Goal: Task Accomplishment & Management: Manage account settings

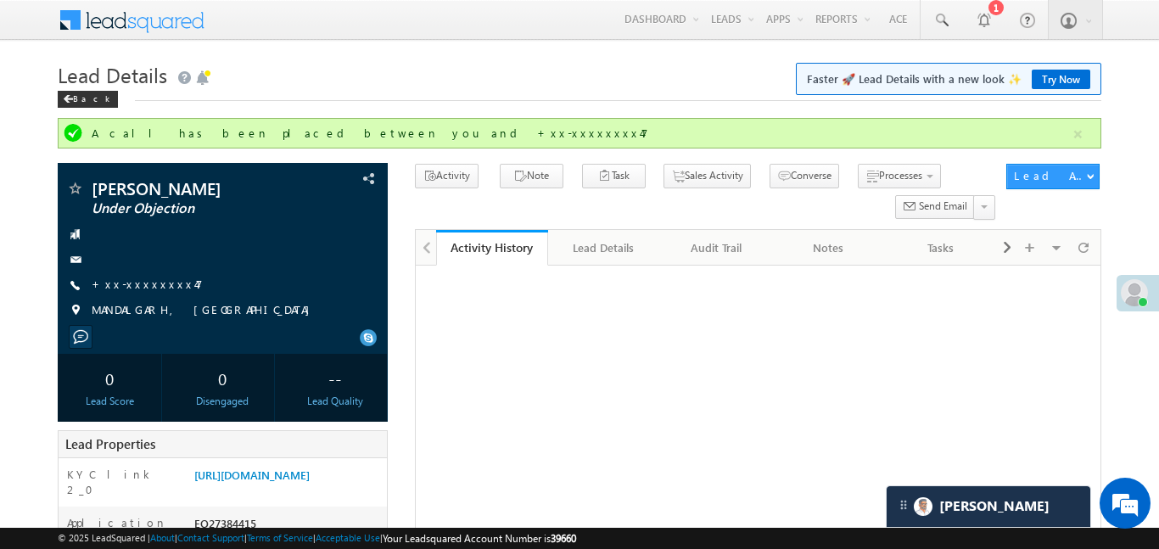
click at [0, 0] on link "Smart Views" at bounding box center [0, 0] width 0 height 0
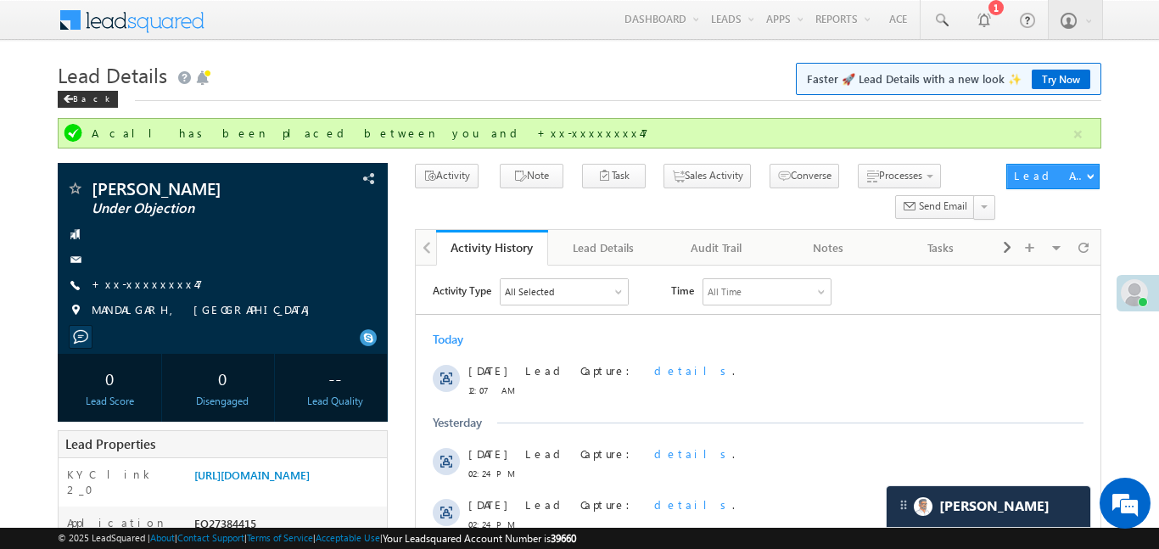
click at [0, 0] on link "Smart Views" at bounding box center [0, 0] width 0 height 0
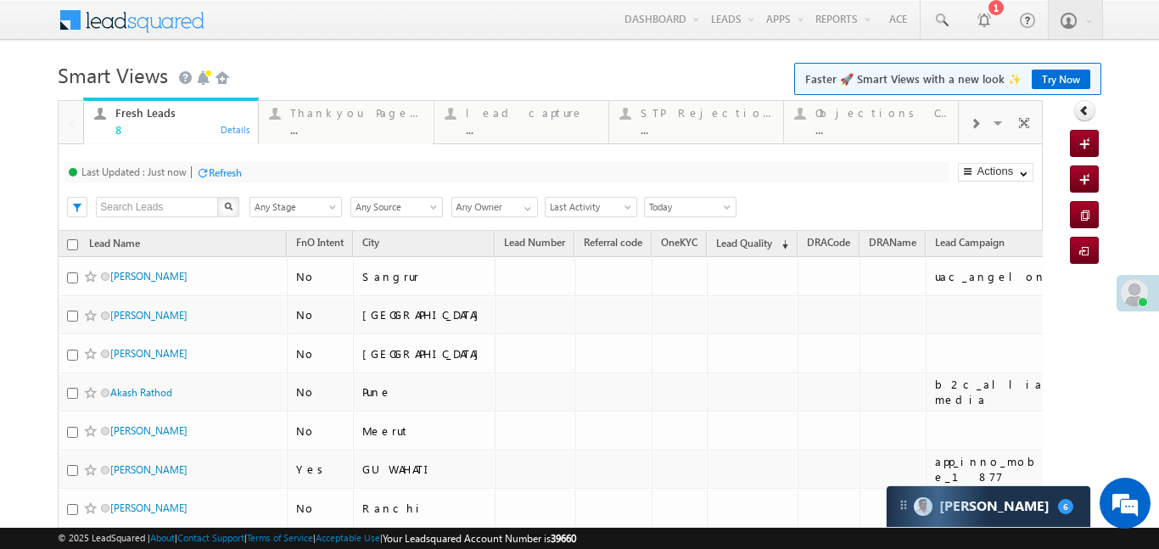
click at [971, 127] on span at bounding box center [975, 124] width 10 height 14
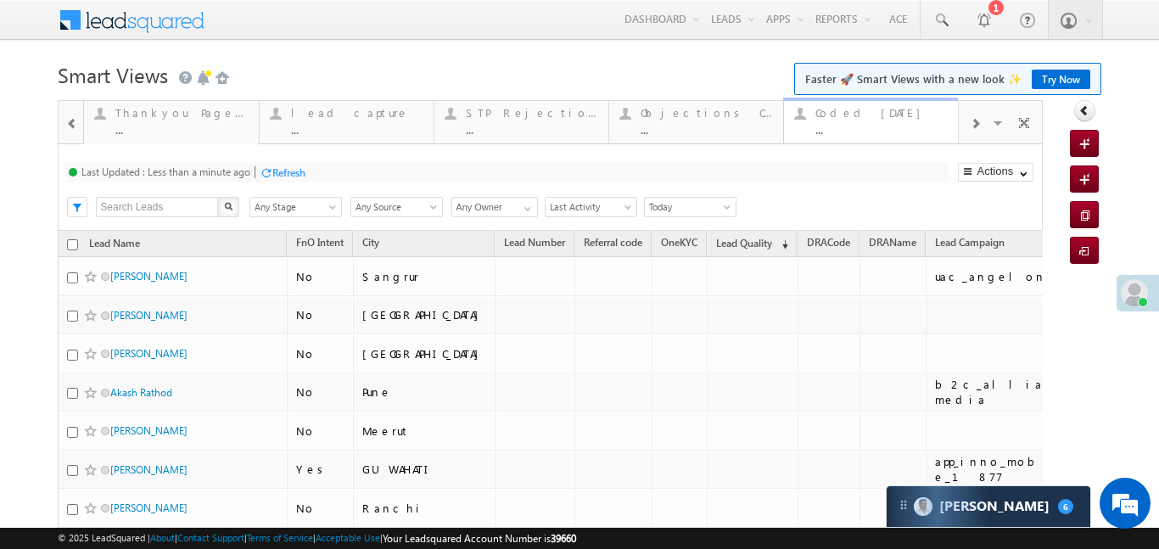
click at [889, 114] on div "Coded Today" at bounding box center [882, 113] width 132 height 14
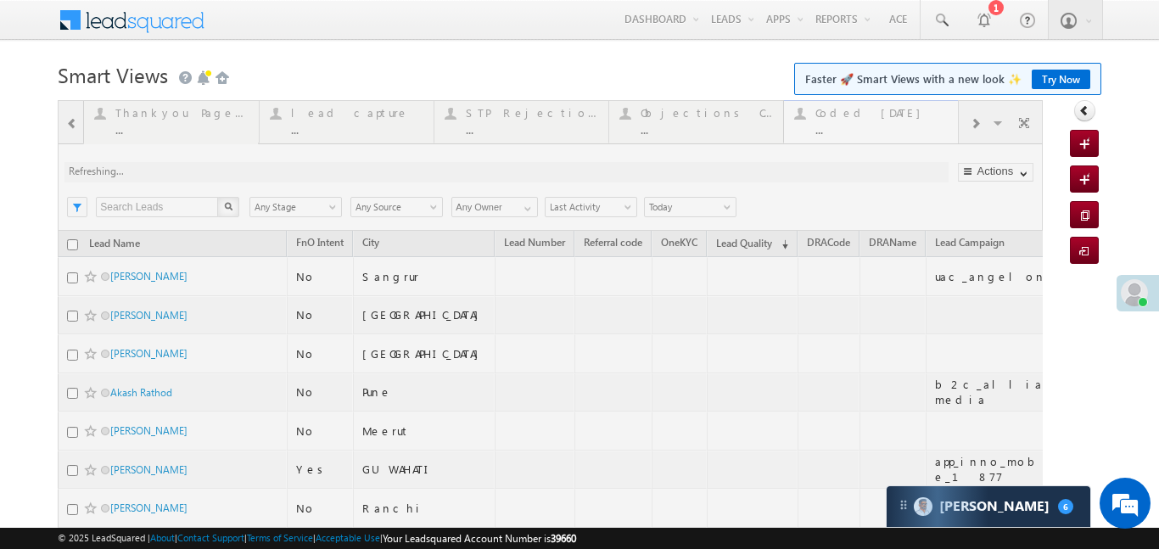
click at [889, 114] on div at bounding box center [550, 380] width 985 height 560
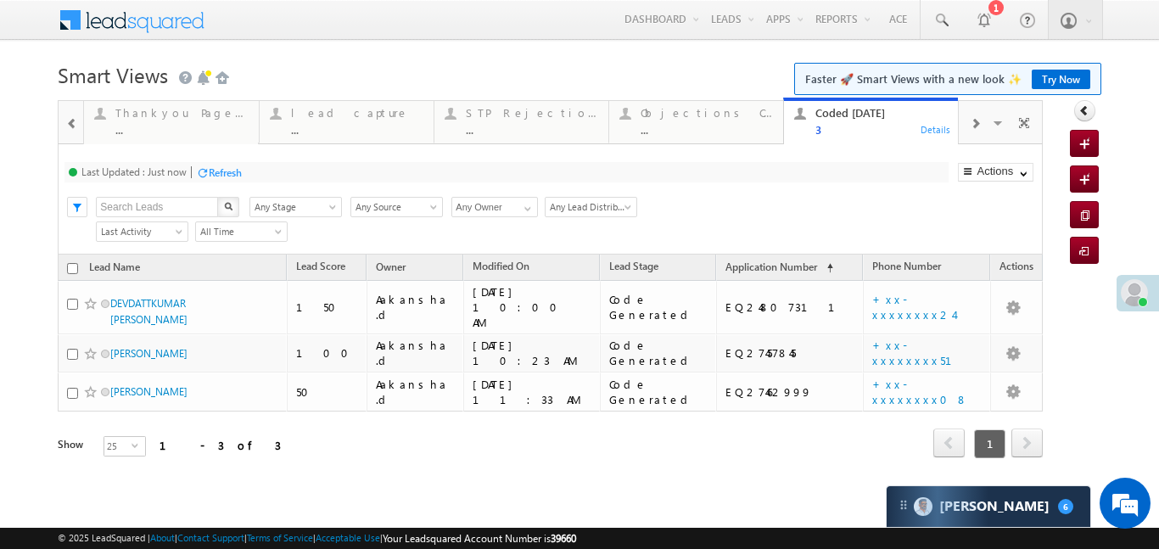
click at [72, 119] on span at bounding box center [72, 124] width 12 height 14
click at [72, 119] on div at bounding box center [71, 121] width 25 height 41
click at [126, 117] on div "Thankyou Page leads" at bounding box center [181, 113] width 132 height 14
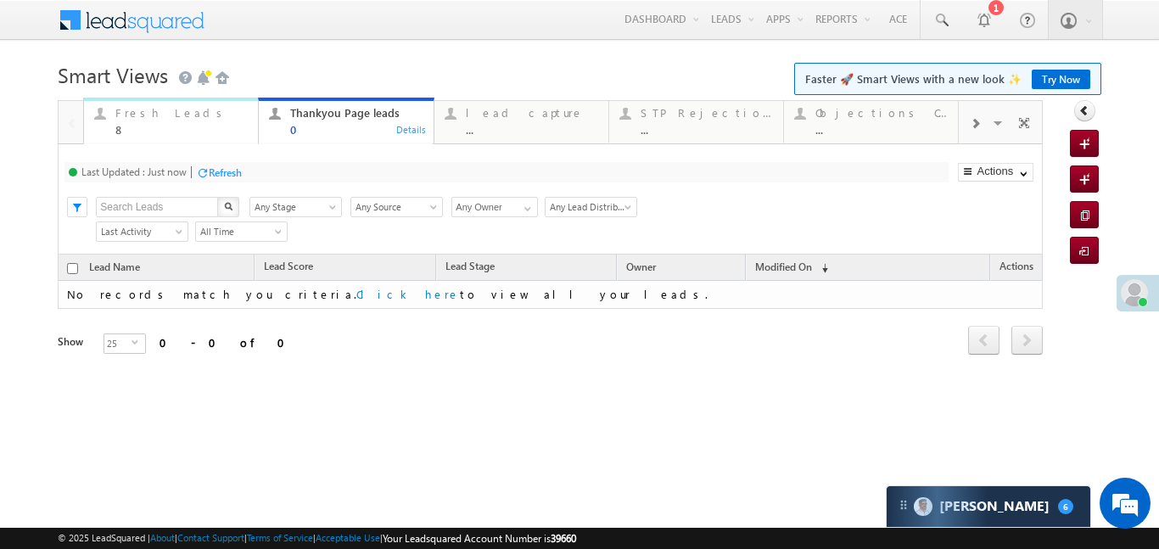
click at [143, 118] on div "Fresh Leads" at bounding box center [181, 113] width 132 height 14
click at [144, 118] on div "Fresh Leads" at bounding box center [181, 113] width 132 height 14
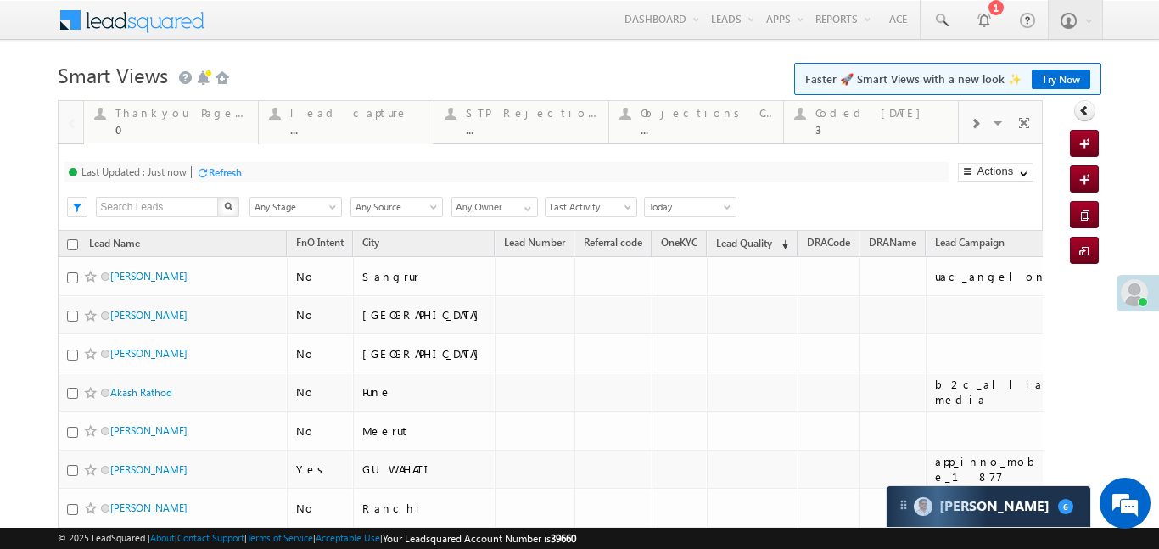
click at [144, 118] on div "Thankyou Page leads" at bounding box center [181, 113] width 132 height 14
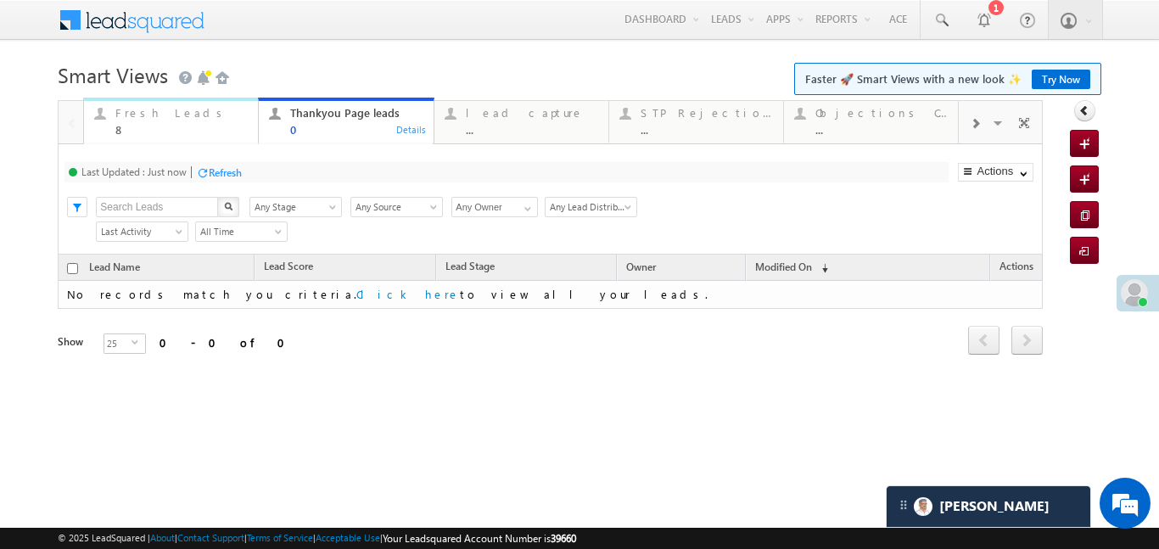
click at [188, 134] on div "8" at bounding box center [181, 129] width 132 height 13
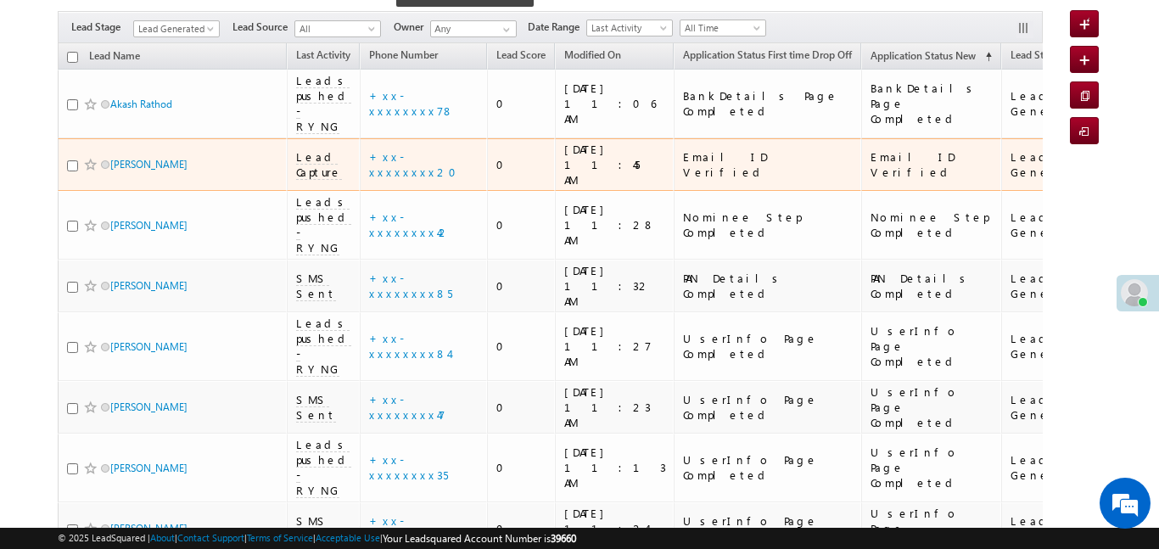
scroll to position [160, 0]
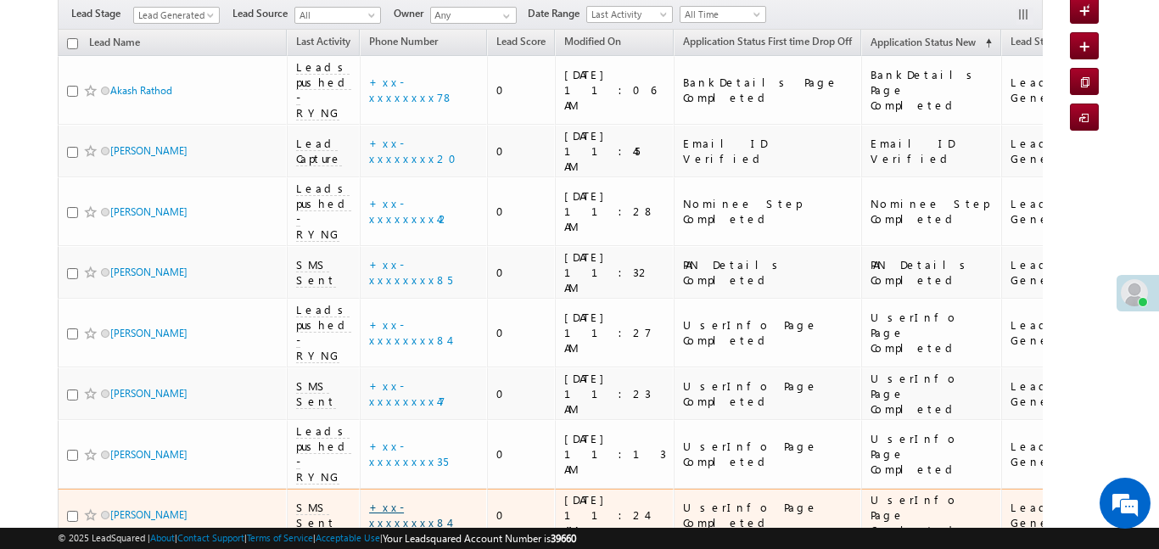
click at [431, 500] on link "+xx-xxxxxxxx84" at bounding box center [409, 515] width 80 height 30
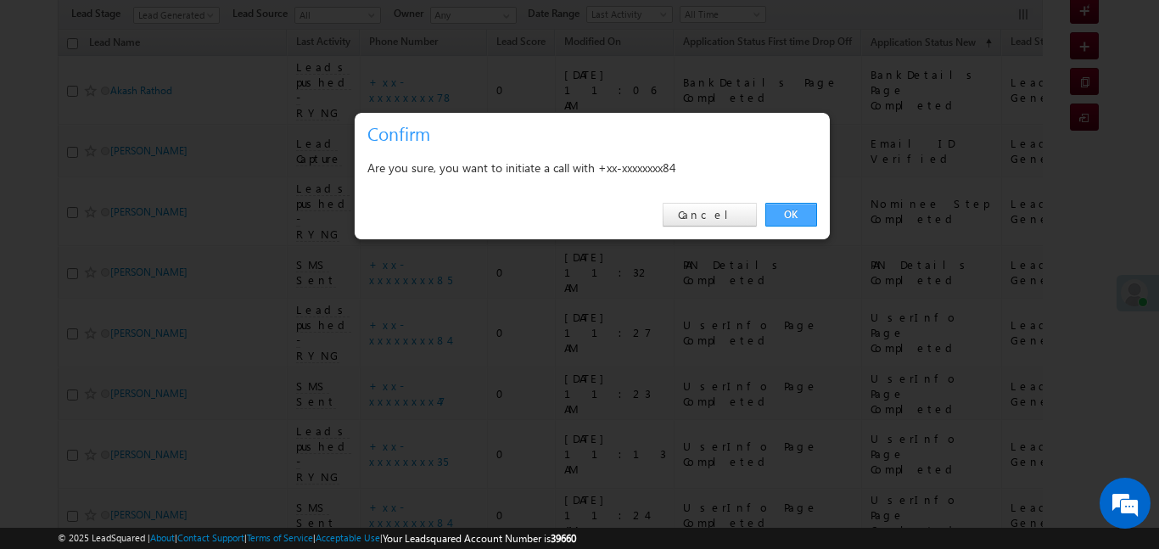
click at [780, 208] on link "OK" at bounding box center [791, 215] width 52 height 24
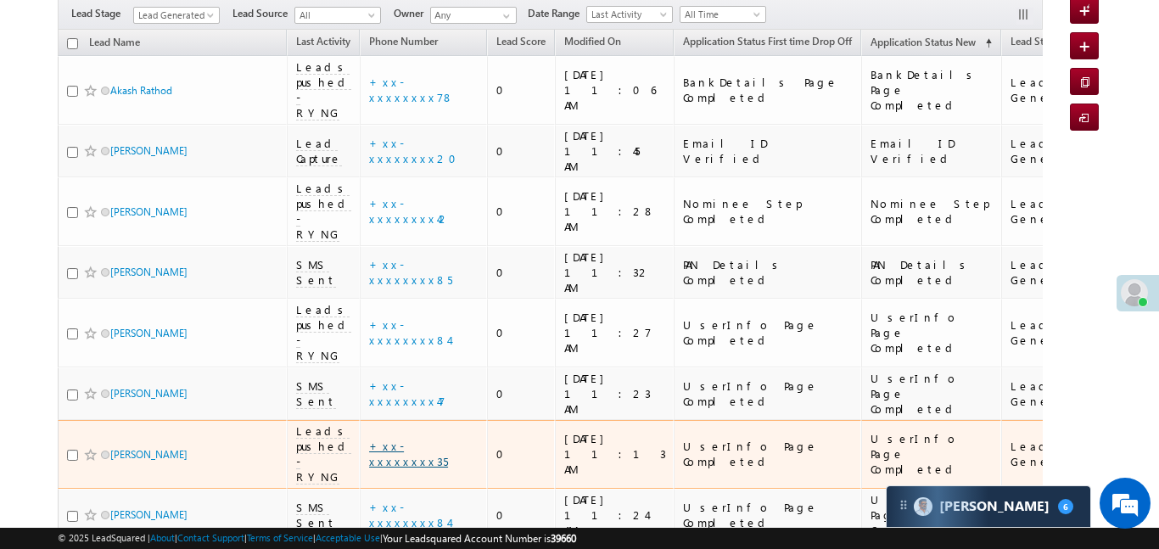
click at [403, 439] on link "+xx-xxxxxxxx35" at bounding box center [408, 454] width 79 height 30
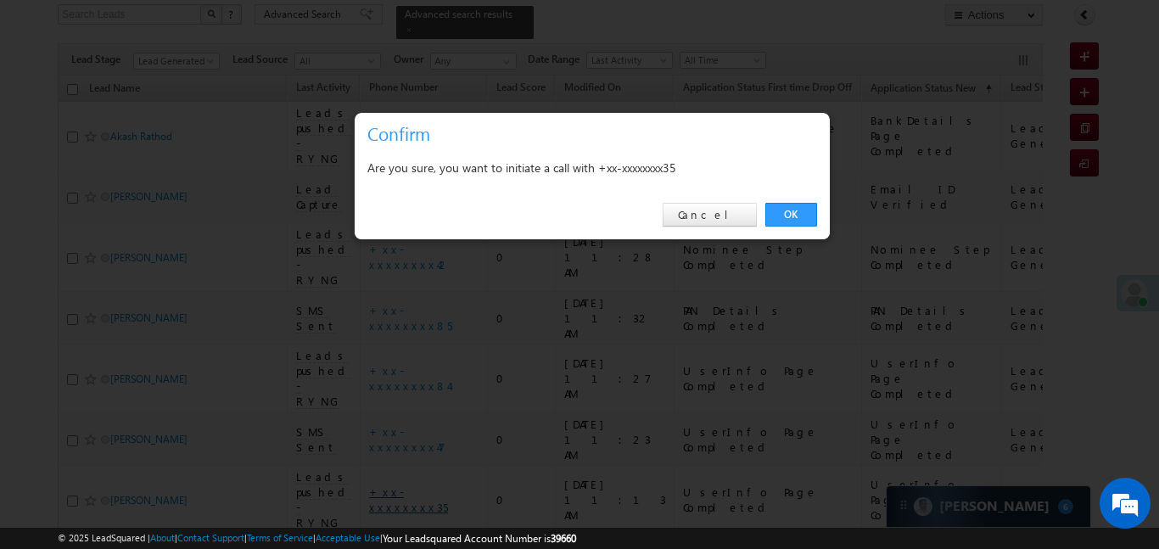
scroll to position [205, 0]
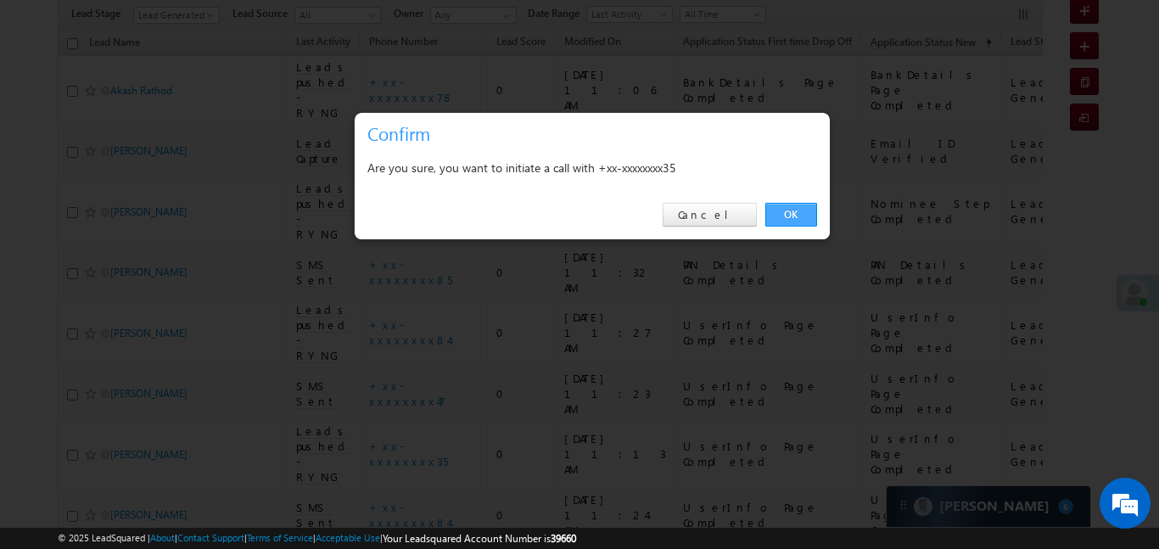
click at [800, 220] on link "OK" at bounding box center [791, 215] width 52 height 24
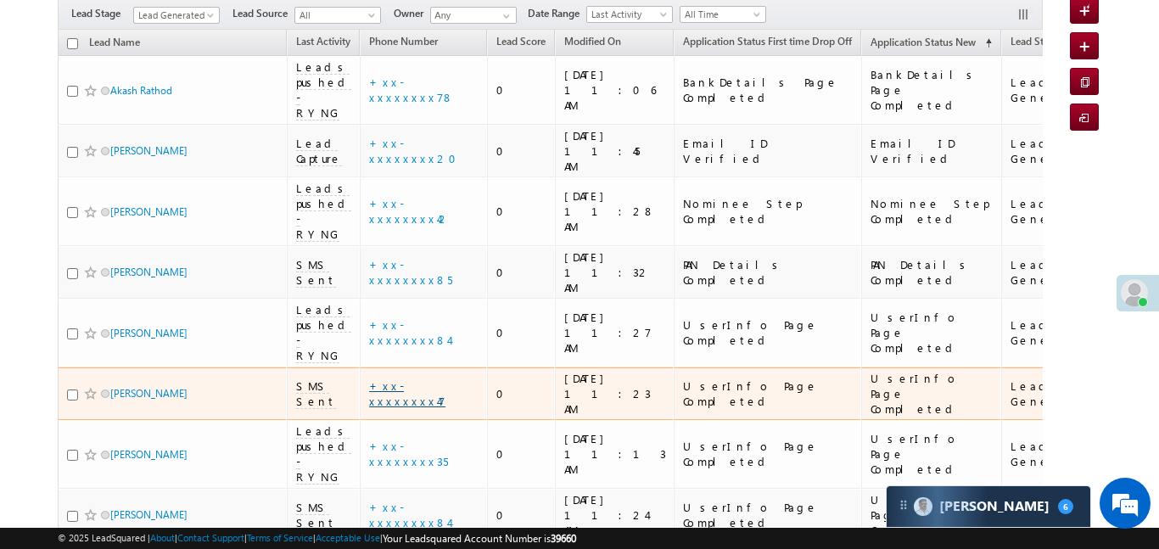
click at [408, 378] on link "+xx-xxxxxxxx47" at bounding box center [407, 393] width 76 height 30
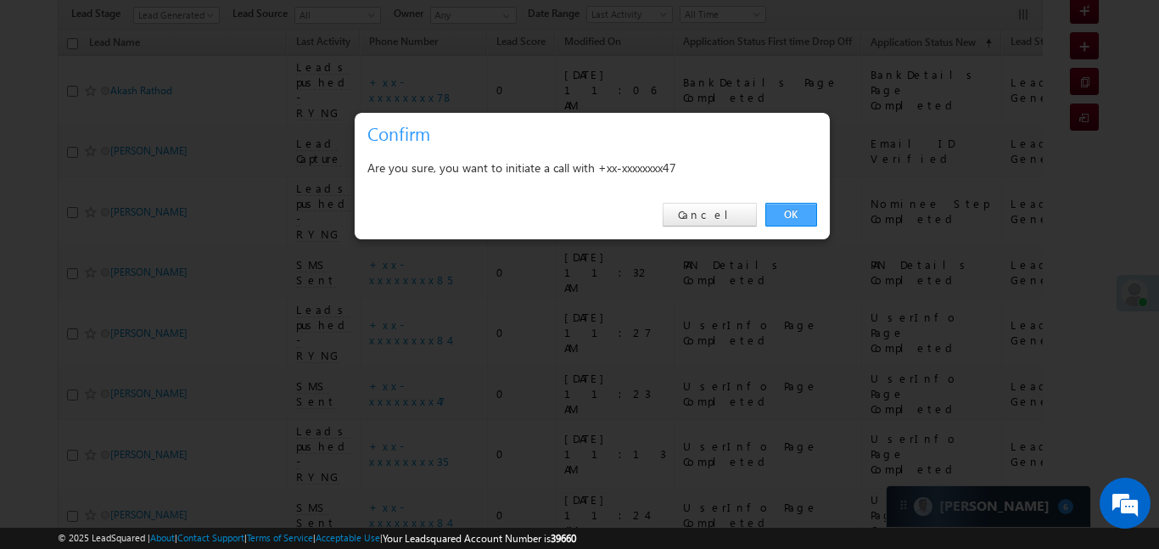
click at [783, 213] on link "OK" at bounding box center [791, 215] width 52 height 24
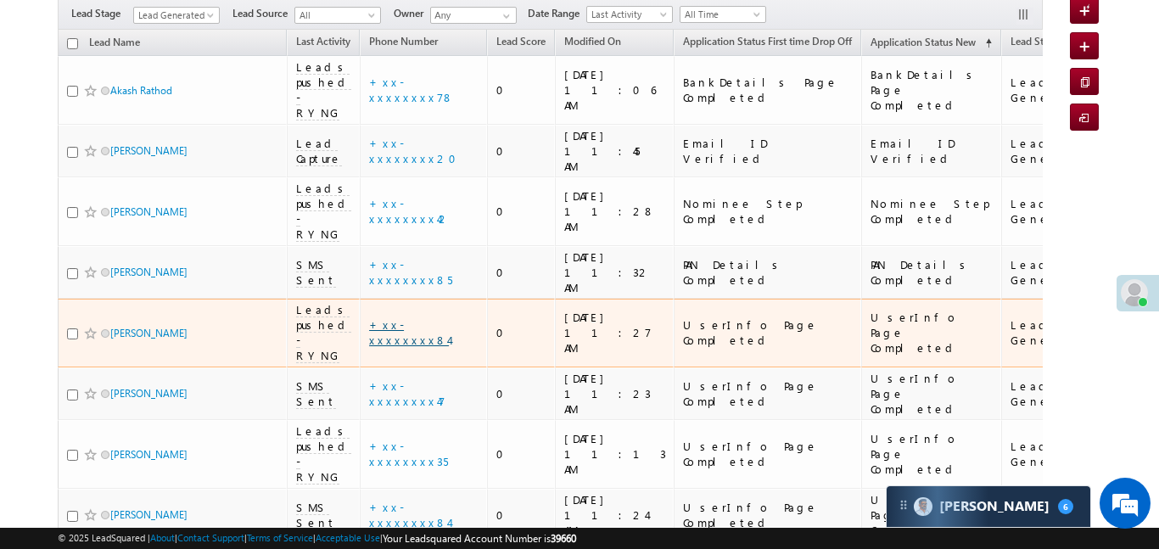
scroll to position [0, 0]
click at [425, 317] on link "+xx-xxxxxxxx84" at bounding box center [409, 332] width 80 height 30
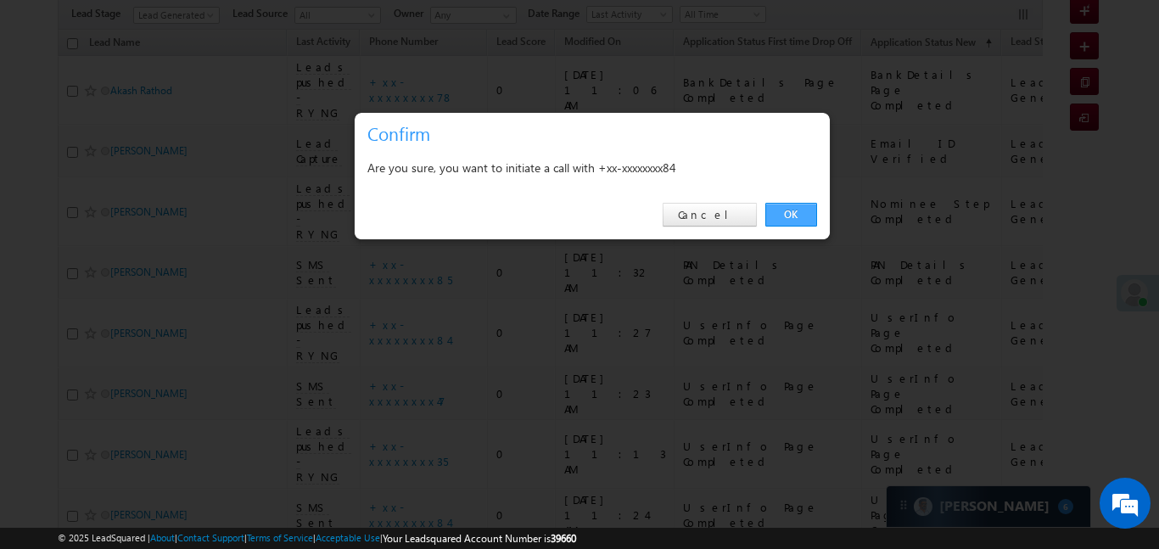
click at [797, 210] on link "OK" at bounding box center [791, 215] width 52 height 24
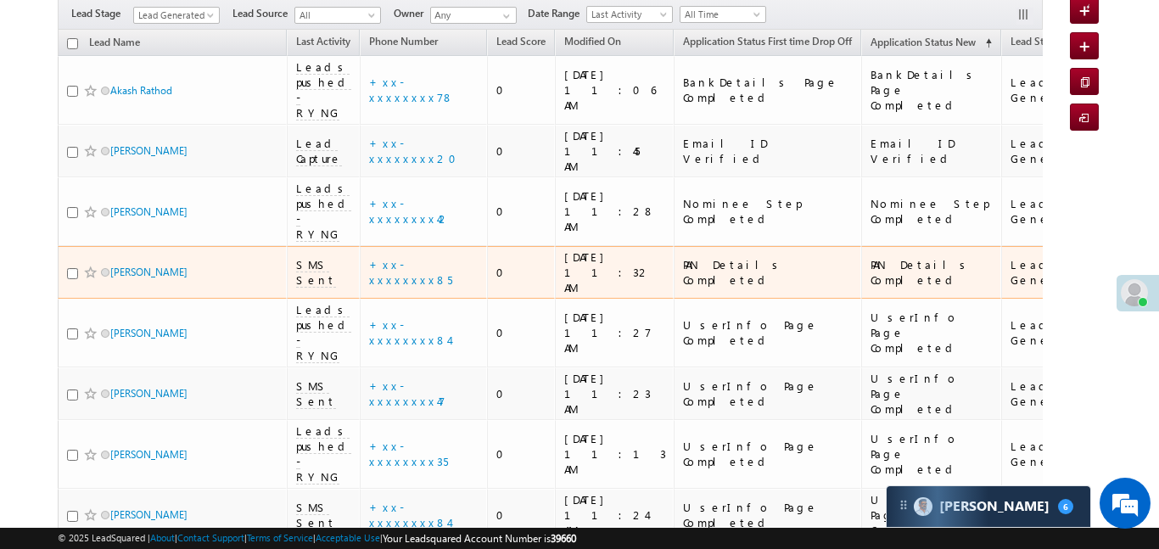
click at [413, 246] on td "+xx-xxxxxxxx85" at bounding box center [423, 272] width 127 height 53
click at [415, 257] on link "+xx-xxxxxxxx85" at bounding box center [410, 272] width 83 height 30
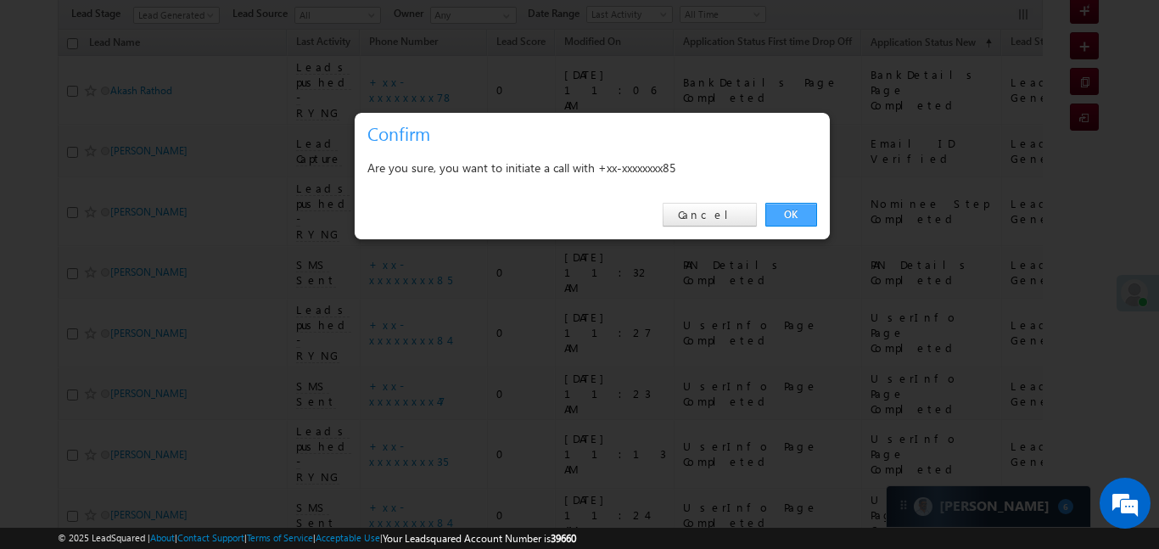
click at [785, 205] on link "OK" at bounding box center [791, 215] width 52 height 24
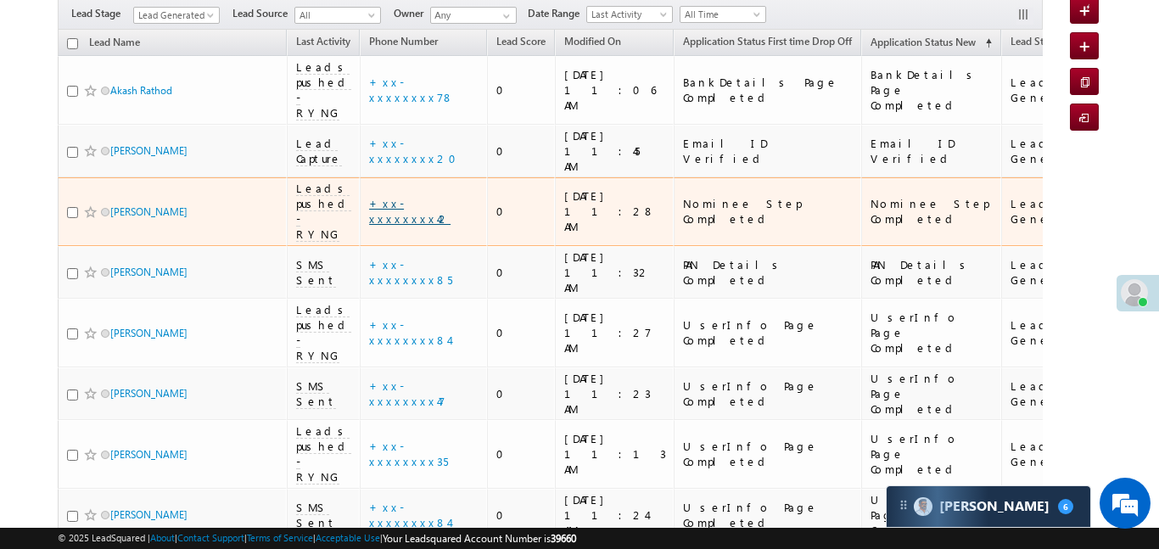
click at [425, 196] on link "+xx-xxxxxxxx42" at bounding box center [409, 211] width 81 height 30
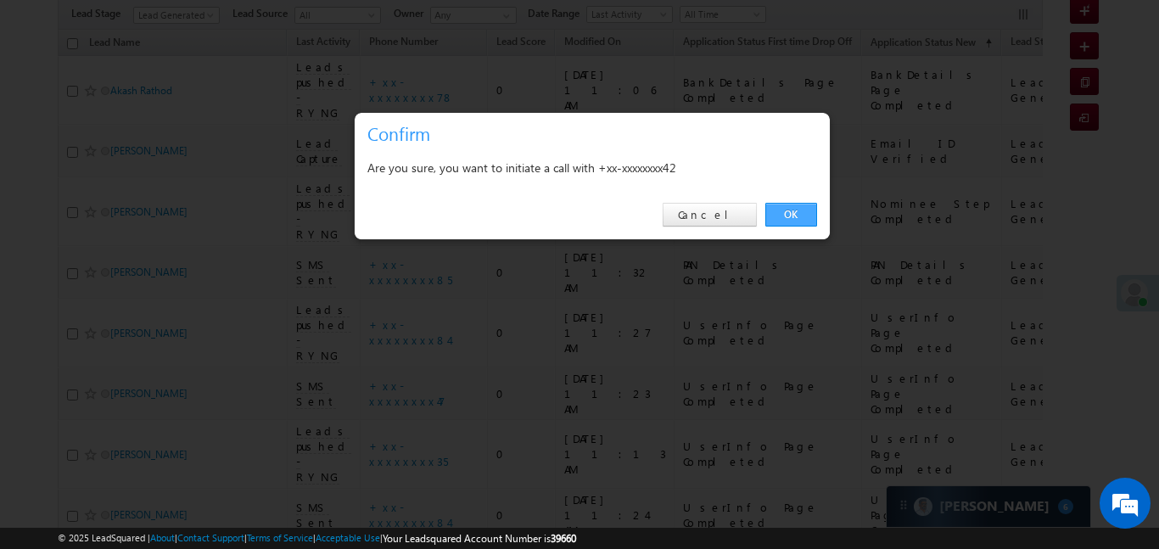
click at [790, 215] on link "OK" at bounding box center [791, 215] width 52 height 24
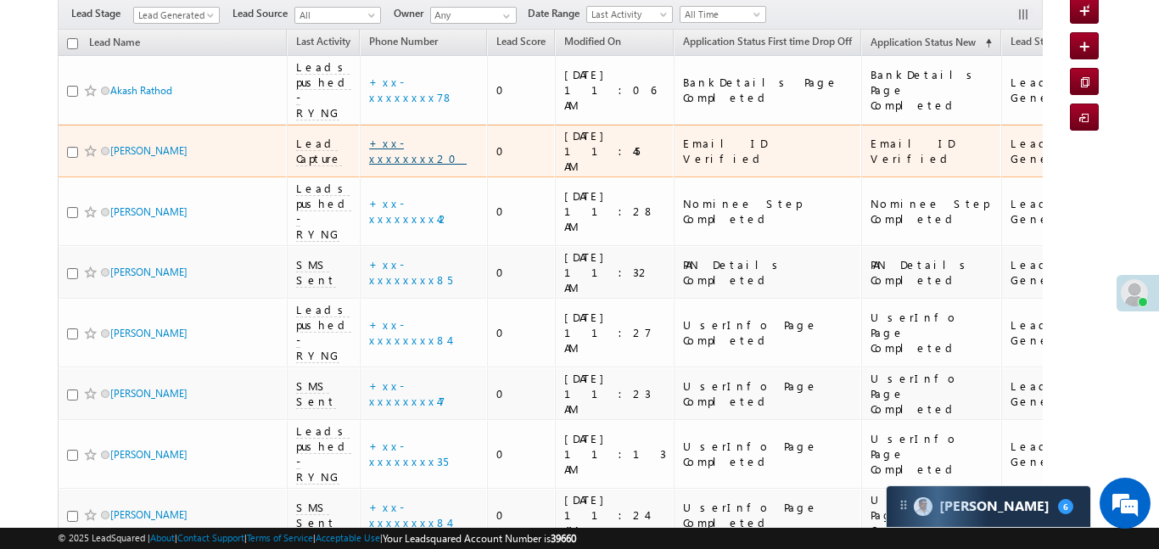
click at [411, 136] on link "+xx-xxxxxxxx20" at bounding box center [418, 151] width 98 height 30
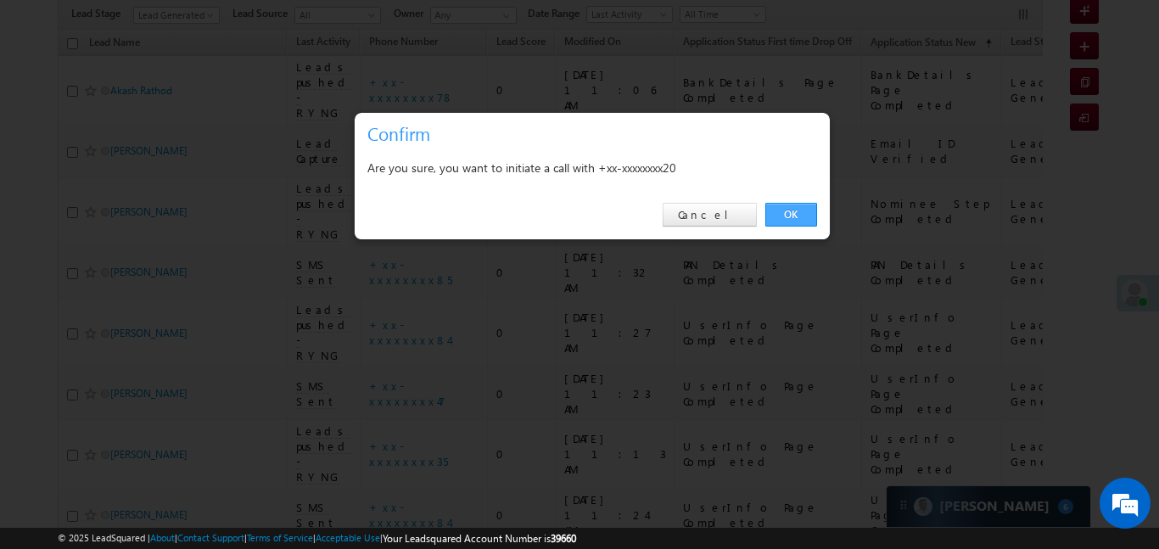
click at [802, 218] on link "OK" at bounding box center [791, 215] width 52 height 24
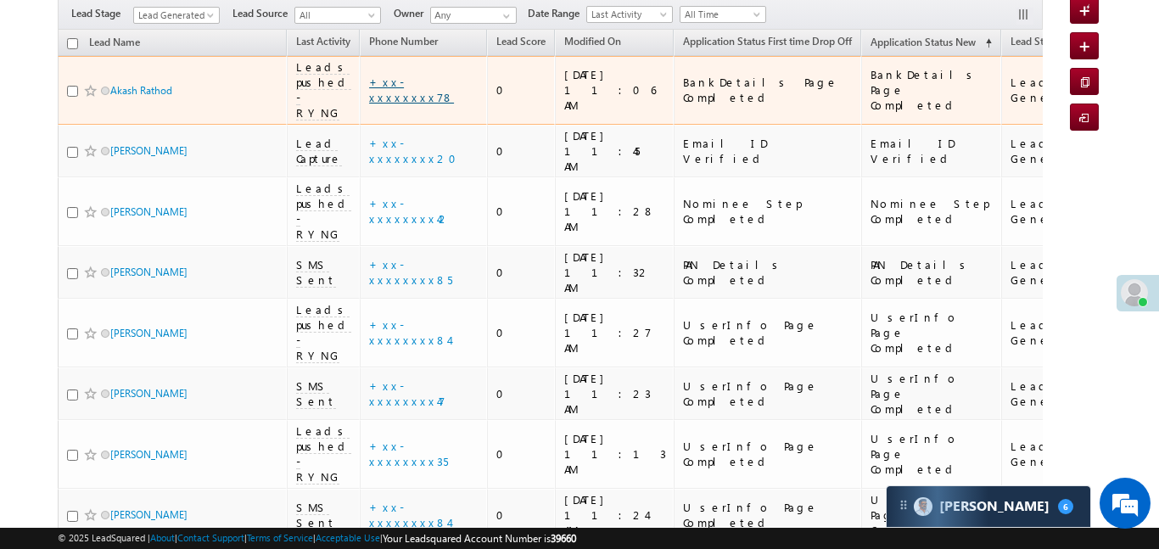
click at [402, 76] on link "+xx-xxxxxxxx78" at bounding box center [411, 90] width 85 height 30
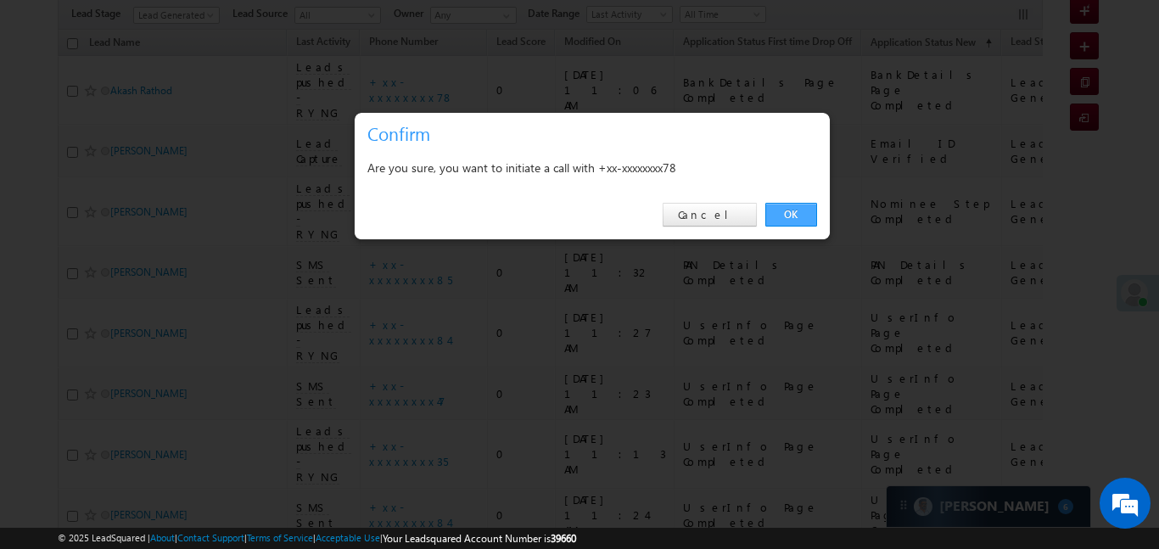
click at [788, 211] on link "OK" at bounding box center [791, 215] width 52 height 24
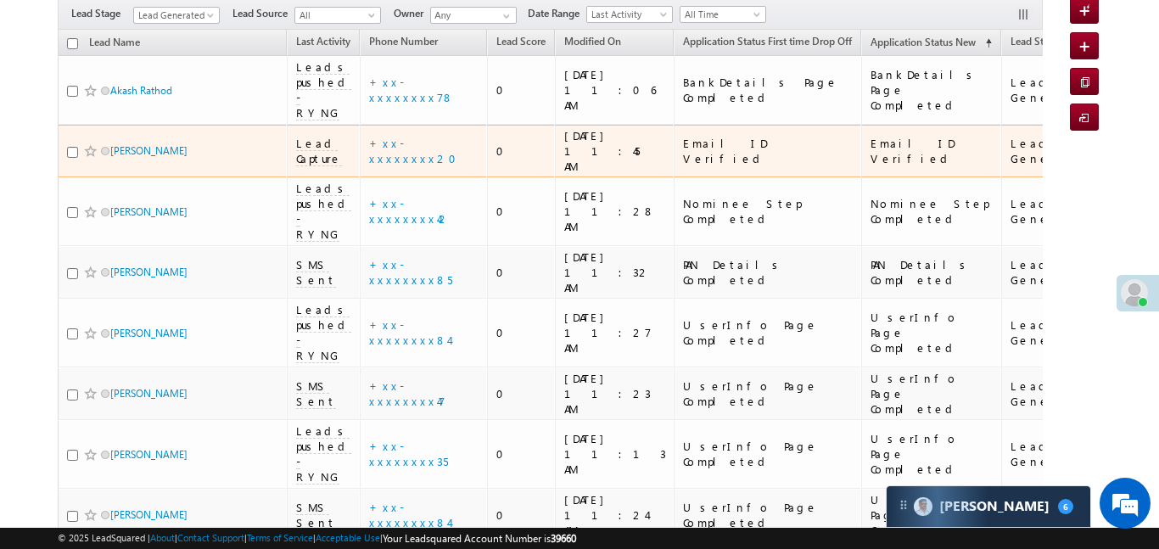
click at [425, 125] on td "+xx-xxxxxxxx20" at bounding box center [423, 151] width 127 height 53
click at [433, 136] on div "+xx-xxxxxxxx20" at bounding box center [424, 151] width 110 height 31
click at [418, 136] on link "+xx-xxxxxxxx20" at bounding box center [418, 151] width 98 height 30
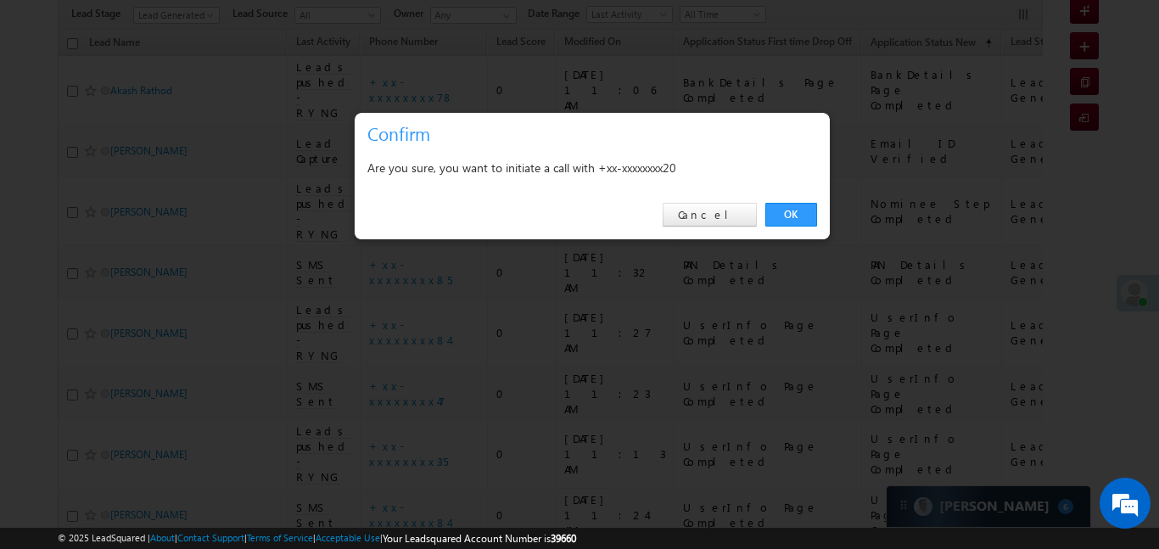
click at [799, 212] on link "OK" at bounding box center [791, 215] width 52 height 24
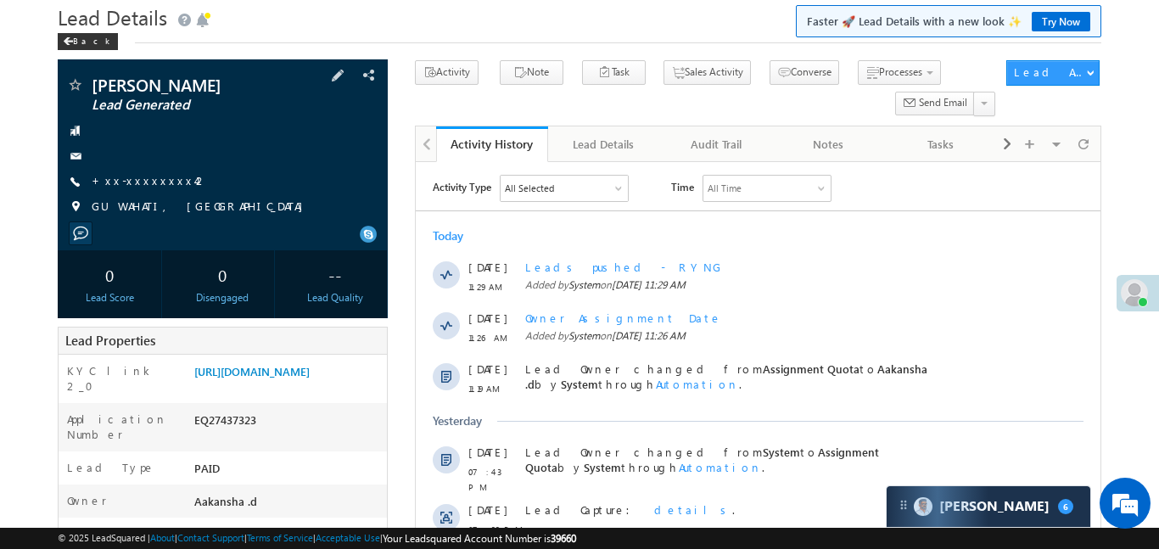
scroll to position [216, 0]
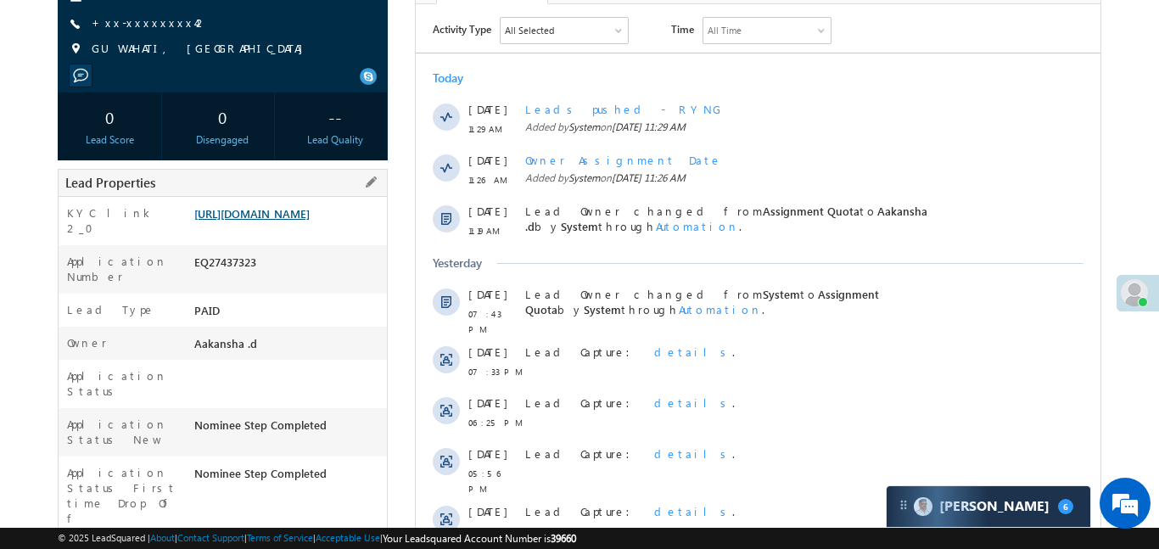
click at [299, 221] on link "https://angelbroking1-pk3em7sa.customui-test.leadsquared.com?leadId=20ebba47-a3…" at bounding box center [251, 213] width 115 height 14
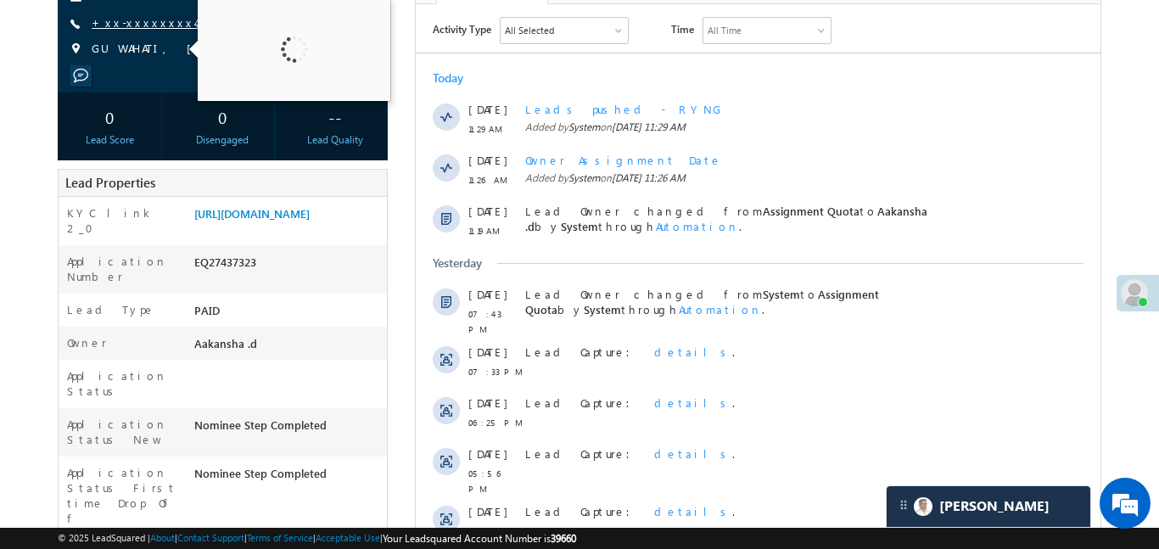
click at [149, 15] on link "+xx-xxxxxxxx42" at bounding box center [150, 22] width 116 height 14
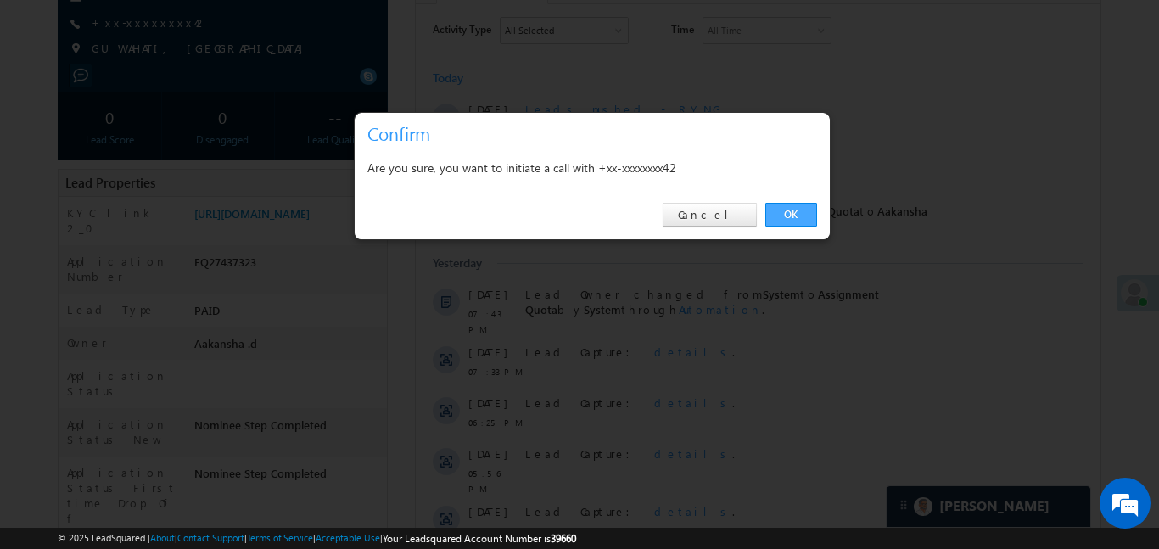
drag, startPoint x: 784, startPoint y: 199, endPoint x: 784, endPoint y: 210, distance: 11.9
click at [784, 202] on div "OK Cancel" at bounding box center [592, 215] width 475 height 48
click at [787, 224] on link "OK" at bounding box center [791, 215] width 52 height 24
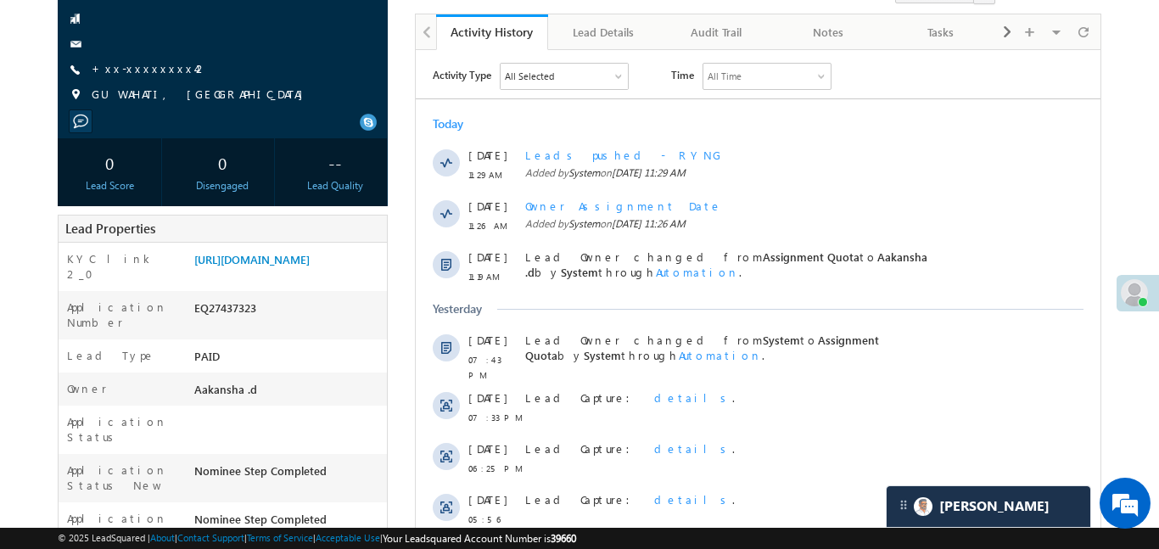
scroll to position [261, 0]
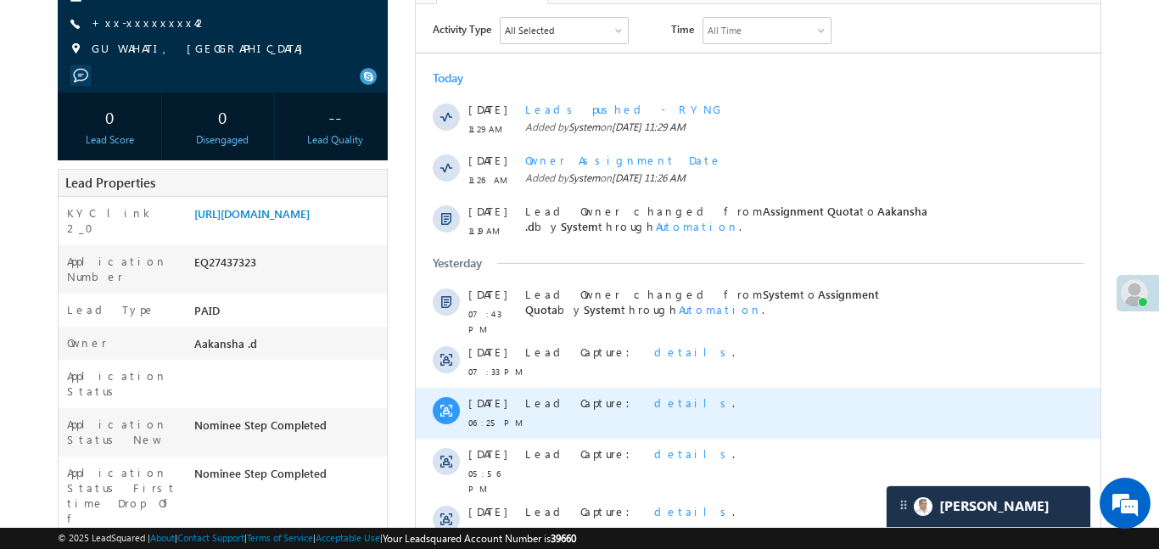
click at [1100, 397] on html "Activity Type All Selected Select All Sales Activities 1 Sales Activity Email A…" at bounding box center [757, 366] width 685 height 725
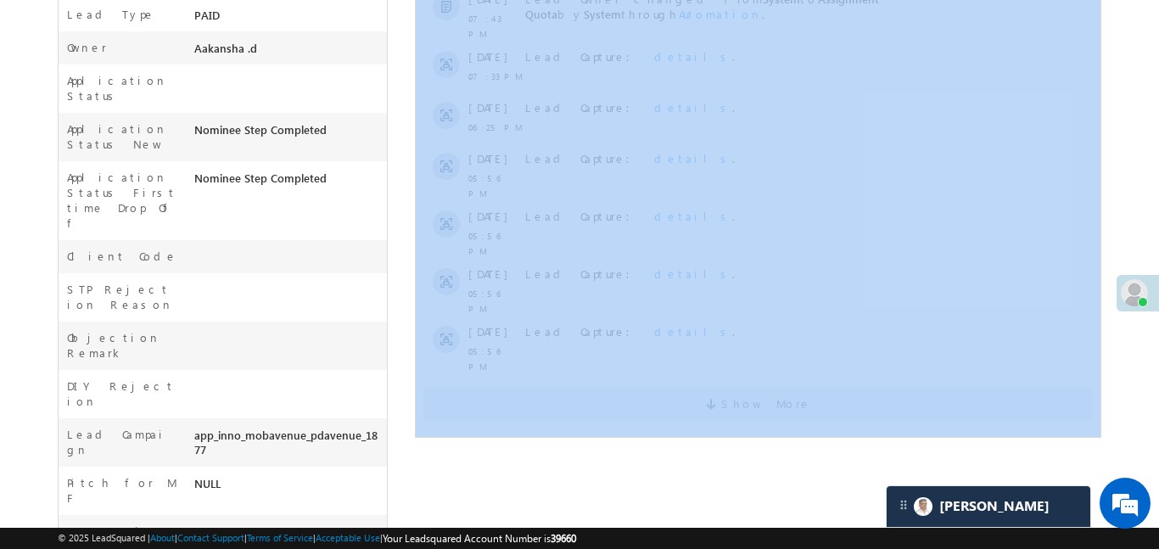
scroll to position [558, 0]
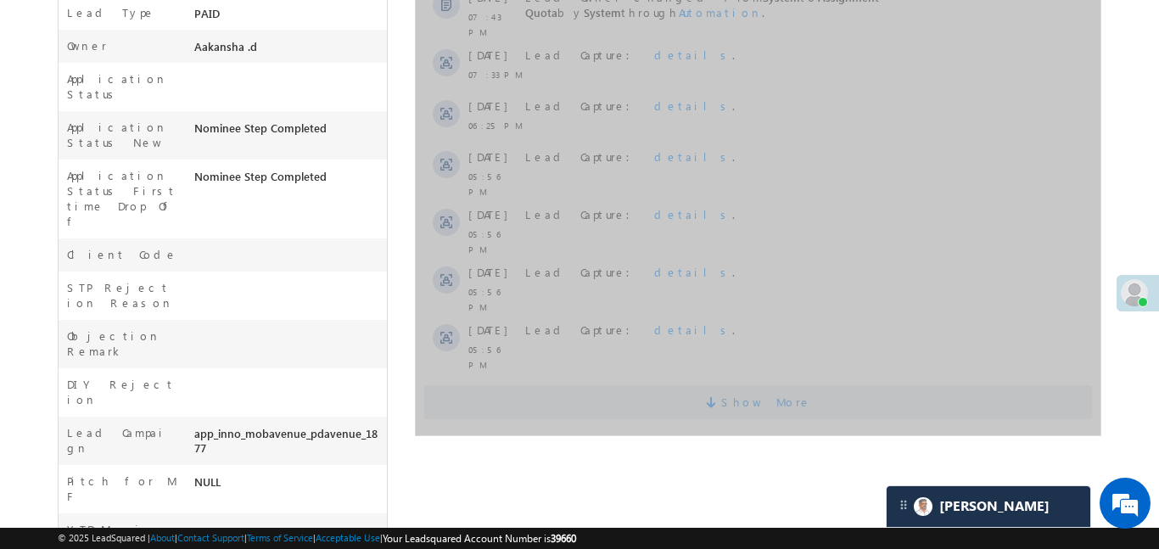
click at [564, 385] on span "Show More" at bounding box center [757, 402] width 668 height 34
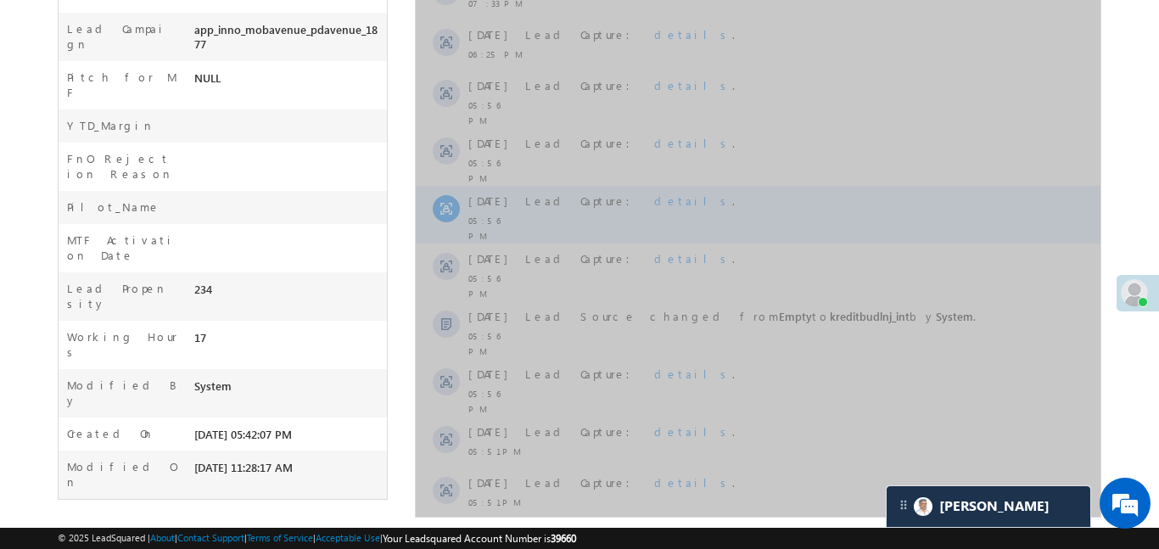
scroll to position [975, 0]
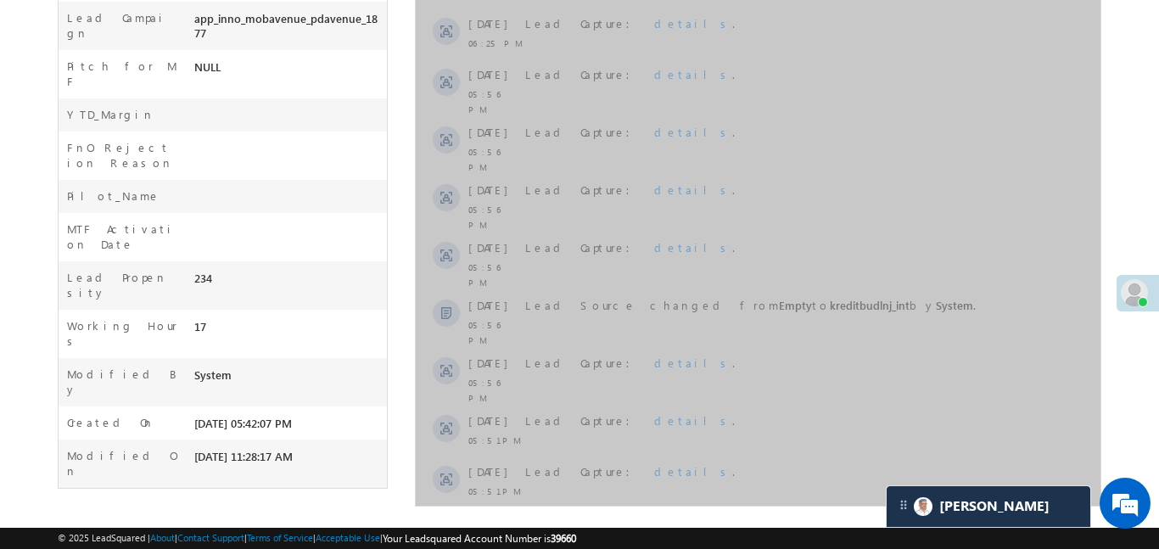
click at [686, 520] on span "Show More" at bounding box center [757, 537] width 668 height 34
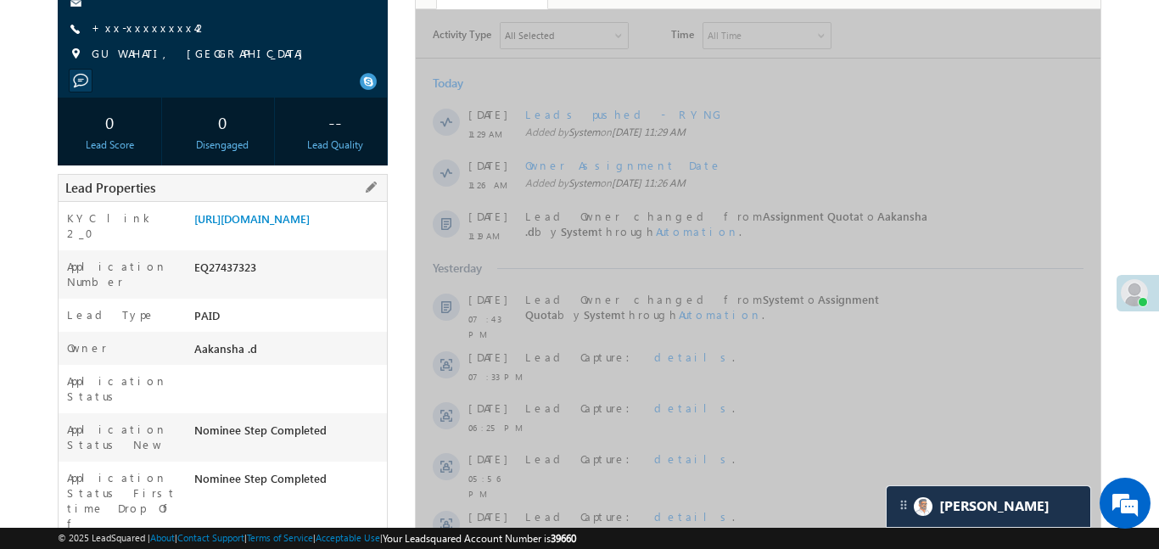
scroll to position [0, 0]
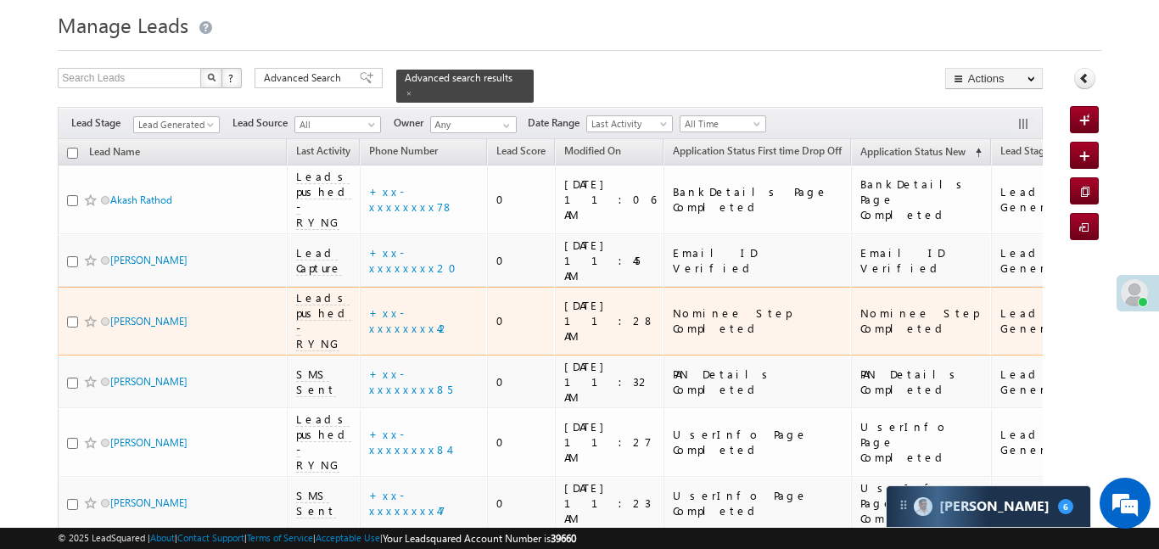
scroll to position [106, 0]
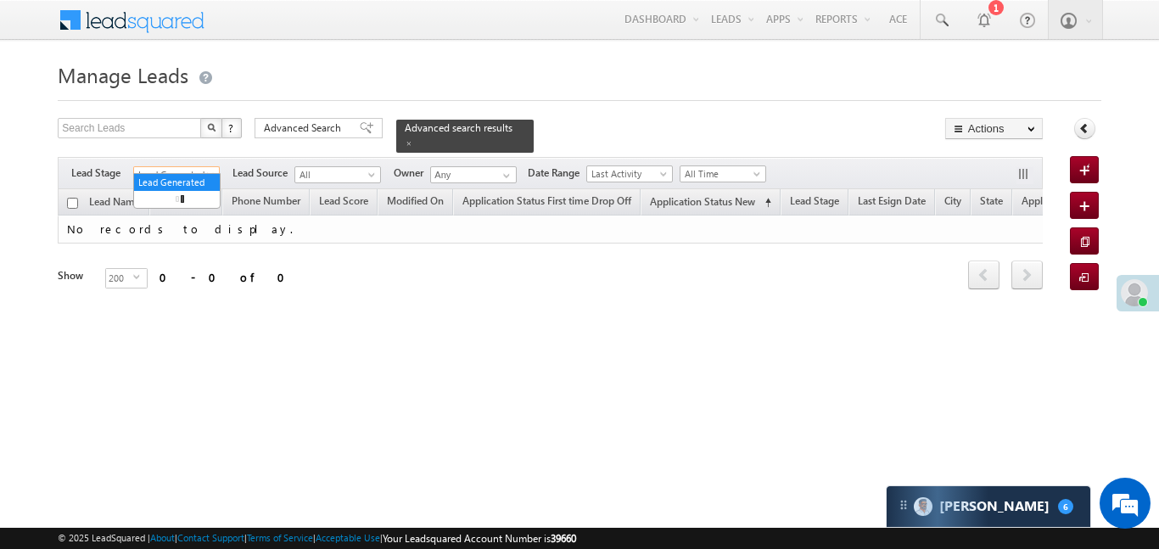
click at [199, 167] on span "Lead Generated" at bounding box center [174, 174] width 81 height 15
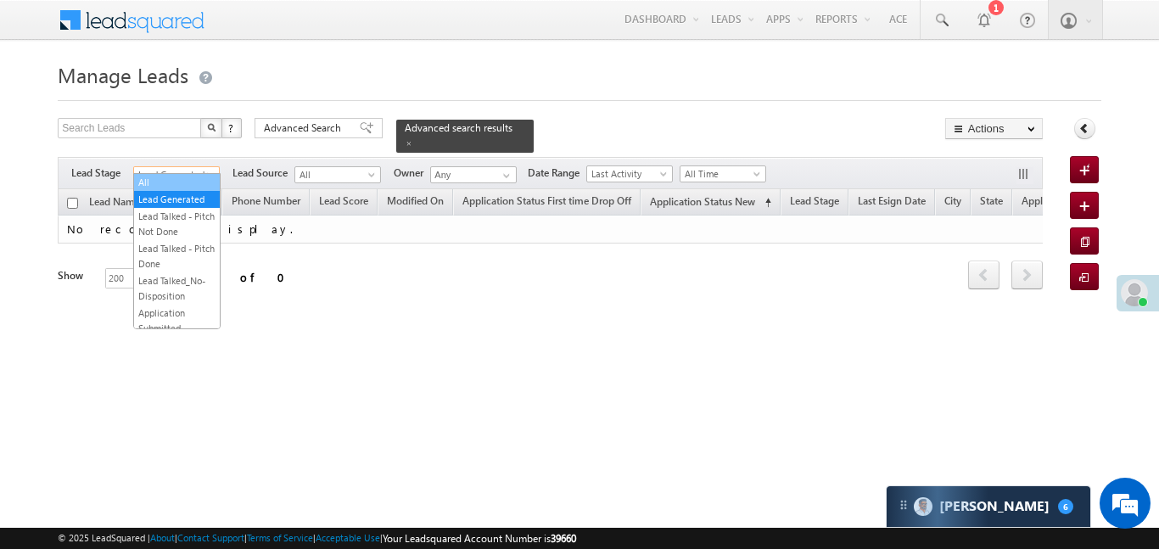
click at [188, 179] on link "All" at bounding box center [177, 182] width 86 height 15
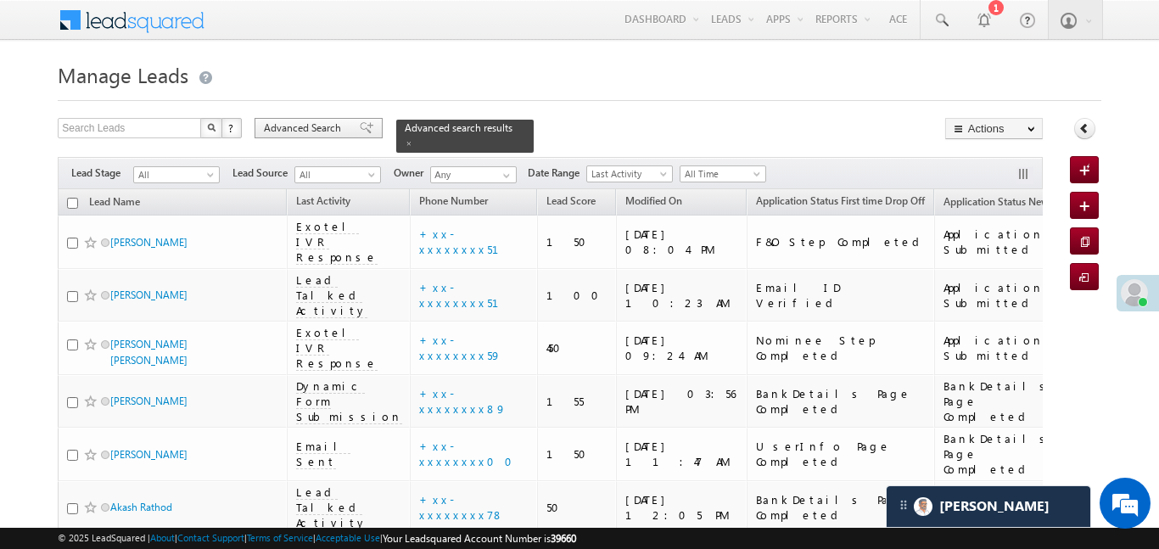
click at [294, 121] on span "Advanced Search" at bounding box center [305, 128] width 82 height 15
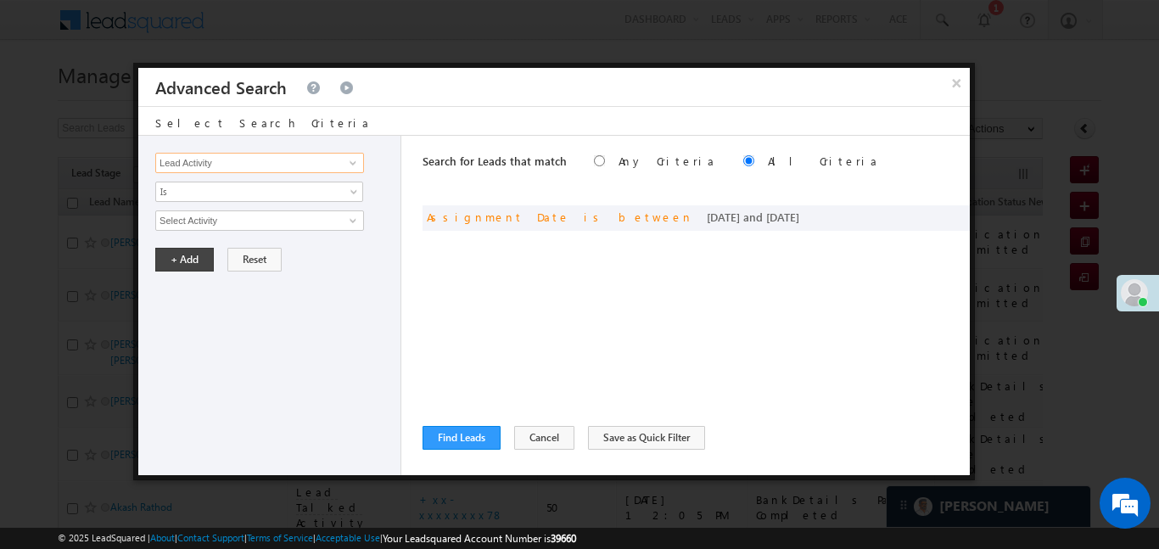
click at [297, 160] on input "Lead Activity" at bounding box center [259, 163] width 209 height 20
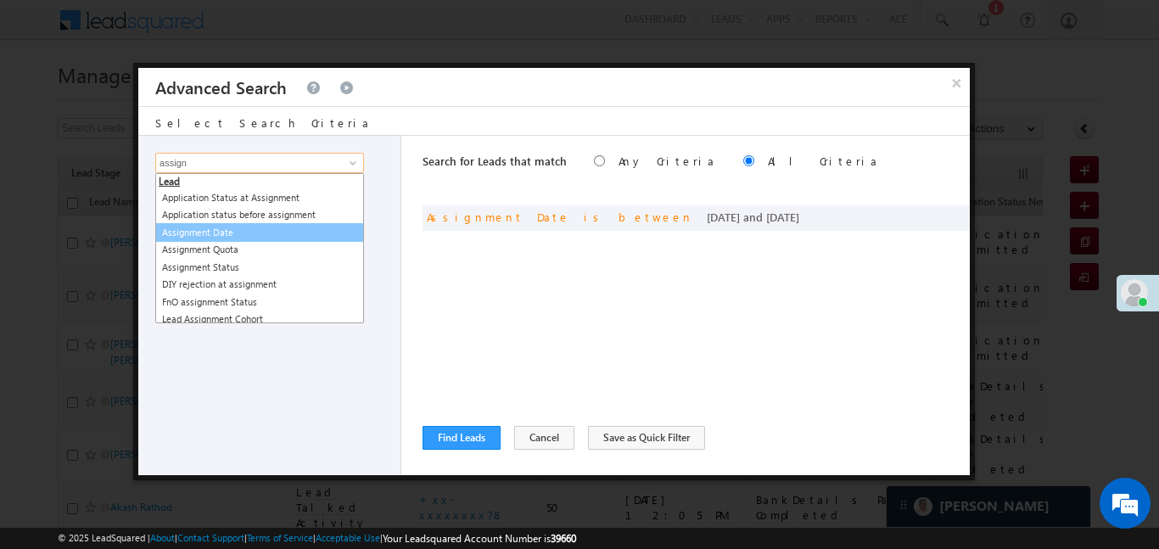
click at [277, 227] on link "Assignment Date" at bounding box center [259, 233] width 209 height 20
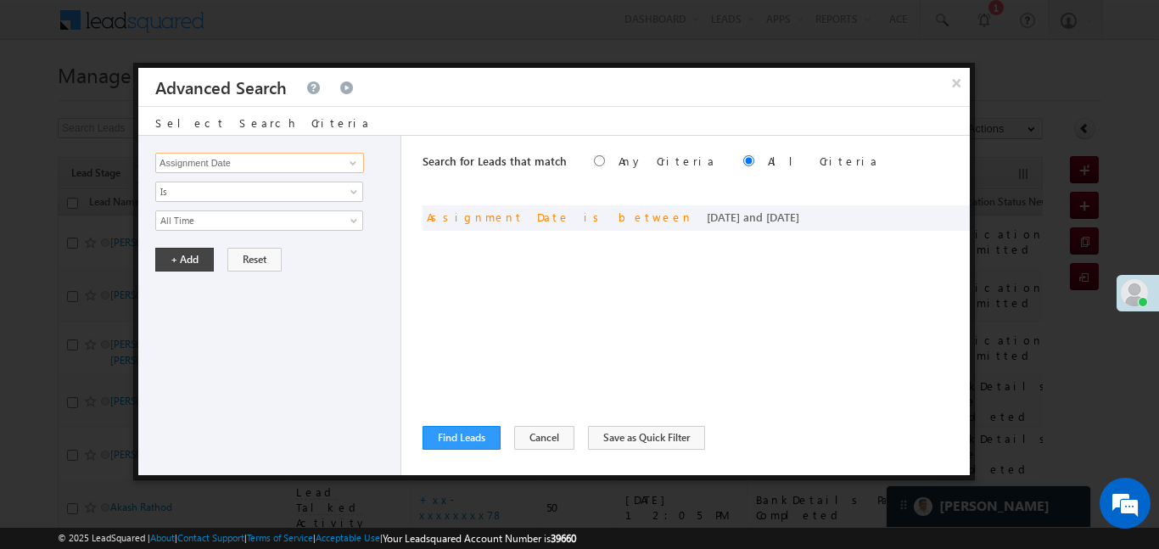
type input "Assignment Date"
click at [950, 81] on button "×" at bounding box center [956, 83] width 28 height 30
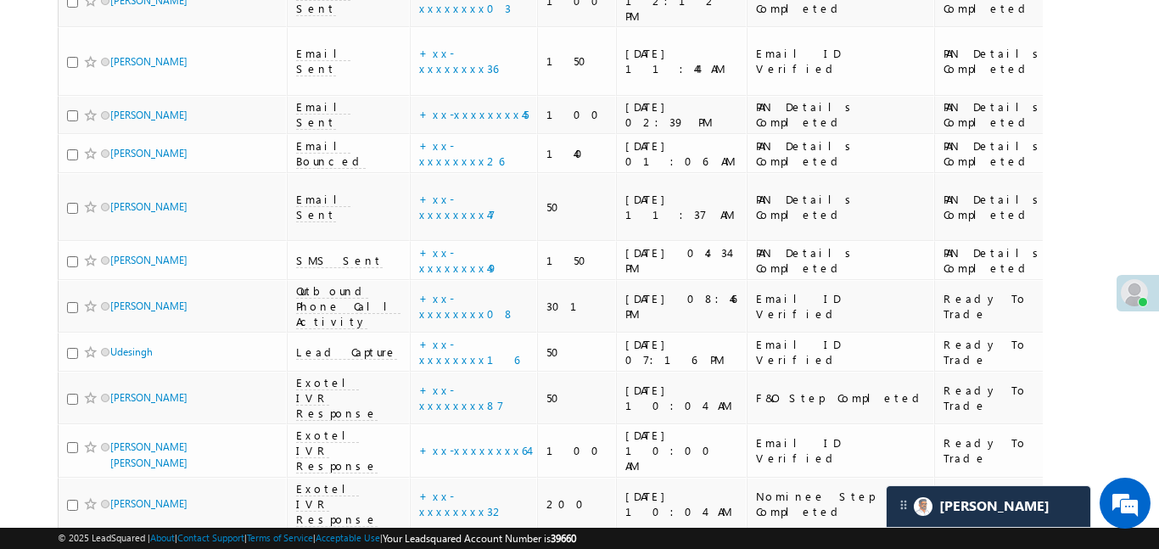
scroll to position [4418, 0]
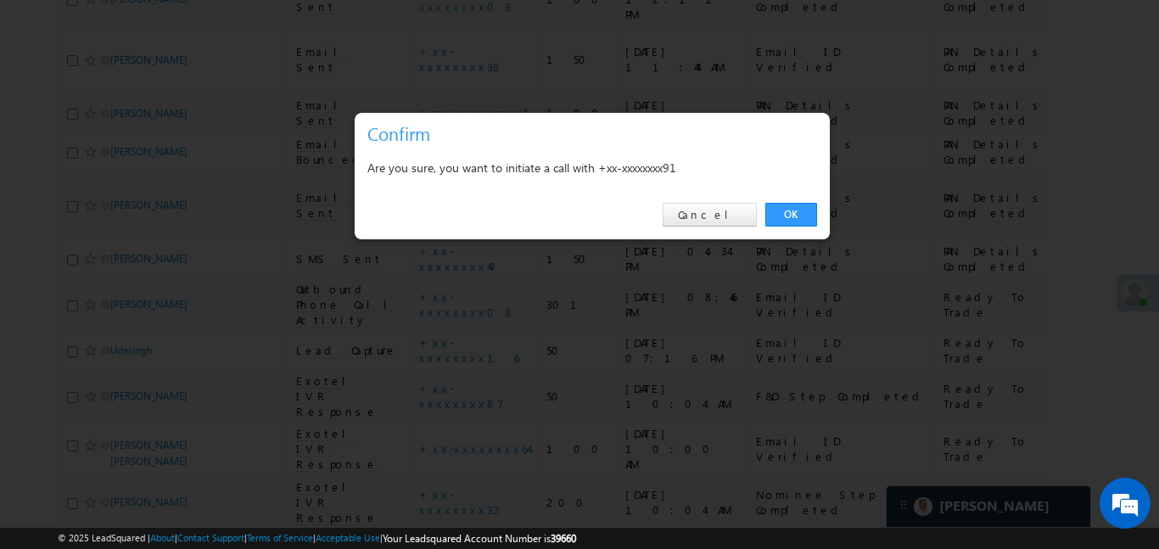
click at [790, 209] on link "OK" at bounding box center [791, 215] width 52 height 24
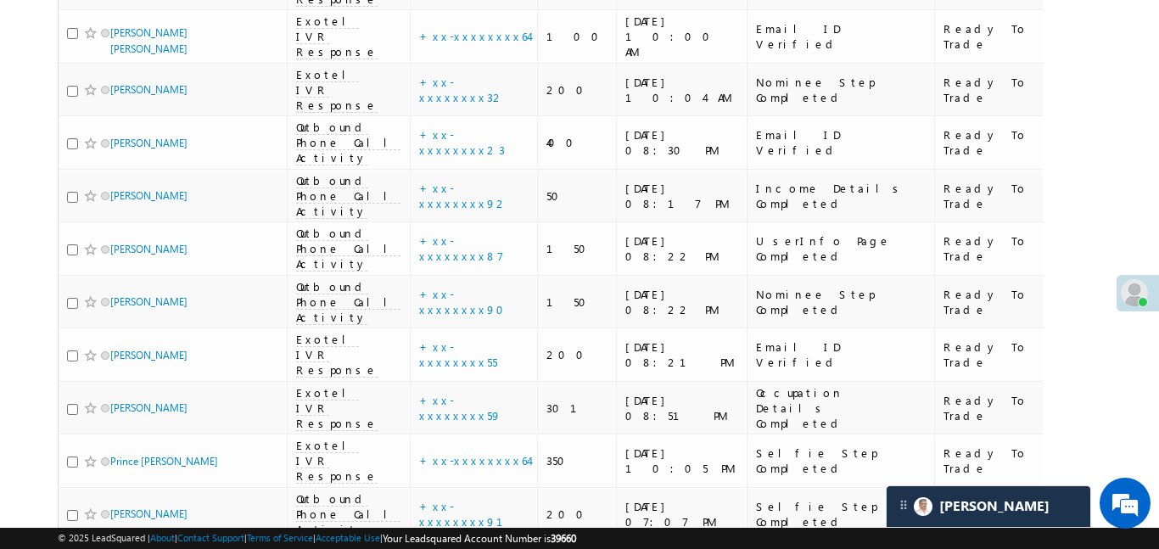
scroll to position [5340, 0]
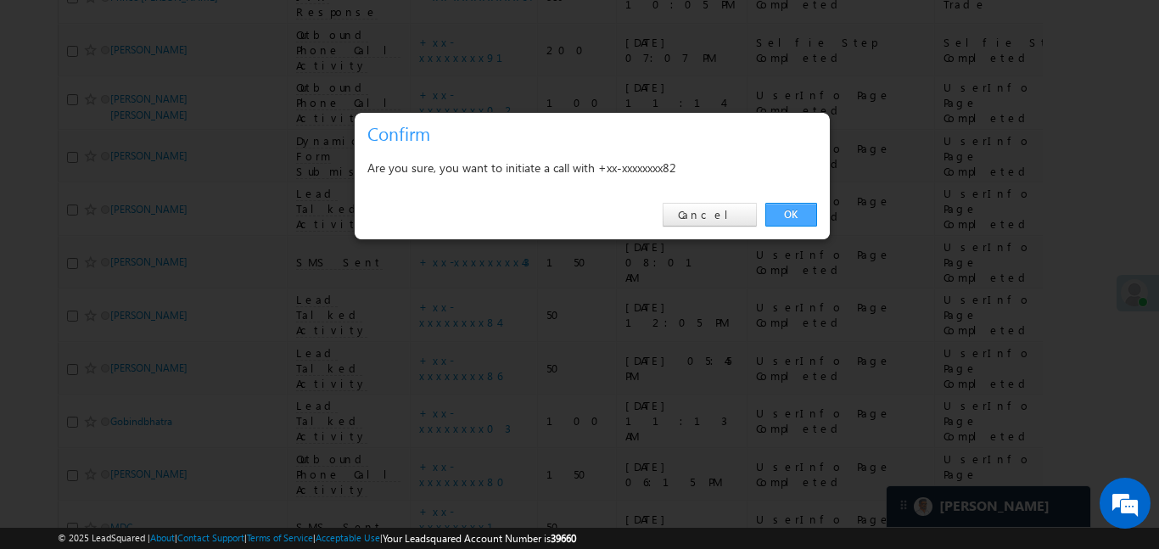
click at [793, 217] on link "OK" at bounding box center [791, 215] width 52 height 24
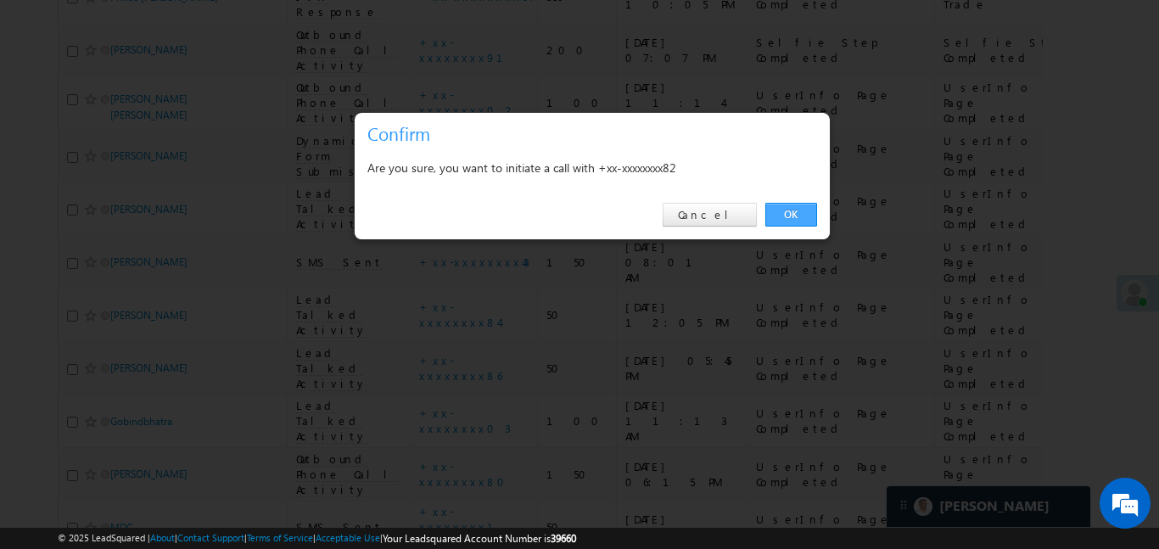
click at [792, 210] on link "OK" at bounding box center [791, 215] width 52 height 24
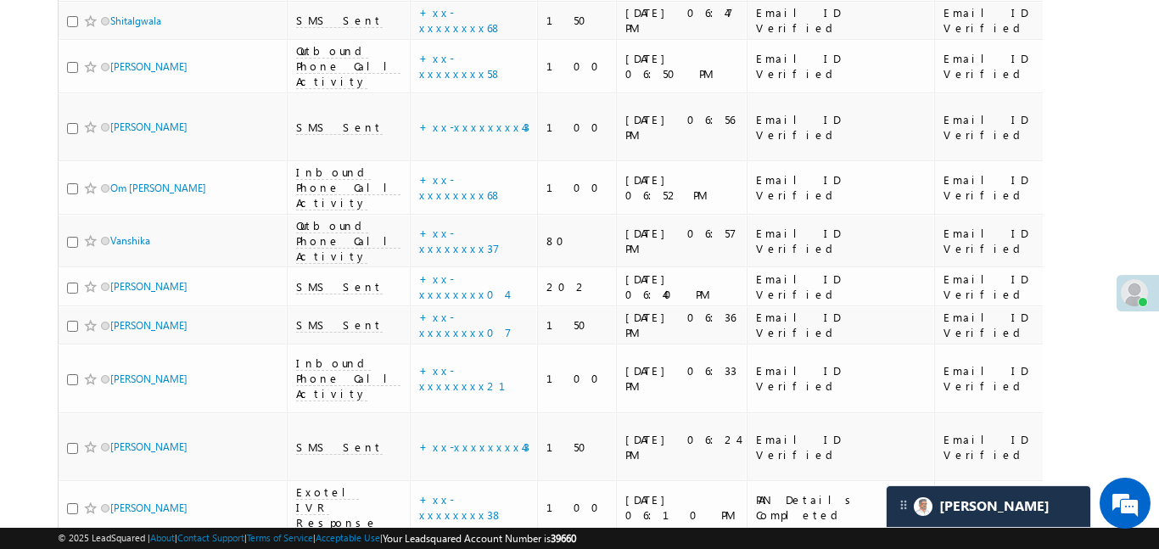
scroll to position [3183, 0]
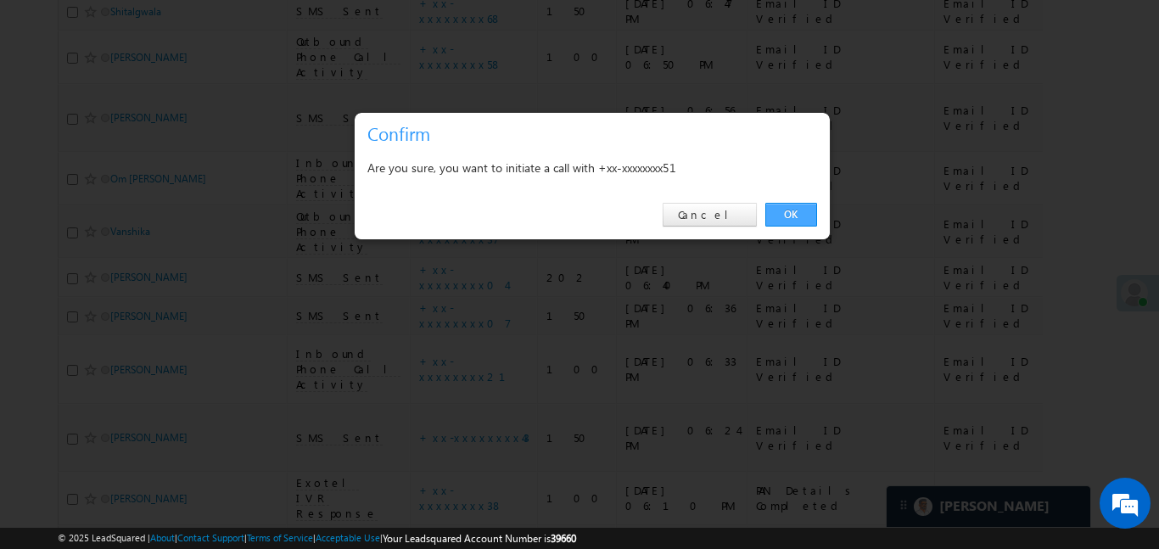
click at [803, 220] on link "OK" at bounding box center [791, 215] width 52 height 24
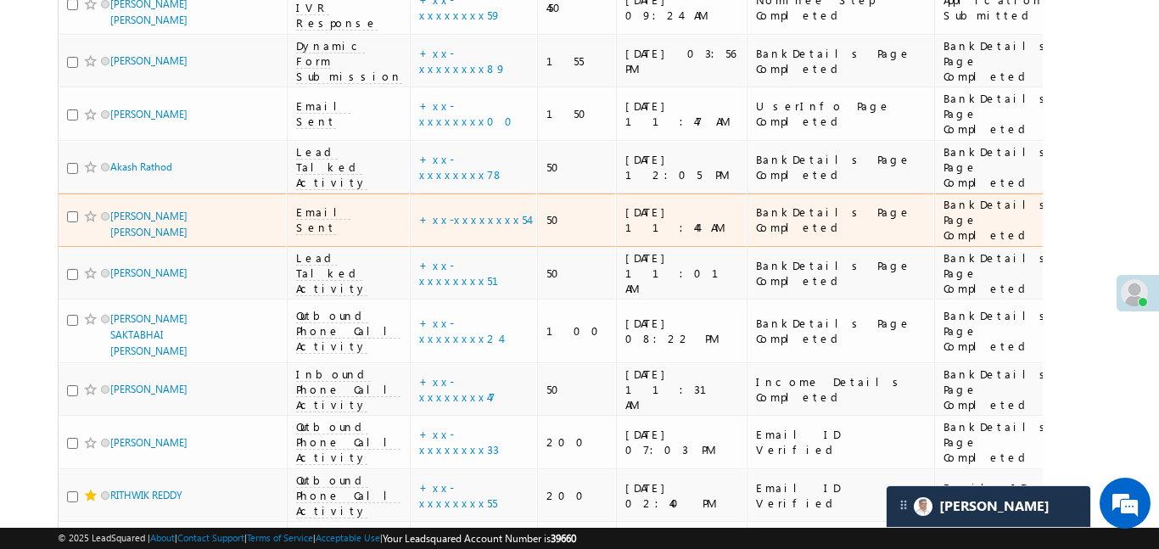
scroll to position [363, 0]
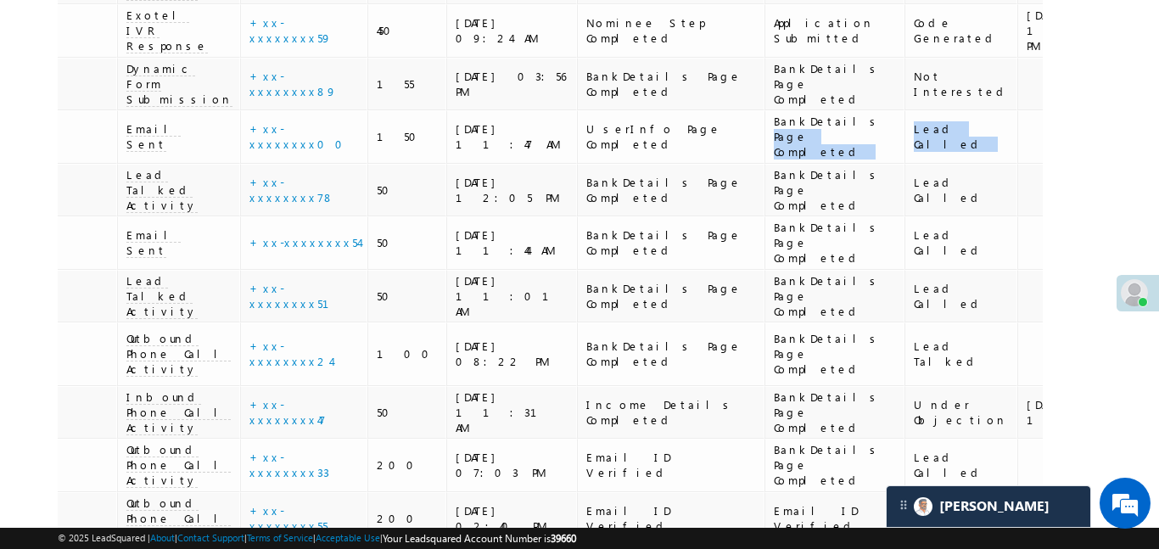
drag, startPoint x: 891, startPoint y: 66, endPoint x: 1100, endPoint y: 67, distance: 208.8
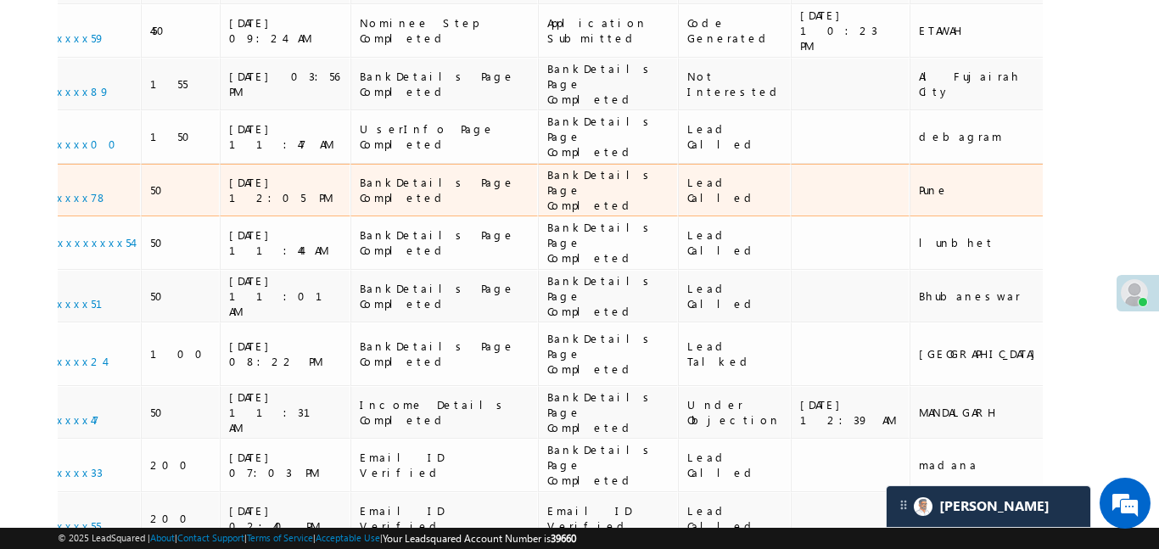
click at [910, 164] on td "Pune" at bounding box center [981, 190] width 142 height 53
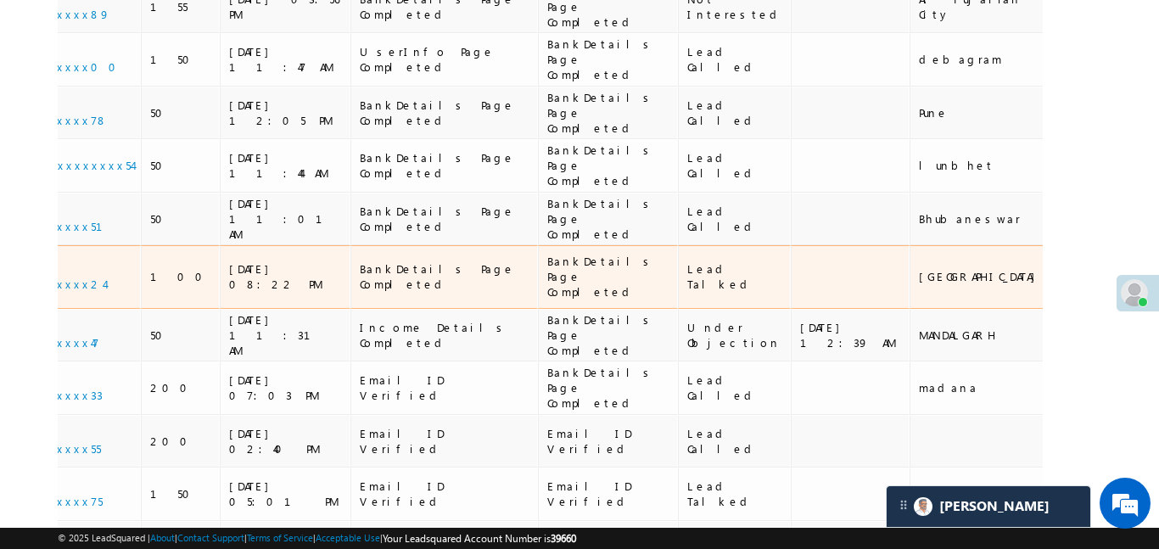
scroll to position [443, 0]
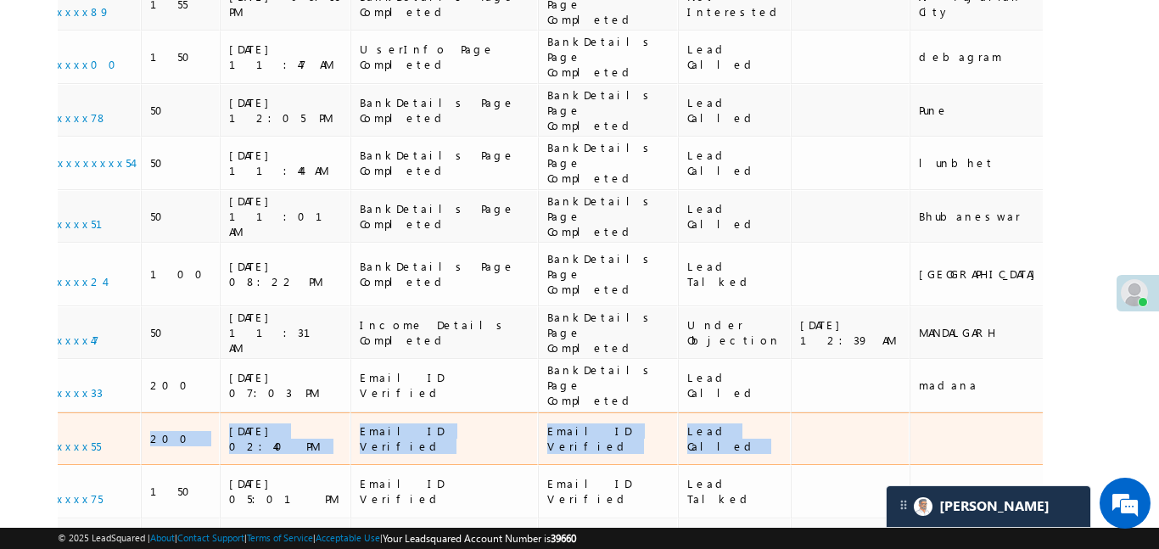
drag, startPoint x: 863, startPoint y: 325, endPoint x: 85, endPoint y: 344, distance: 778.4
click at [84, 412] on tr "RITHWIK REDDY Outbound Phone Call Activity +xx-xxxxxxxx55 200 19/08/25 02:40 PM…" at bounding box center [1026, 438] width 2730 height 53
click at [360, 423] on div "Email ID Verified" at bounding box center [445, 438] width 171 height 31
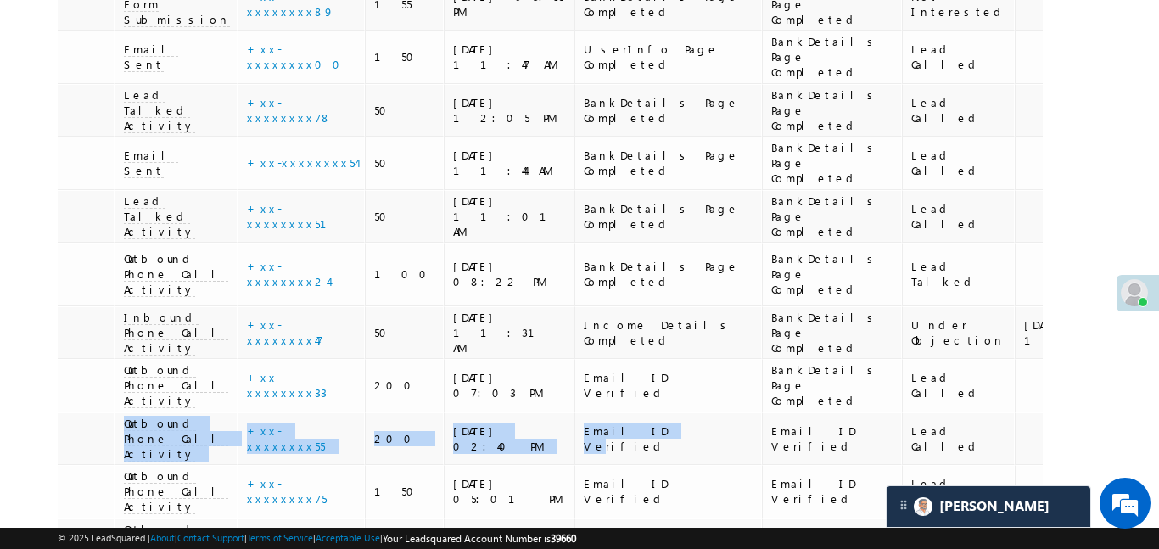
scroll to position [0, 0]
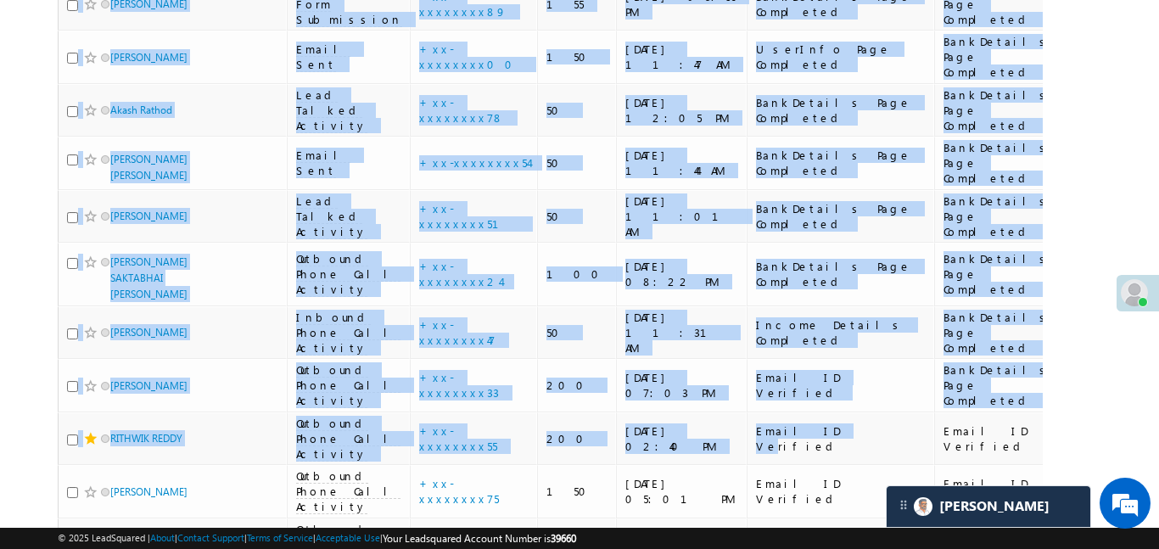
drag, startPoint x: 304, startPoint y: 317, endPoint x: 0, endPoint y: 313, distance: 303.8
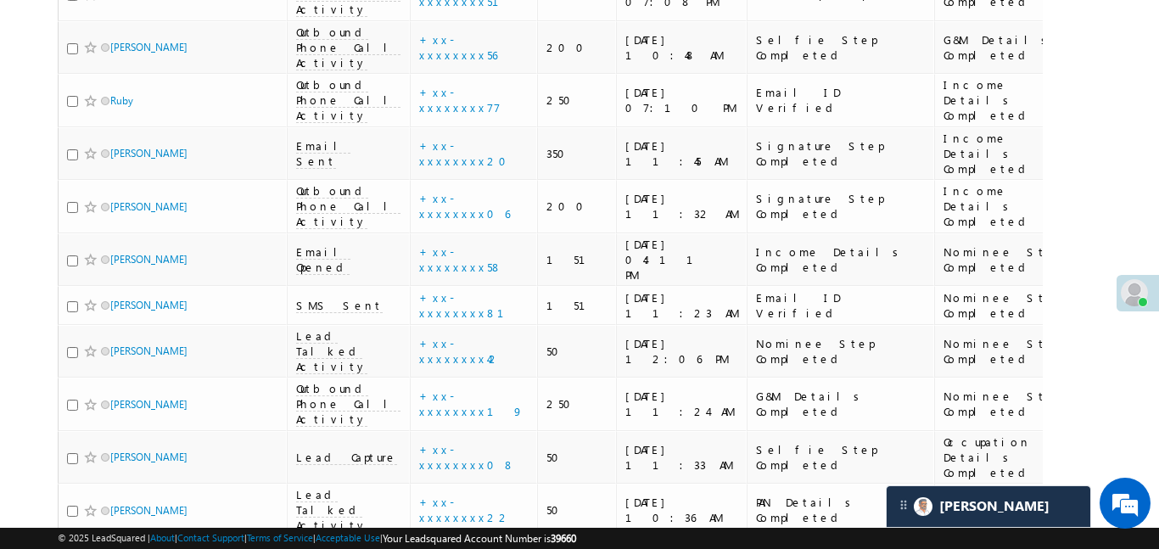
scroll to position [3798, 0]
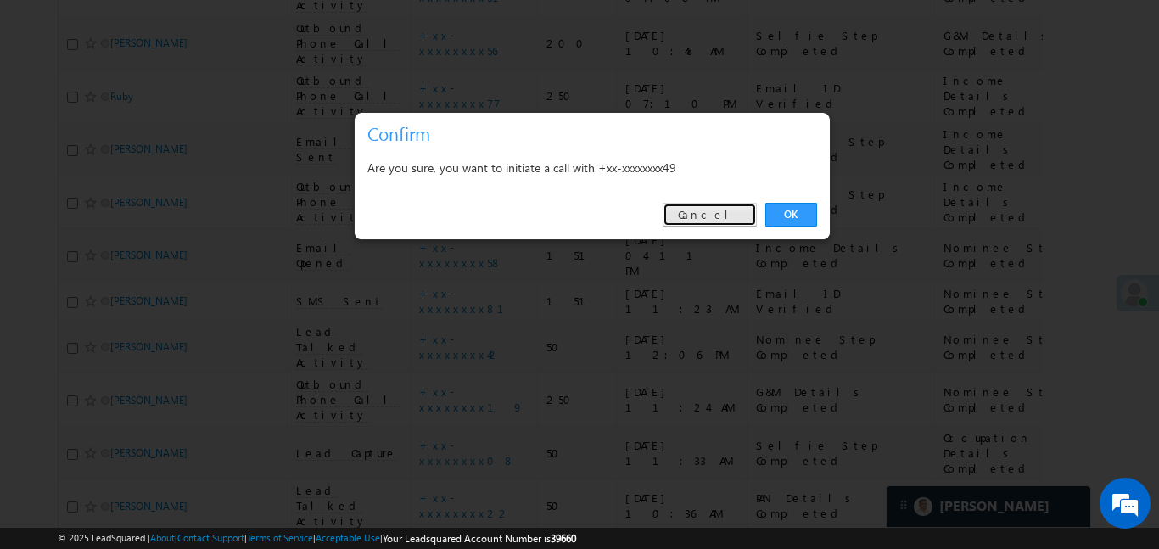
click at [697, 217] on link "Cancel" at bounding box center [710, 215] width 94 height 24
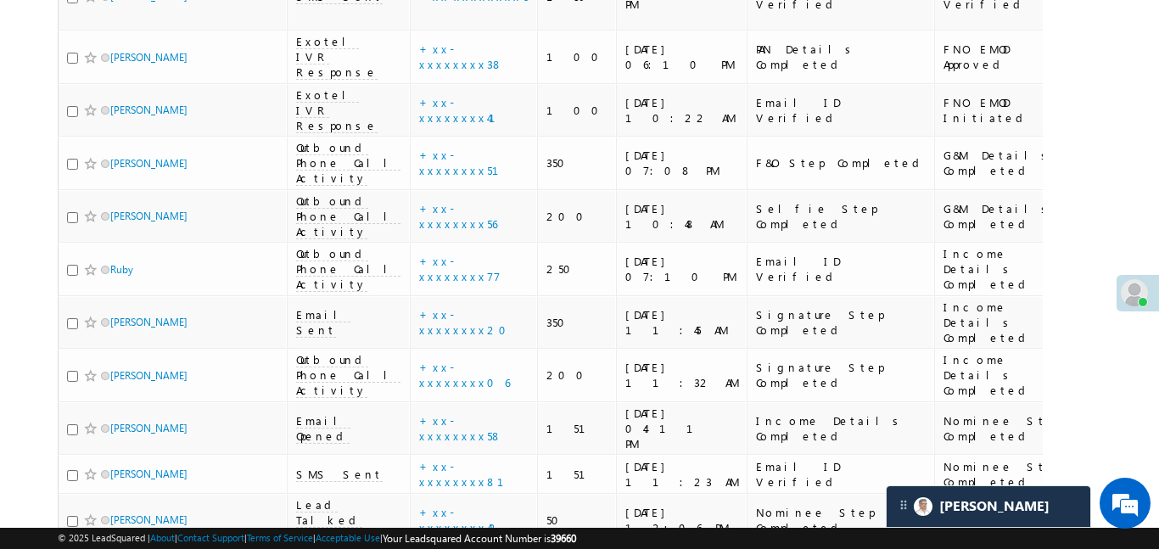
scroll to position [3622, 0]
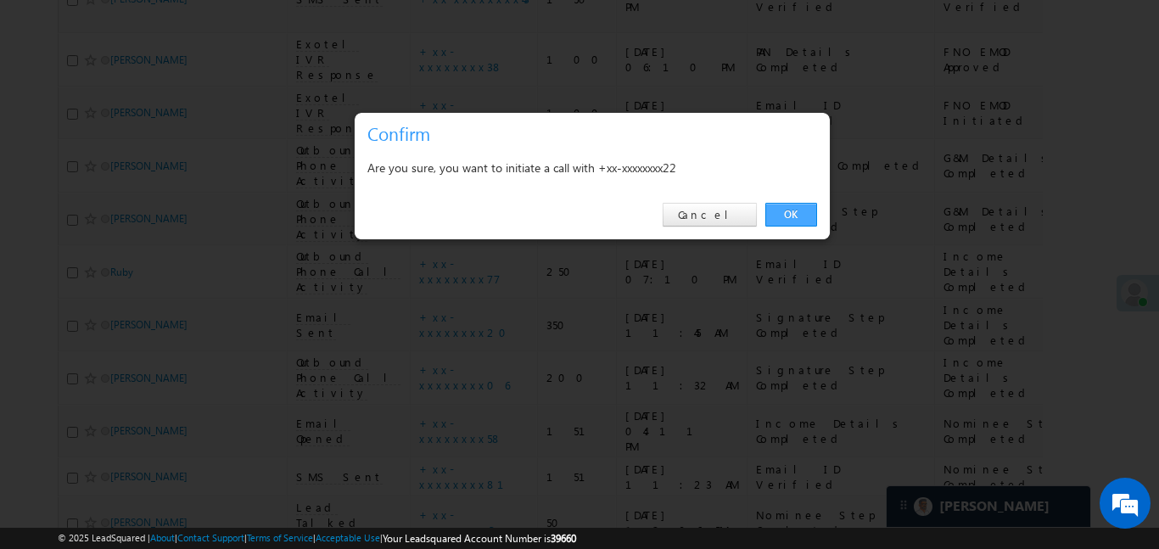
click at [804, 222] on link "OK" at bounding box center [791, 215] width 52 height 24
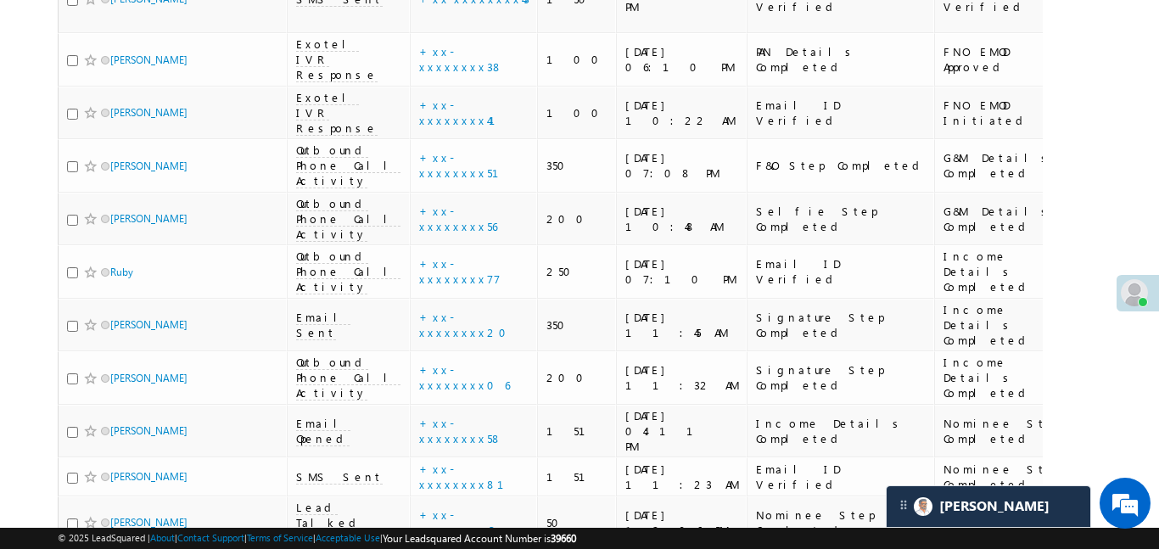
drag, startPoint x: 869, startPoint y: 226, endPoint x: 1126, endPoint y: 221, distance: 257.2
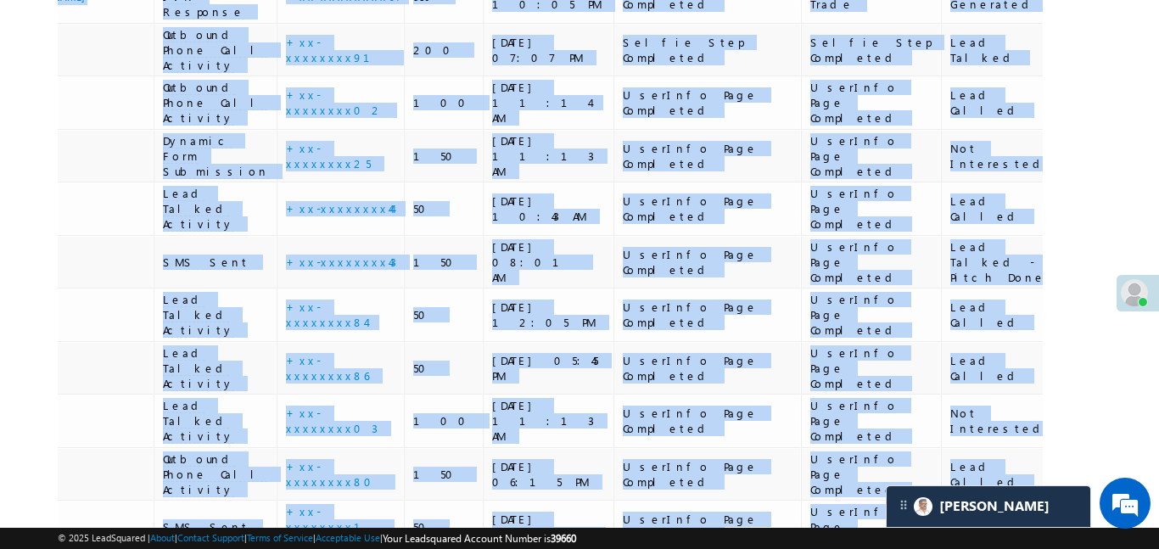
scroll to position [0, 0]
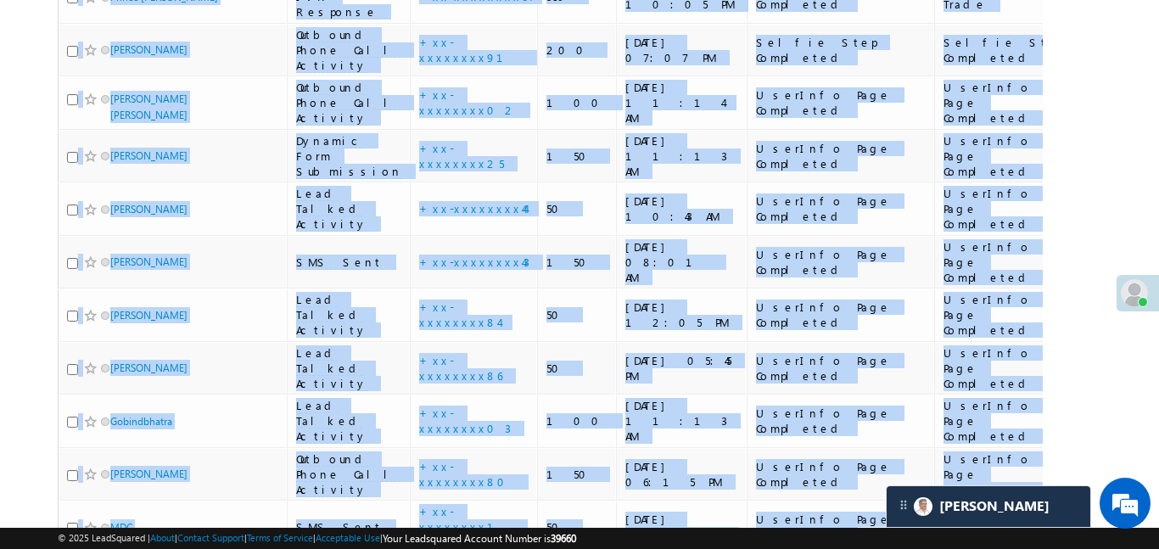
drag, startPoint x: 808, startPoint y: 84, endPoint x: 20, endPoint y: 117, distance: 789.1
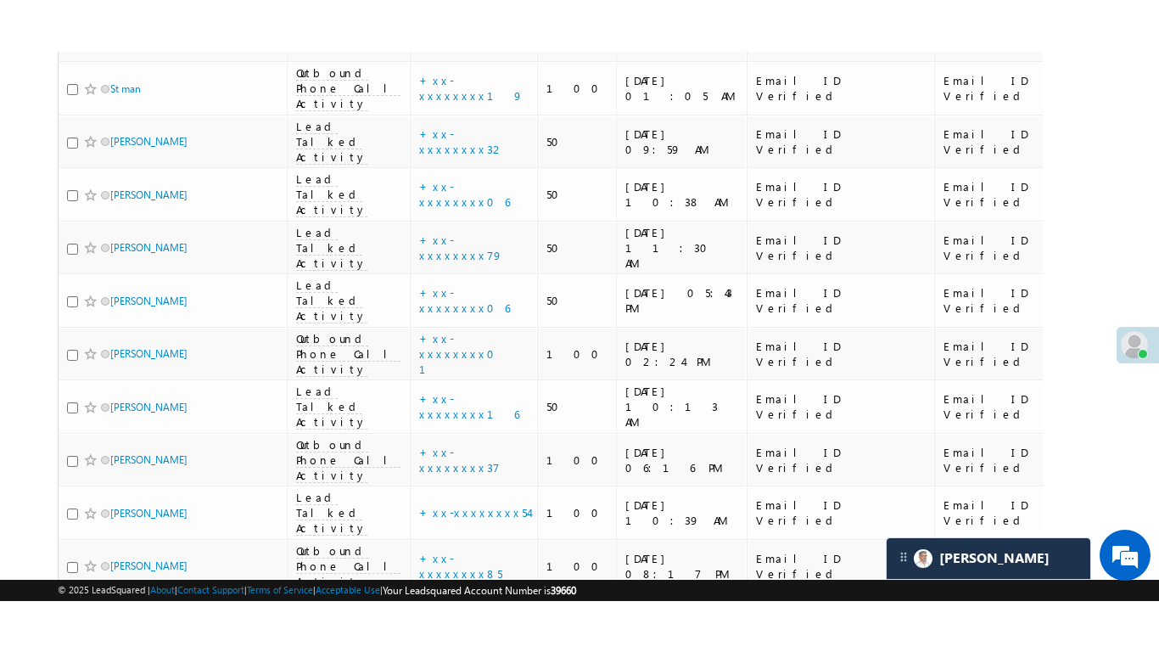
scroll to position [2360, 0]
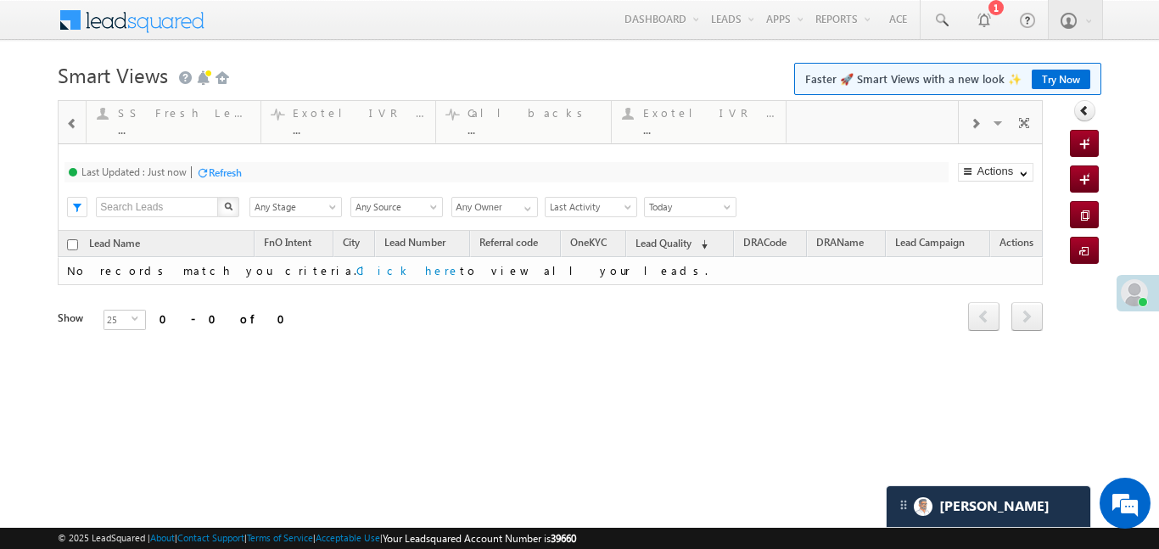
click at [1028, 125] on span at bounding box center [1024, 126] width 17 height 36
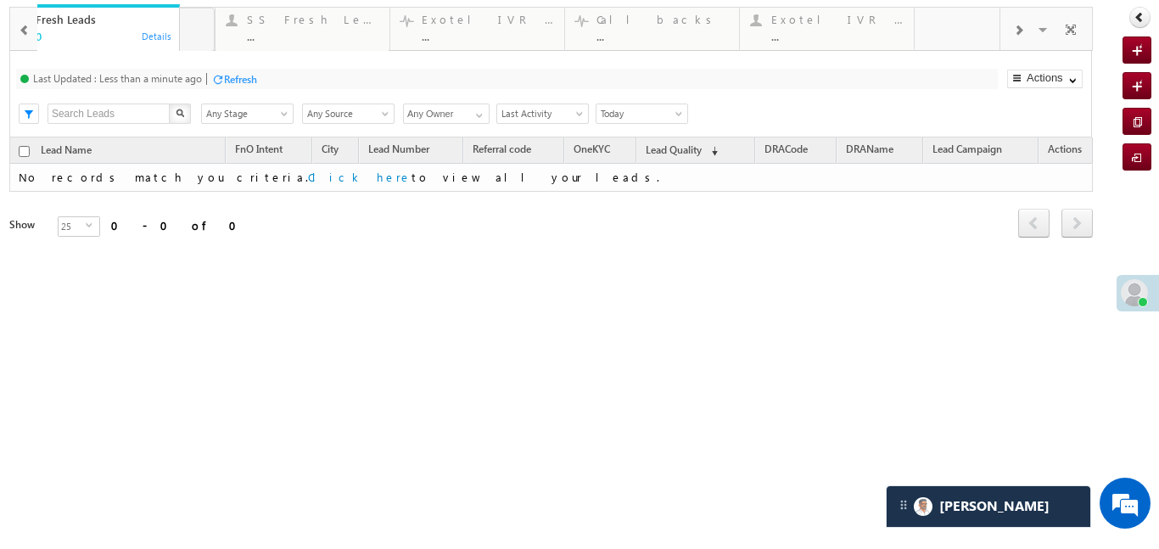
drag, startPoint x: 841, startPoint y: 39, endPoint x: 116, endPoint y: 32, distance: 724.8
click at [1068, 30] on span at bounding box center [1070, 32] width 17 height 36
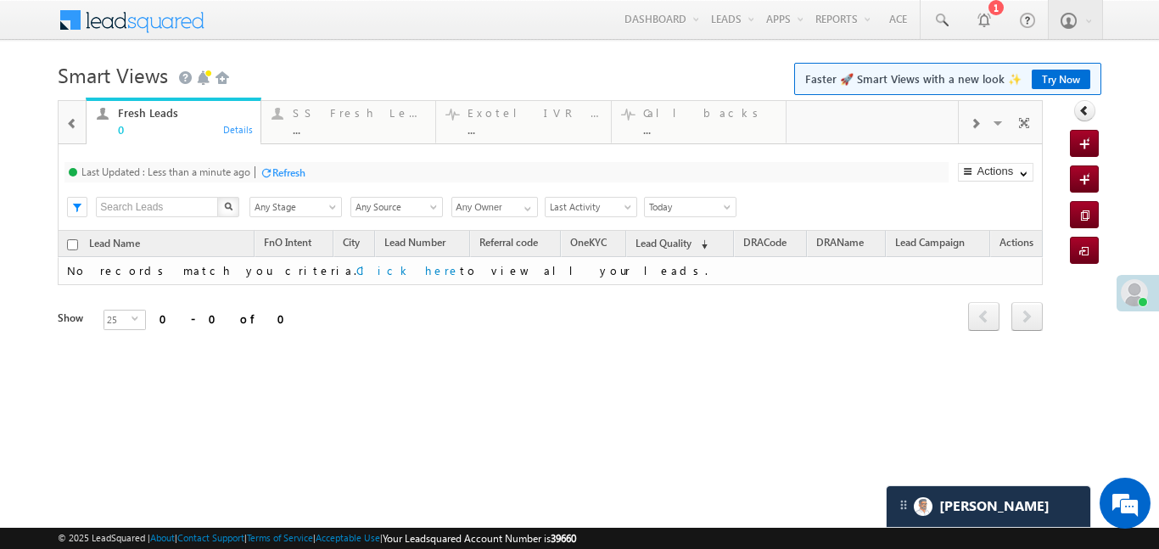
click at [68, 132] on div at bounding box center [72, 123] width 22 height 38
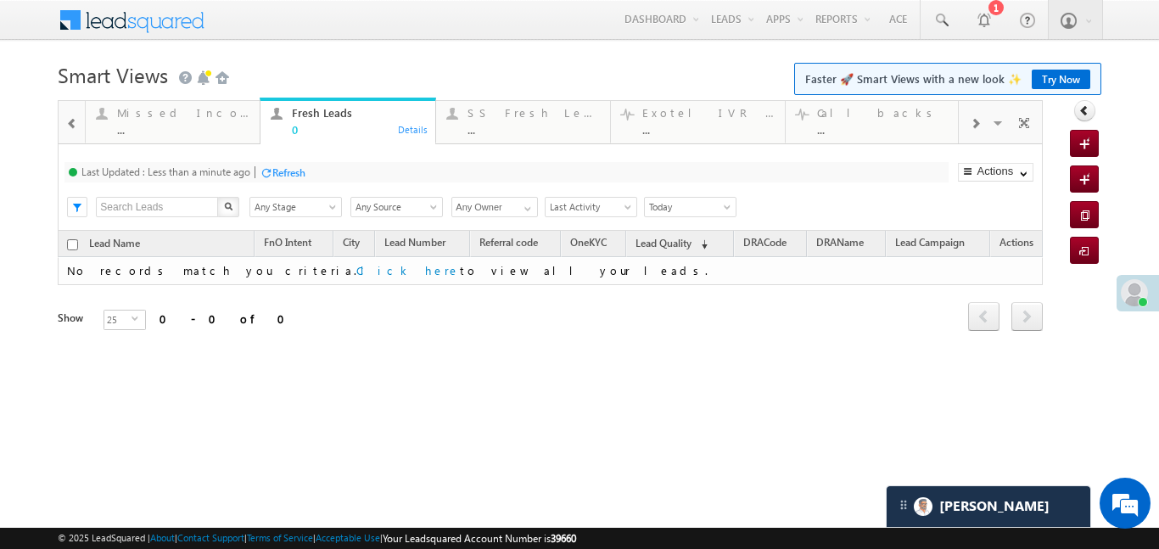
click at [68, 132] on div at bounding box center [72, 123] width 22 height 38
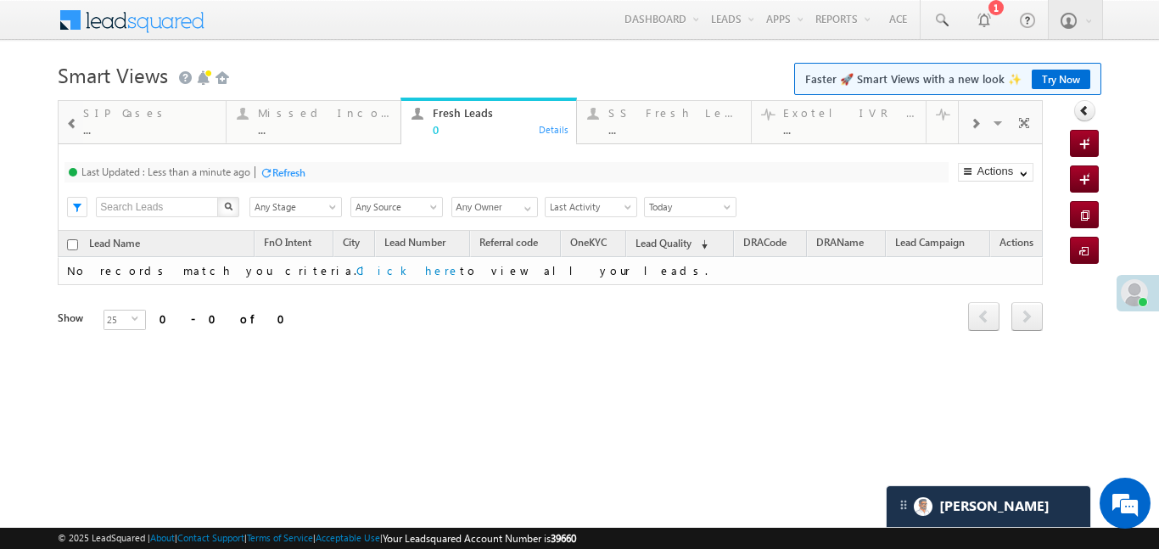
click at [68, 132] on div at bounding box center [72, 123] width 22 height 38
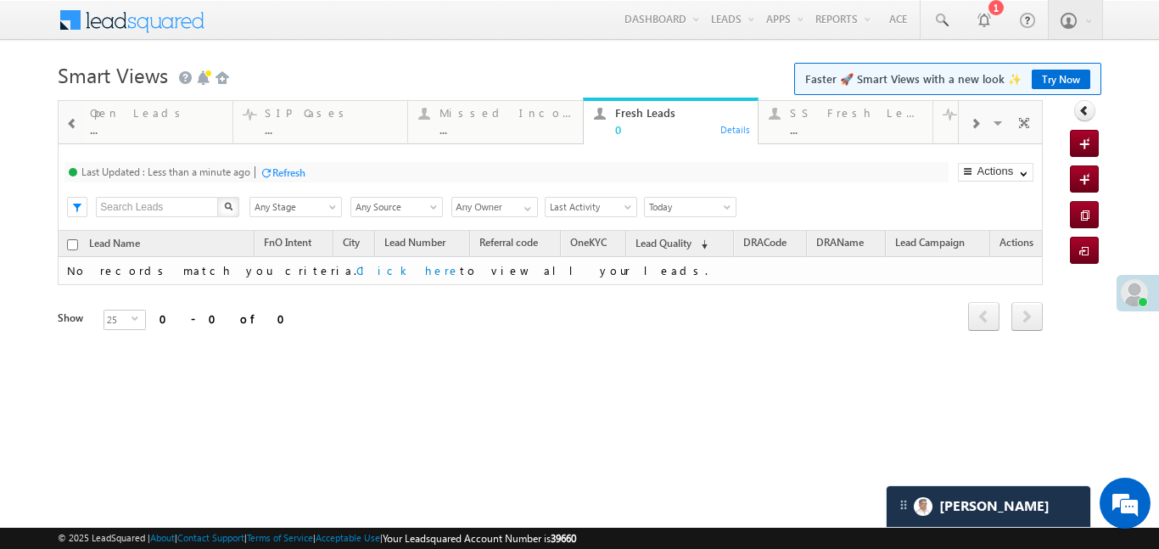
click at [68, 132] on div at bounding box center [72, 123] width 22 height 38
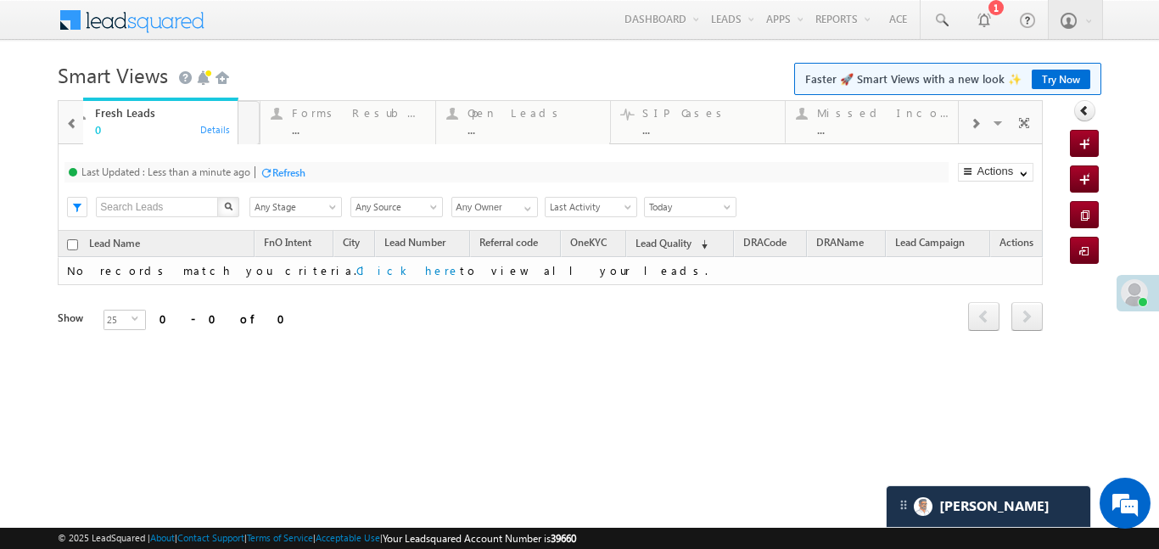
drag, startPoint x: 843, startPoint y: 119, endPoint x: 99, endPoint y: 126, distance: 743.4
click at [76, 126] on span at bounding box center [72, 124] width 12 height 14
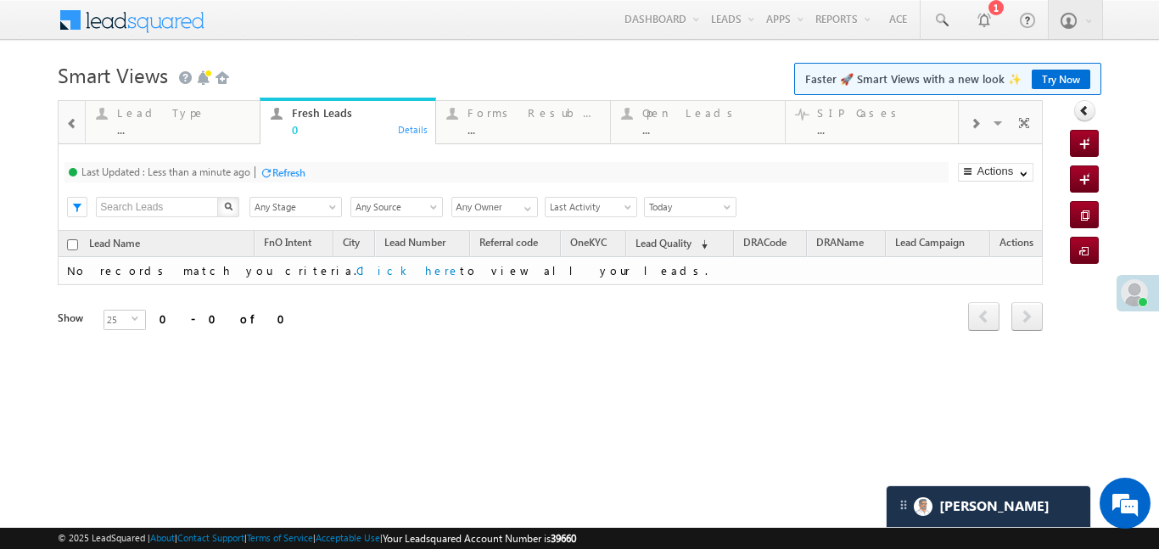
click at [76, 126] on span at bounding box center [72, 124] width 12 height 14
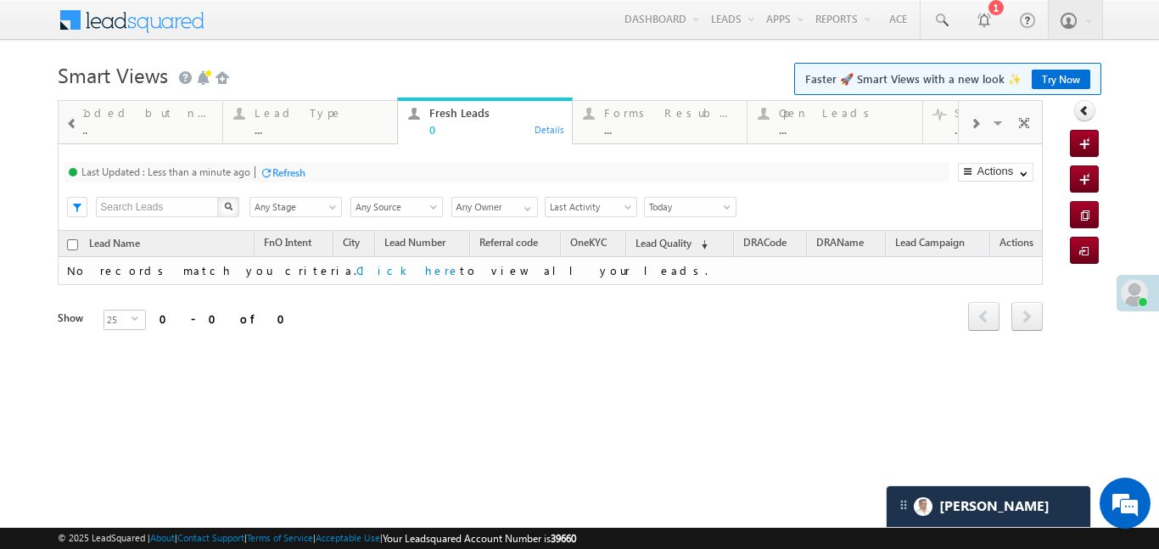
click at [76, 126] on span at bounding box center [72, 124] width 12 height 14
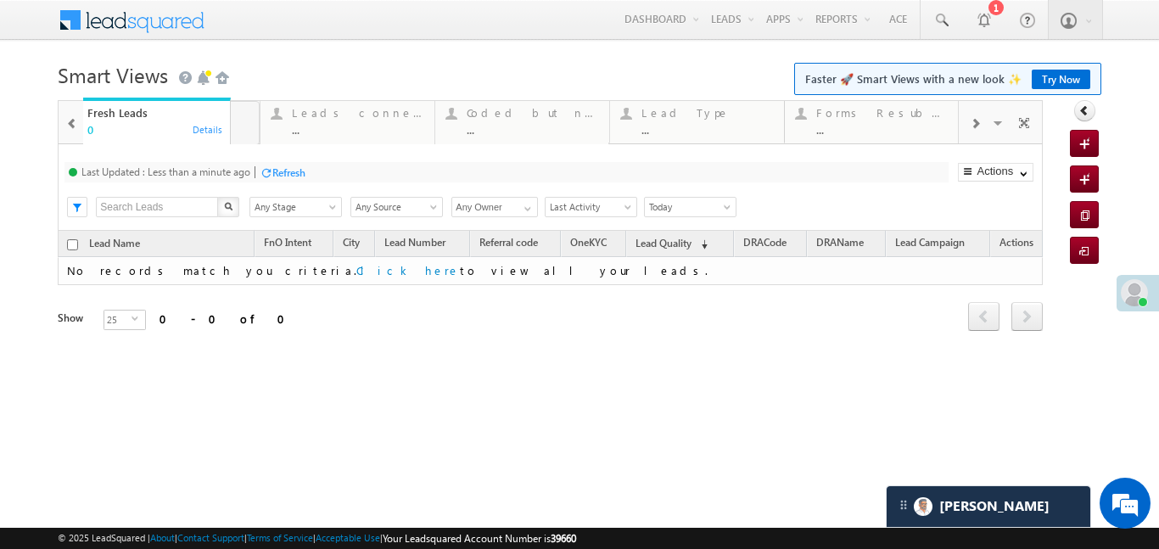
drag, startPoint x: 693, startPoint y: 118, endPoint x: 81, endPoint y: 128, distance: 611.9
click at [66, 126] on span at bounding box center [72, 124] width 12 height 14
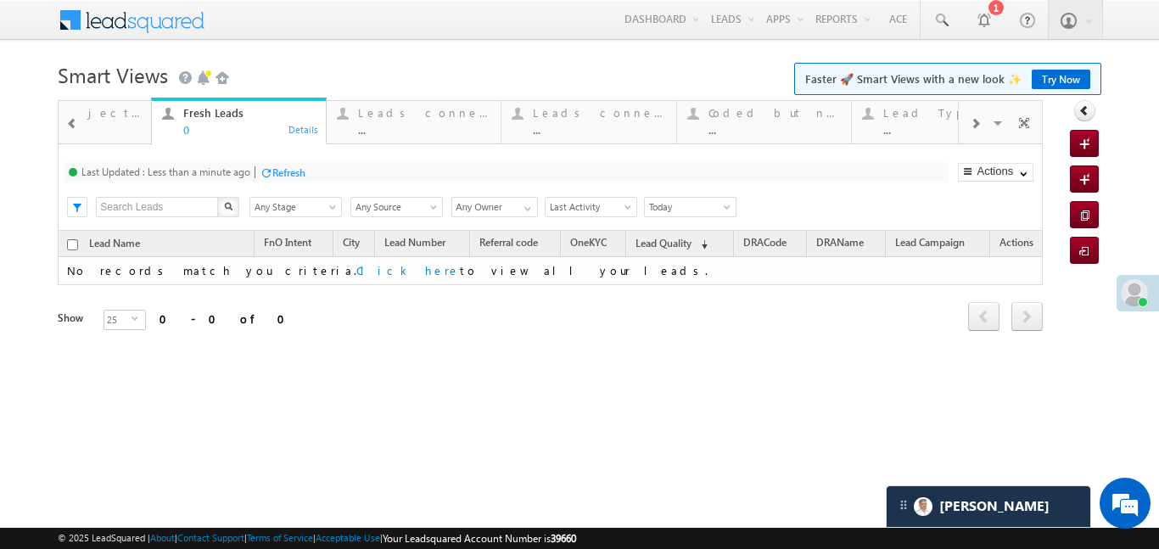
click at [66, 126] on span at bounding box center [72, 124] width 12 height 14
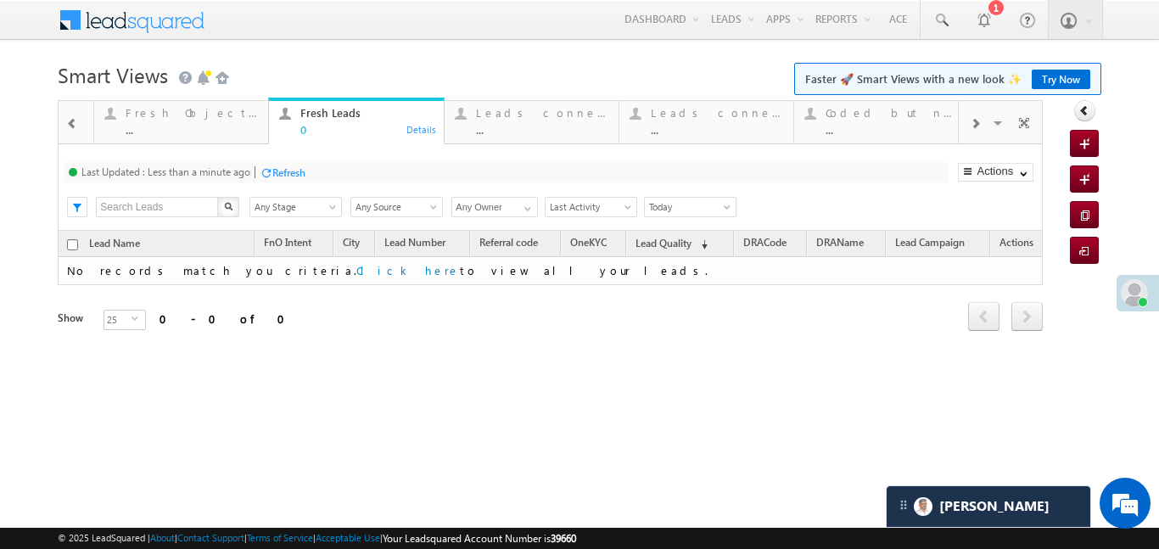
click at [66, 126] on span at bounding box center [72, 124] width 12 height 14
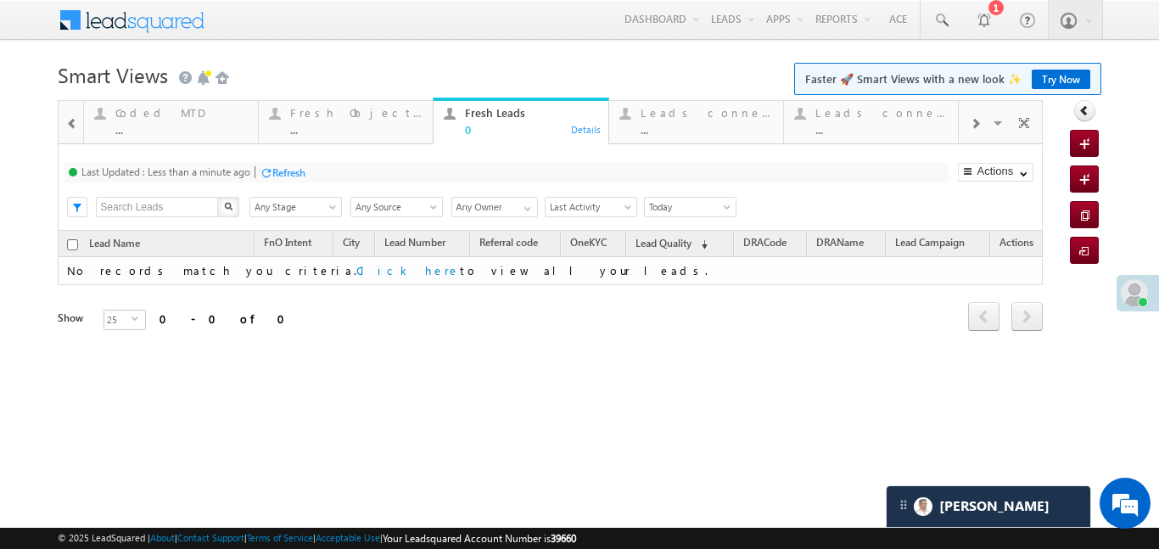
click at [66, 126] on span at bounding box center [72, 124] width 12 height 14
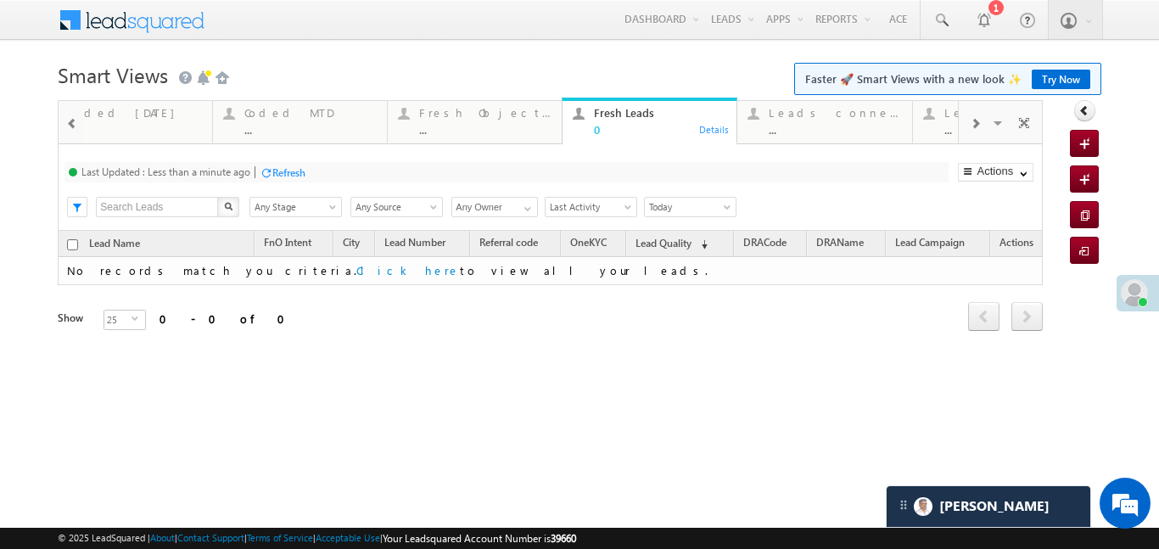
click at [66, 126] on span at bounding box center [72, 124] width 12 height 14
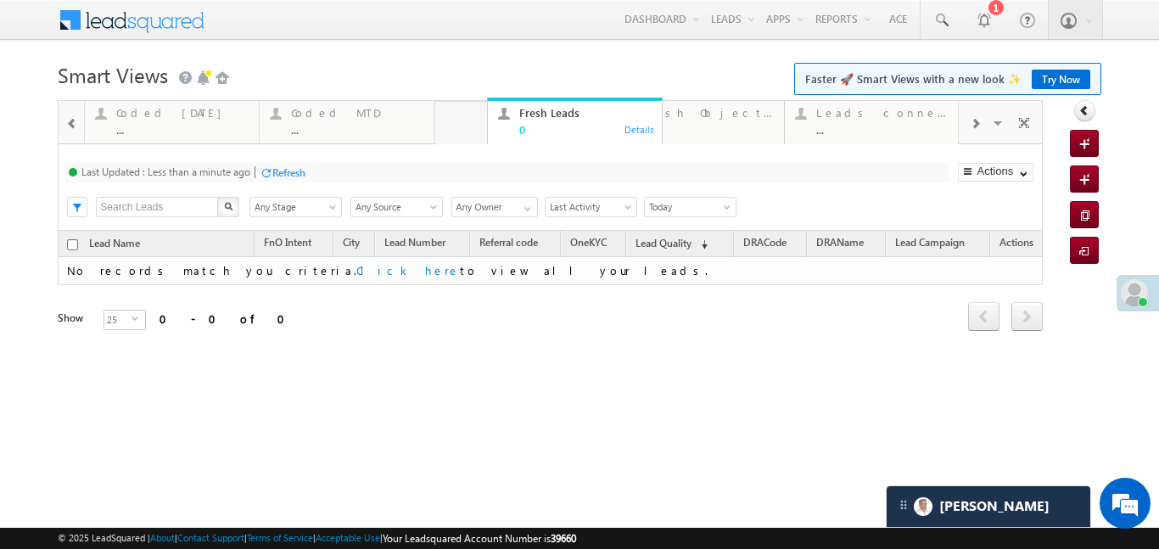
drag, startPoint x: 642, startPoint y: 125, endPoint x: 78, endPoint y: 139, distance: 563.7
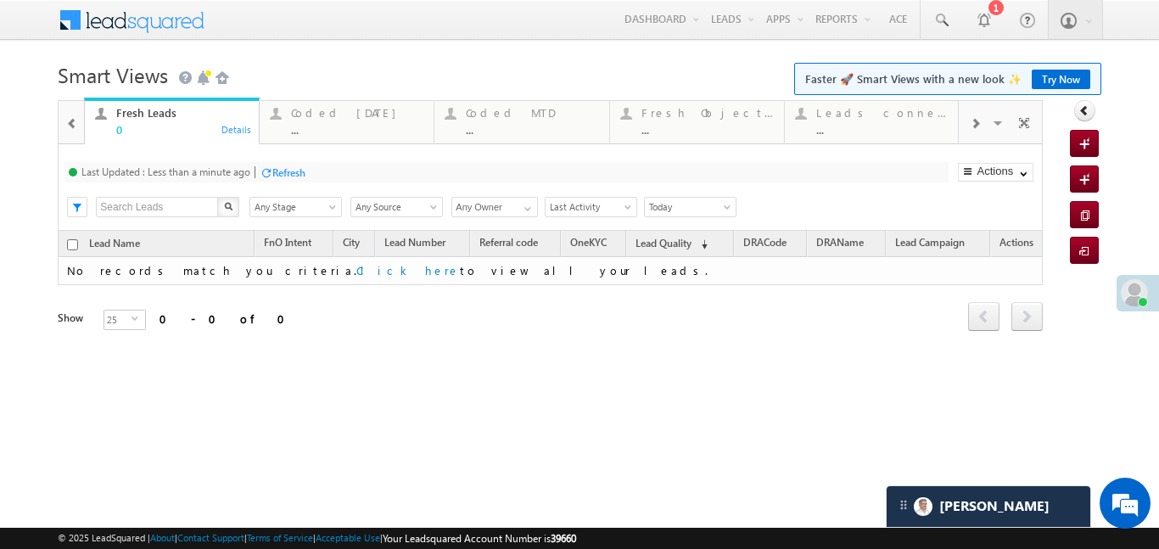
click at [70, 129] on span at bounding box center [72, 124] width 12 height 14
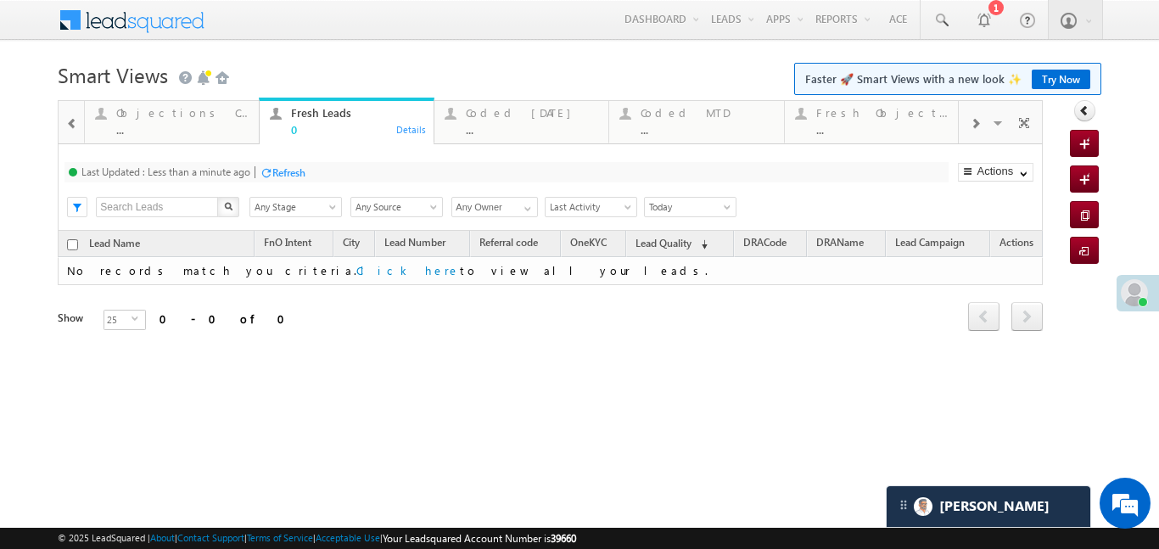
click at [70, 129] on span at bounding box center [72, 124] width 12 height 14
click at [69, 128] on span at bounding box center [72, 124] width 12 height 14
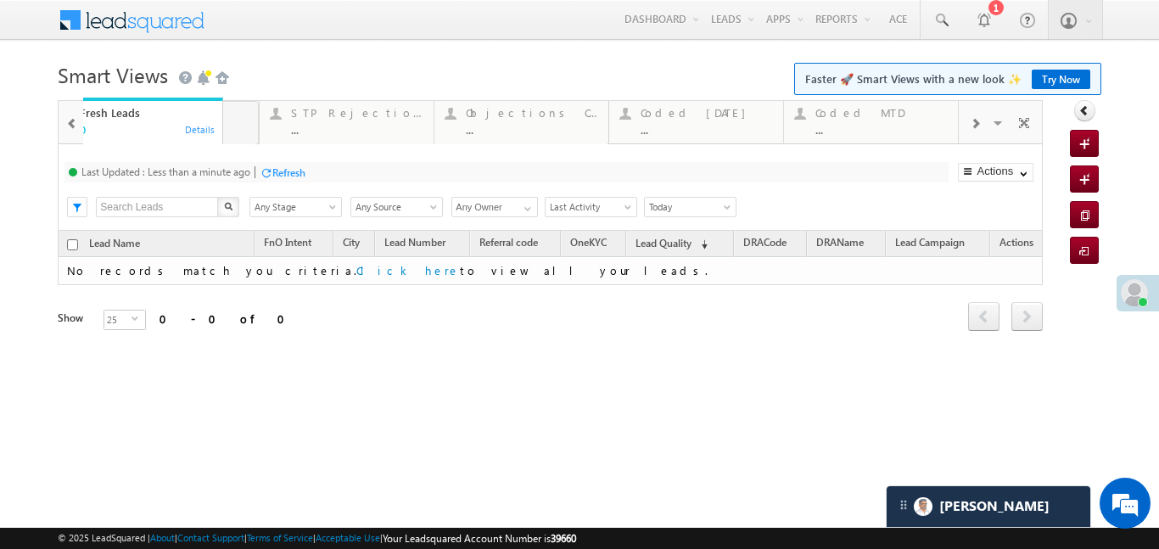
drag, startPoint x: 532, startPoint y: 113, endPoint x: 116, endPoint y: 112, distance: 415.8
click at [65, 117] on div at bounding box center [72, 123] width 22 height 38
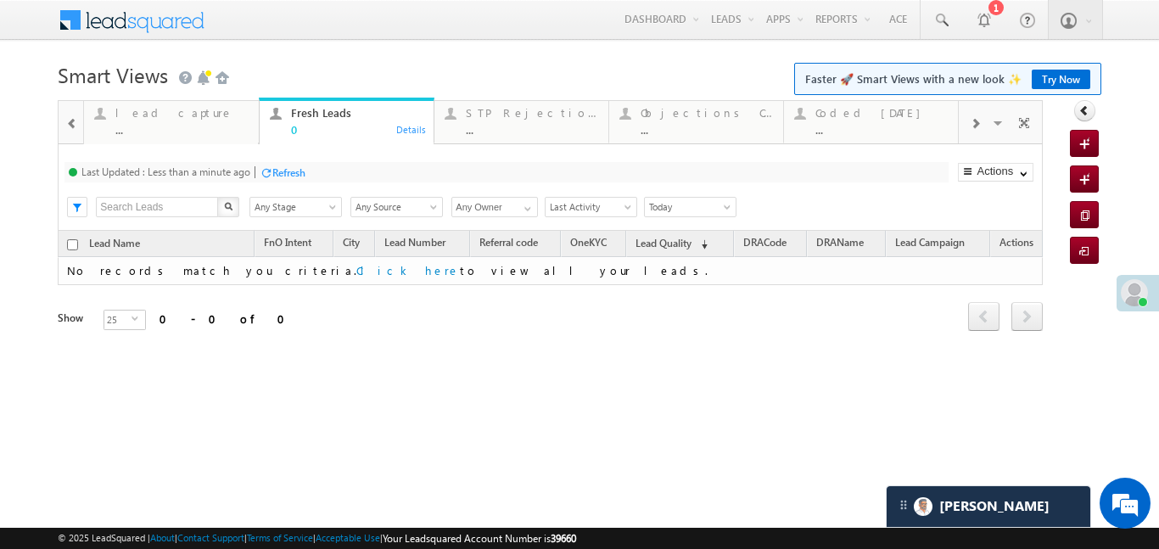
click at [66, 126] on span at bounding box center [72, 124] width 12 height 14
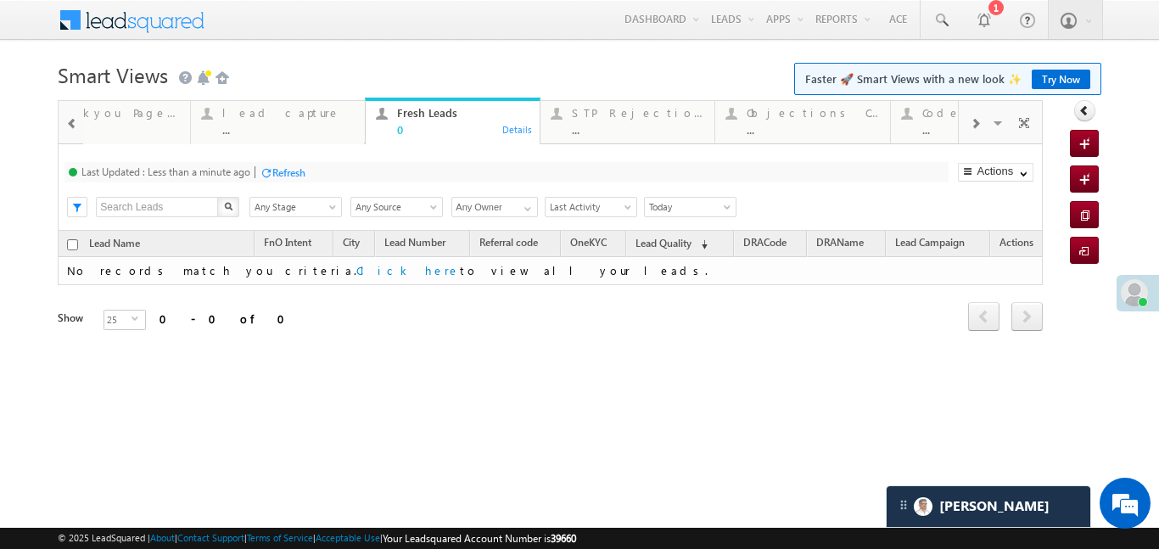
click at [65, 126] on div at bounding box center [71, 121] width 25 height 41
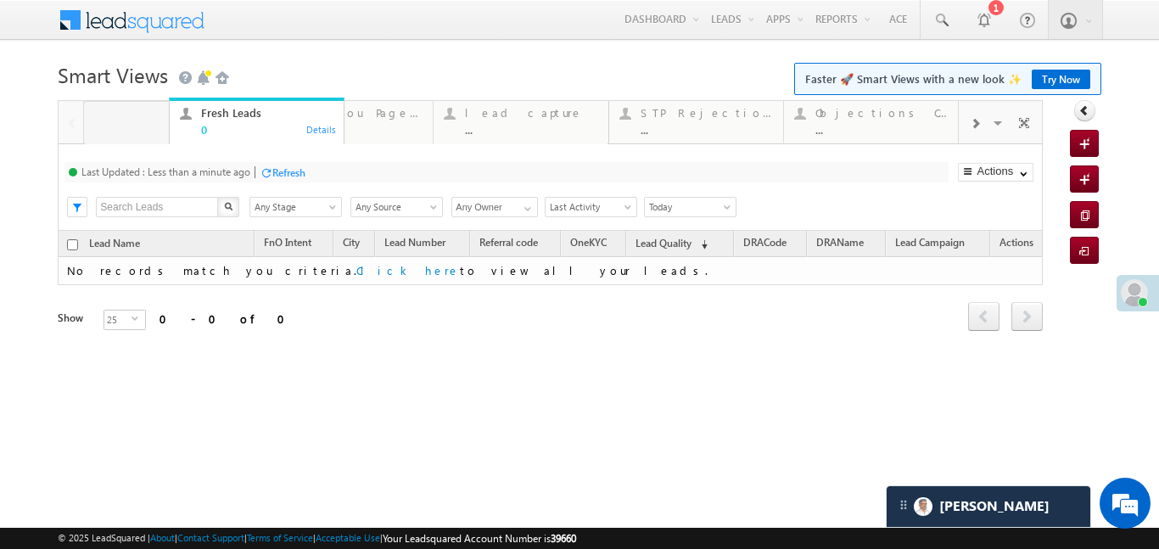
drag, startPoint x: 518, startPoint y: 124, endPoint x: 172, endPoint y: 96, distance: 346.5
click at [343, 71] on h1 "Smart Views Getting Started Faster 🚀 Smart Views with a new look ✨ Try Now" at bounding box center [579, 73] width 1043 height 33
click at [976, 126] on span at bounding box center [975, 124] width 10 height 14
click at [877, 123] on div "..." at bounding box center [882, 129] width 132 height 13
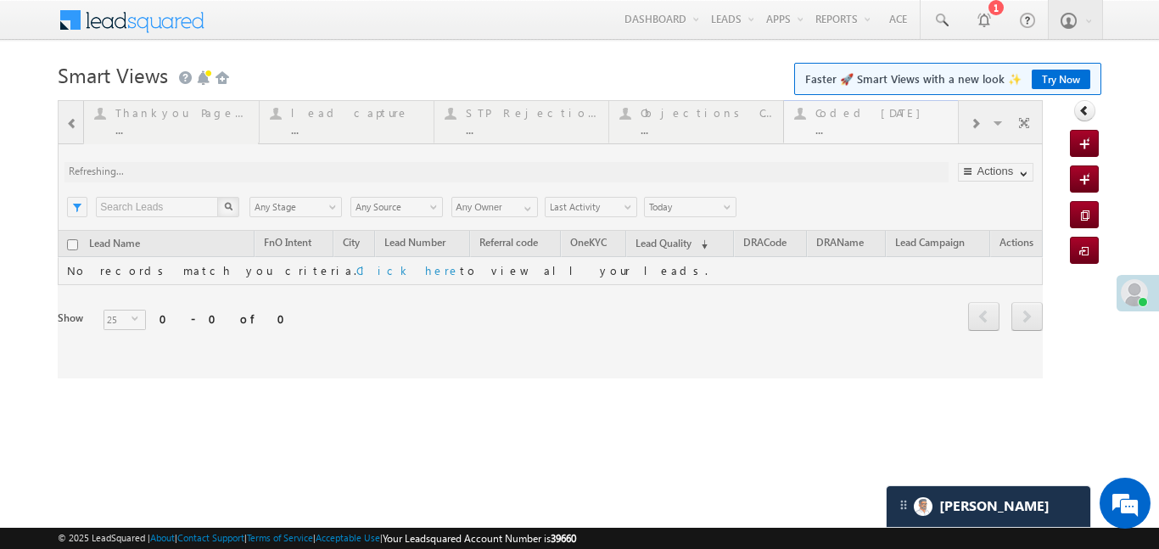
click at [877, 123] on div at bounding box center [550, 239] width 985 height 278
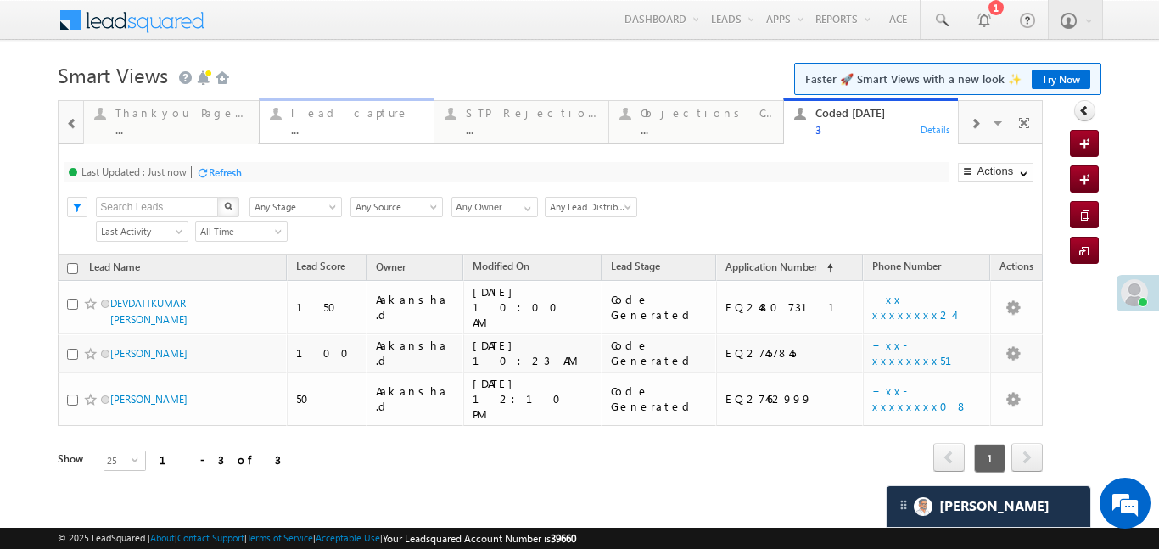
click at [318, 125] on div "..." at bounding box center [357, 129] width 132 height 13
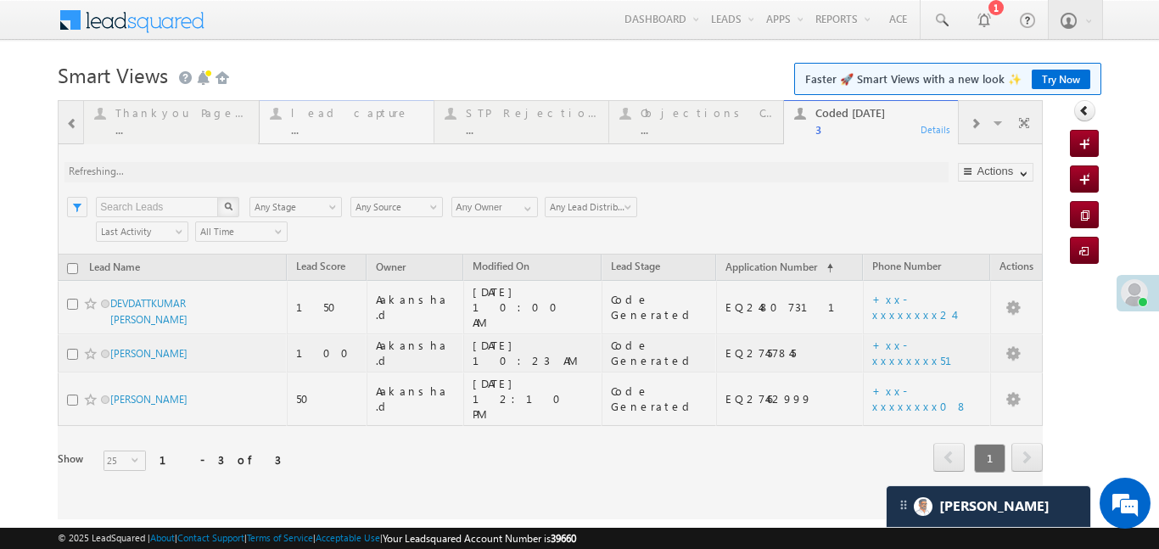
click at [318, 125] on div at bounding box center [550, 309] width 985 height 419
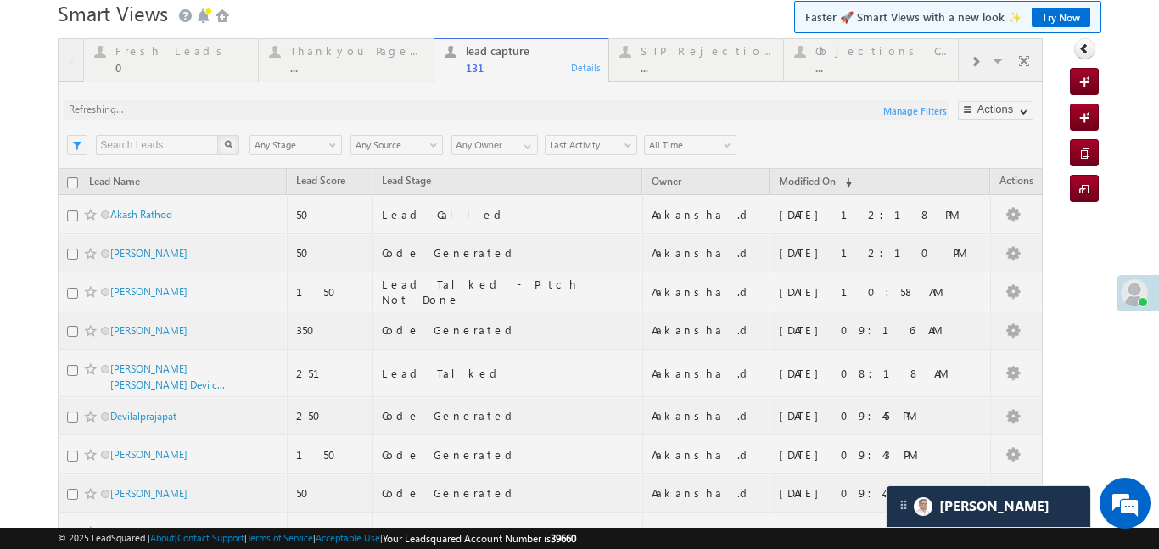
scroll to position [90, 0]
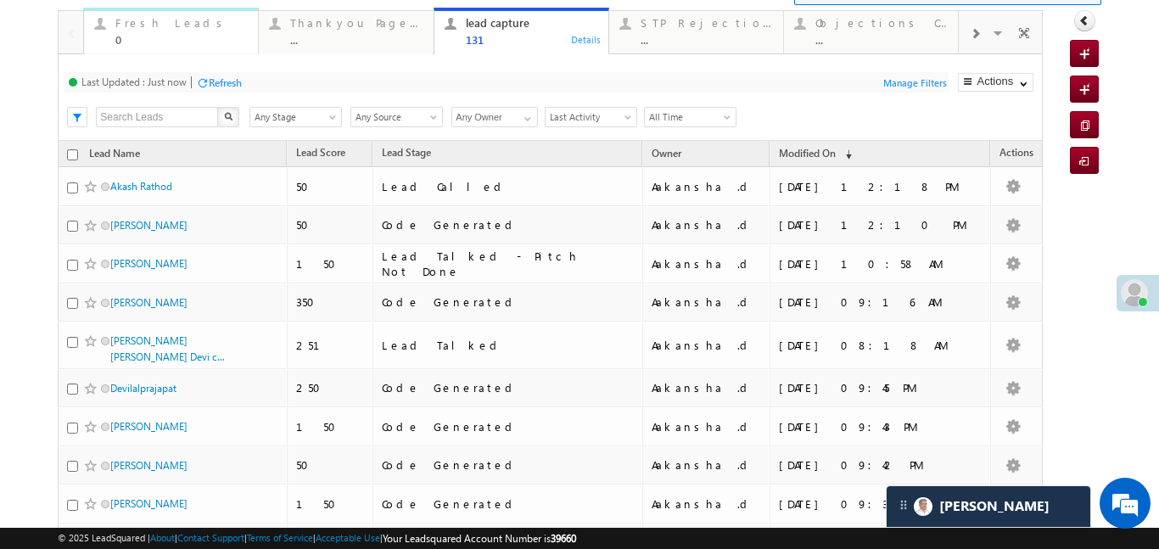
click at [170, 35] on div "0" at bounding box center [181, 39] width 132 height 13
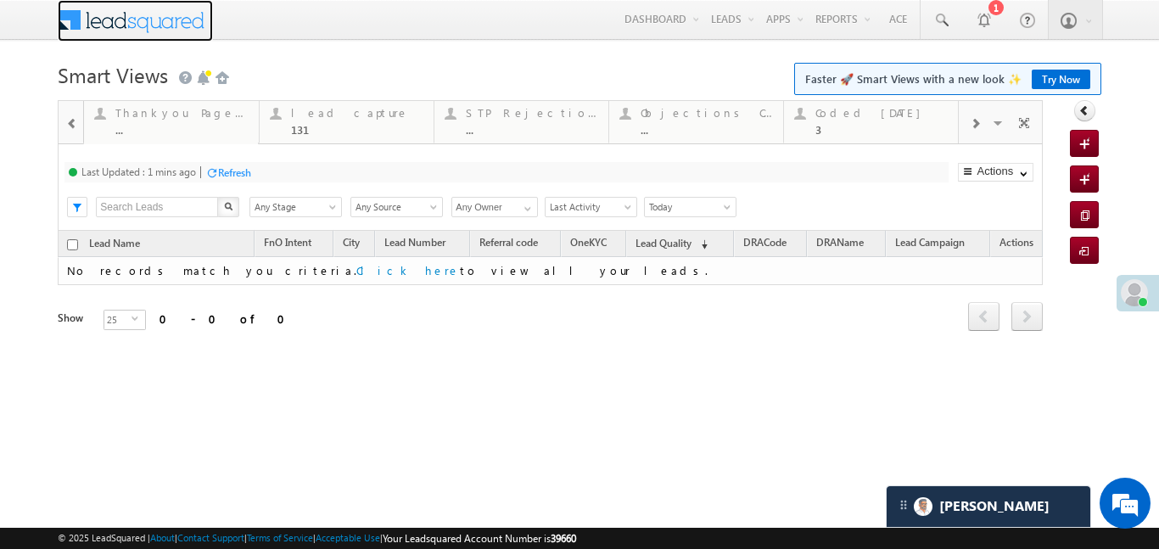
click at [170, 35] on span at bounding box center [135, 21] width 155 height 42
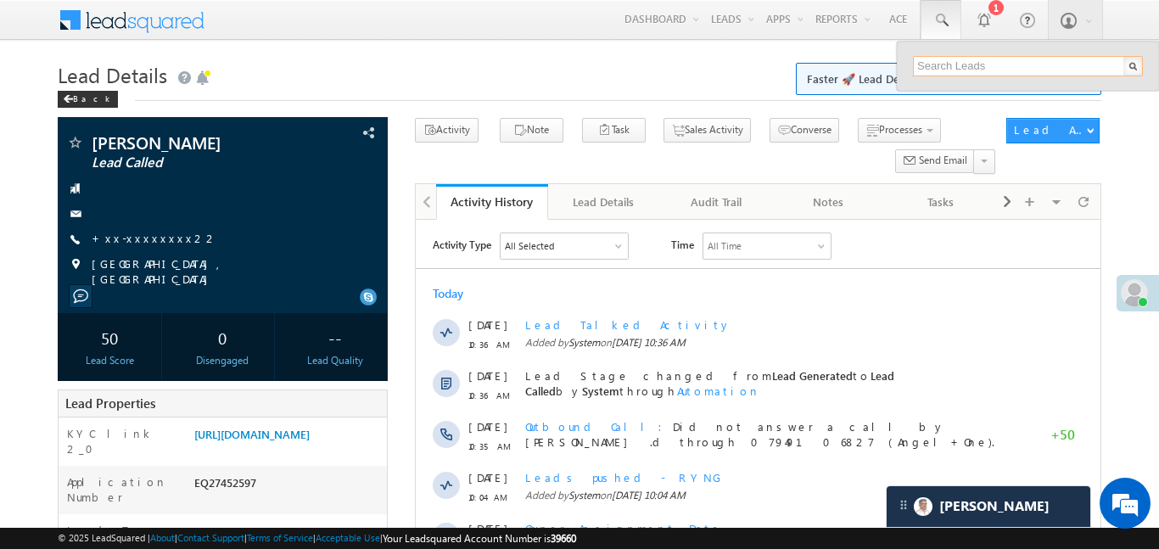
paste input "EQ27205712"
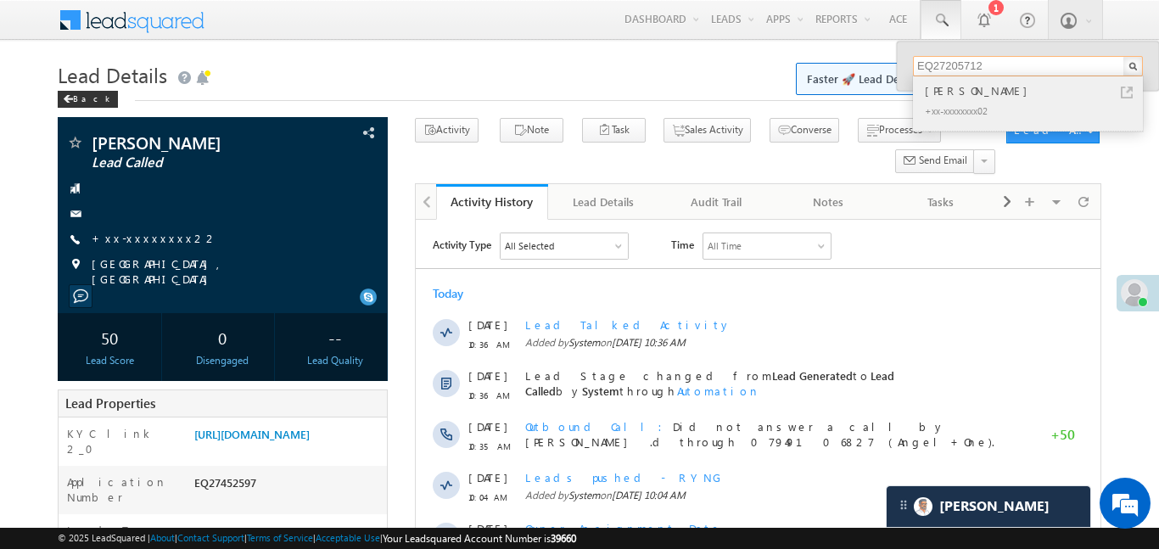
type input "EQ27205712"
click at [977, 85] on div "[PERSON_NAME]" at bounding box center [1035, 90] width 227 height 19
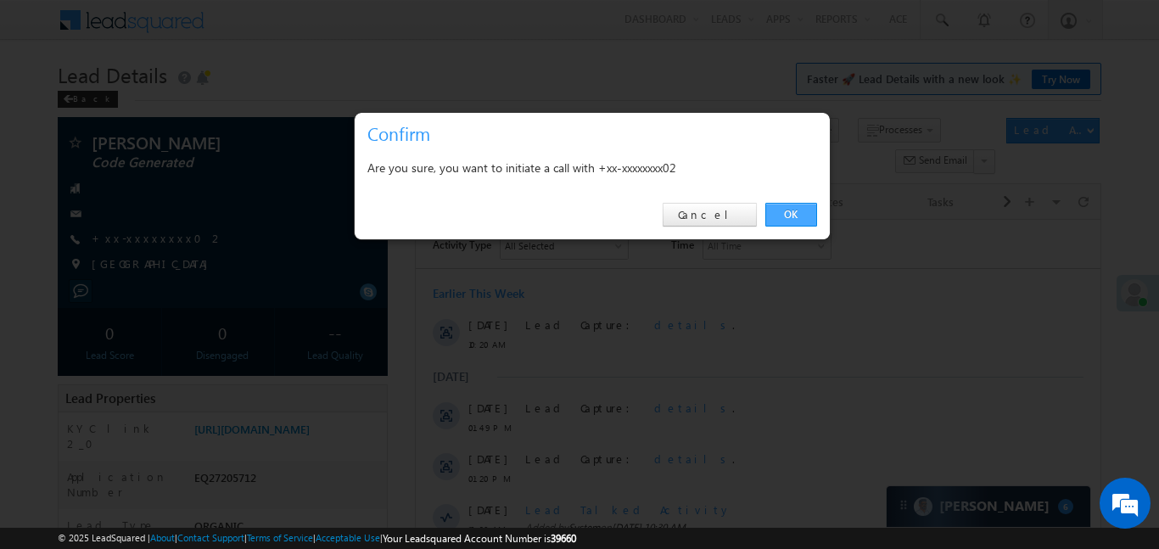
click at [791, 217] on link "OK" at bounding box center [791, 215] width 52 height 24
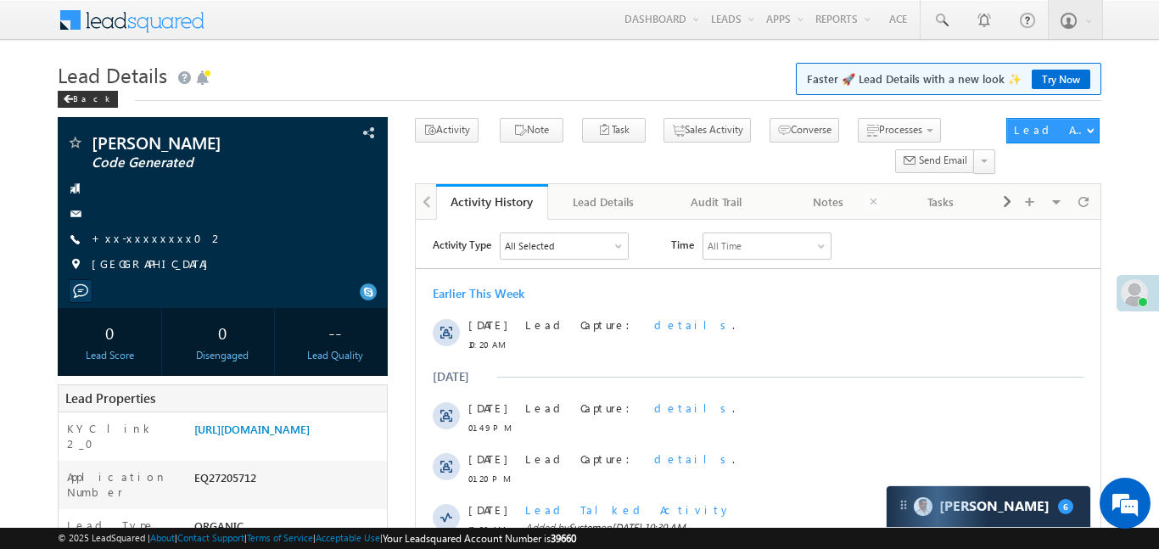
click at [791, 217] on link "Notes" at bounding box center [829, 202] width 112 height 36
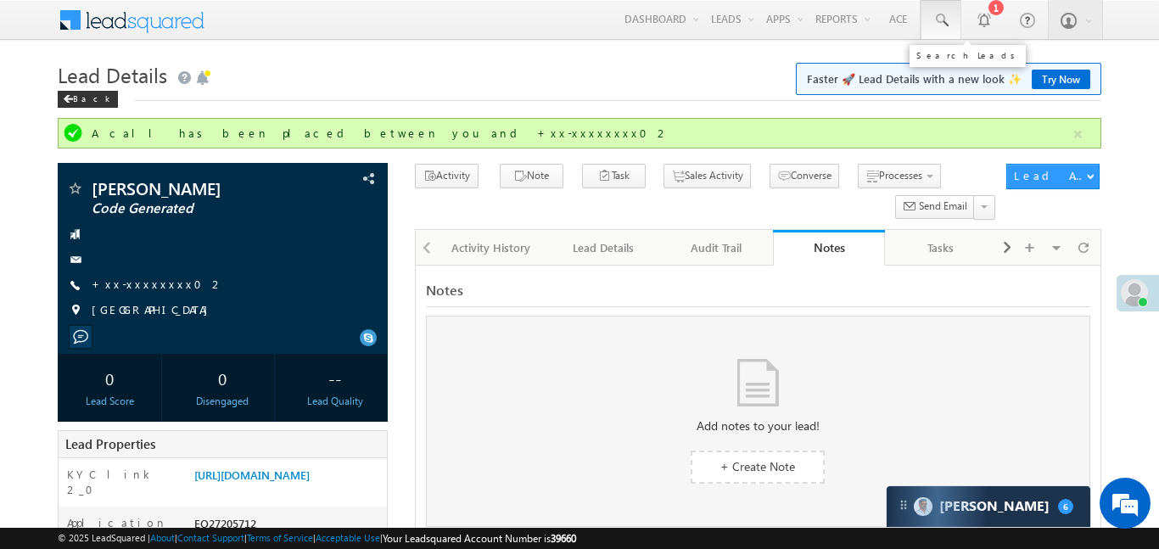
click at [933, 25] on span at bounding box center [941, 20] width 17 height 17
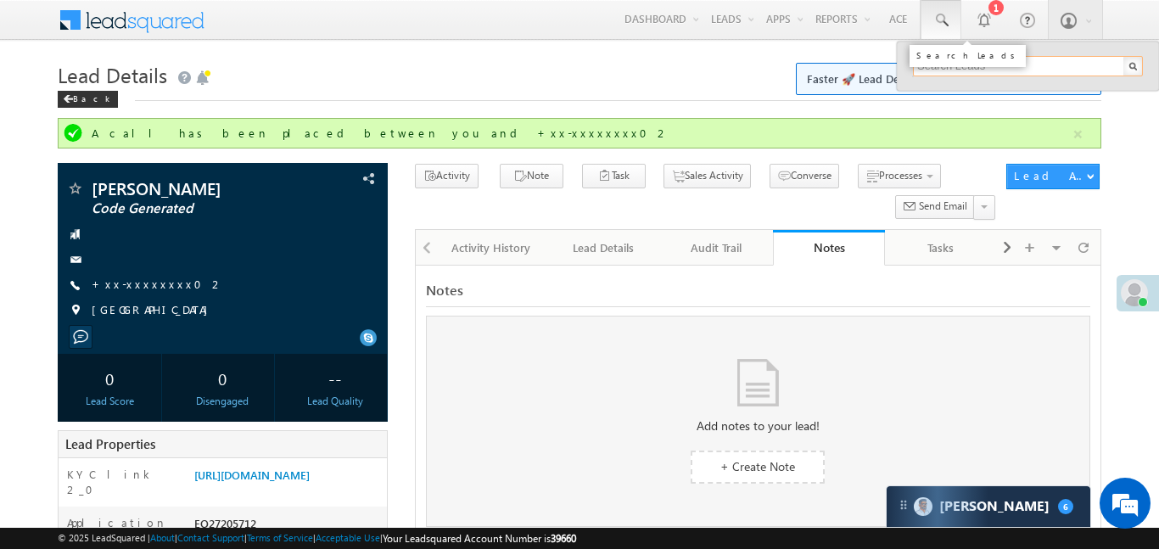
paste input "EQ27186460"
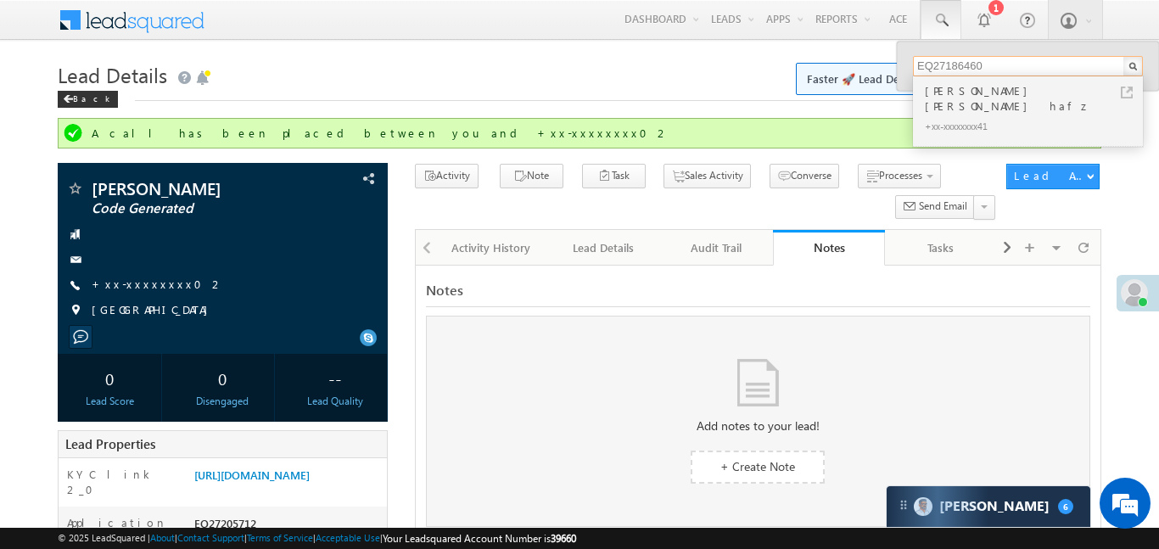
type input "EQ27186460"
click at [943, 95] on div "[PERSON_NAME] [PERSON_NAME] hafz" at bounding box center [1035, 98] width 227 height 34
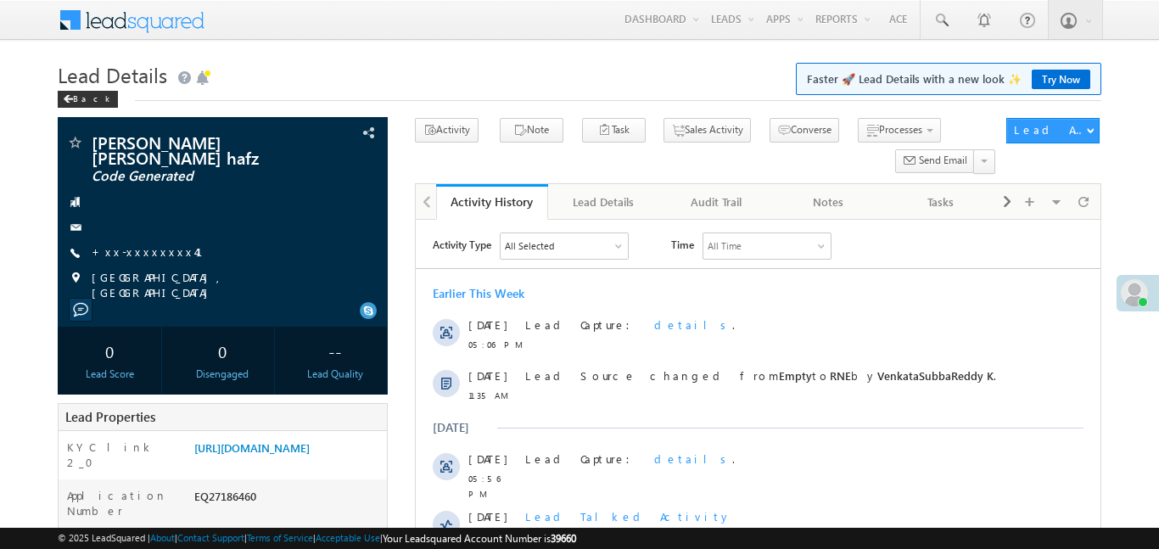
click at [148, 244] on link "+xx-xxxxxxxx41" at bounding box center [158, 251] width 132 height 14
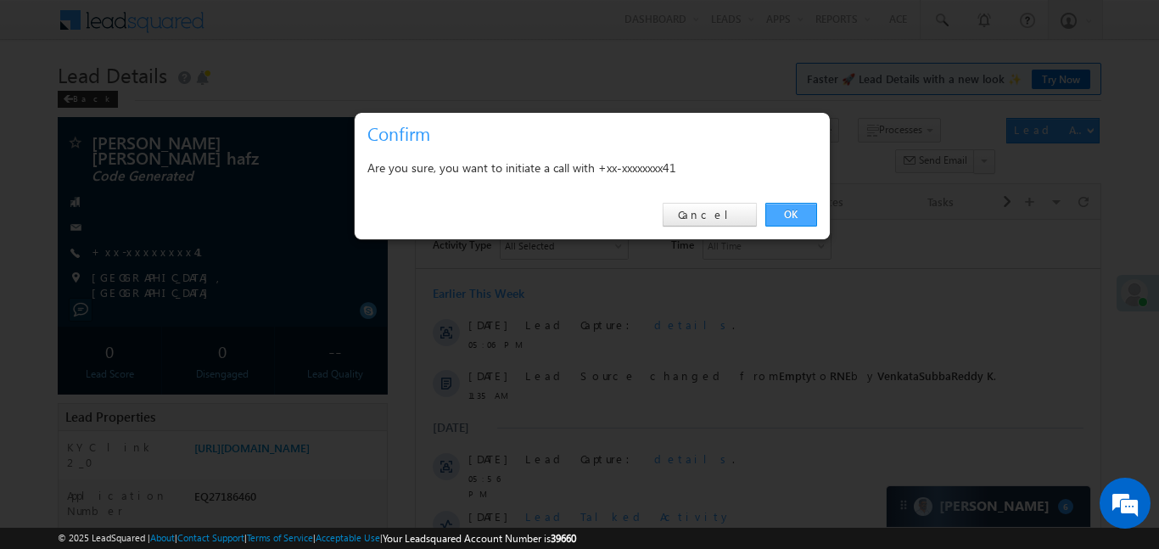
click at [782, 219] on link "OK" at bounding box center [791, 215] width 52 height 24
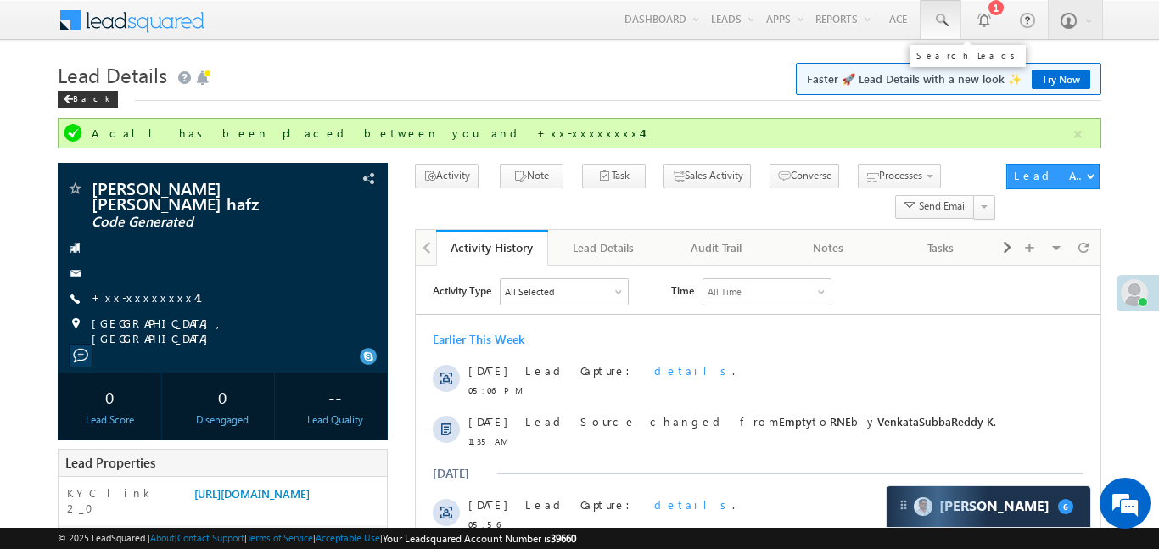
click at [927, 31] on link at bounding box center [941, 19] width 41 height 39
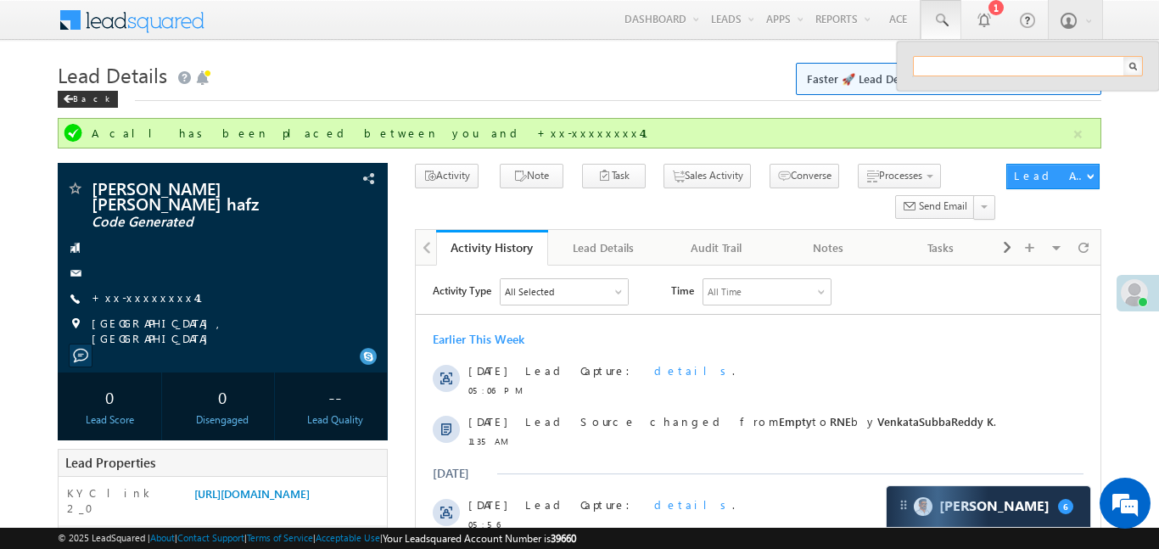
click at [1012, 70] on input "text" at bounding box center [1028, 66] width 230 height 20
paste input "EQ27291567"
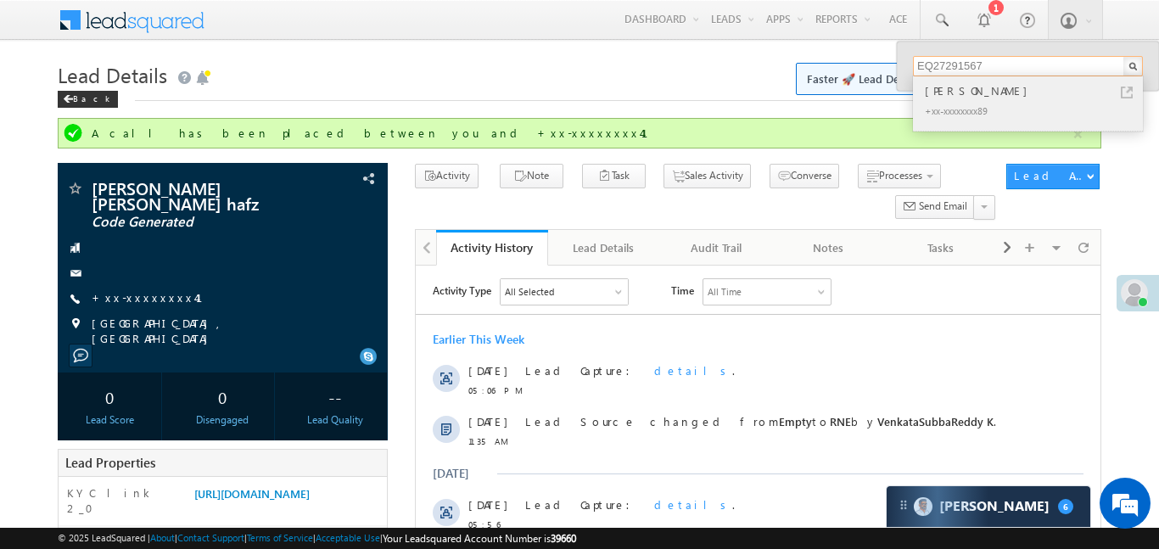
type input "EQ27291567"
click at [976, 97] on div "[PERSON_NAME]" at bounding box center [1035, 90] width 227 height 19
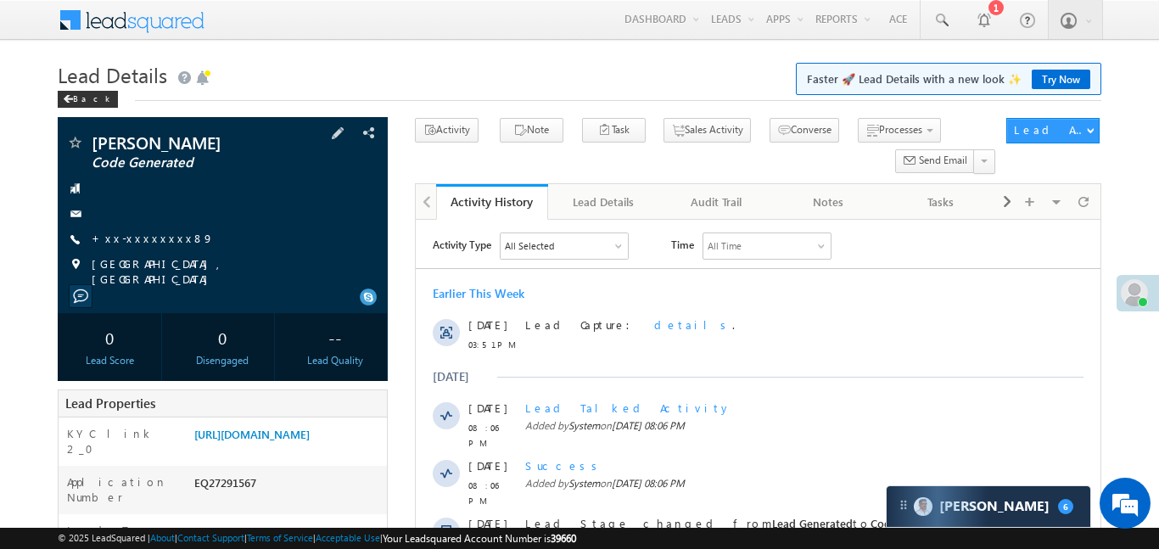
click at [141, 227] on div "[PERSON_NAME] Code Generated +xx-xxxxxxxx89" at bounding box center [222, 210] width 313 height 153
click at [141, 238] on link "+xx-xxxxxxxx89" at bounding box center [153, 238] width 122 height 14
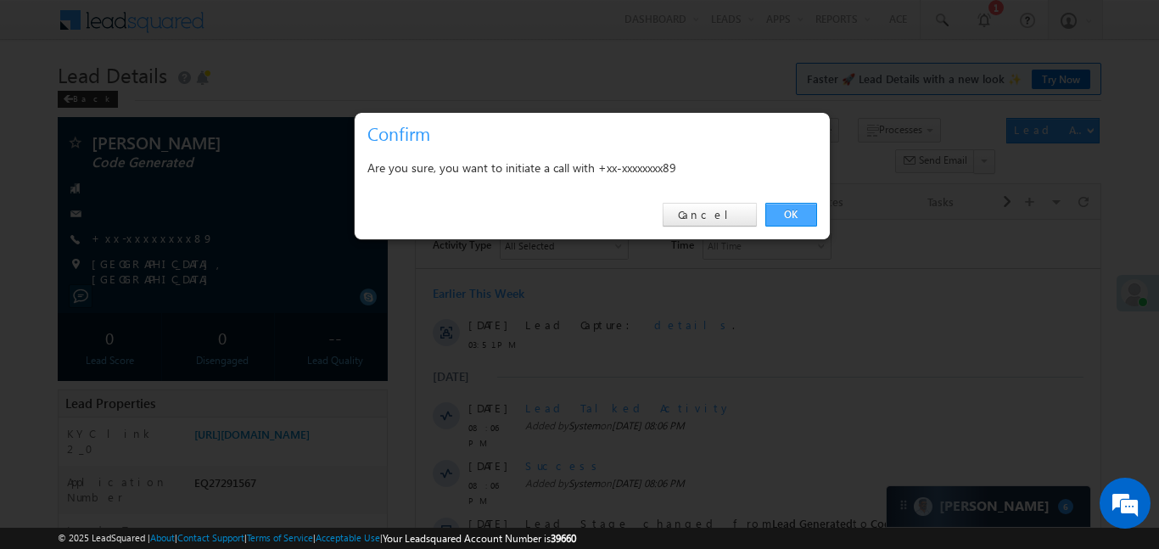
click at [801, 217] on link "OK" at bounding box center [791, 215] width 52 height 24
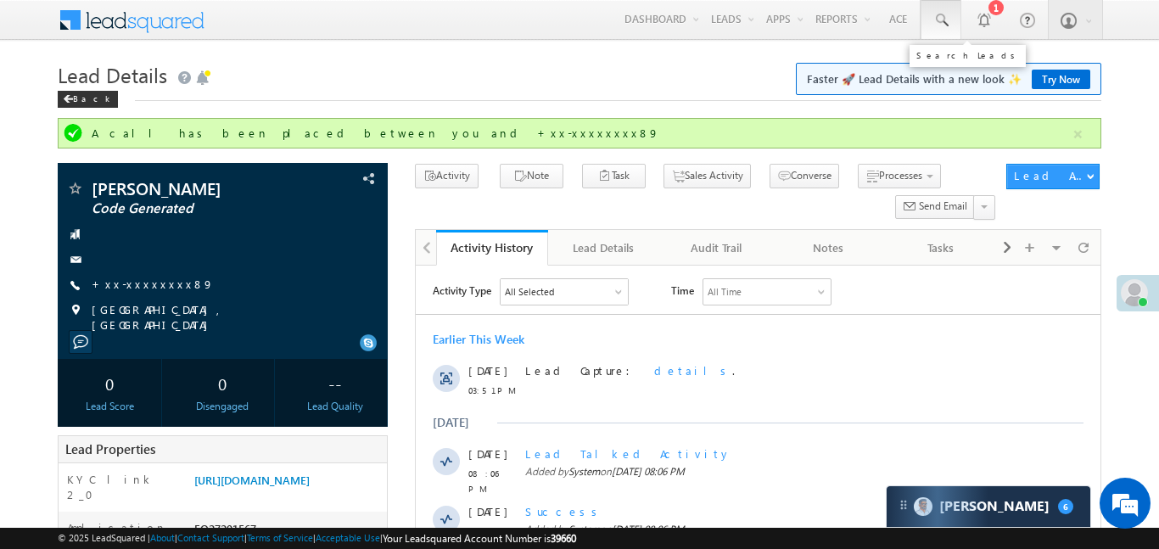
click at [926, 17] on link at bounding box center [941, 19] width 41 height 39
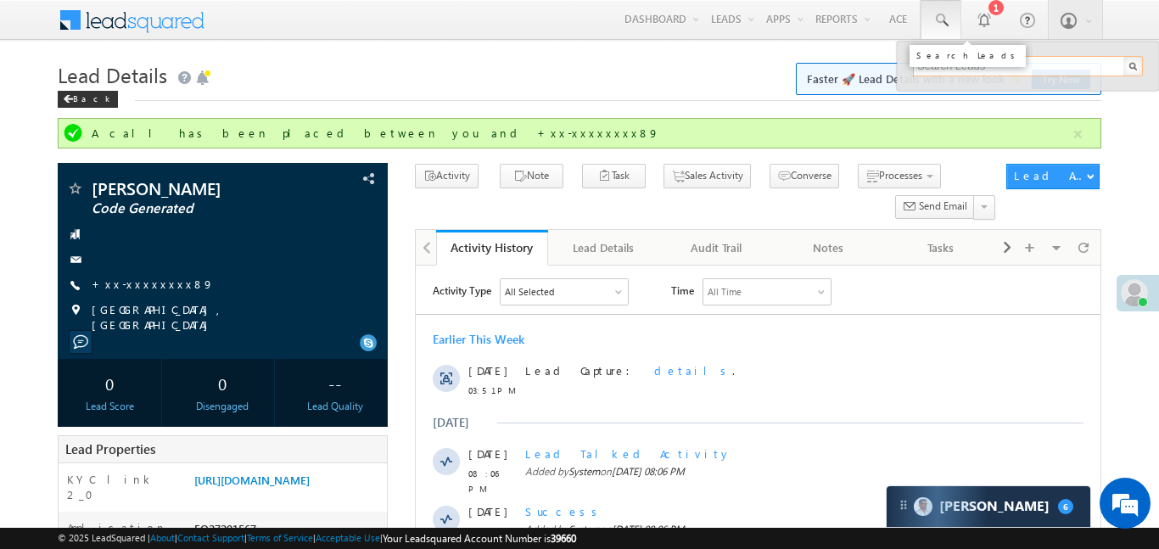
paste input "EQ19821792"
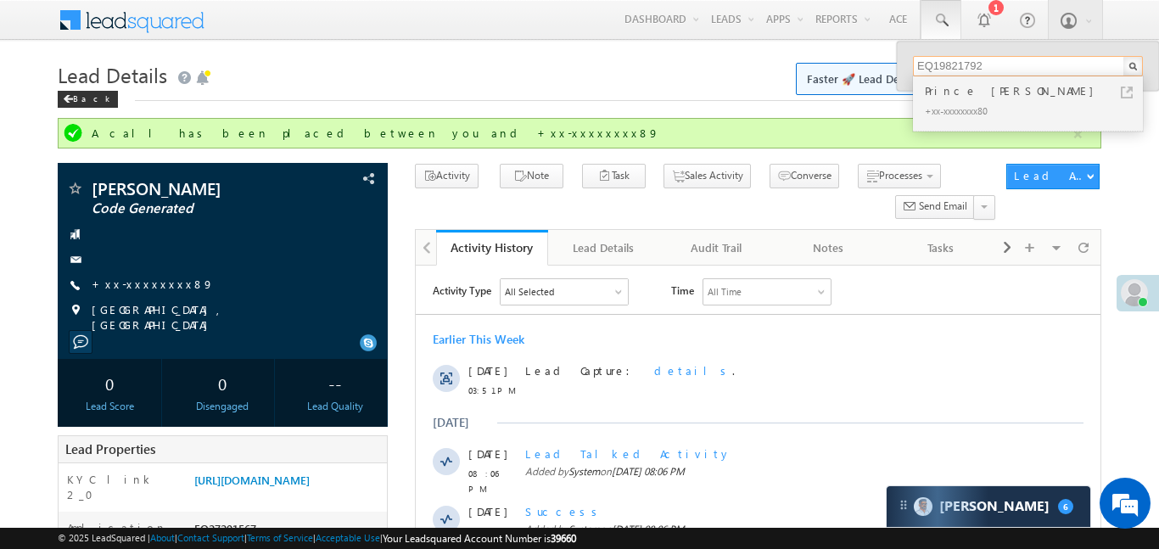
type input "EQ19821792"
click at [964, 94] on div "Prince [PERSON_NAME]" at bounding box center [1035, 90] width 227 height 19
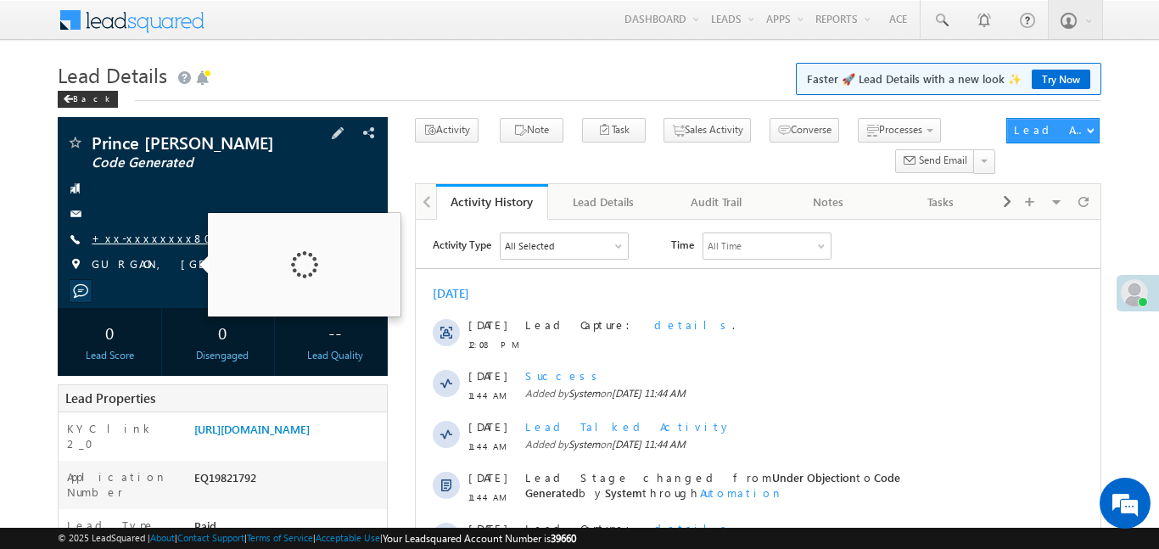
click at [141, 240] on link "+xx-xxxxxxxx80" at bounding box center [157, 238] width 131 height 14
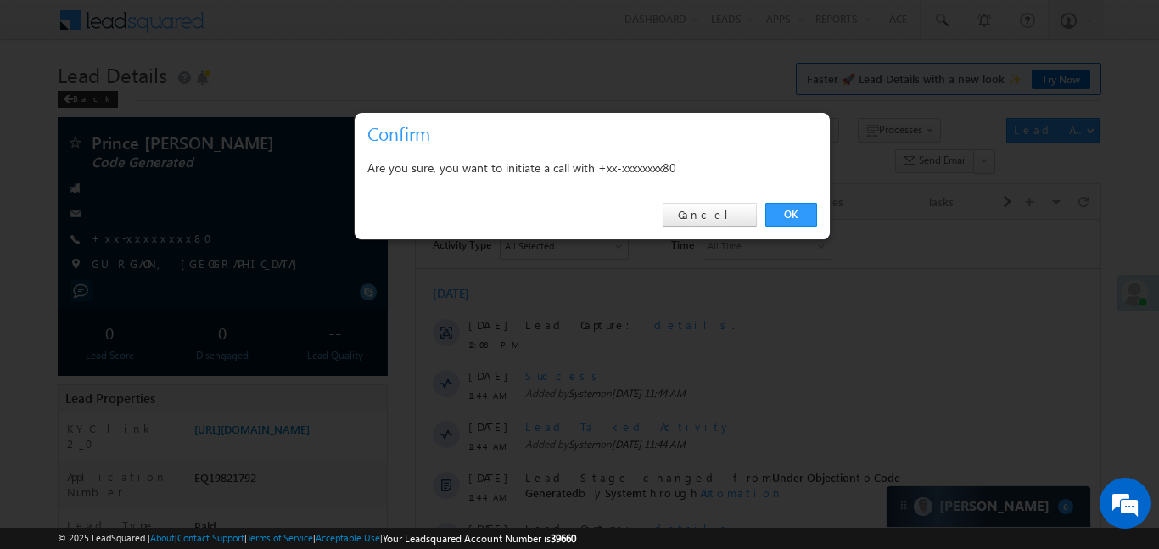
click at [783, 227] on div "OK Cancel" at bounding box center [592, 215] width 475 height 48
drag, startPoint x: 783, startPoint y: 217, endPoint x: 368, endPoint y: 11, distance: 463.4
click at [783, 217] on link "OK" at bounding box center [791, 215] width 52 height 24
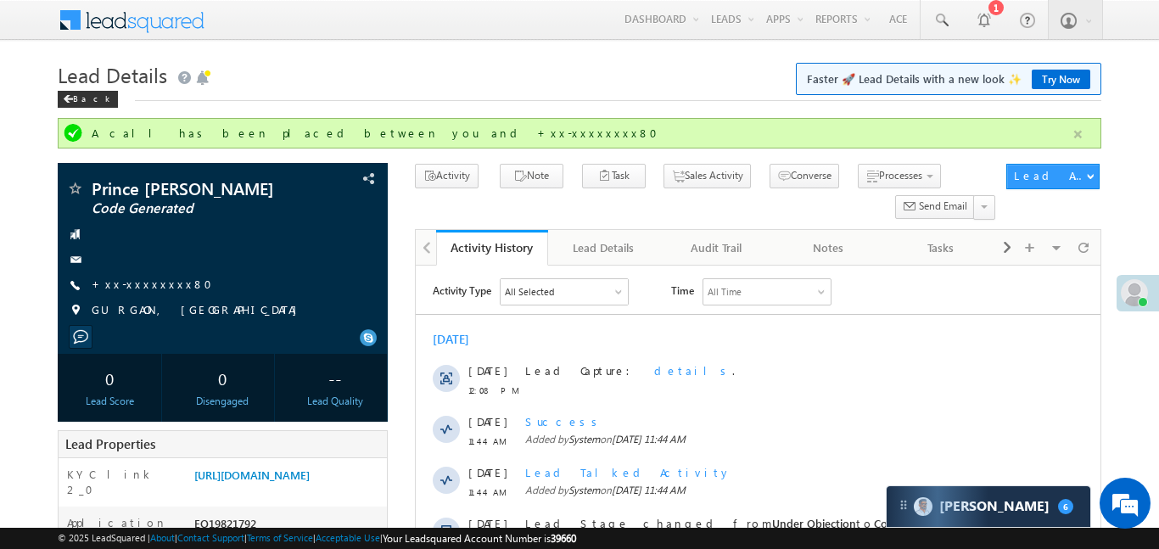
click at [1074, 137] on button "button" at bounding box center [1078, 134] width 21 height 21
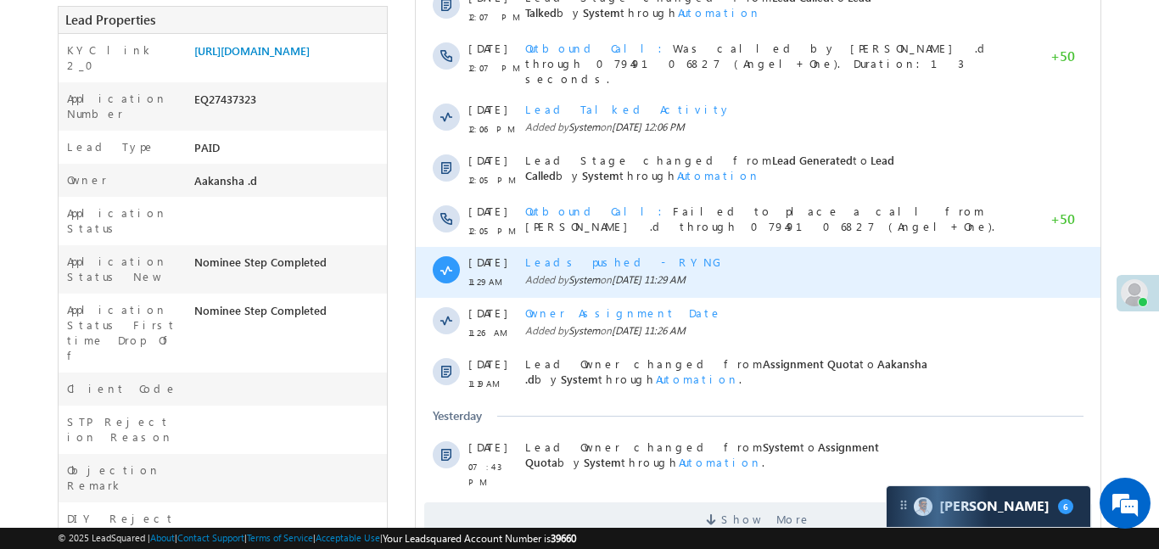
scroll to position [95, 0]
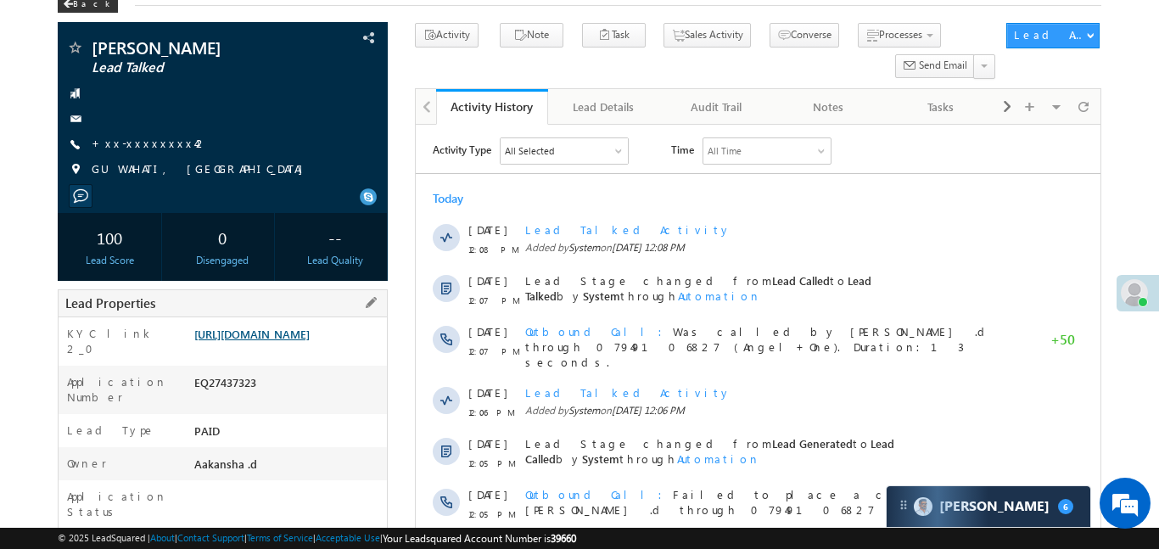
click at [310, 341] on link "https://angelbroking1-pk3em7sa.customui-test.leadsquared.com?leadId=20ebba47-a3…" at bounding box center [251, 334] width 115 height 14
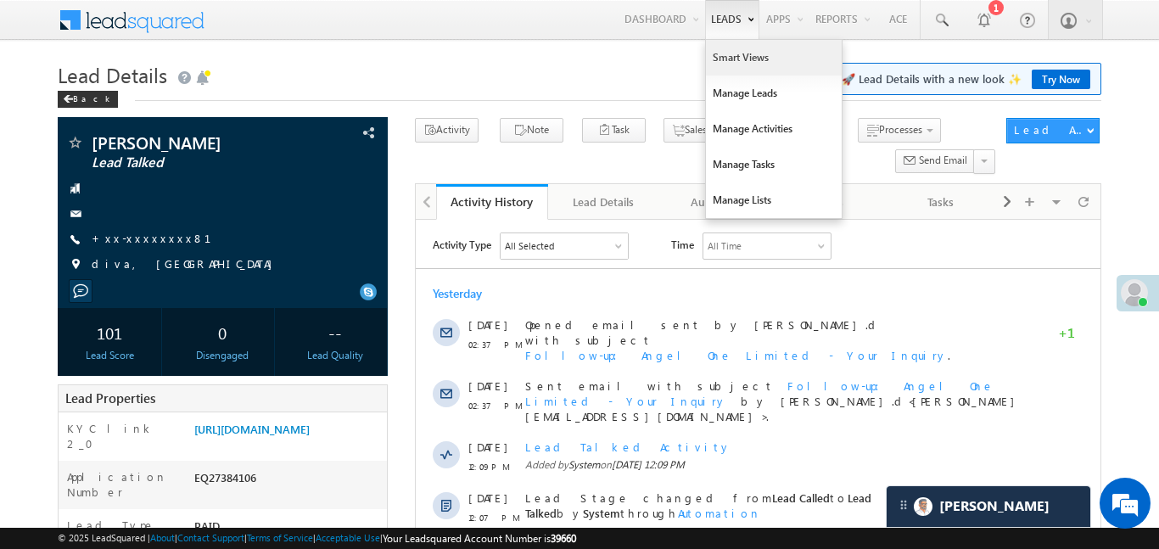
click at [730, 60] on link "Smart Views" at bounding box center [774, 58] width 136 height 36
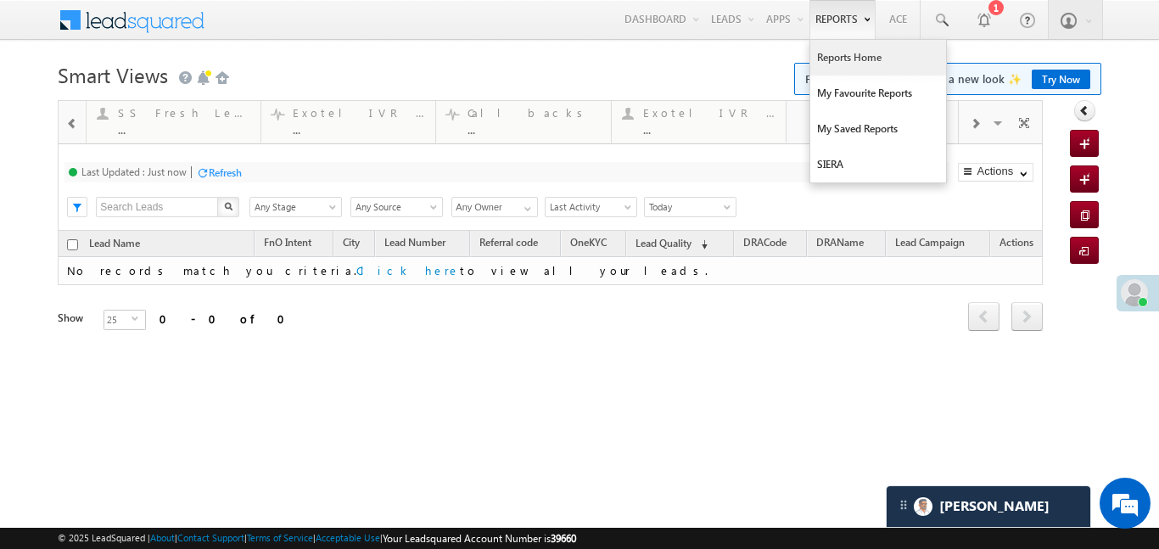
click at [846, 60] on link "Reports Home" at bounding box center [878, 58] width 136 height 36
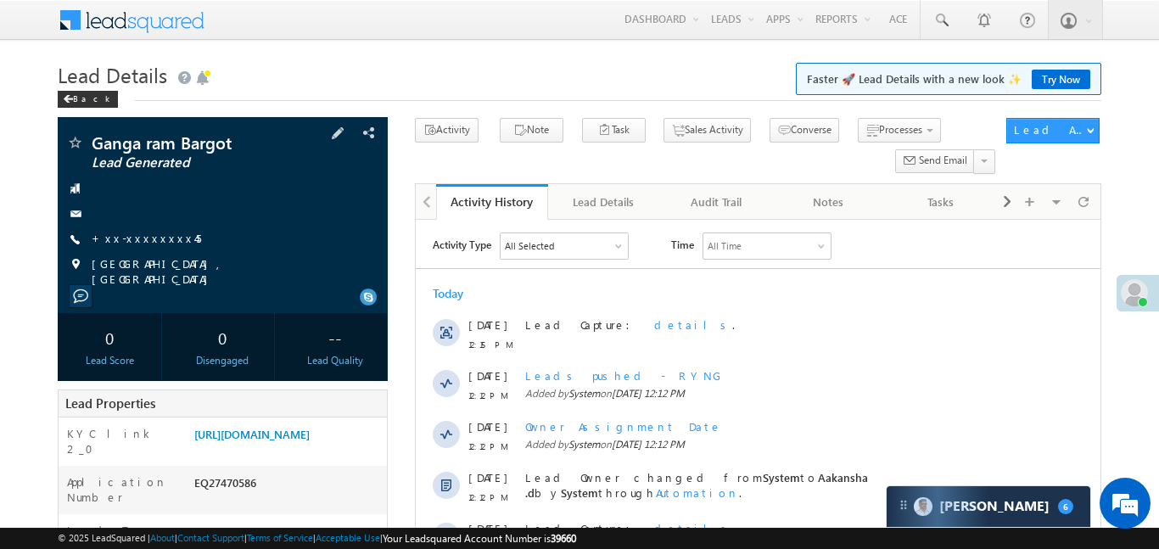
click at [131, 215] on div at bounding box center [222, 213] width 313 height 17
click at [141, 241] on link "+xx-xxxxxxxx45" at bounding box center [146, 238] width 109 height 14
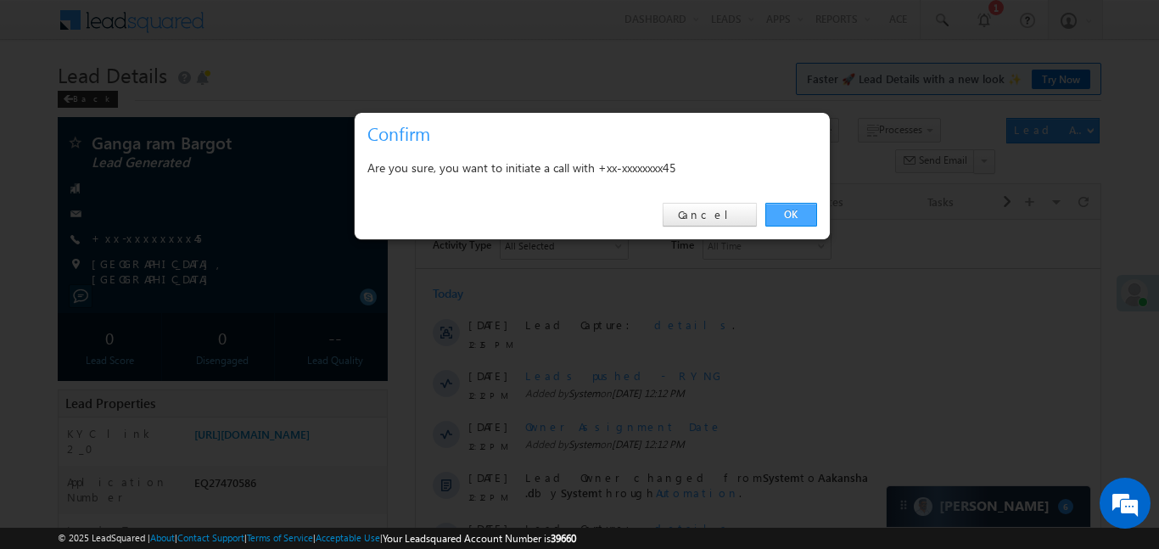
click at [810, 217] on link "OK" at bounding box center [791, 215] width 52 height 24
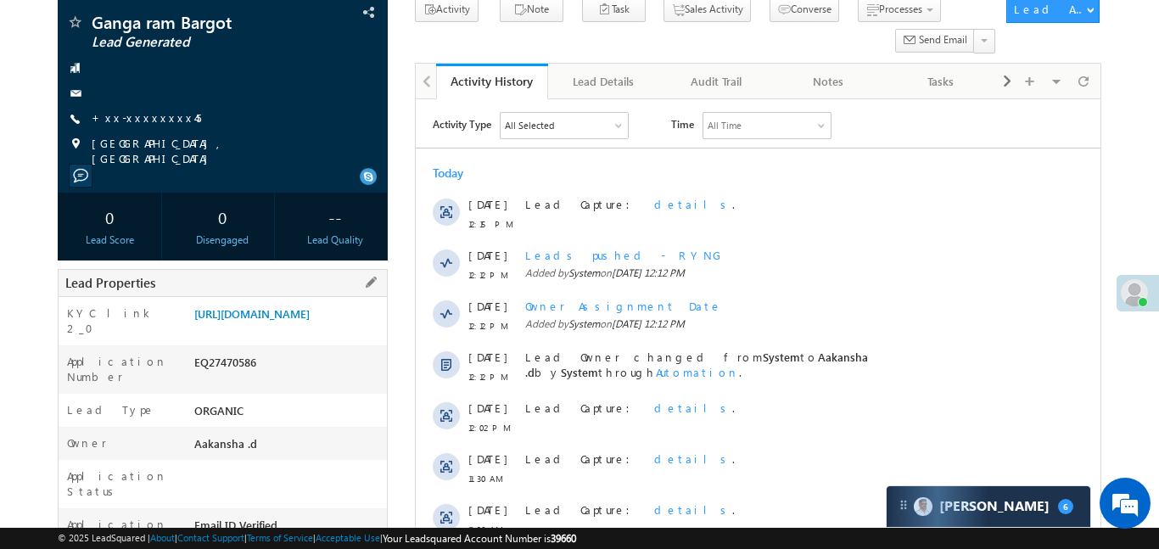
click at [306, 329] on div "[URL][DOMAIN_NAME]" at bounding box center [288, 318] width 197 height 24
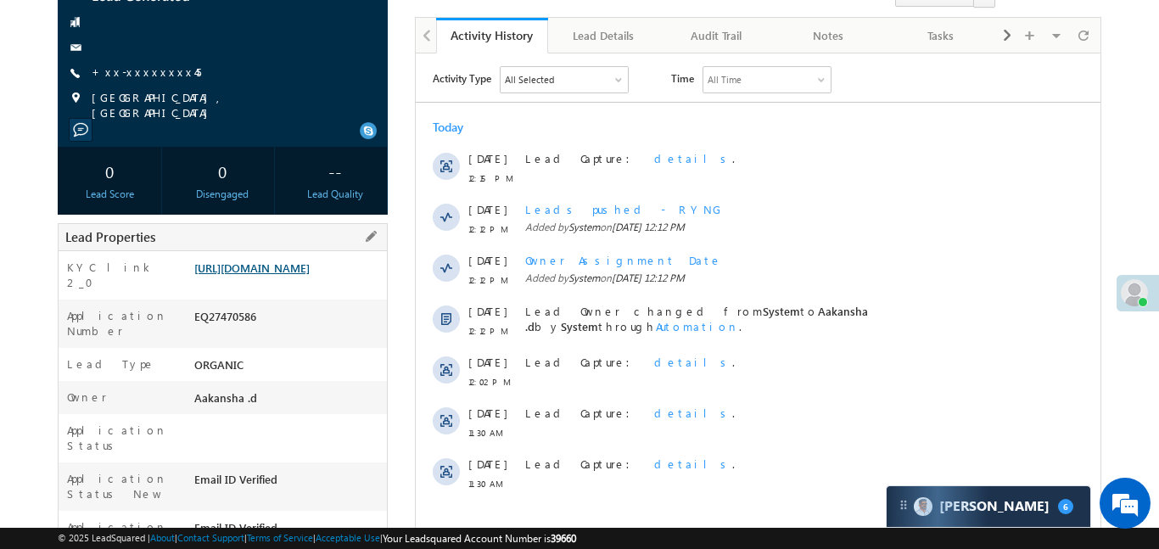
click at [300, 275] on link "https://angelbroking1-pk3em7sa.customui-test.leadsquared.com?leadId=4d14010c-24…" at bounding box center [251, 268] width 115 height 14
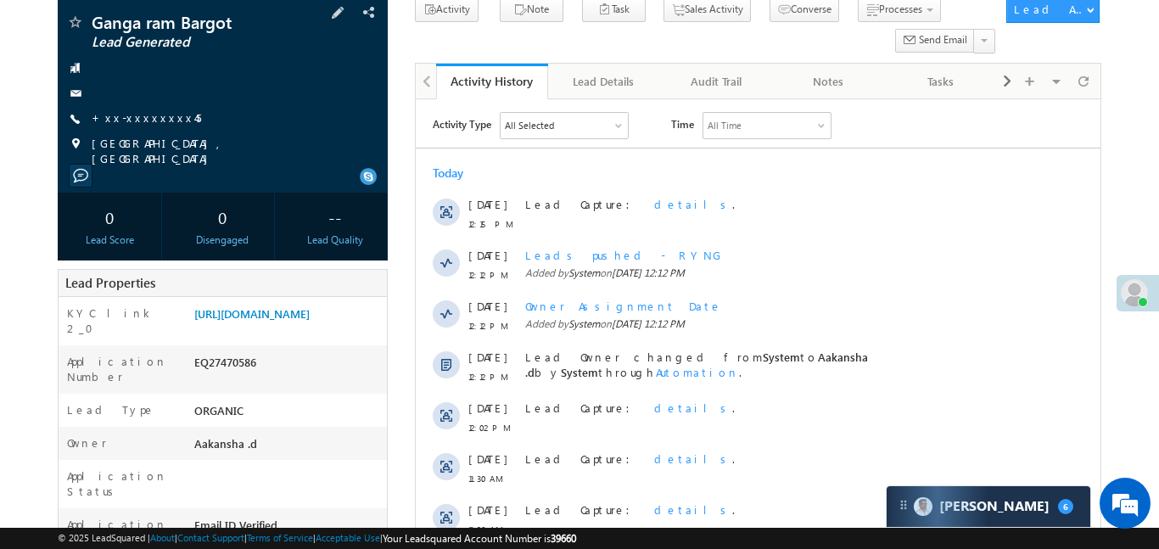
click at [167, 124] on div "+xx-xxxxxxxx45" at bounding box center [222, 118] width 313 height 17
click at [132, 114] on link "+xx-xxxxxxxx45" at bounding box center [146, 117] width 109 height 14
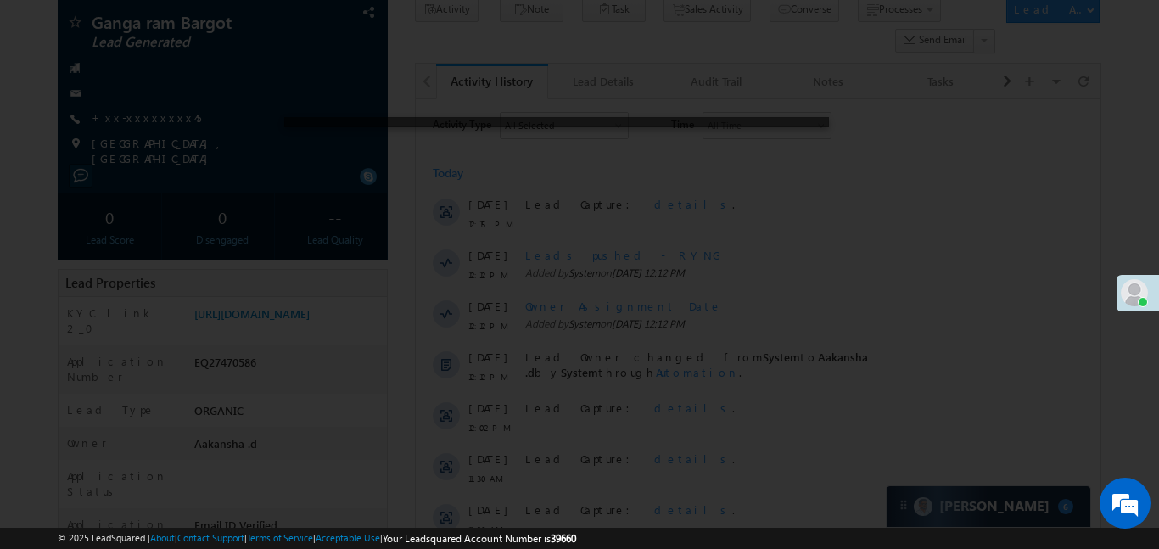
scroll to position [0, 0]
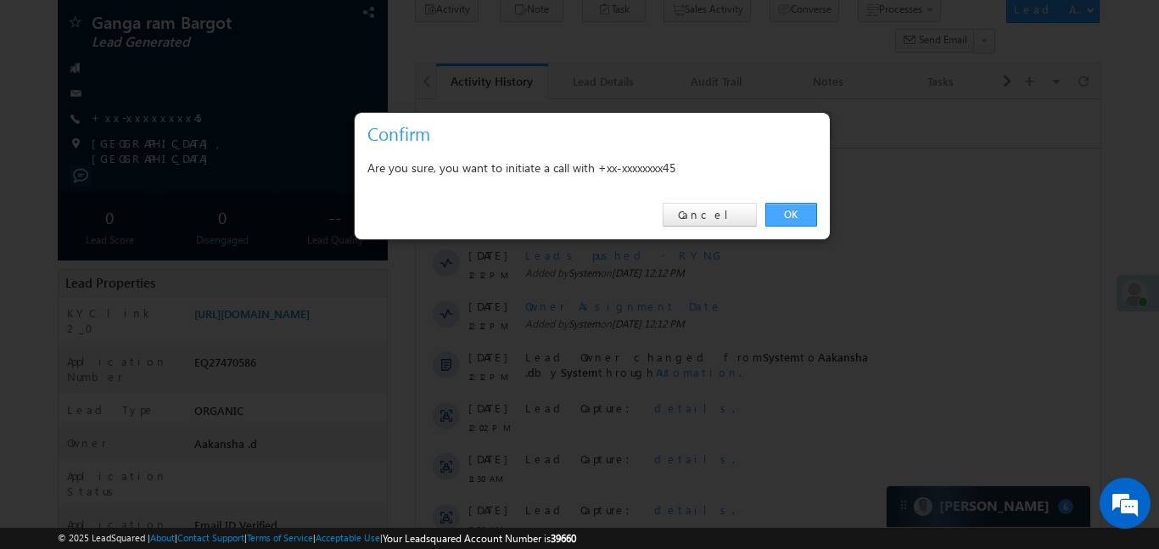
click at [792, 216] on link "OK" at bounding box center [791, 215] width 52 height 24
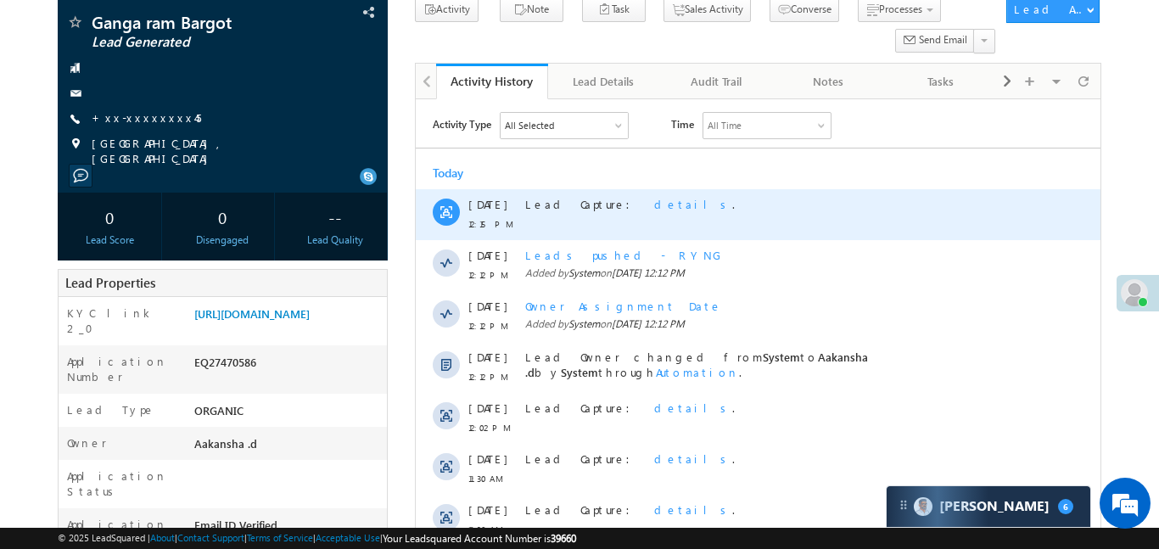
scroll to position [655, 0]
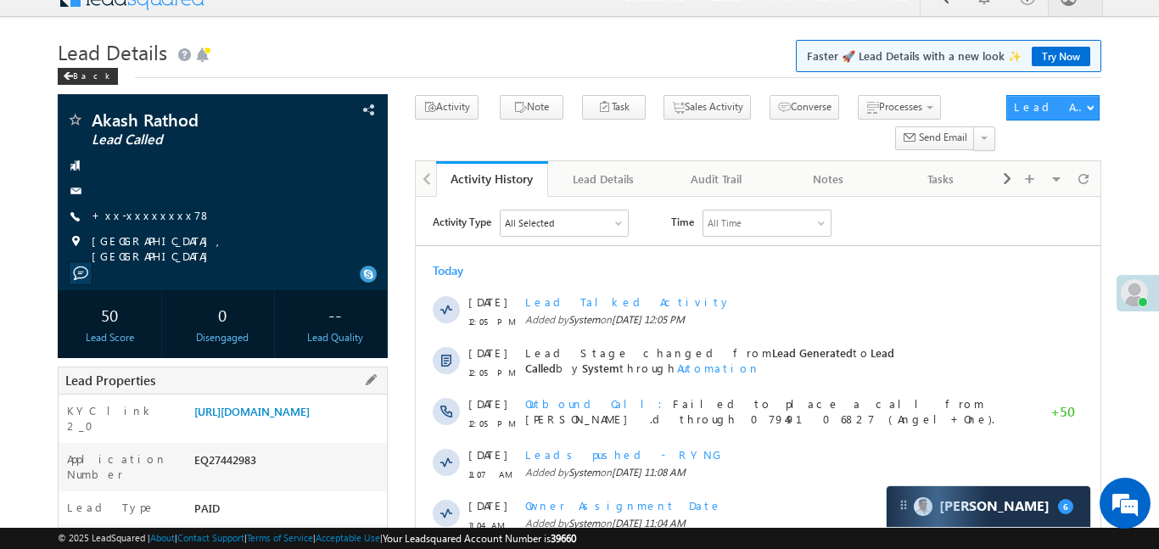
scroll to position [103, 0]
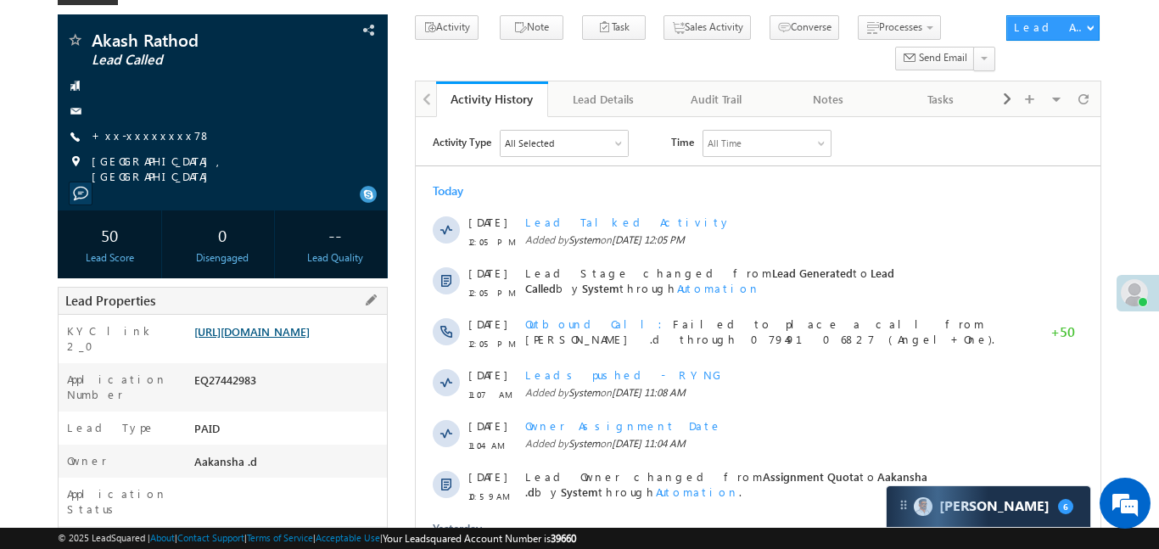
click at [244, 339] on link "https://angelbroking1-pk3em7sa.customui-test.leadsquared.com?leadId=7b3d78f0-cf…" at bounding box center [251, 331] width 115 height 14
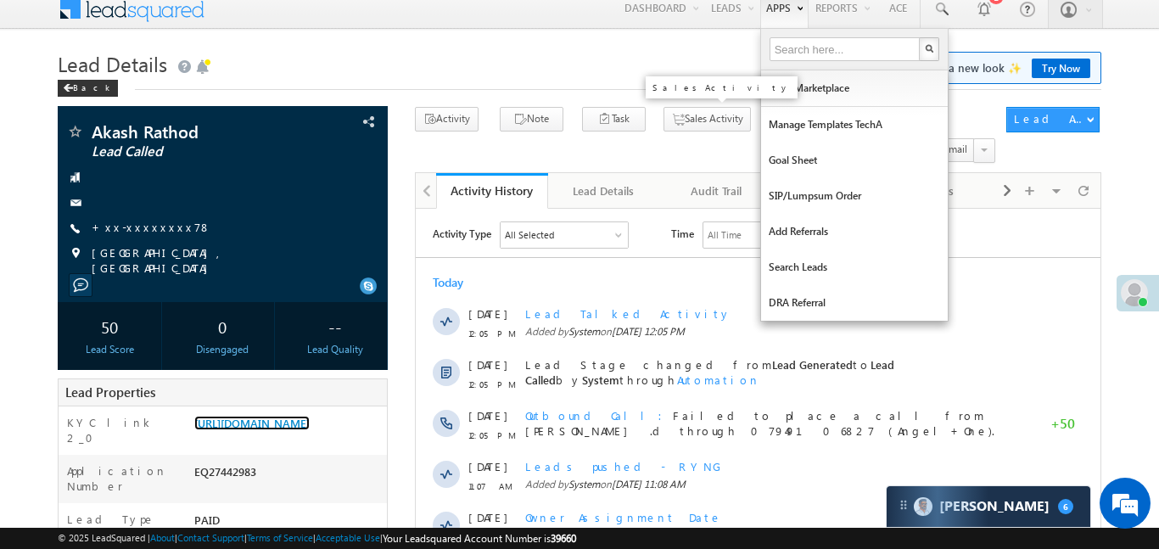
scroll to position [0, 0]
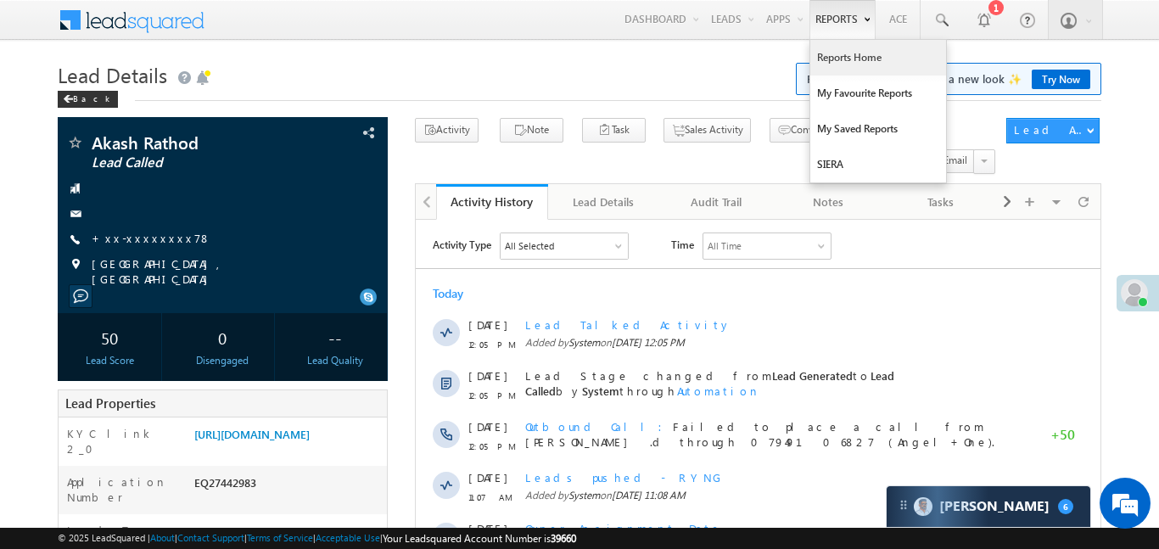
click at [834, 59] on link "Reports Home" at bounding box center [878, 58] width 136 height 36
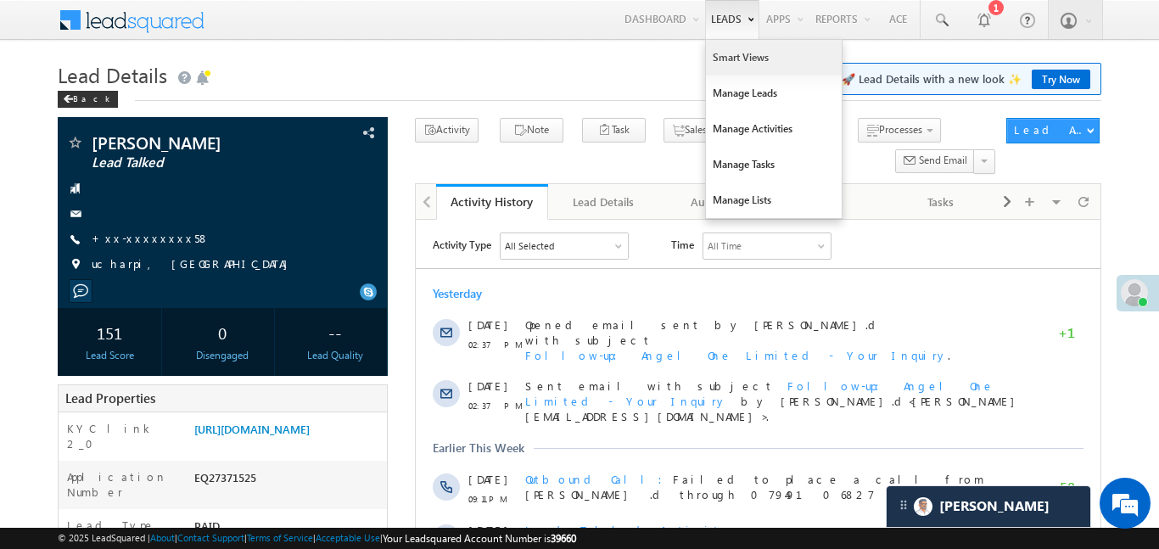
click at [737, 57] on link "Smart Views" at bounding box center [774, 58] width 136 height 36
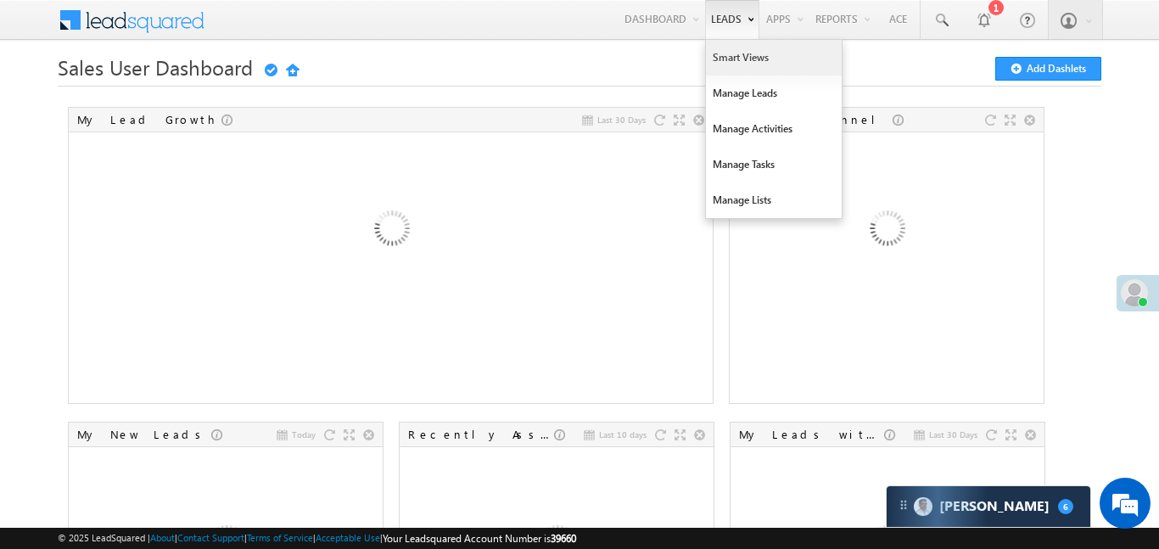
click at [732, 70] on link "Smart Views" at bounding box center [774, 58] width 136 height 36
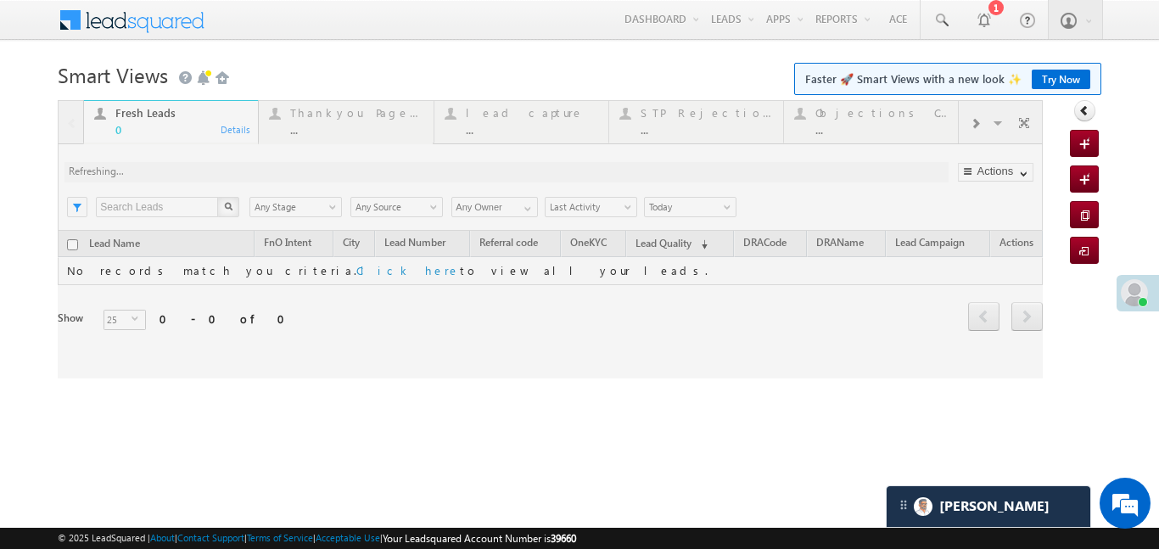
drag, startPoint x: 429, startPoint y: 0, endPoint x: 971, endPoint y: 118, distance: 554.9
click at [971, 118] on div at bounding box center [550, 239] width 985 height 278
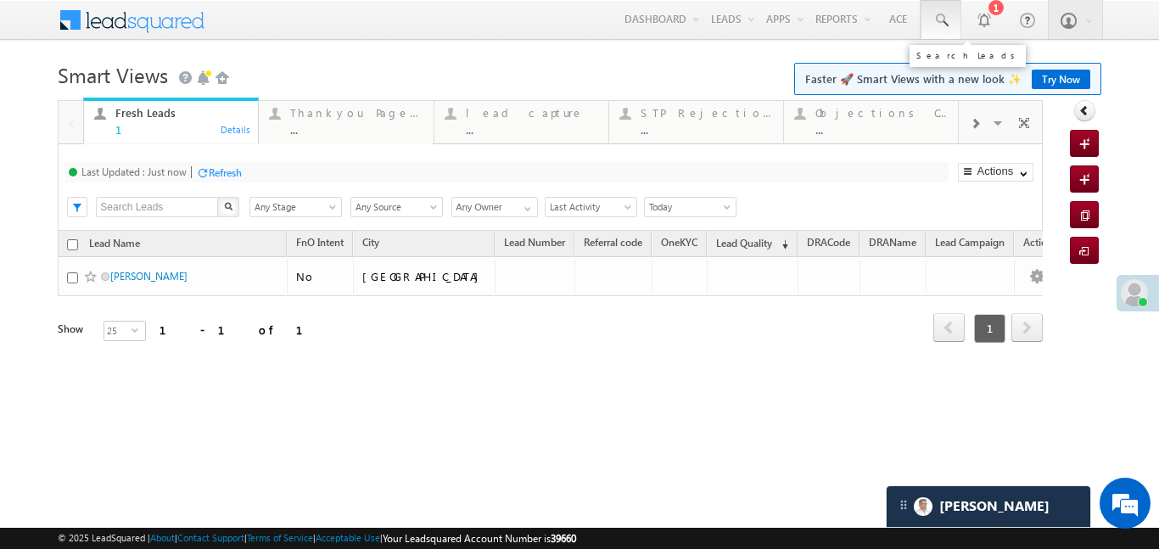
click at [939, 25] on span at bounding box center [941, 20] width 17 height 17
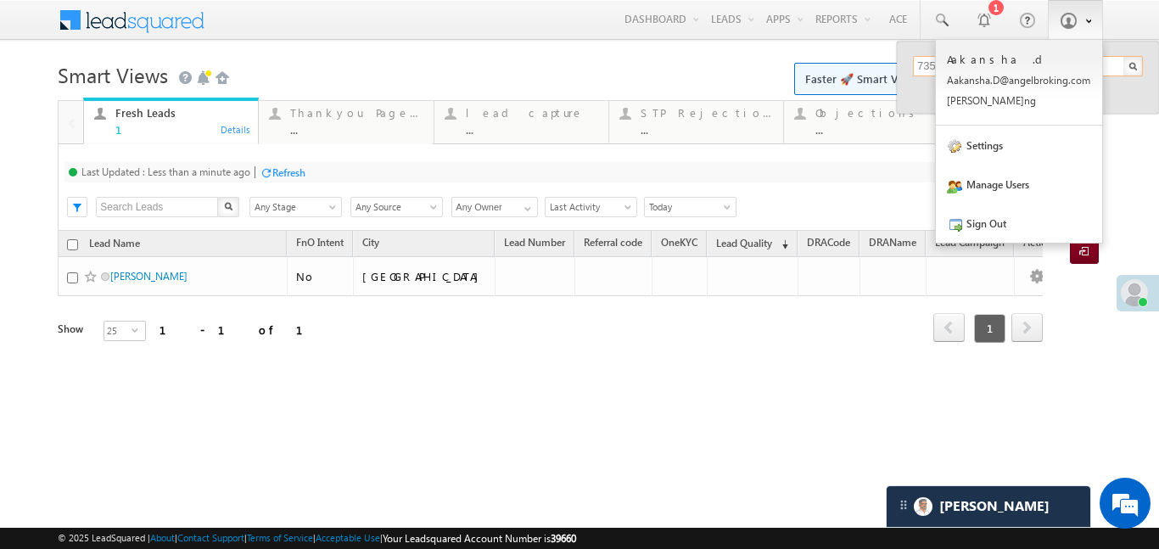
type input "7355011835"
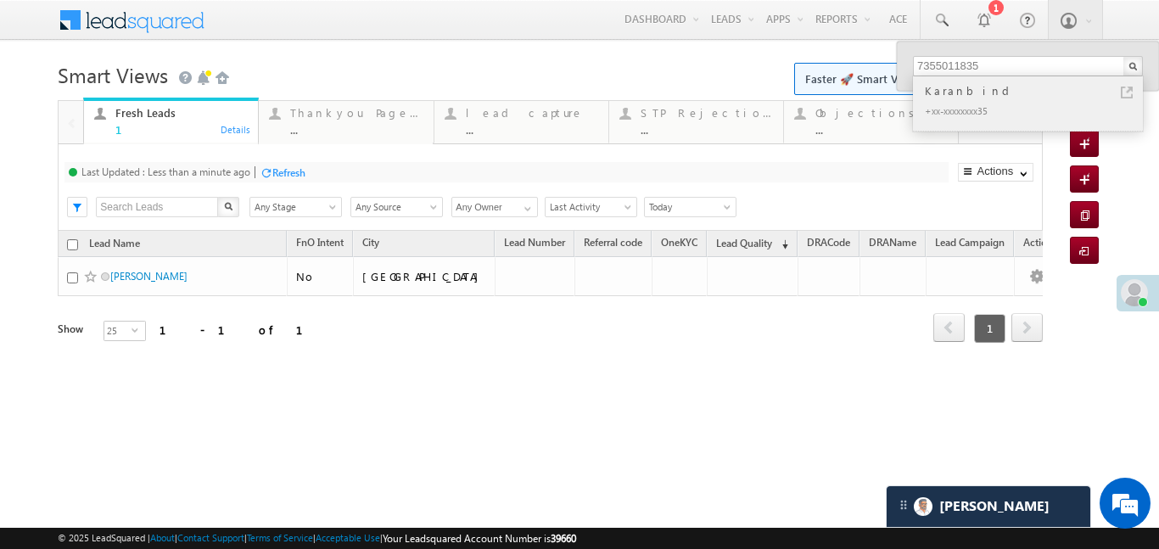
click at [970, 98] on div "Karanbind" at bounding box center [1035, 90] width 227 height 19
click at [930, 87] on div "Karanbind" at bounding box center [1035, 90] width 227 height 19
click at [947, 93] on div "Karanbind" at bounding box center [1035, 90] width 227 height 19
click at [952, 88] on div "Karanbind" at bounding box center [1035, 90] width 227 height 19
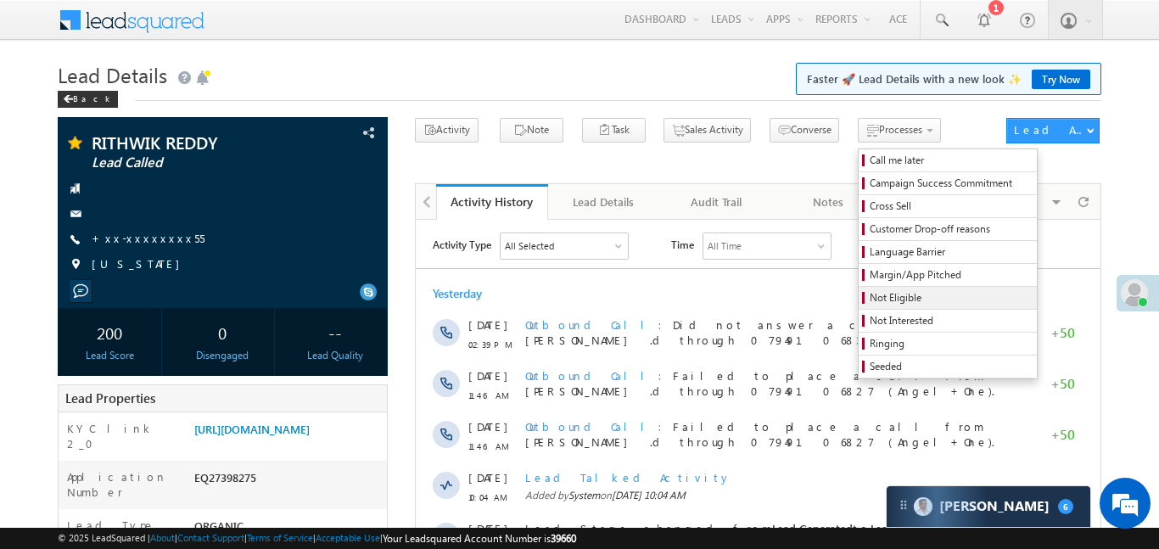
click at [859, 307] on link "Not Eligible" at bounding box center [948, 298] width 178 height 22
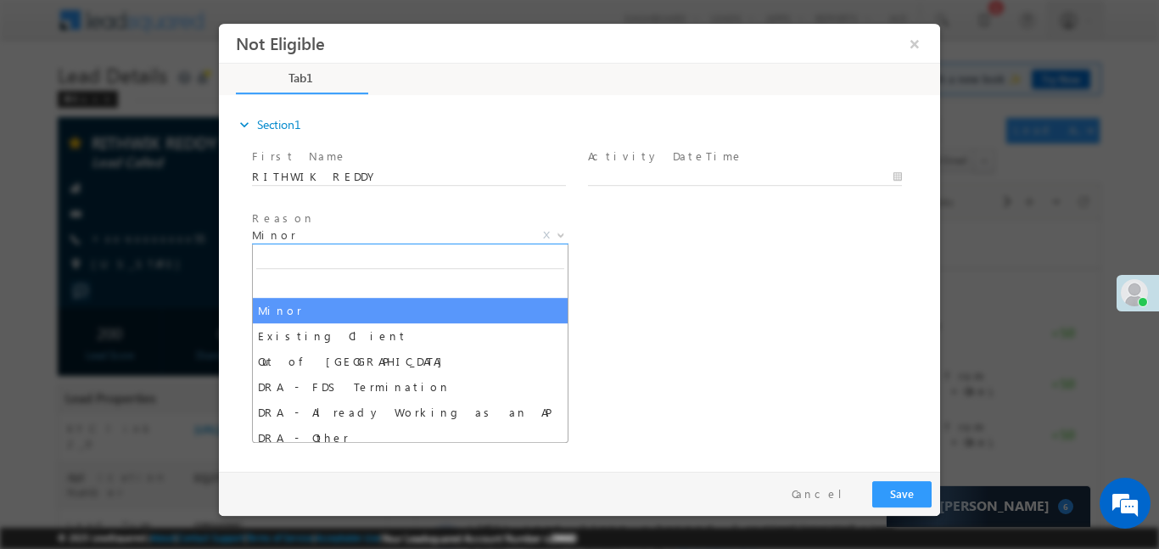
click at [449, 227] on span "Minor" at bounding box center [390, 234] width 276 height 15
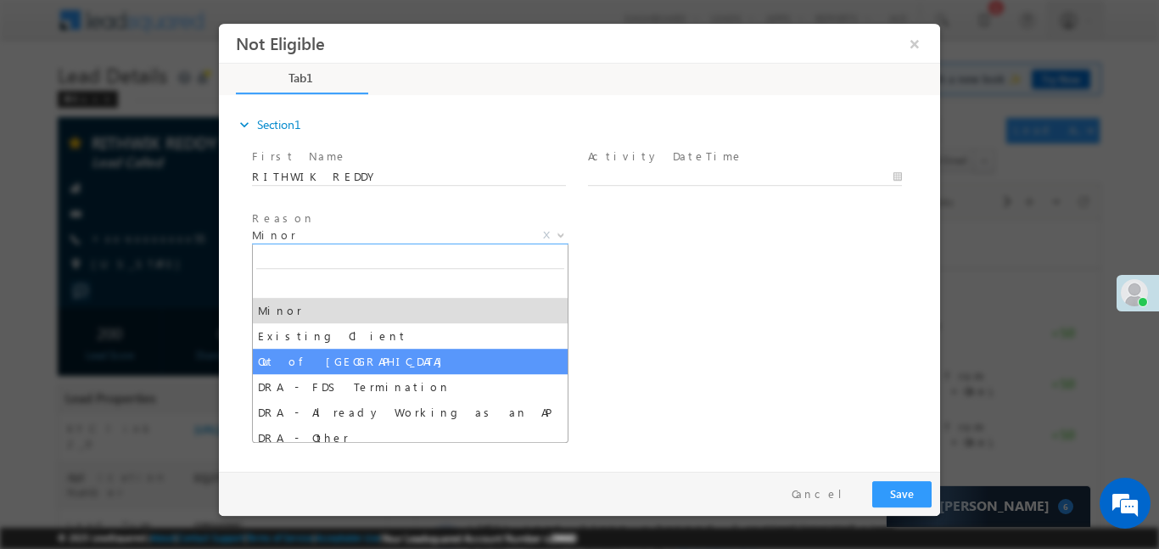
select select "Out of [GEOGRAPHIC_DATA]"
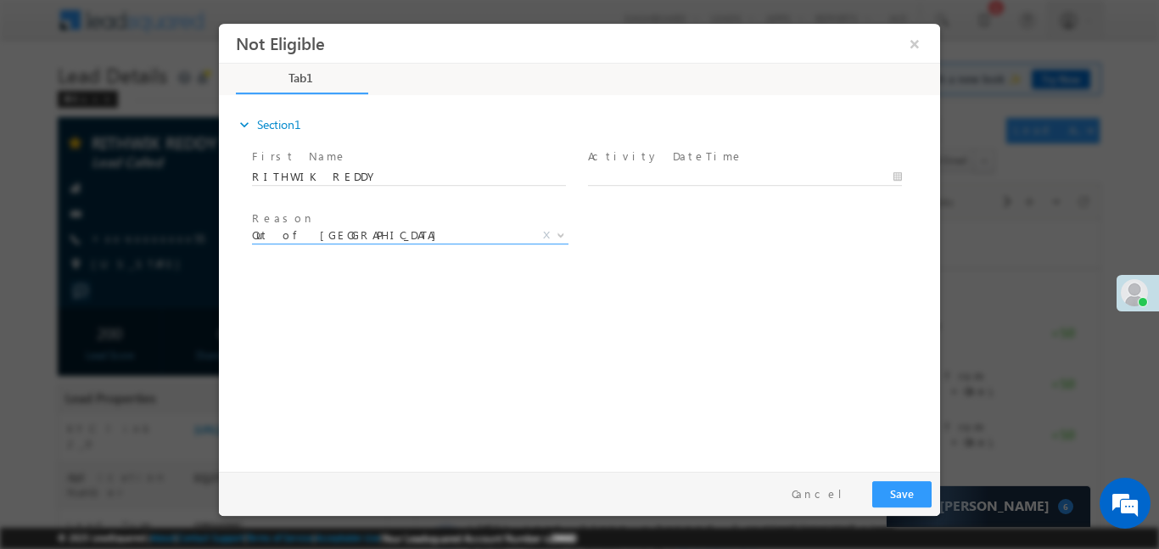
click at [662, 161] on label "Activity DateTime" at bounding box center [665, 156] width 155 height 16
type input "[DATE] 12:28 PM"
click at [663, 174] on body "Not Eligible ×" at bounding box center [579, 243] width 721 height 440
click at [912, 485] on button "Save" at bounding box center [901, 493] width 59 height 26
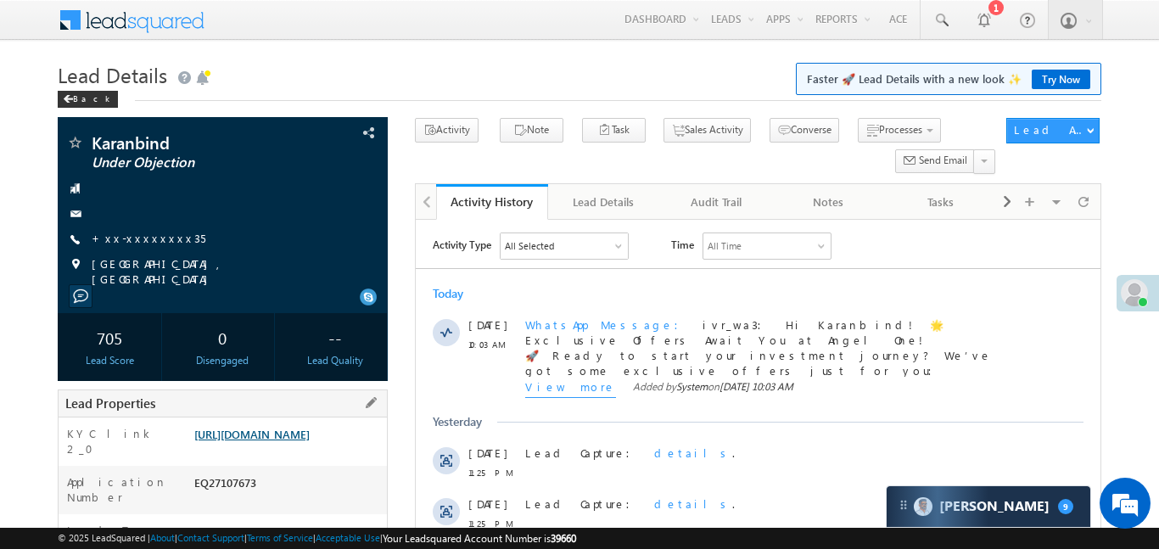
click at [301, 437] on link "[URL][DOMAIN_NAME]" at bounding box center [251, 434] width 115 height 14
click at [310, 441] on link "[URL][DOMAIN_NAME]" at bounding box center [251, 434] width 115 height 14
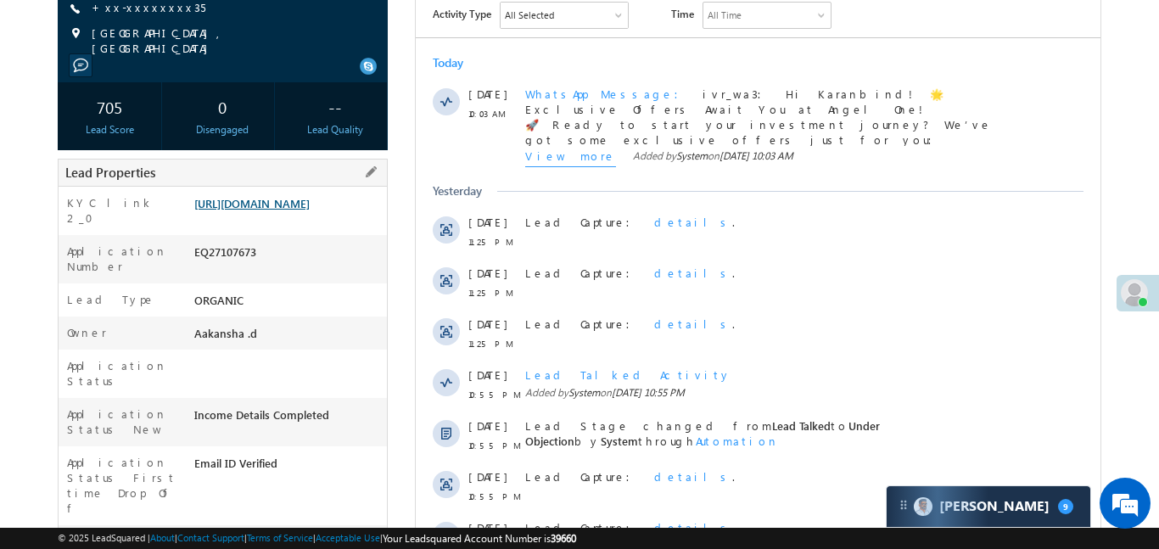
click at [305, 210] on link "https://angelbroking1-pk3em7sa.customui-test.leadsquared.com?leadId=dfc186e1-38…" at bounding box center [251, 203] width 115 height 14
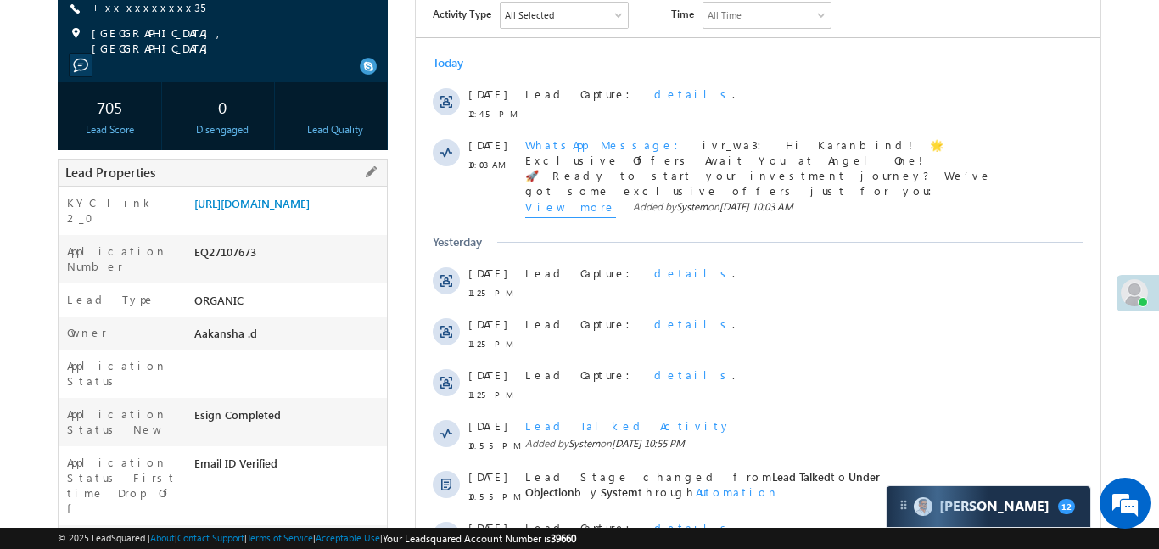
scroll to position [541, 0]
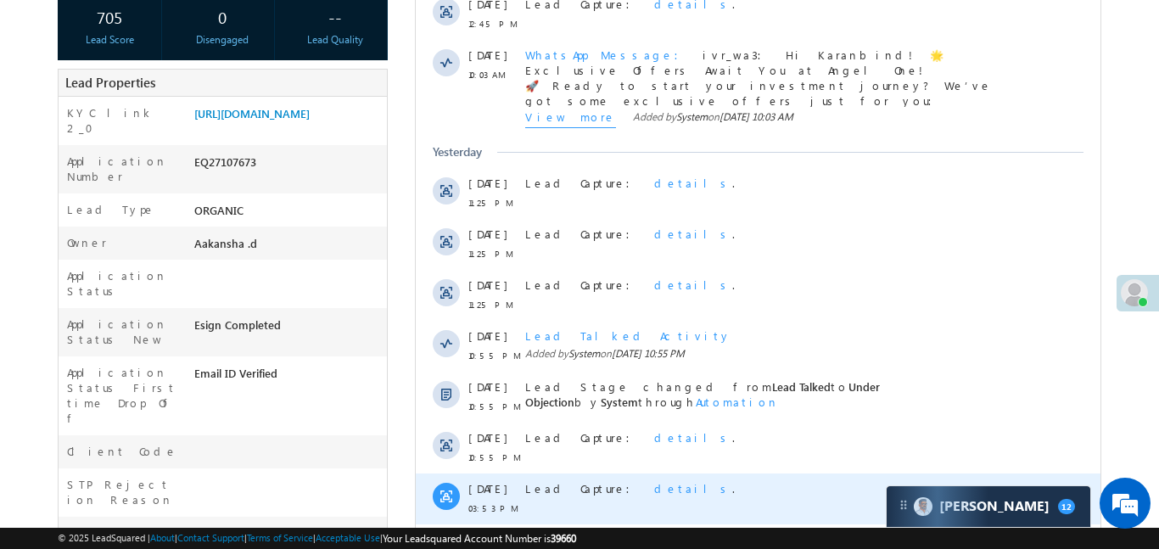
scroll to position [94, 0]
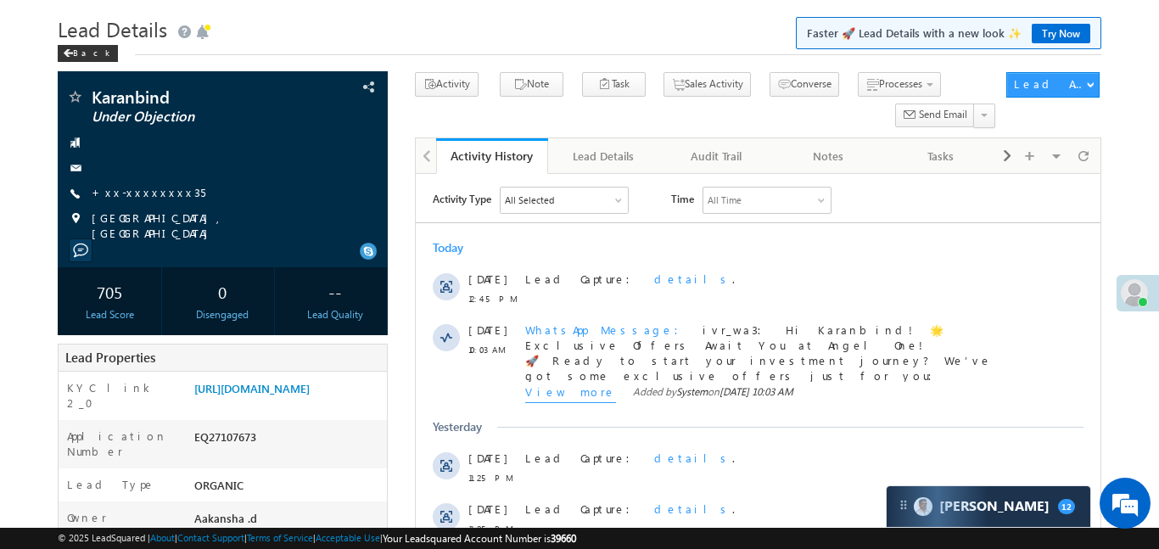
scroll to position [2, 0]
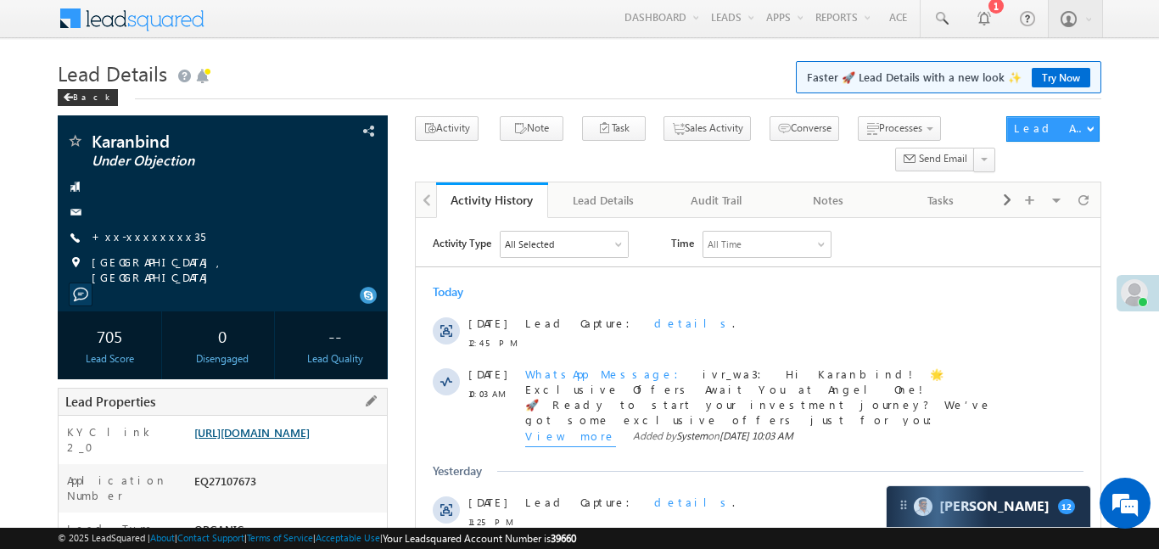
click at [291, 426] on link "[URL][DOMAIN_NAME]" at bounding box center [251, 432] width 115 height 14
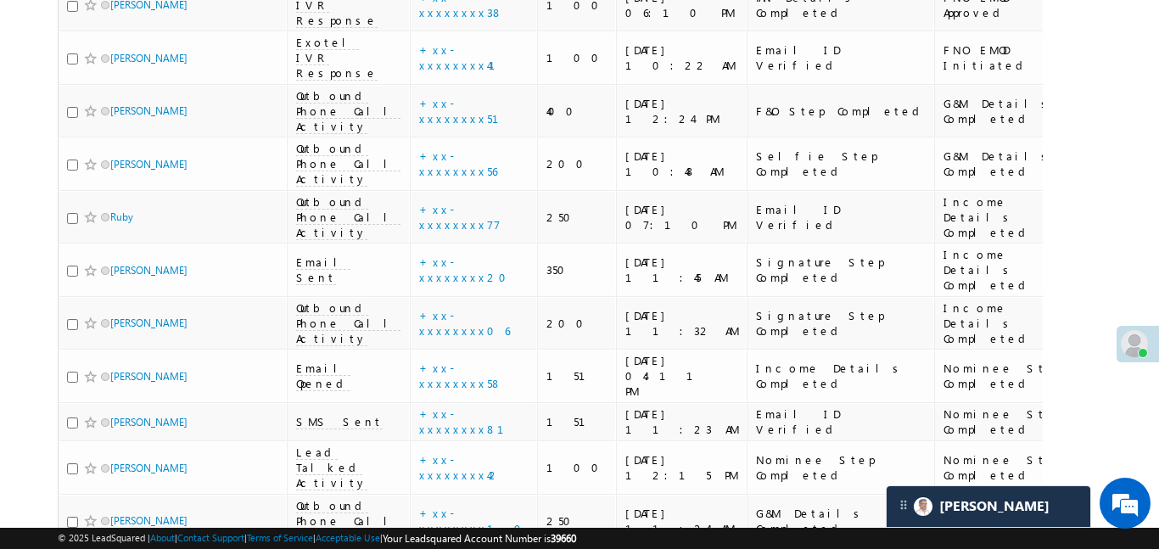
scroll to position [3764, 0]
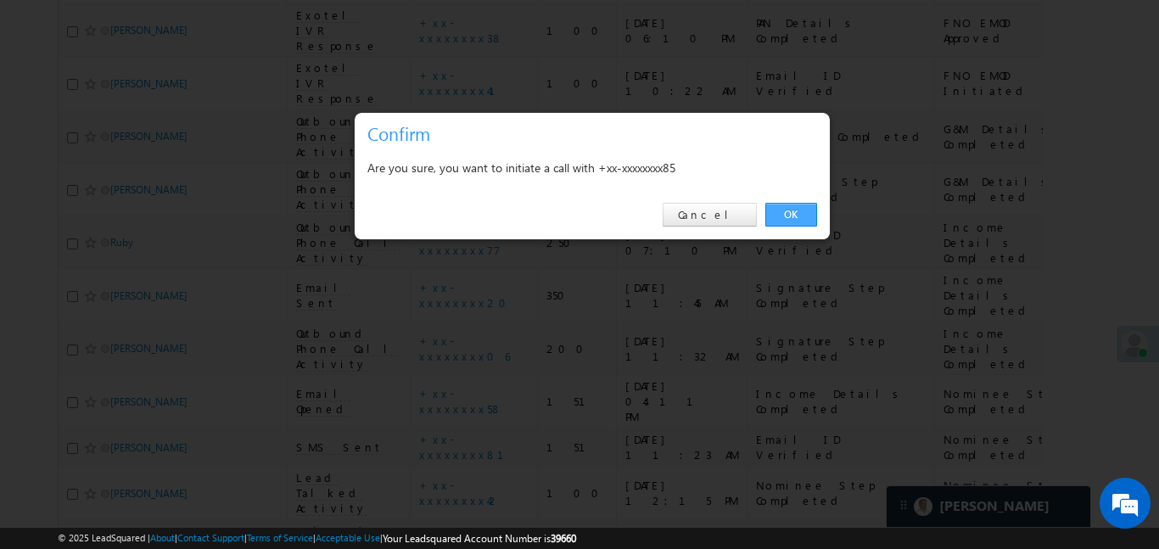
click at [802, 215] on link "OK" at bounding box center [791, 215] width 52 height 24
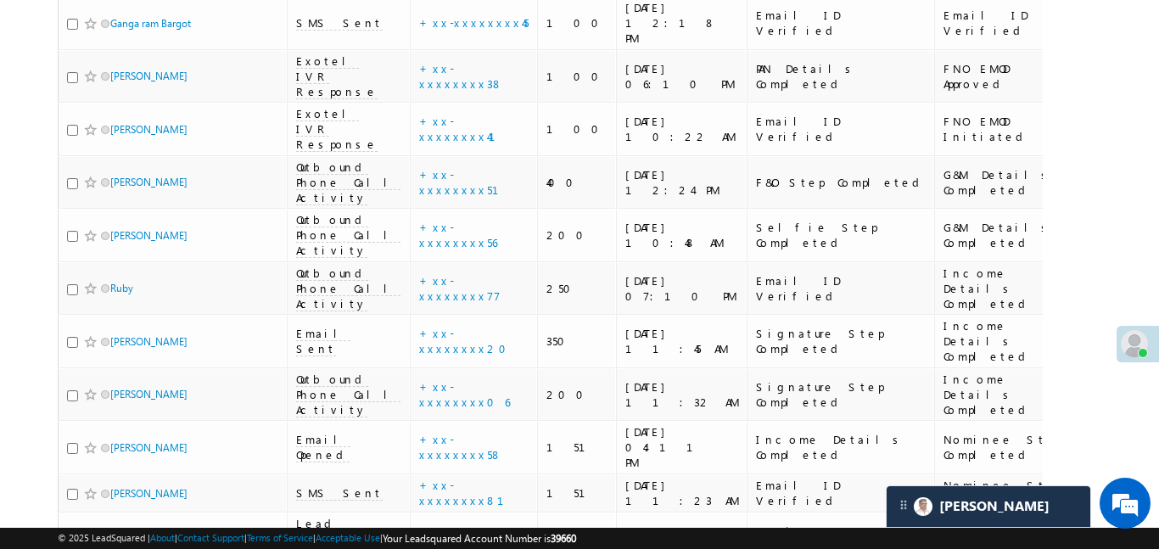
scroll to position [3810, 0]
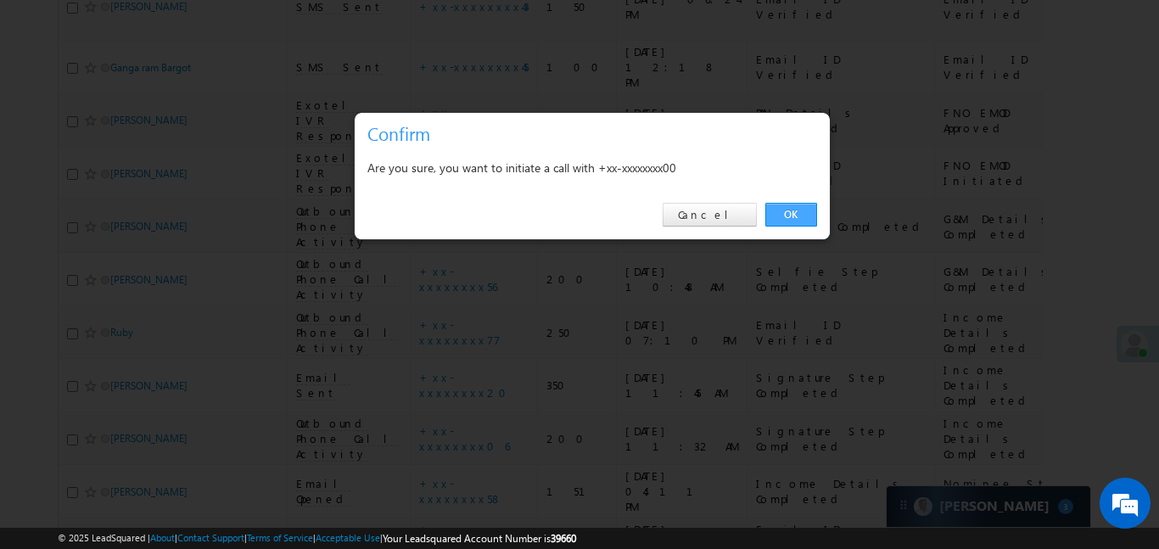
click at [797, 219] on link "OK" at bounding box center [791, 215] width 52 height 24
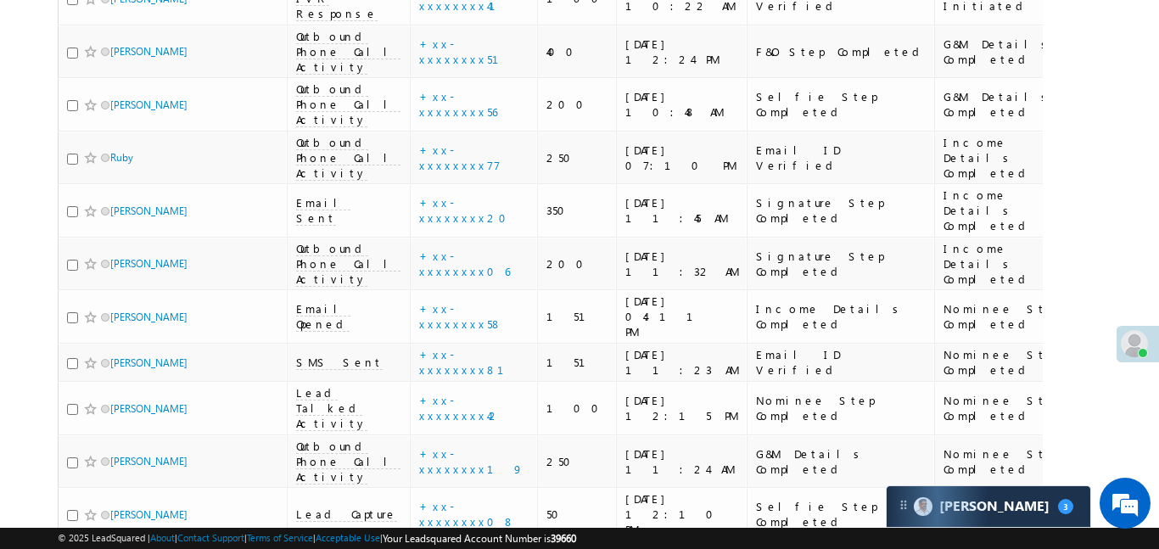
scroll to position [3853, 0]
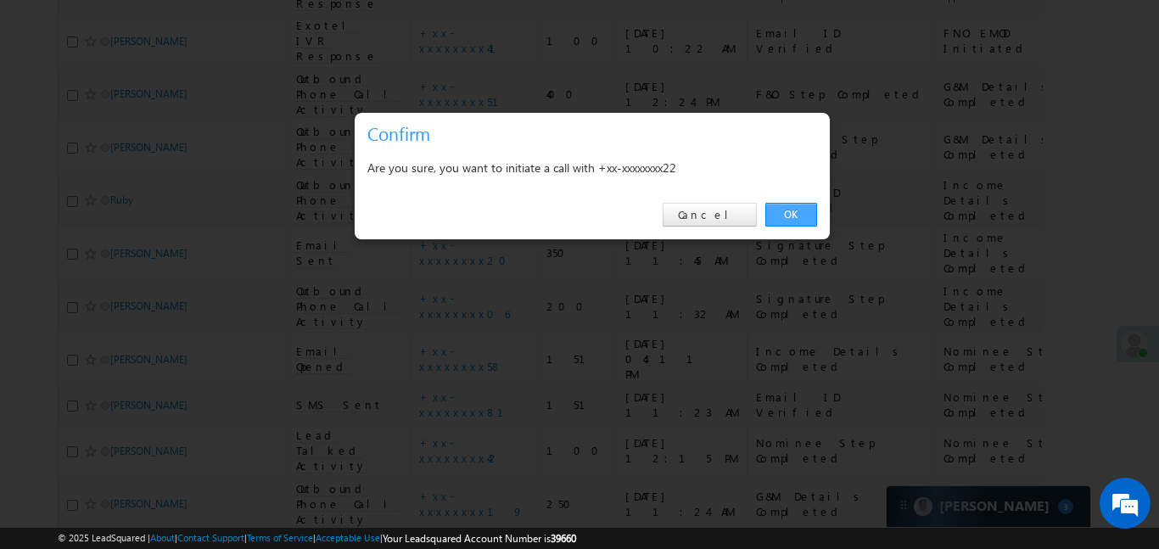
click at [795, 210] on link "OK" at bounding box center [791, 215] width 52 height 24
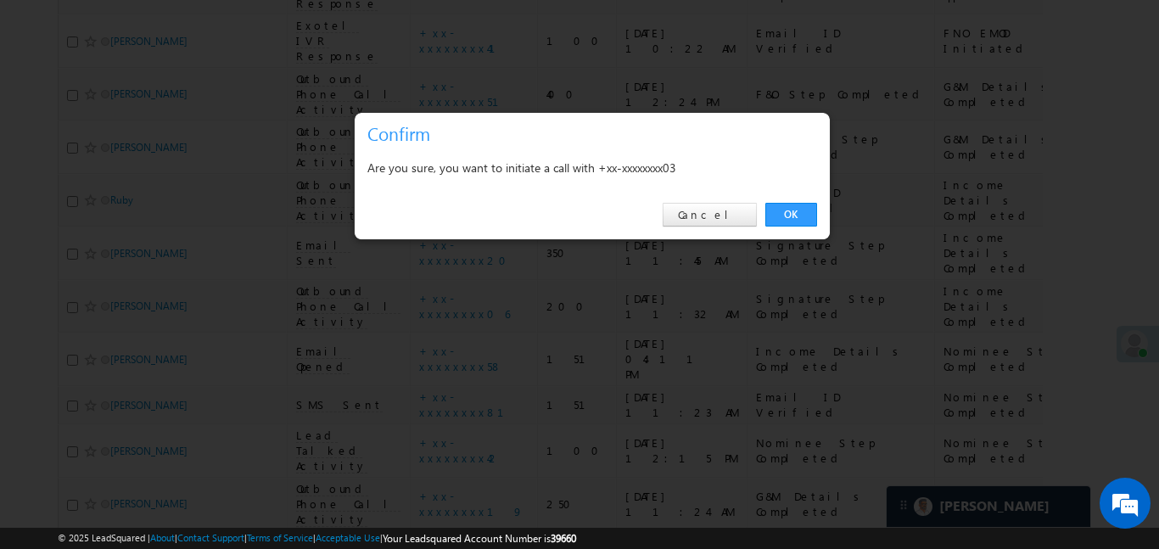
click at [739, 200] on div "OK Cancel" at bounding box center [592, 215] width 475 height 48
click at [733, 217] on link "Cancel" at bounding box center [710, 215] width 94 height 24
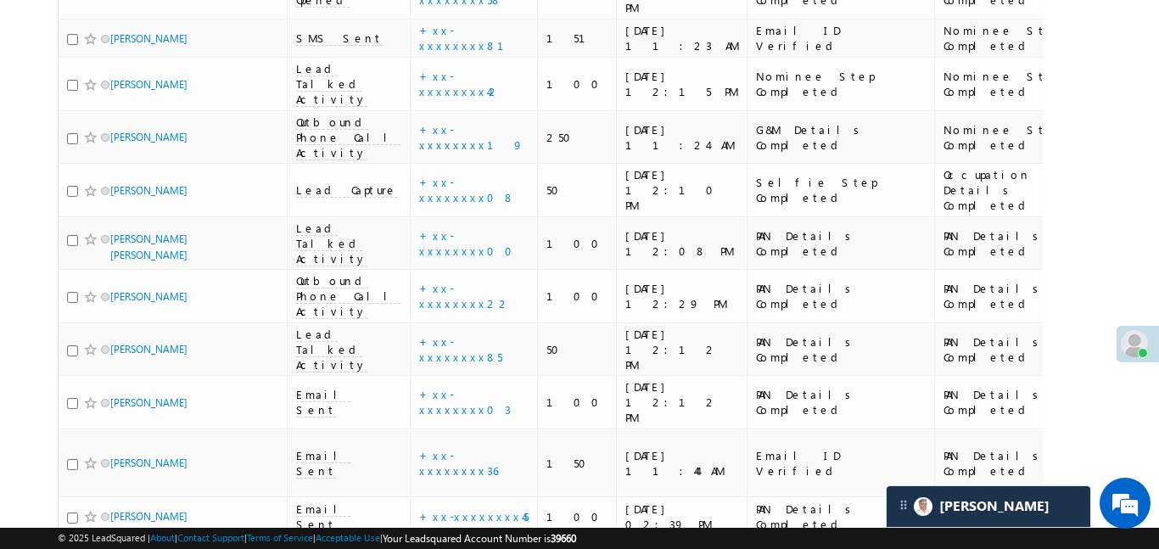
scroll to position [4205, 0]
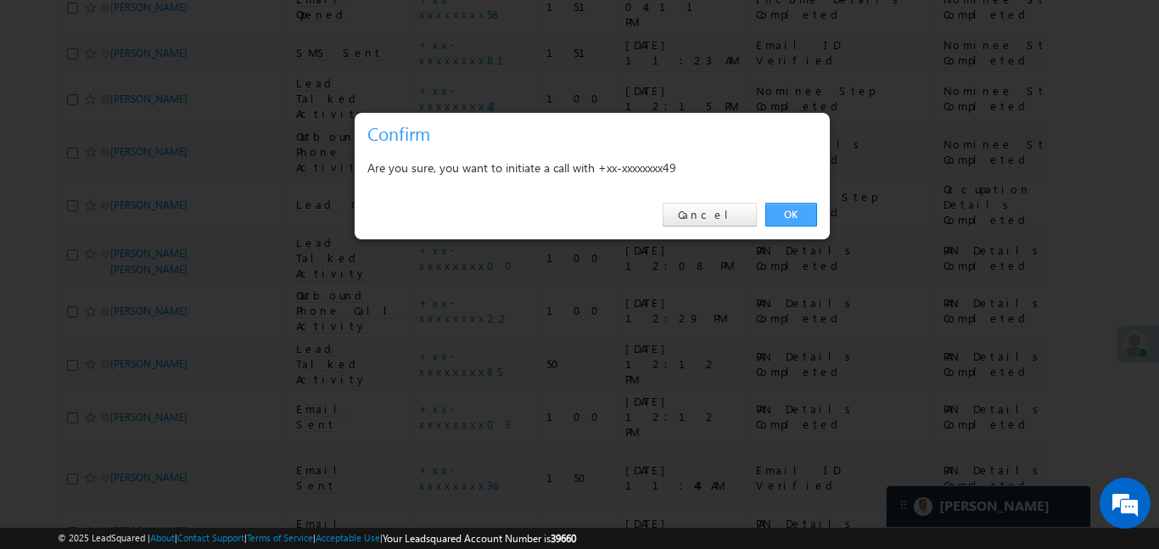
click at [785, 213] on link "OK" at bounding box center [791, 215] width 52 height 24
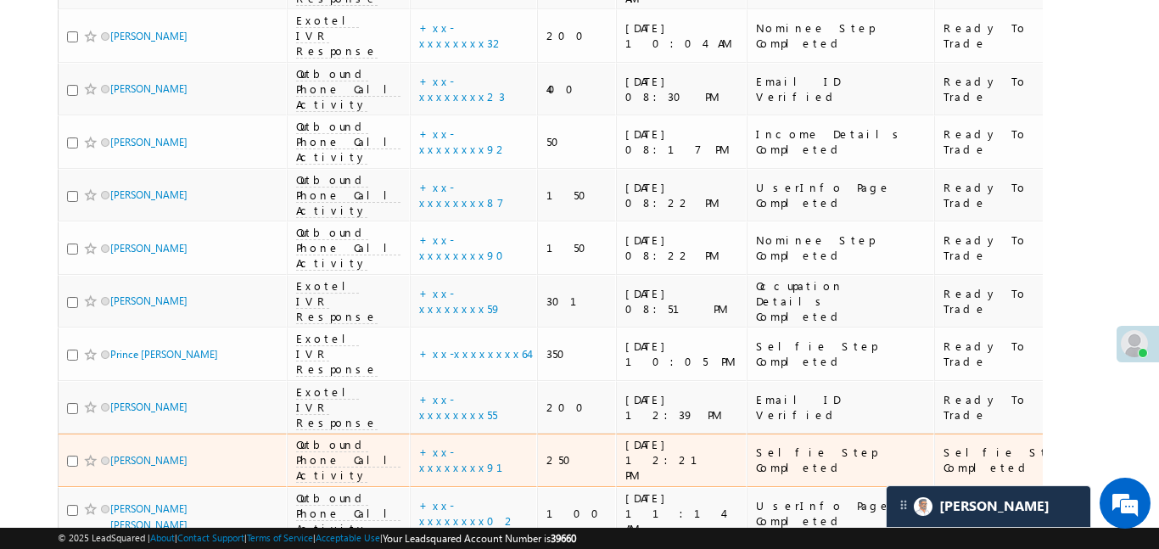
scroll to position [5330, 0]
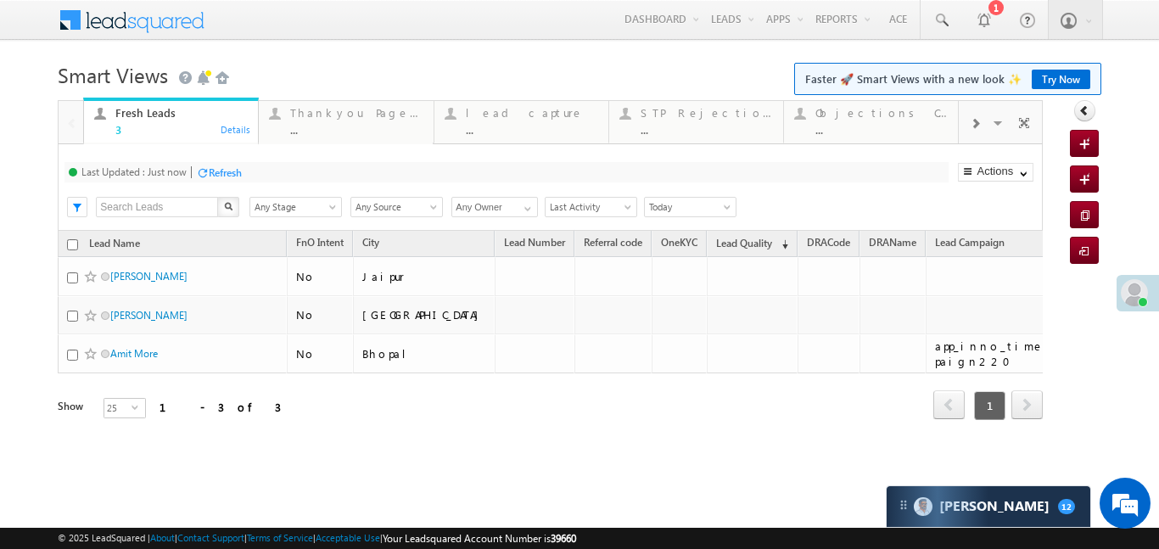
click at [975, 117] on span at bounding box center [975, 124] width 10 height 14
click at [879, 129] on div "..." at bounding box center [882, 129] width 132 height 13
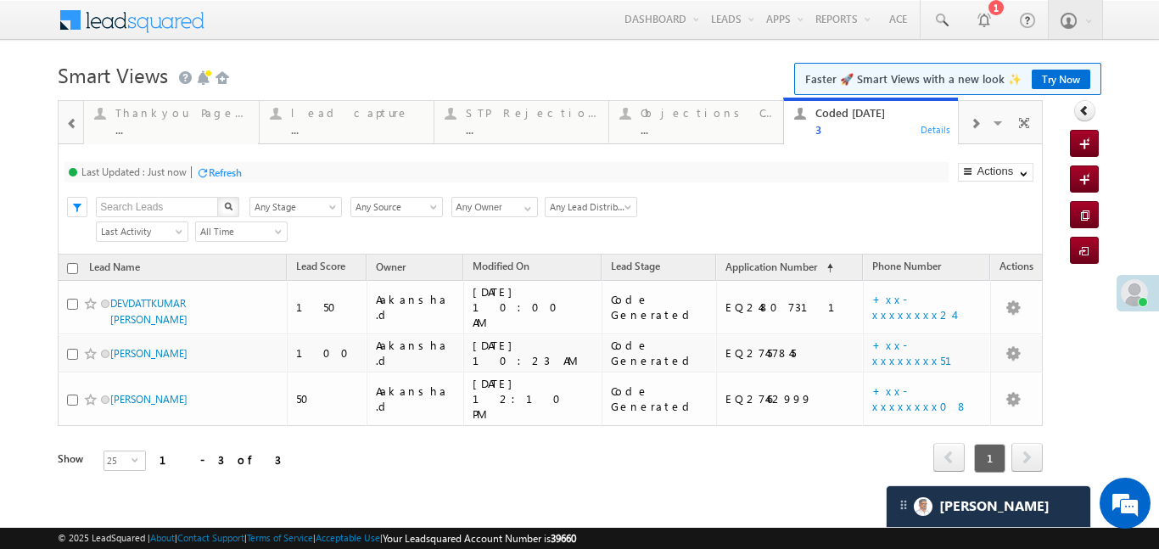
click at [74, 106] on div at bounding box center [72, 123] width 22 height 38
click at [74, 106] on div at bounding box center [71, 121] width 25 height 41
click at [130, 101] on link "Fresh Leads 3 Details" at bounding box center [171, 121] width 176 height 46
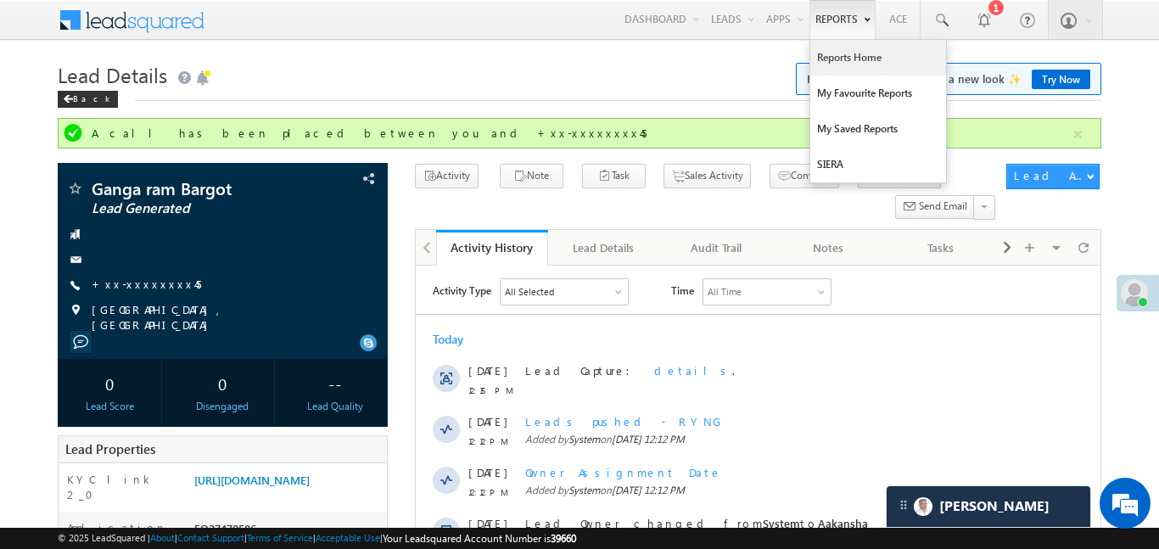
click at [851, 60] on link "Reports Home" at bounding box center [878, 58] width 136 height 36
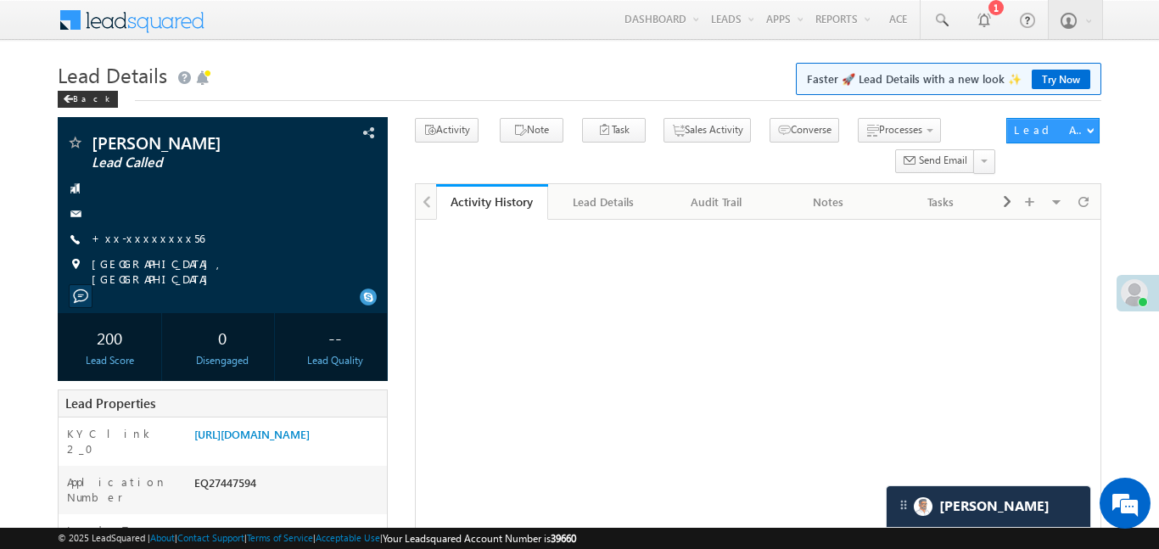
click at [142, 234] on link "+xx-xxxxxxxx56" at bounding box center [148, 238] width 113 height 14
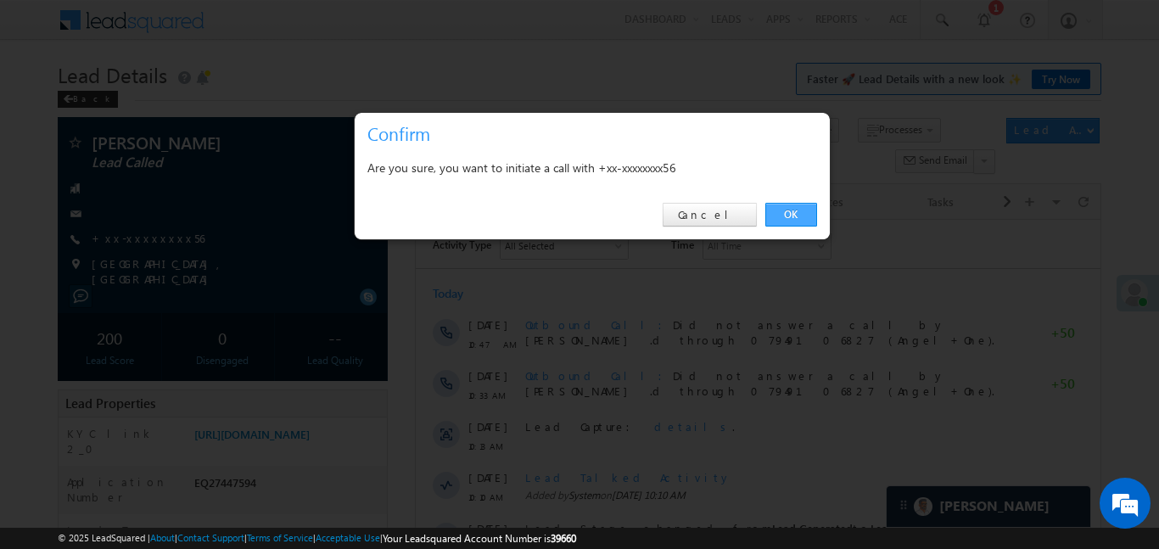
drag, startPoint x: 782, startPoint y: 219, endPoint x: 344, endPoint y: 2, distance: 488.8
click at [782, 219] on link "OK" at bounding box center [791, 215] width 52 height 24
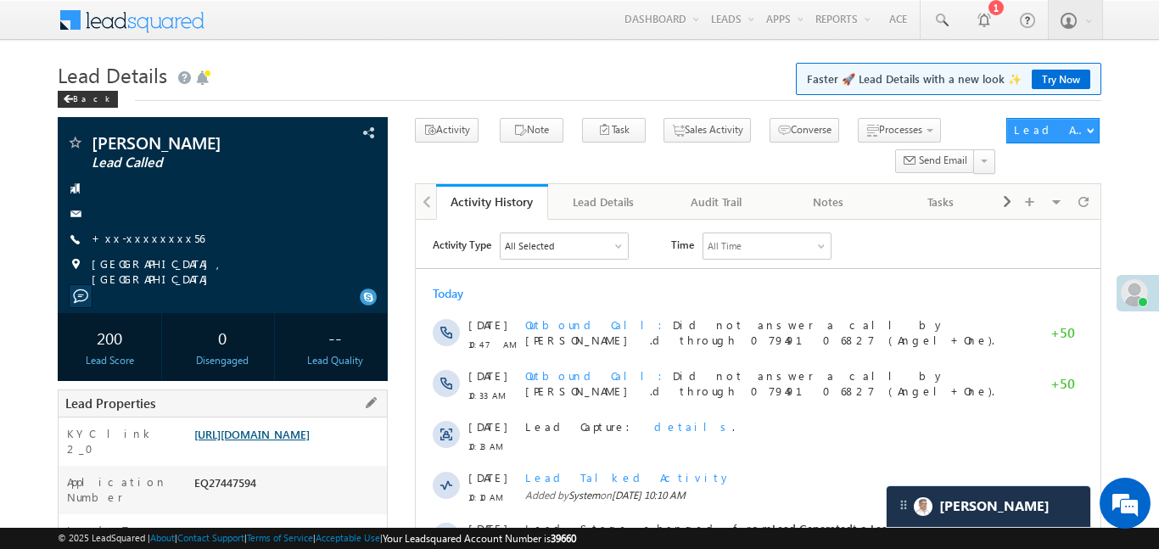
click at [310, 435] on link "[URL][DOMAIN_NAME]" at bounding box center [251, 434] width 115 height 14
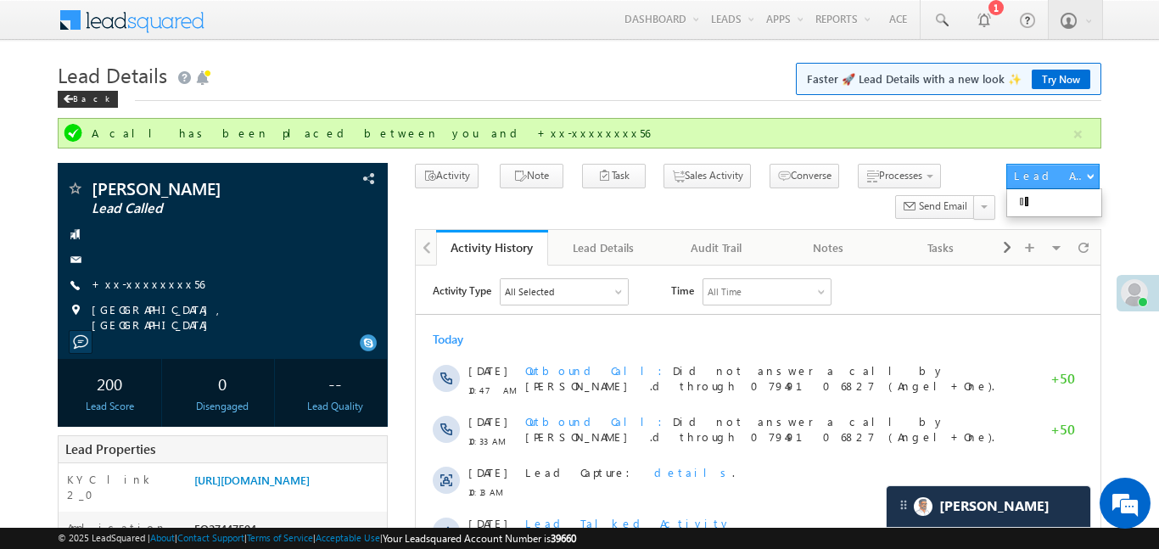
drag, startPoint x: 1074, startPoint y: 130, endPoint x: 1057, endPoint y: 120, distance: 20.5
click at [1072, 132] on button "button" at bounding box center [1078, 134] width 21 height 21
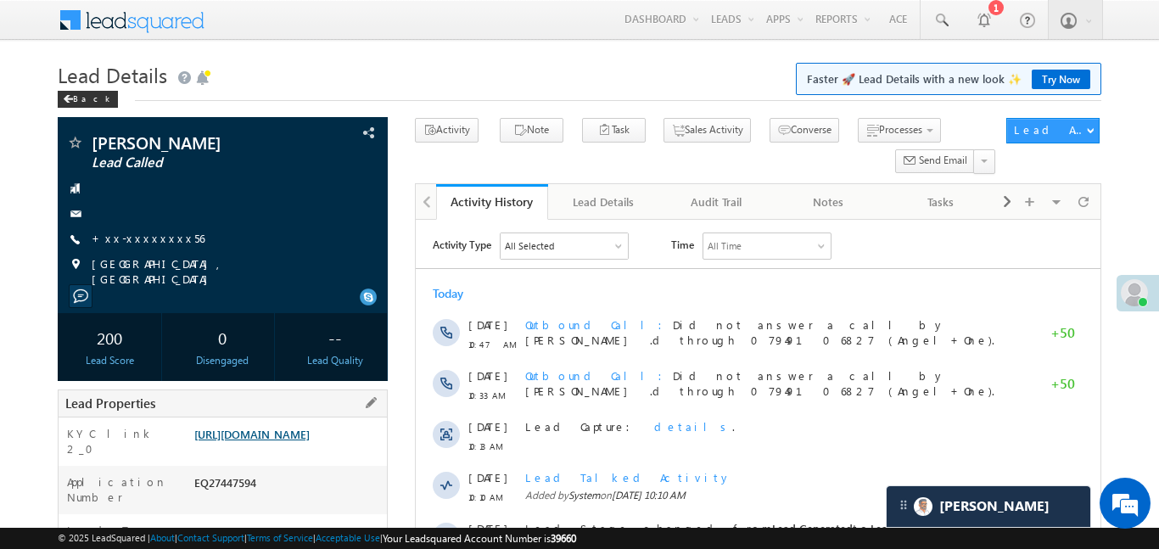
click at [310, 441] on link "[URL][DOMAIN_NAME]" at bounding box center [251, 434] width 115 height 14
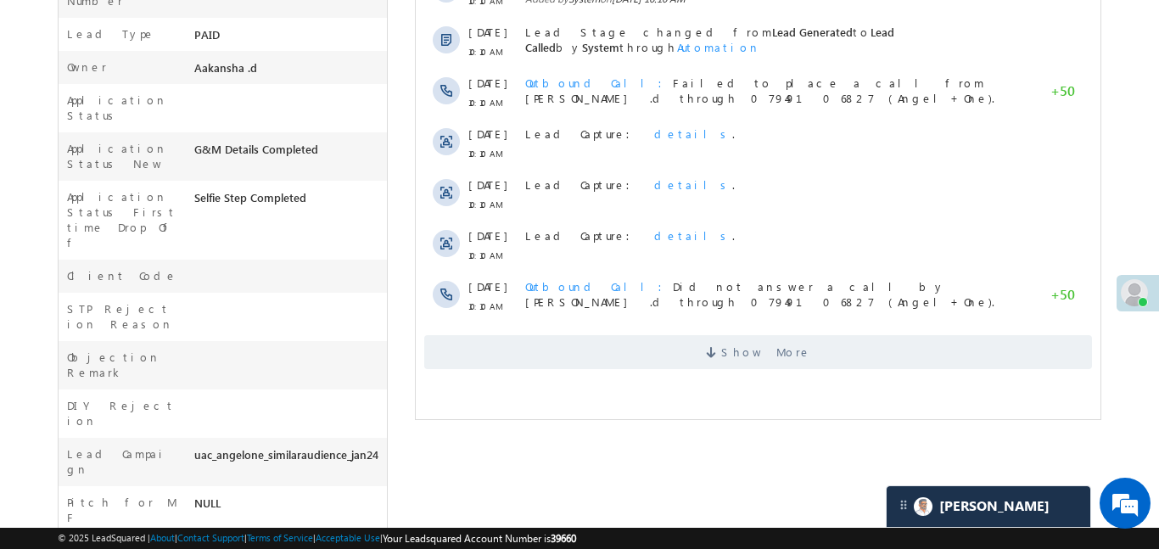
scroll to position [507, 0]
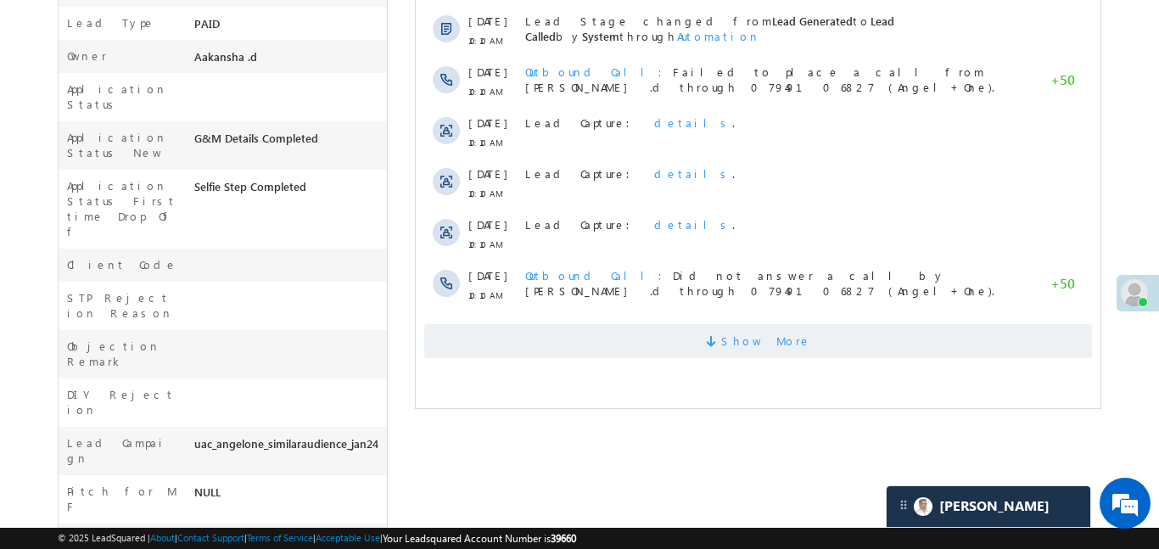
click at [755, 347] on span "Show More" at bounding box center [765, 341] width 90 height 34
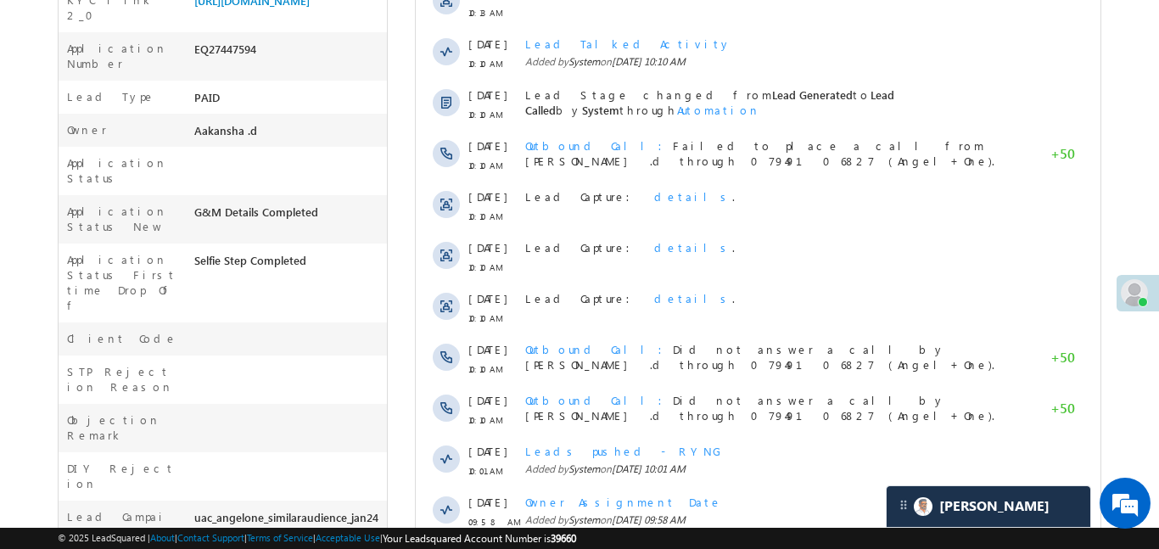
scroll to position [296, 0]
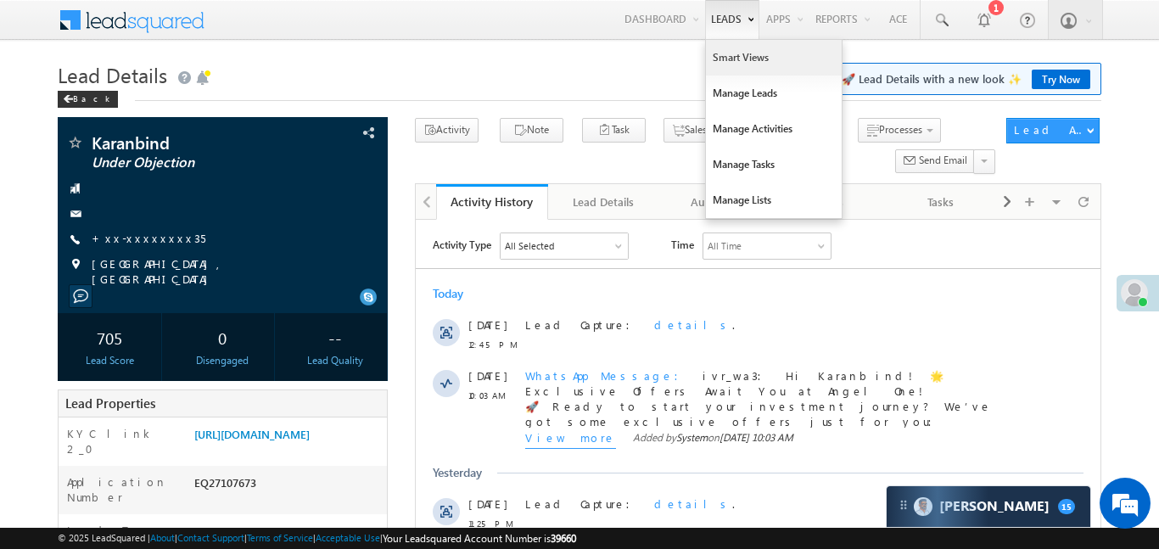
click at [736, 55] on link "Smart Views" at bounding box center [774, 58] width 136 height 36
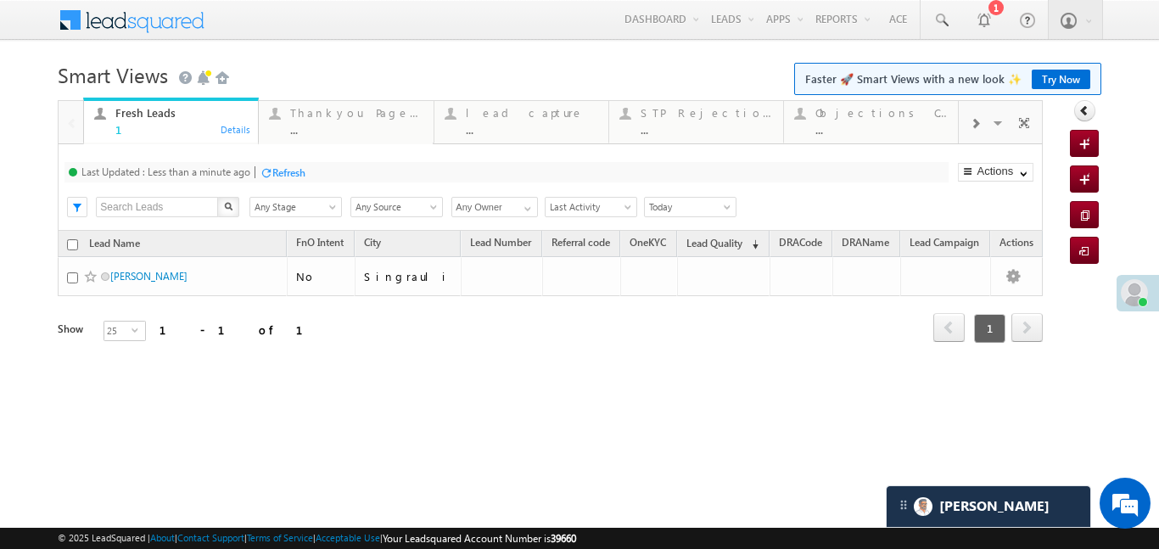
click at [981, 123] on div at bounding box center [975, 123] width 32 height 38
click at [866, 129] on div "..." at bounding box center [882, 129] width 132 height 13
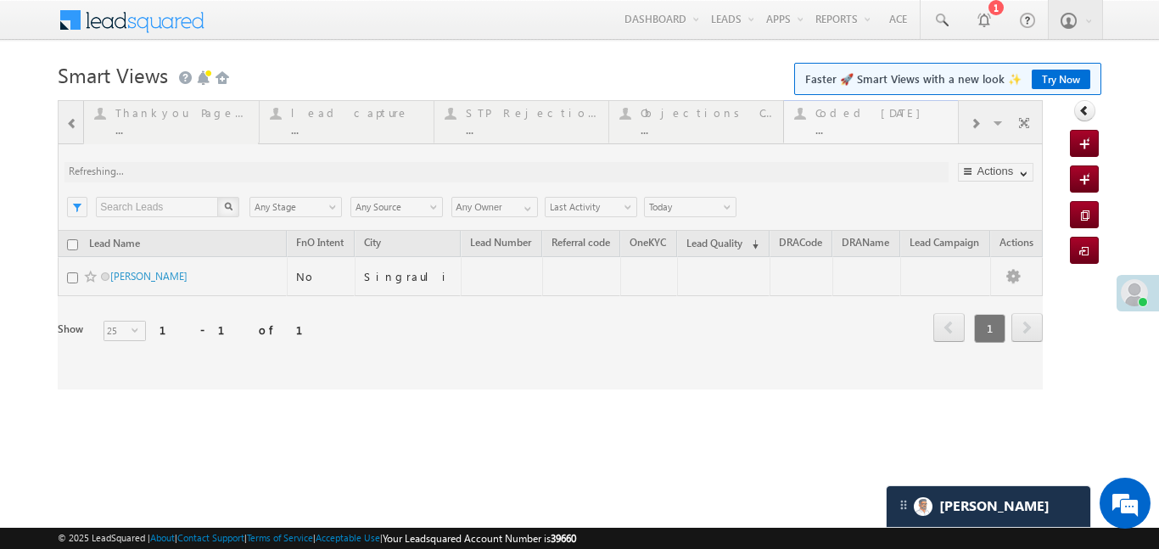
click at [866, 129] on div at bounding box center [550, 244] width 985 height 289
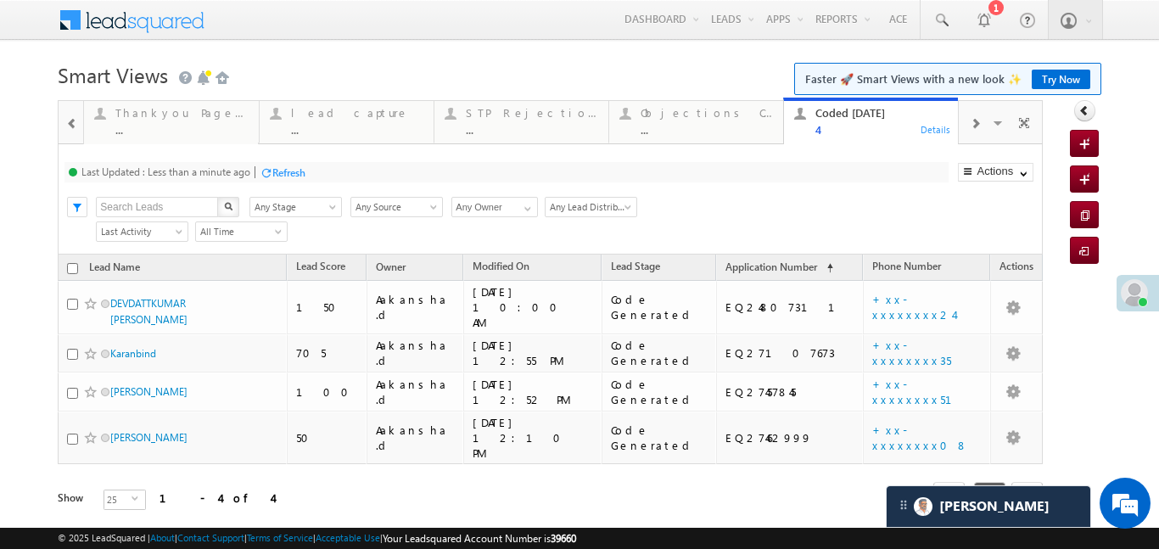
click at [77, 127] on span at bounding box center [72, 124] width 12 height 14
click at [147, 126] on div "1" at bounding box center [181, 129] width 132 height 13
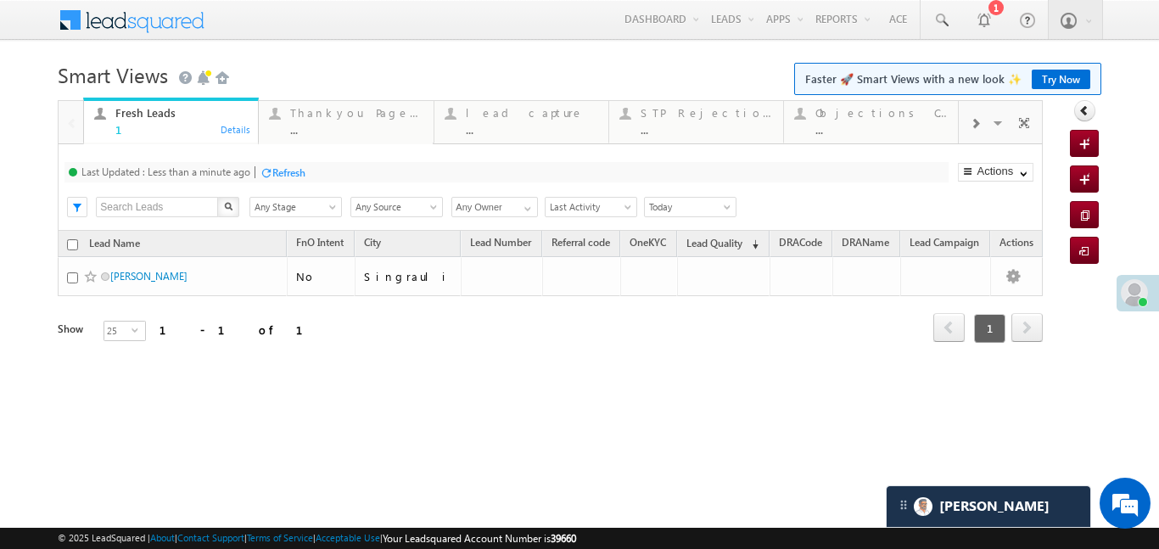
click at [147, 126] on div "1" at bounding box center [181, 129] width 132 height 13
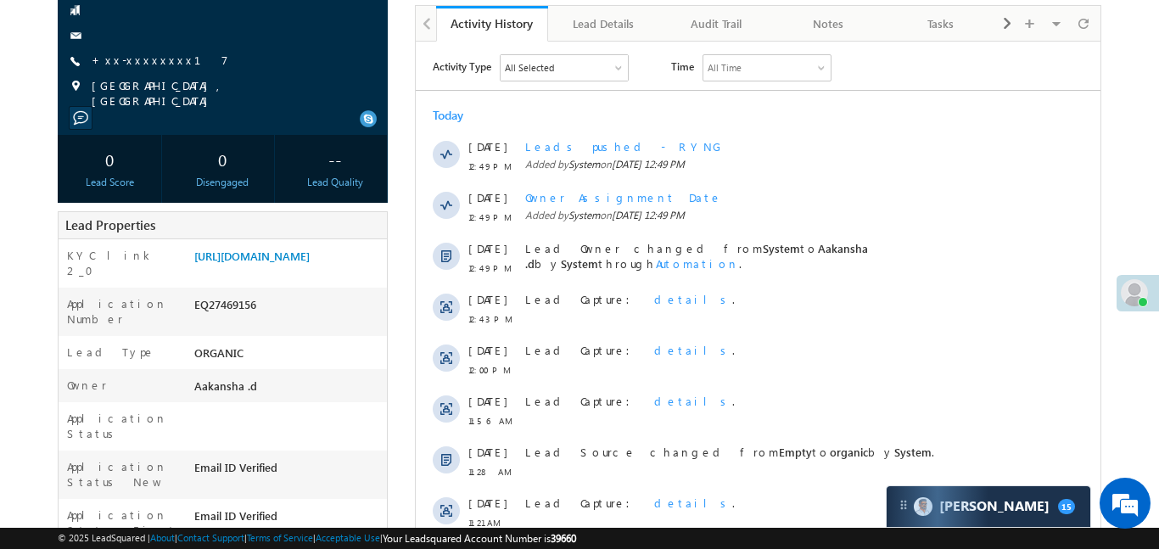
scroll to position [188, 0]
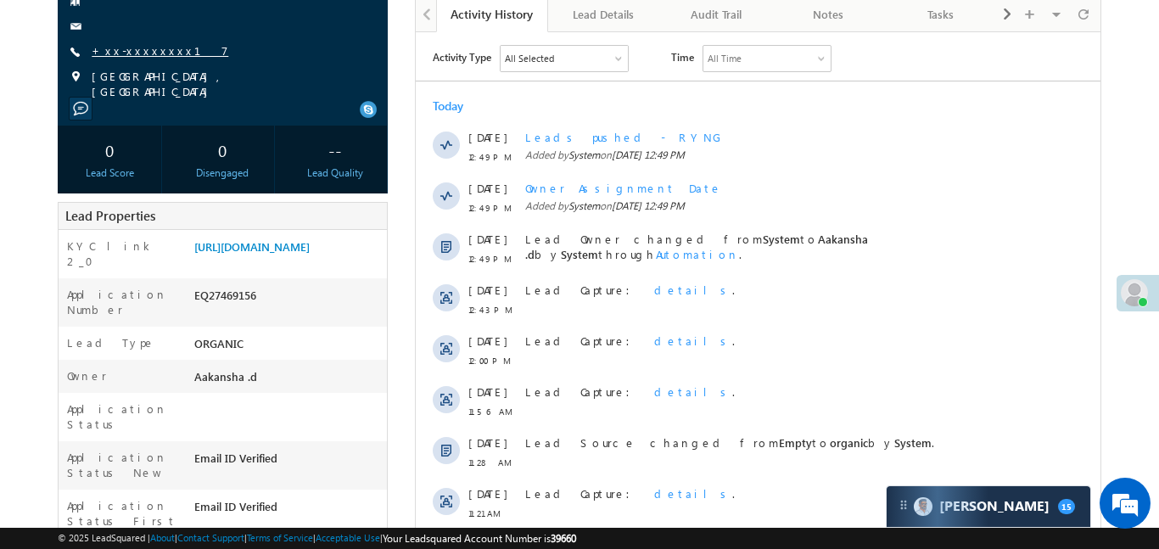
click at [138, 52] on link "+xx-xxxxxxxx17" at bounding box center [160, 50] width 137 height 14
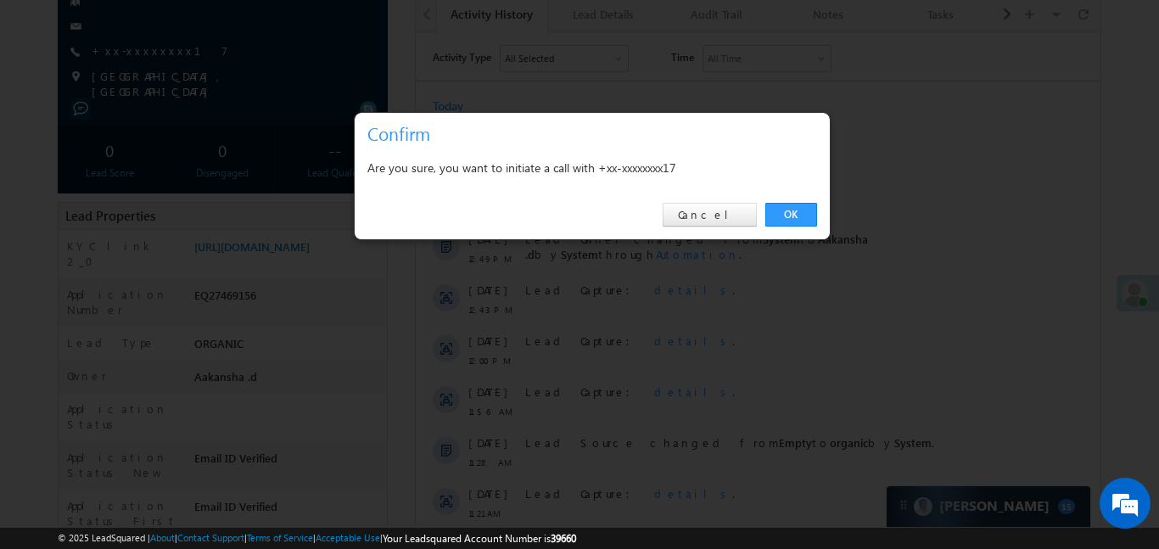
click at [797, 200] on div "OK Cancel" at bounding box center [592, 215] width 475 height 48
click at [795, 211] on link "OK" at bounding box center [791, 215] width 52 height 24
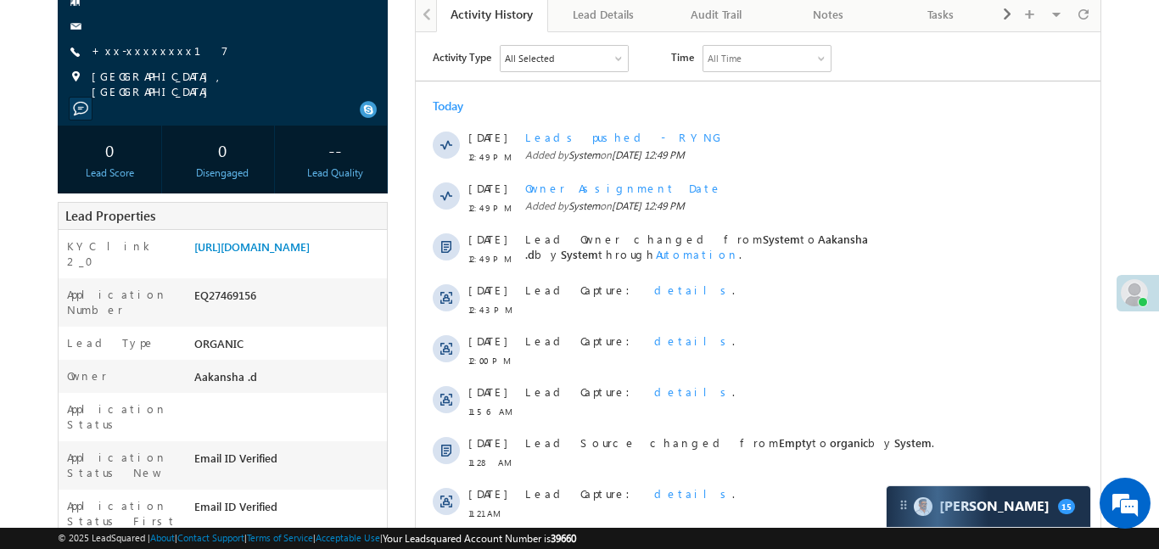
scroll to position [233, 0]
click at [144, 48] on link "+xx-xxxxxxxx17" at bounding box center [160, 50] width 137 height 14
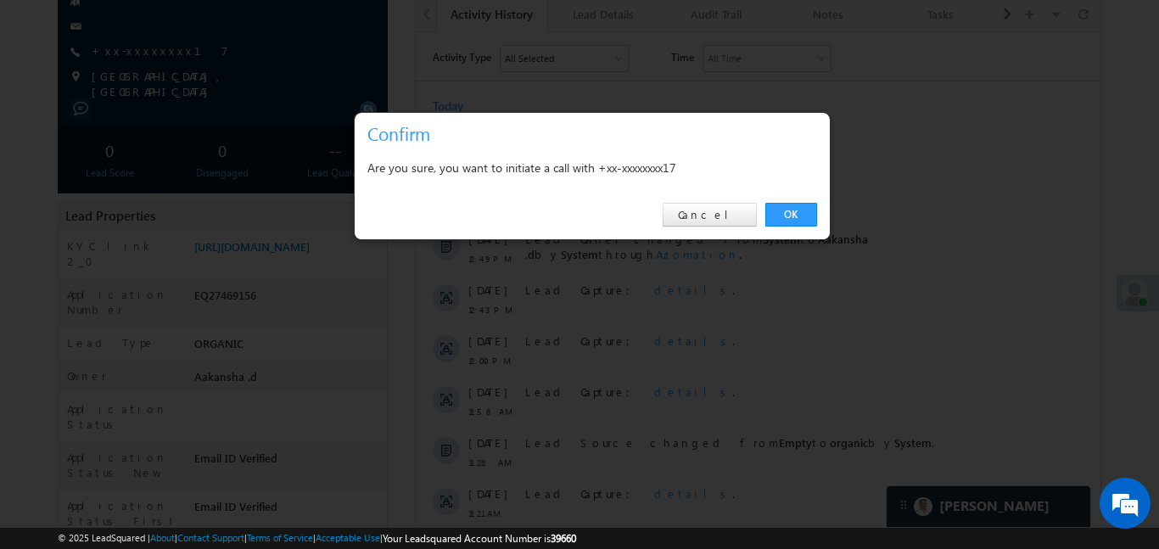
scroll to position [0, 0]
click at [720, 222] on link "Cancel" at bounding box center [710, 215] width 94 height 24
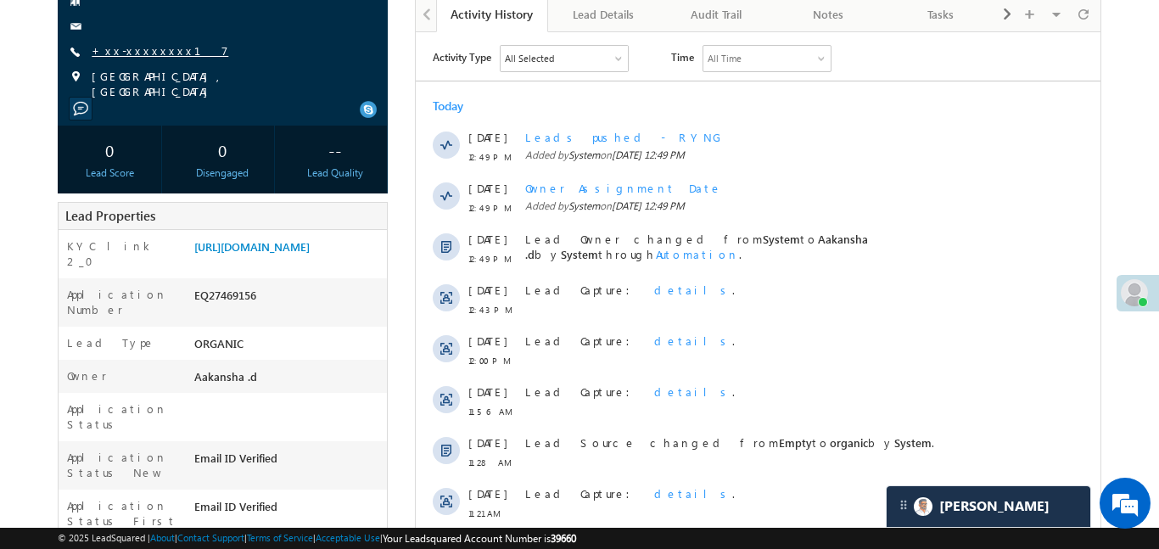
click at [138, 55] on link "+xx-xxxxxxxx17" at bounding box center [160, 50] width 137 height 14
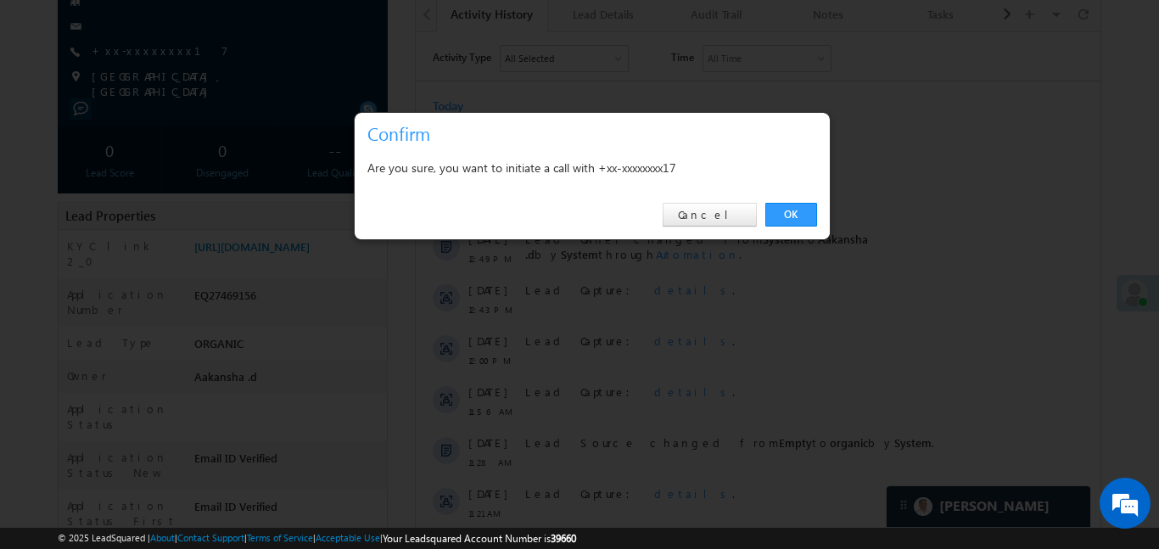
click at [792, 227] on div "OK Cancel" at bounding box center [592, 215] width 475 height 48
click at [791, 221] on link "OK" at bounding box center [791, 215] width 52 height 24
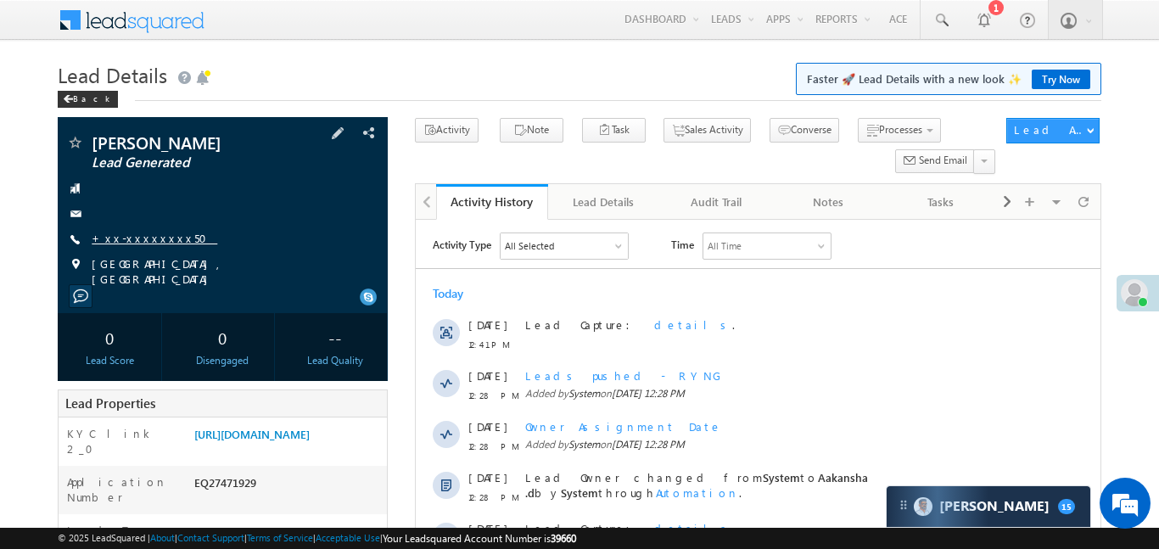
click at [160, 238] on link "+xx-xxxxxxxx50" at bounding box center [155, 238] width 126 height 14
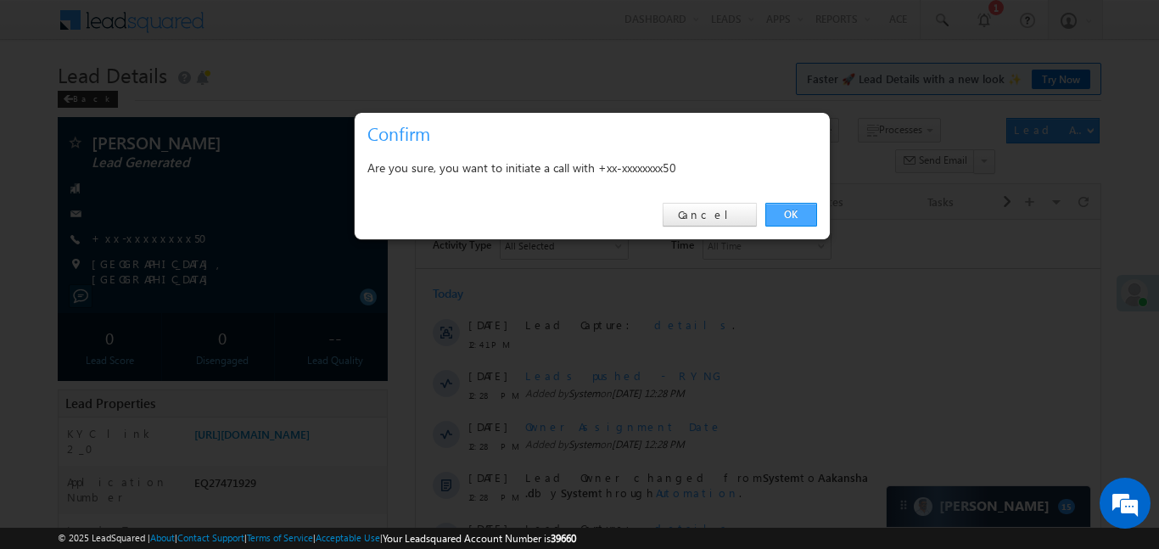
click at [799, 223] on link "OK" at bounding box center [791, 215] width 52 height 24
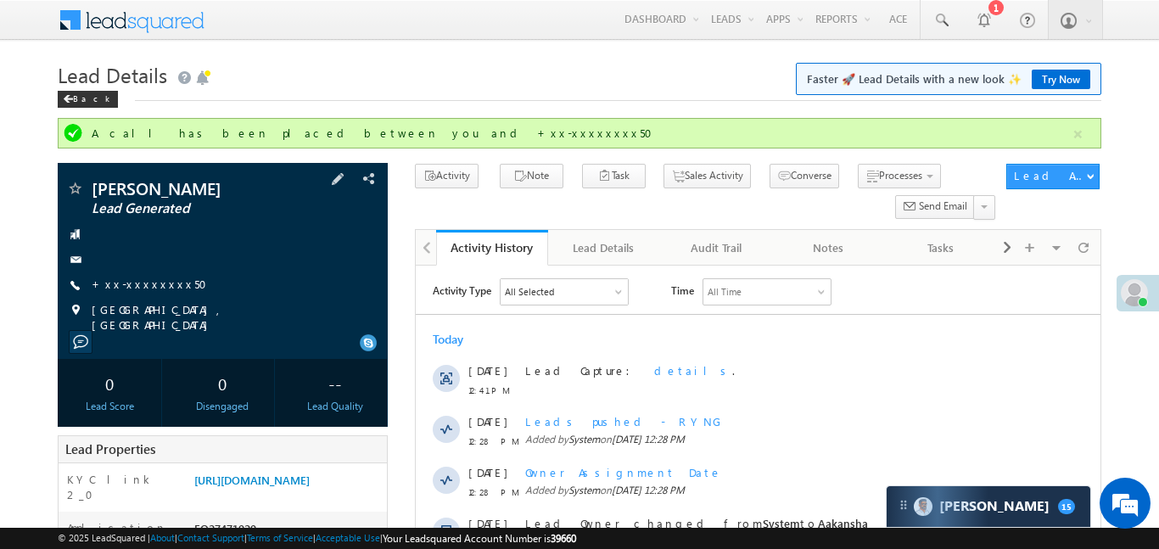
click at [141, 274] on div "[PERSON_NAME] Lead Generated +xx-xxxxxxxx50" at bounding box center [222, 256] width 313 height 153
click at [146, 289] on link "+xx-xxxxxxxx50" at bounding box center [155, 284] width 126 height 14
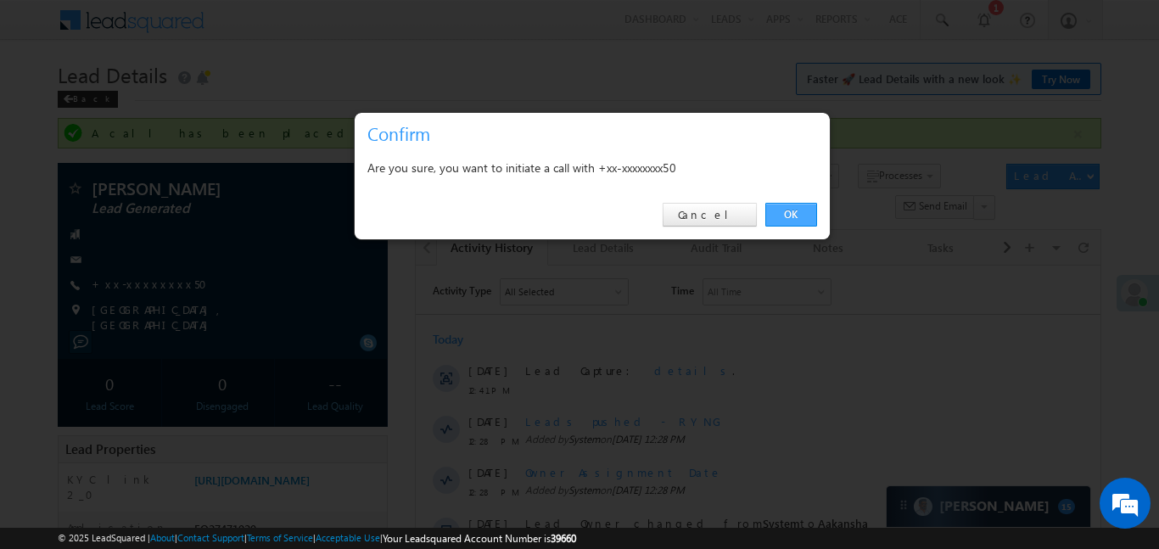
click at [782, 217] on link "OK" at bounding box center [791, 215] width 52 height 24
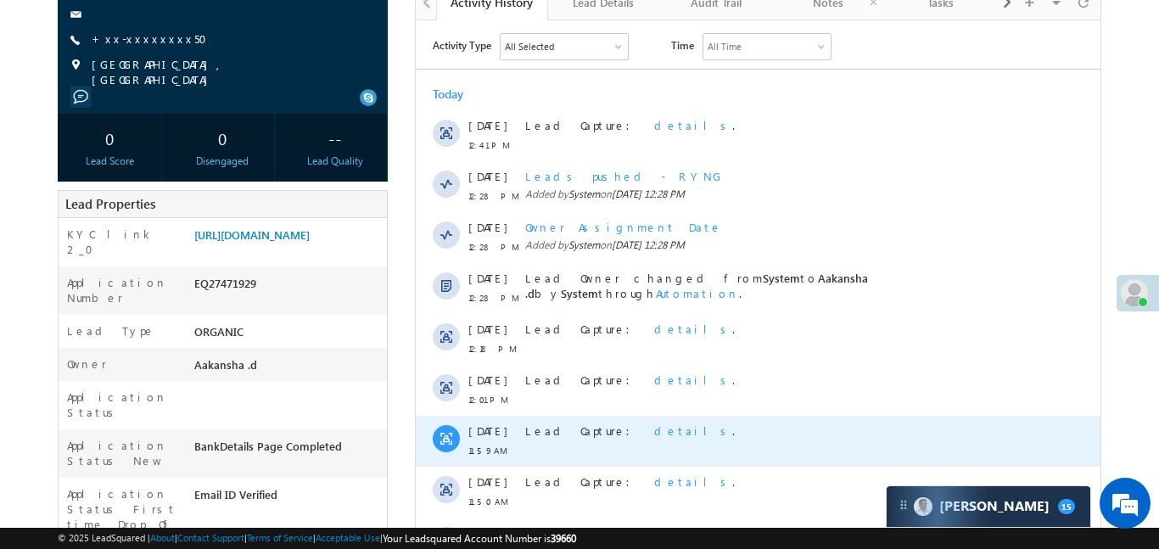
scroll to position [352, 0]
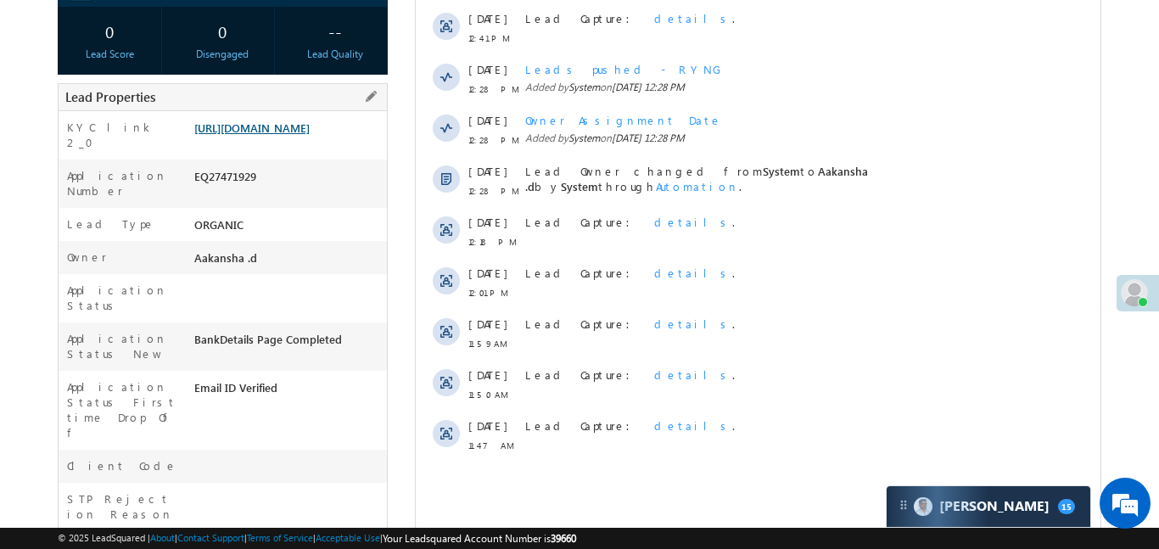
click at [310, 122] on link "[URL][DOMAIN_NAME]" at bounding box center [251, 128] width 115 height 14
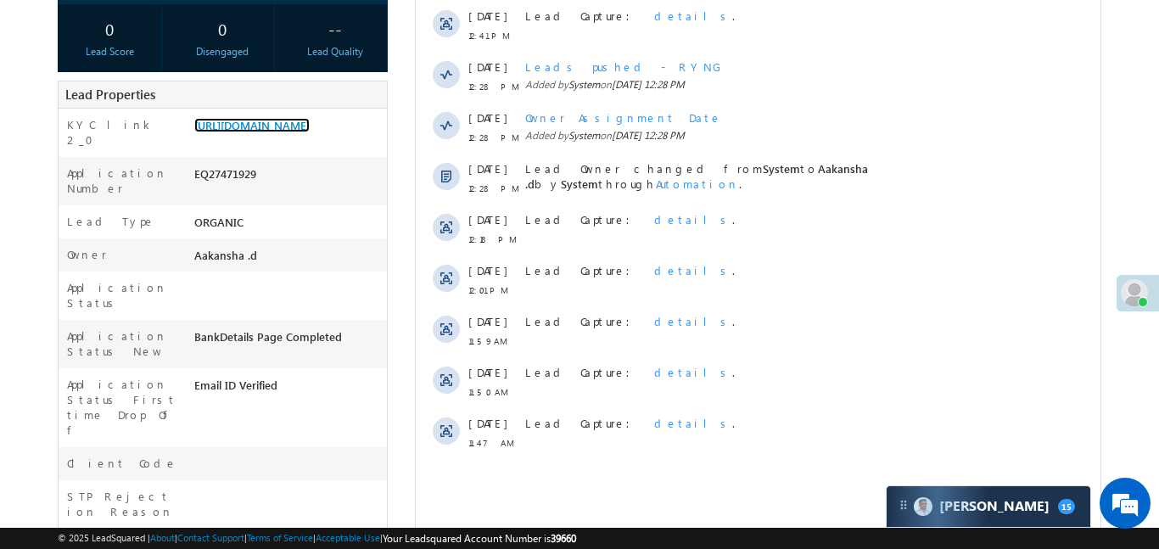
scroll to position [378, 0]
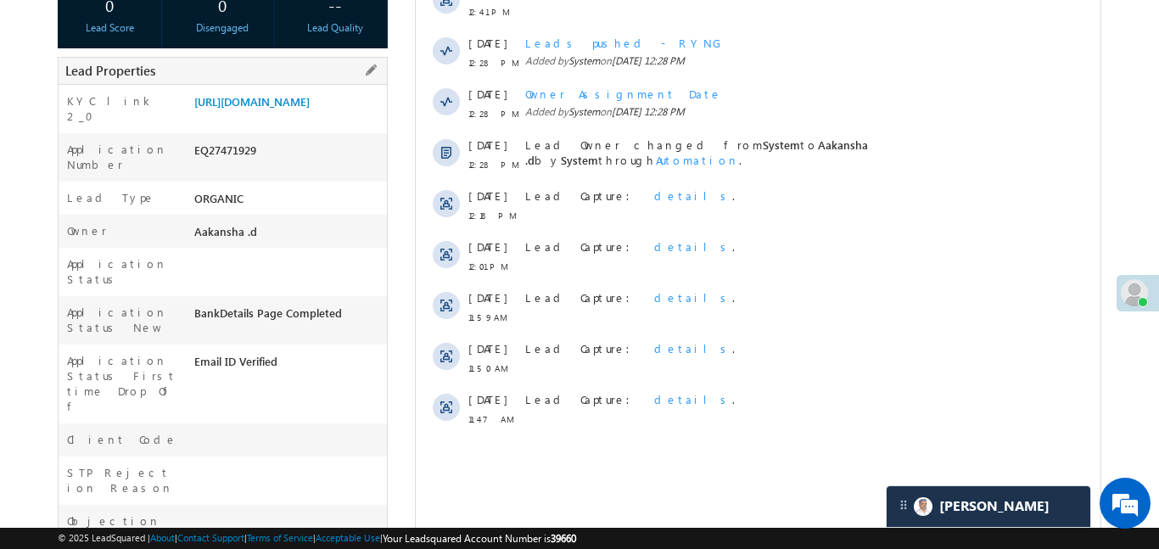
click at [301, 57] on div "Lead Properties" at bounding box center [223, 71] width 330 height 28
click at [310, 109] on link "[URL][DOMAIN_NAME]" at bounding box center [251, 101] width 115 height 14
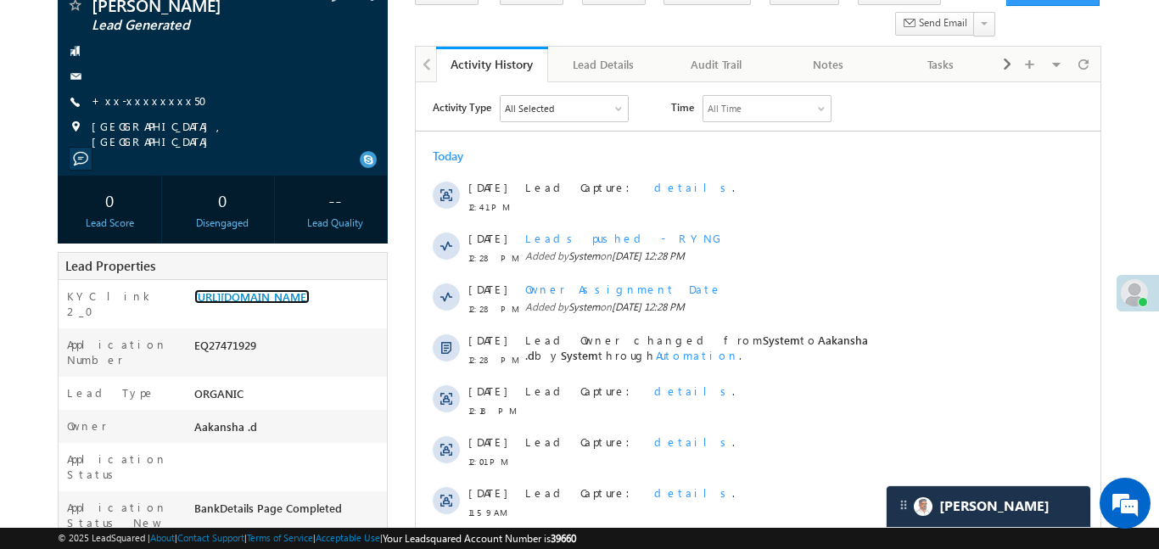
scroll to position [26, 0]
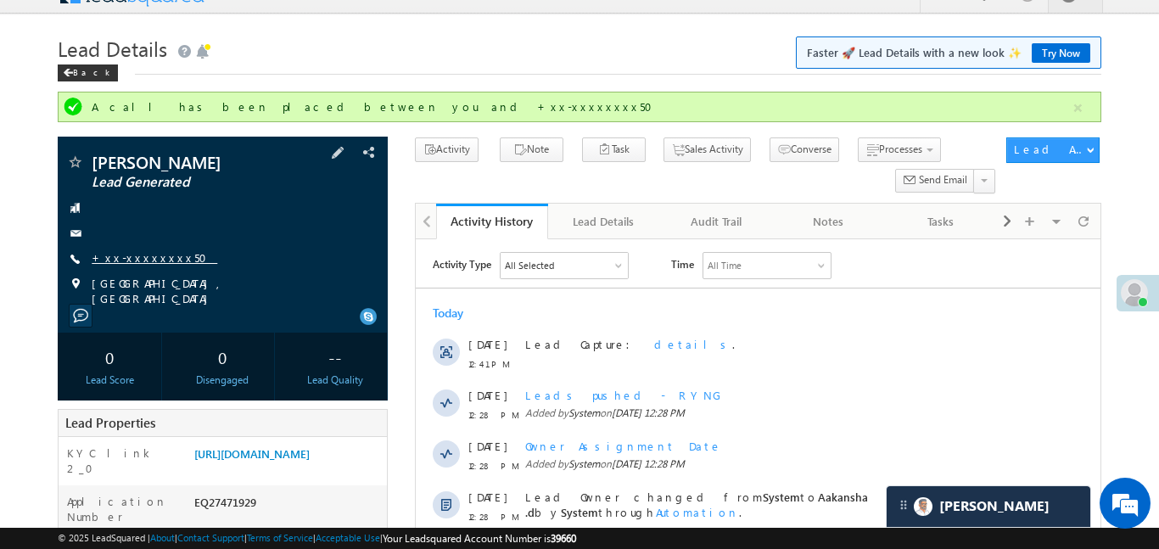
click at [143, 250] on link "+xx-xxxxxxxx50" at bounding box center [155, 257] width 126 height 14
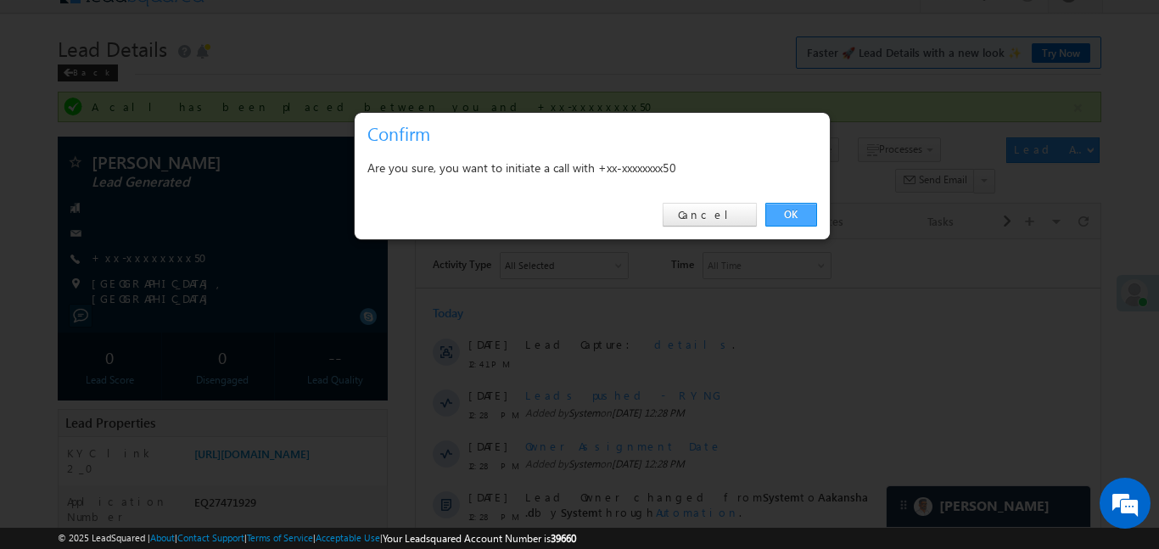
click at [788, 217] on link "OK" at bounding box center [791, 215] width 52 height 24
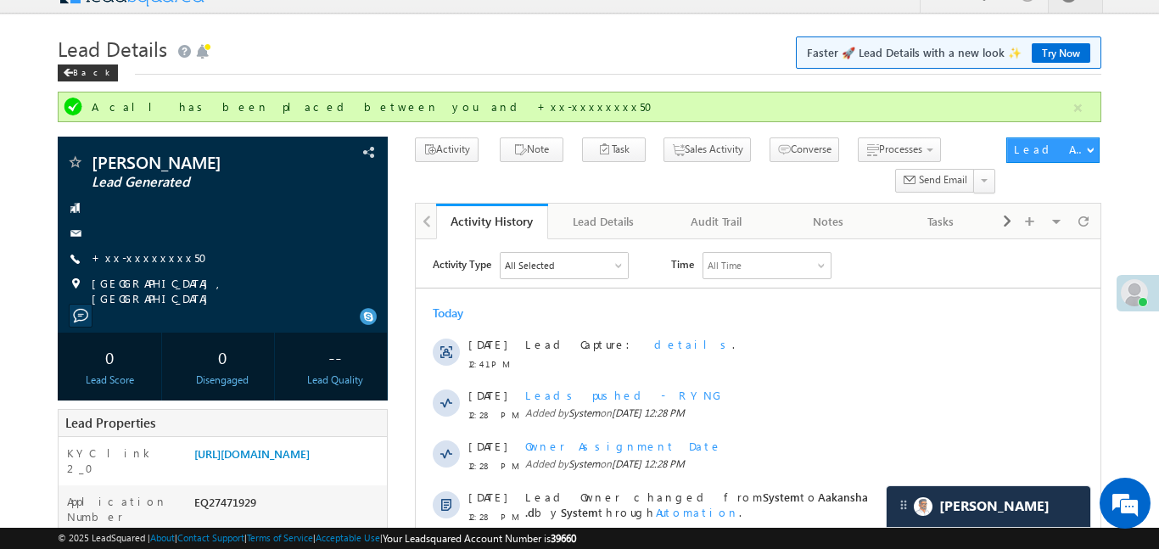
scroll to position [48, 0]
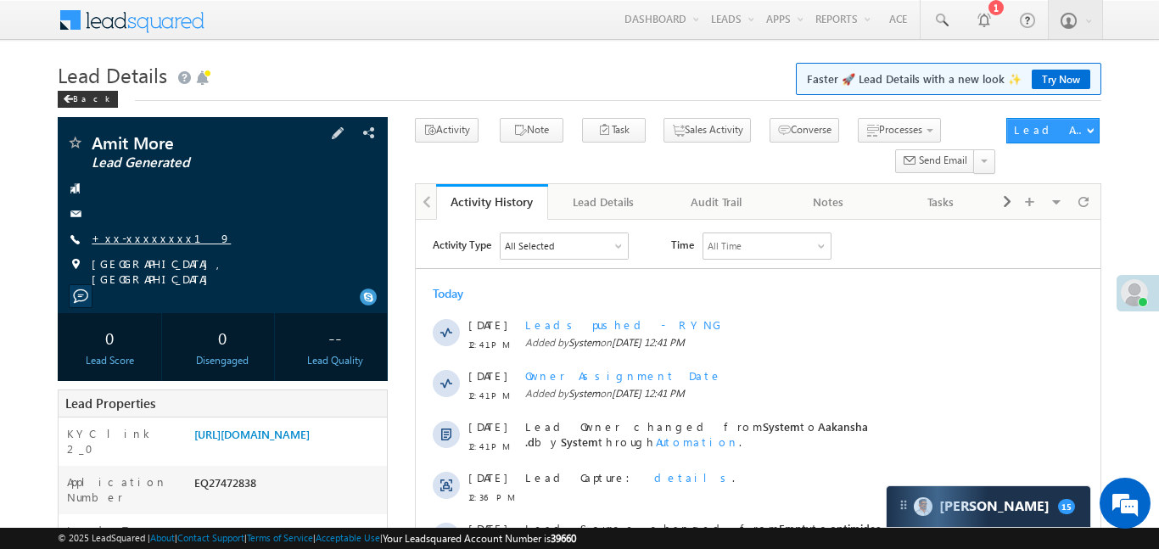
click at [123, 243] on link "+xx-xxxxxxxx19" at bounding box center [161, 238] width 139 height 14
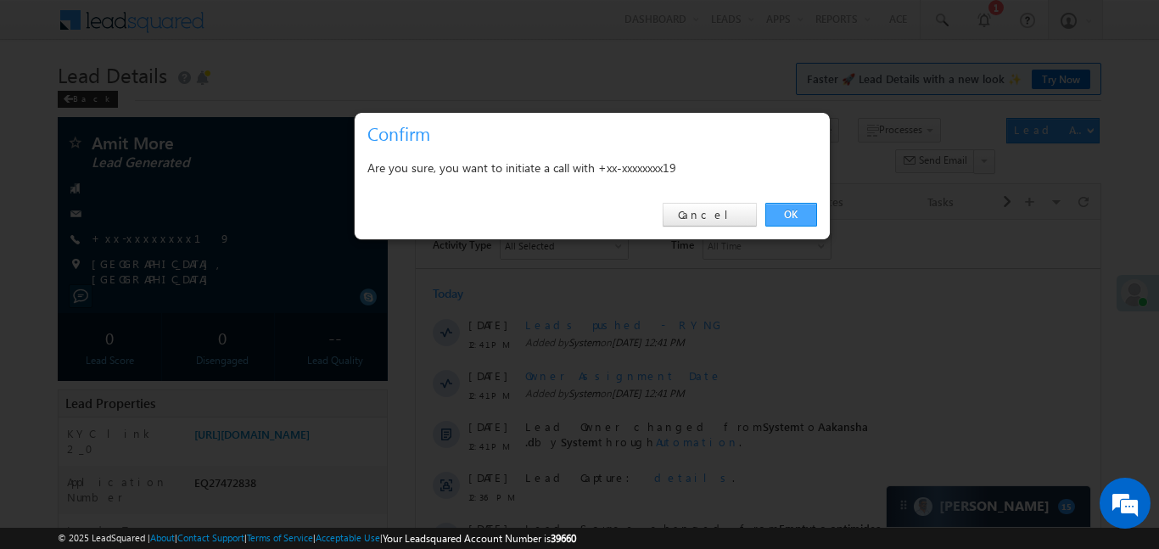
click at [789, 224] on link "OK" at bounding box center [791, 215] width 52 height 24
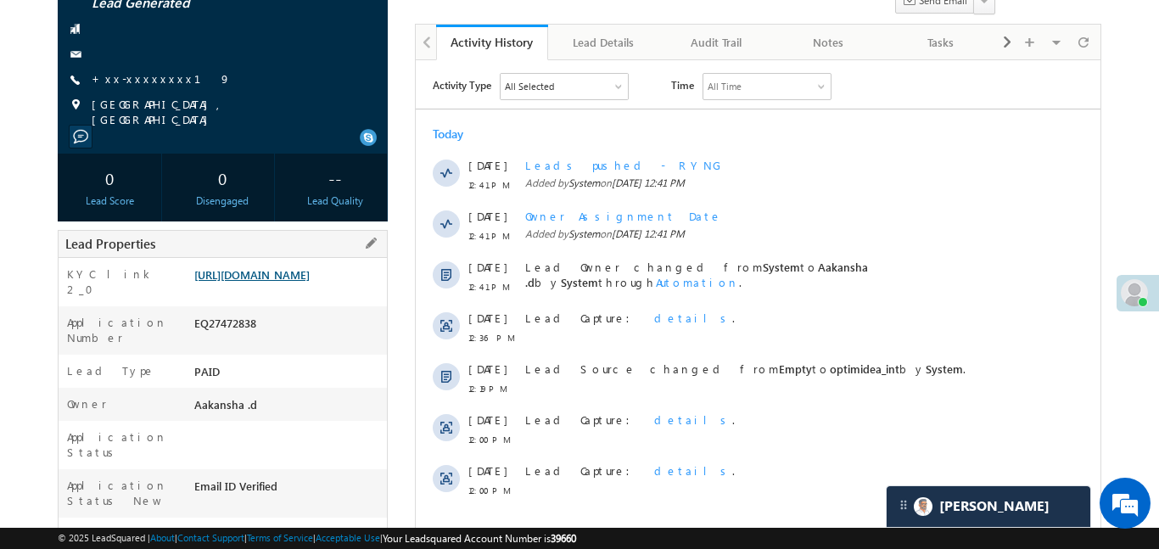
scroll to position [310, 0]
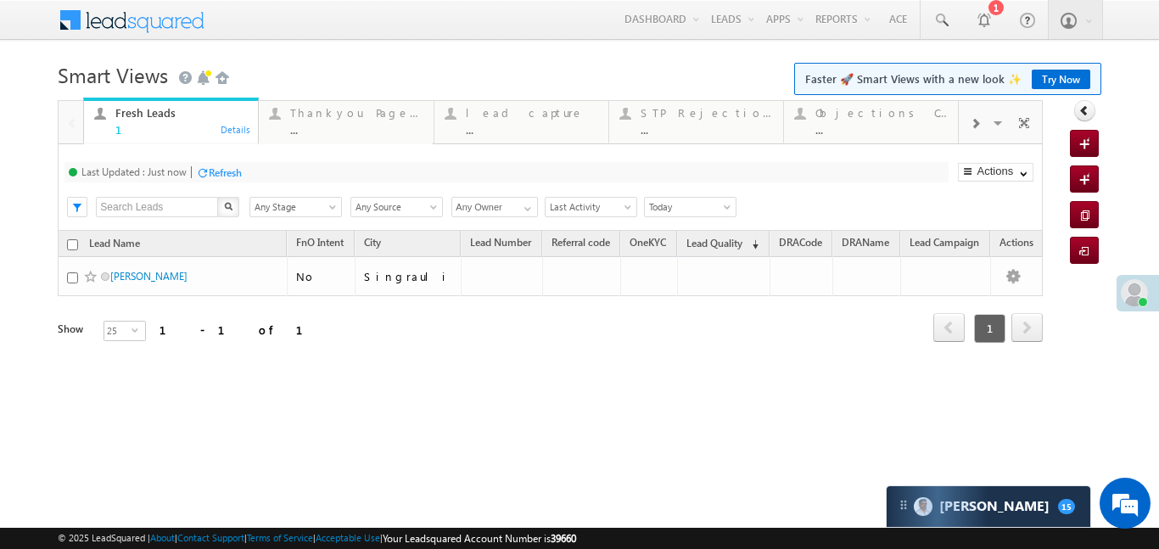
click at [963, 126] on div at bounding box center [975, 123] width 32 height 38
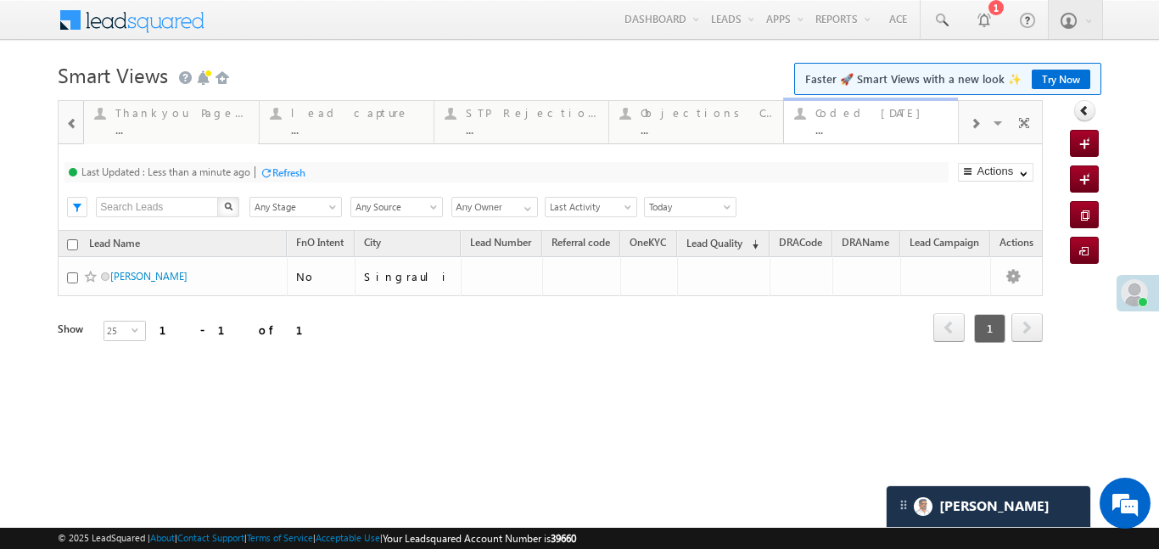
click at [868, 128] on div "..." at bounding box center [882, 129] width 132 height 13
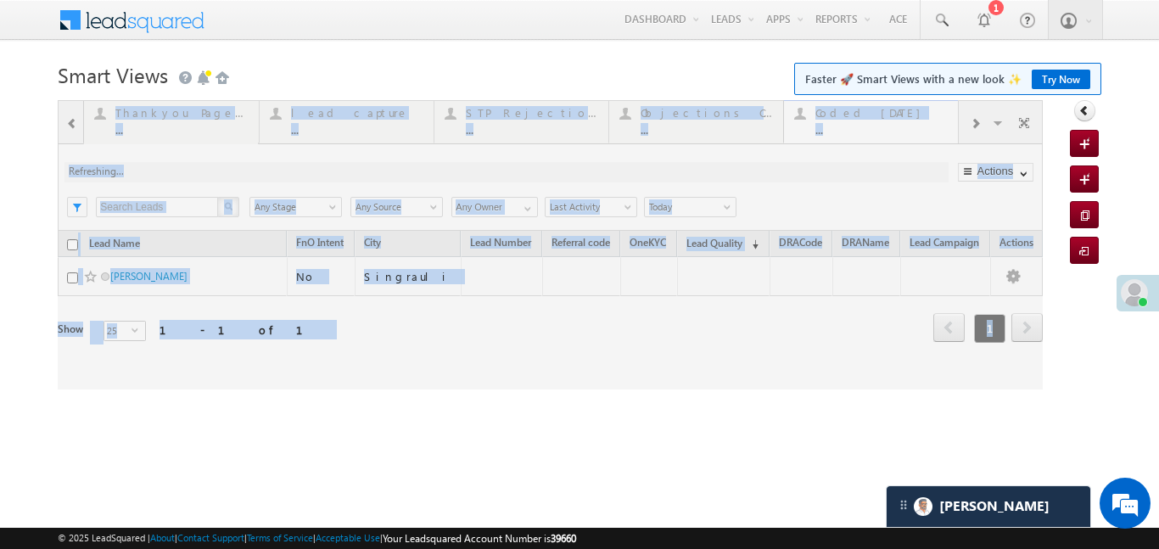
click at [868, 128] on div at bounding box center [550, 244] width 985 height 289
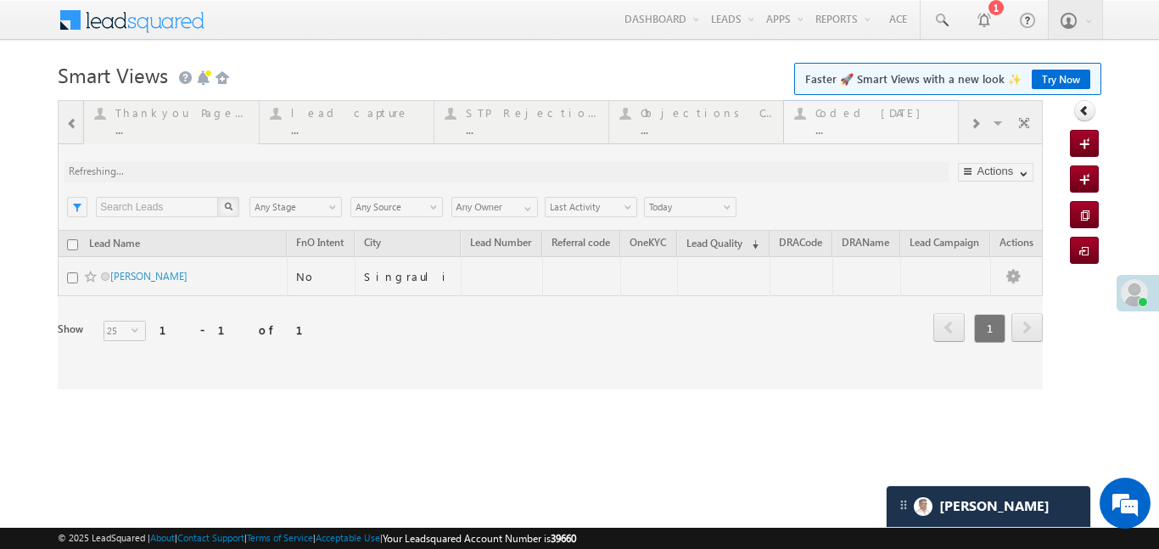
click at [868, 128] on div at bounding box center [550, 244] width 985 height 289
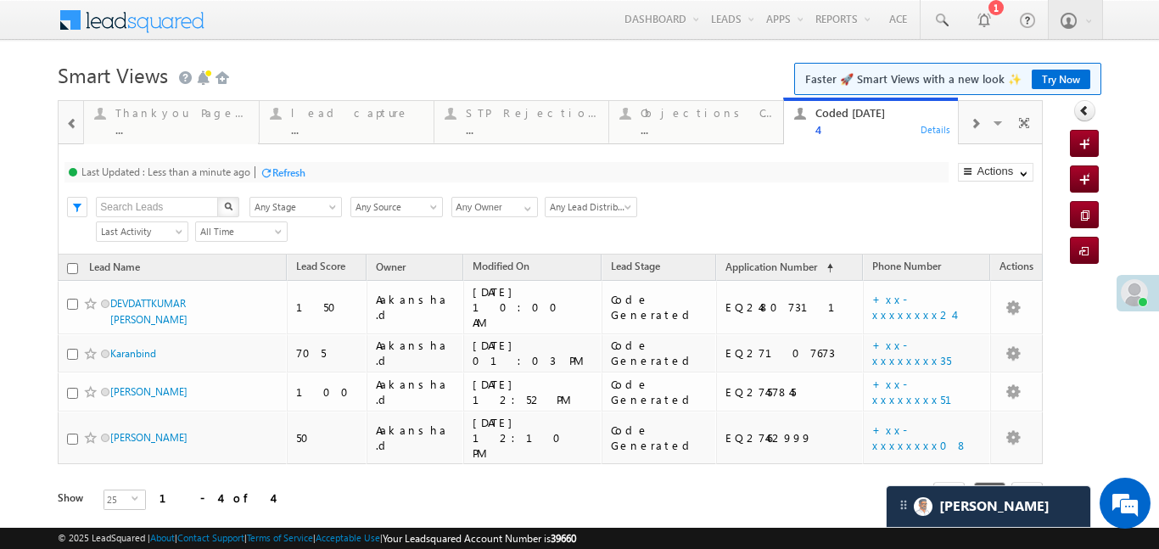
click at [71, 123] on span at bounding box center [72, 124] width 12 height 14
click at [71, 123] on div at bounding box center [71, 121] width 25 height 41
click at [167, 121] on div "Fresh Leads 1" at bounding box center [181, 119] width 132 height 33
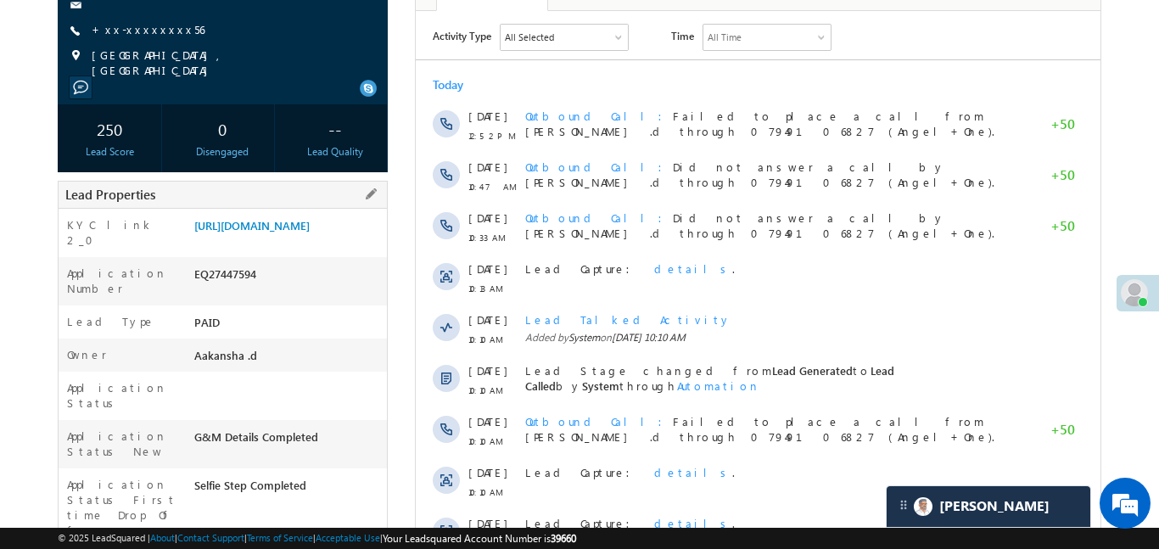
scroll to position [149, 0]
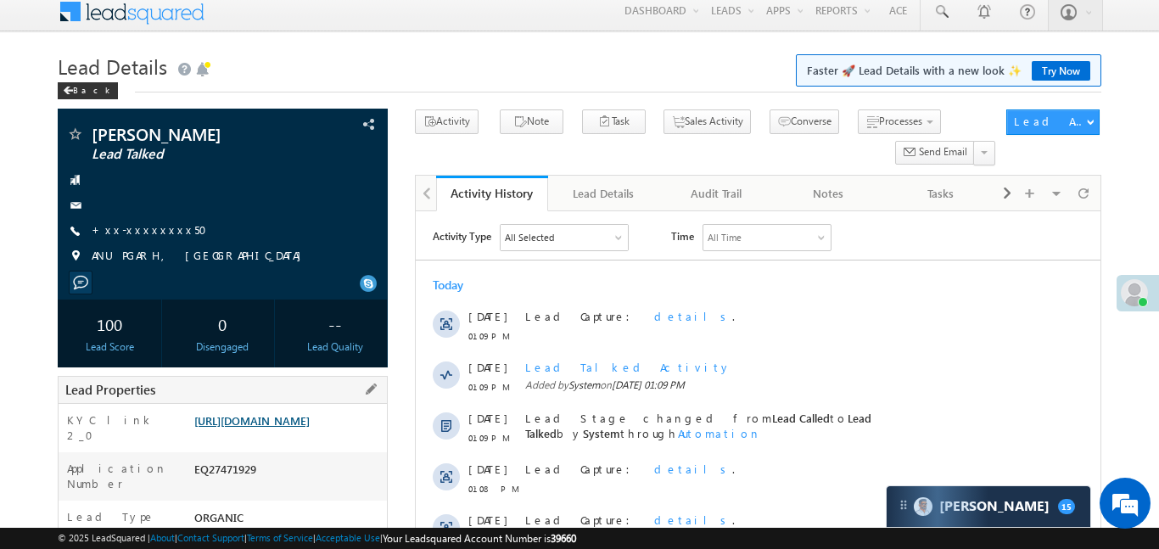
click at [283, 428] on link "https://angelbroking1-pk3em7sa.customui-test.leadsquared.com?leadId=ca4b3f9c-e0…" at bounding box center [251, 420] width 115 height 14
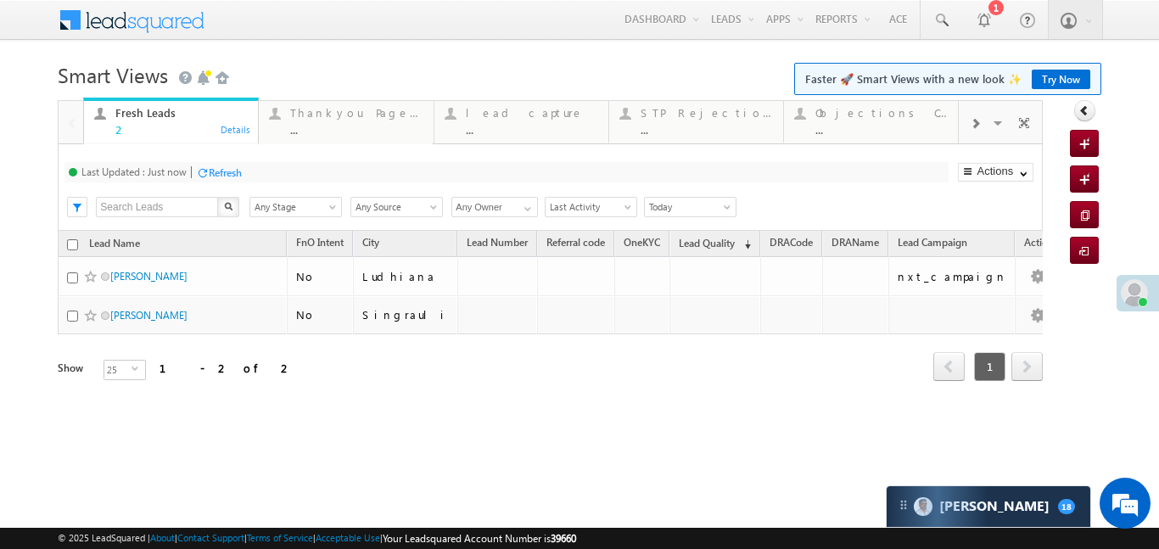
click at [975, 121] on span at bounding box center [975, 124] width 10 height 14
click at [866, 121] on div "Coded [DATE] ..." at bounding box center [882, 119] width 132 height 33
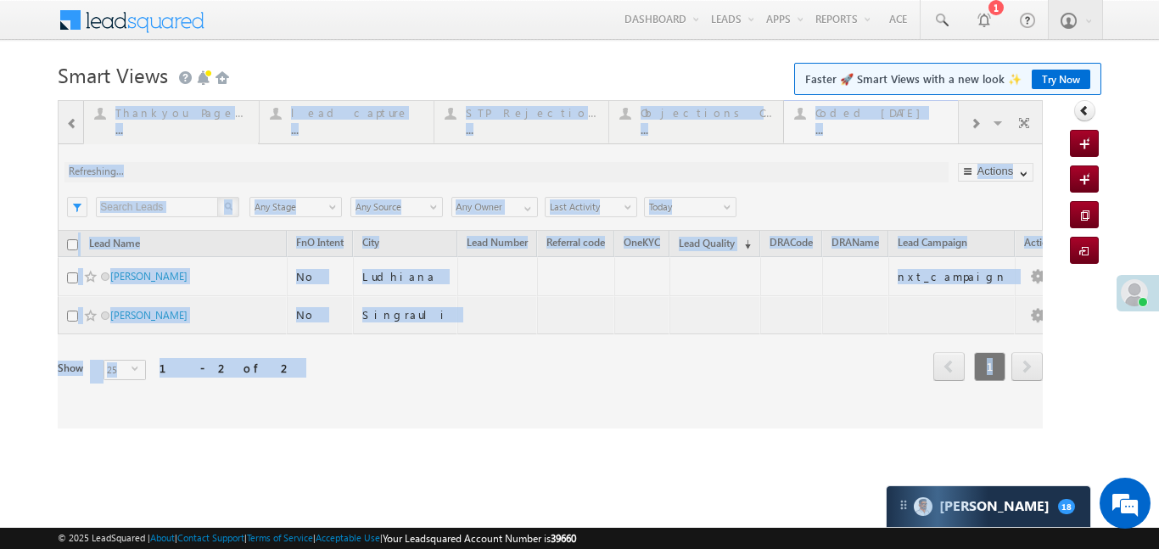
click at [866, 121] on div at bounding box center [550, 264] width 985 height 328
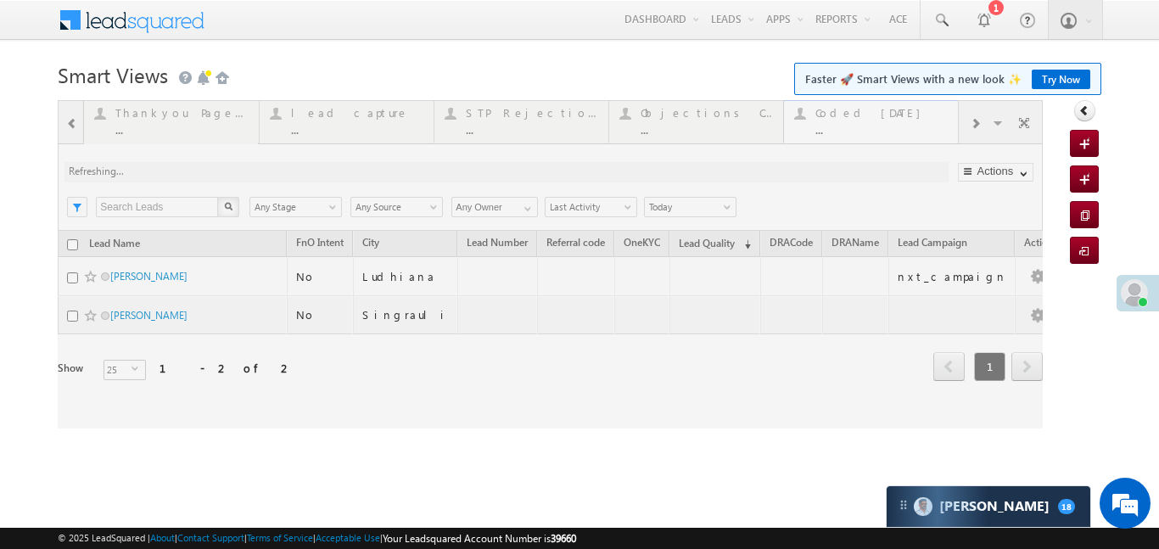
click at [866, 121] on div at bounding box center [550, 264] width 985 height 328
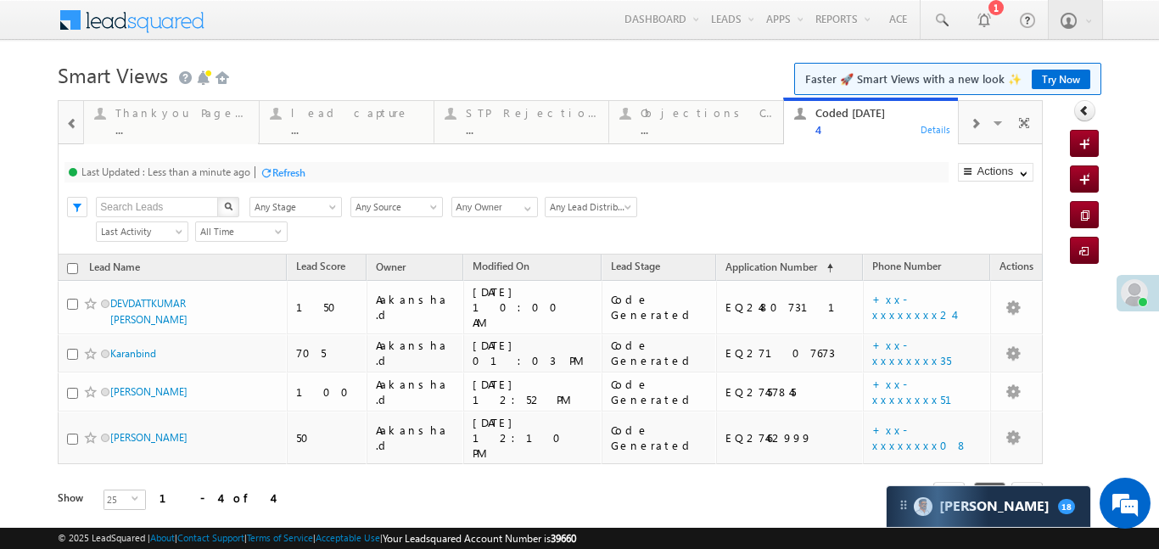
click at [76, 119] on span at bounding box center [72, 124] width 12 height 14
click at [76, 119] on div at bounding box center [71, 121] width 25 height 41
click at [132, 119] on div "Fresh Leads" at bounding box center [181, 113] width 132 height 14
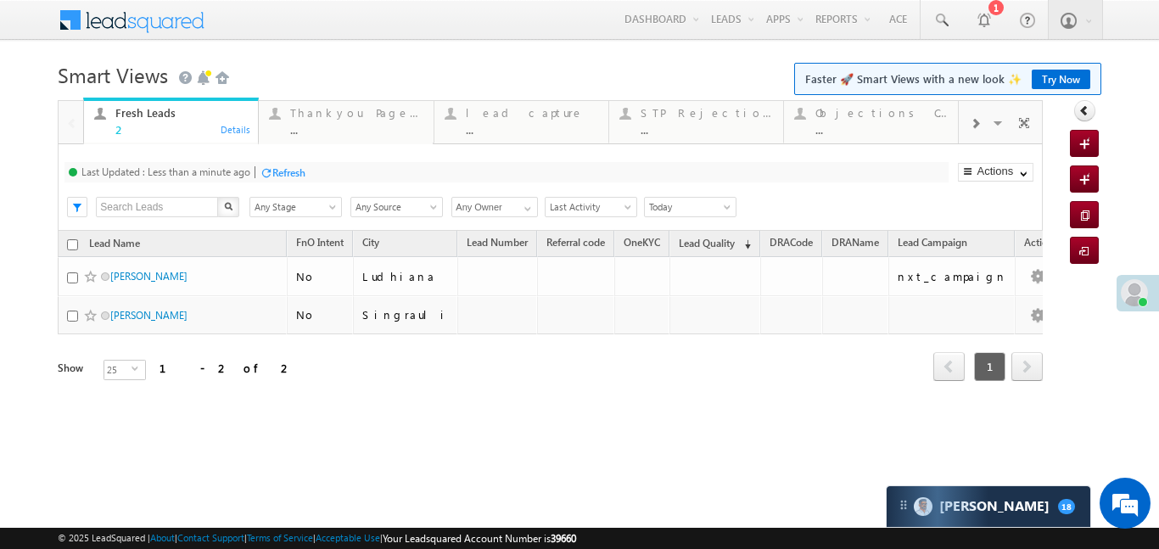
click at [132, 119] on div "Fresh Leads" at bounding box center [181, 113] width 132 height 14
click at [976, 125] on span at bounding box center [975, 124] width 10 height 14
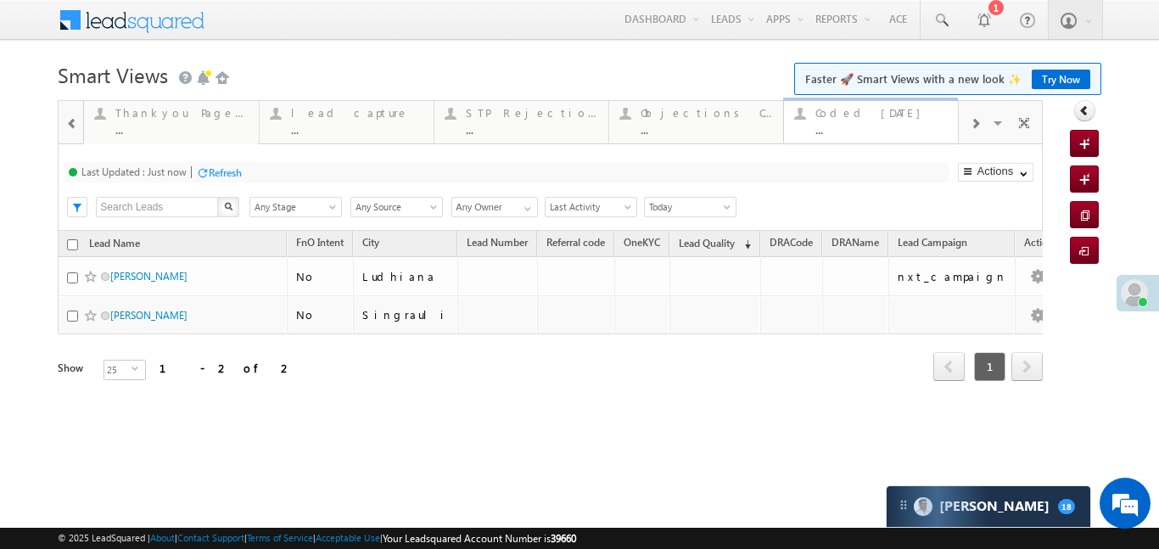
click at [920, 119] on div "Coded [DATE]" at bounding box center [882, 113] width 132 height 14
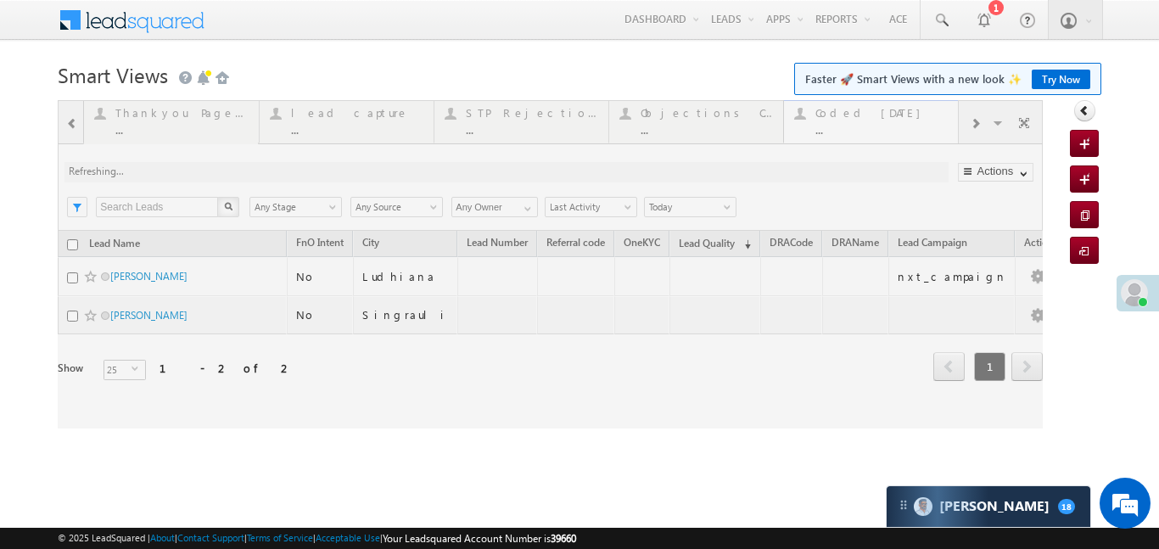
click at [920, 119] on div at bounding box center [550, 264] width 985 height 328
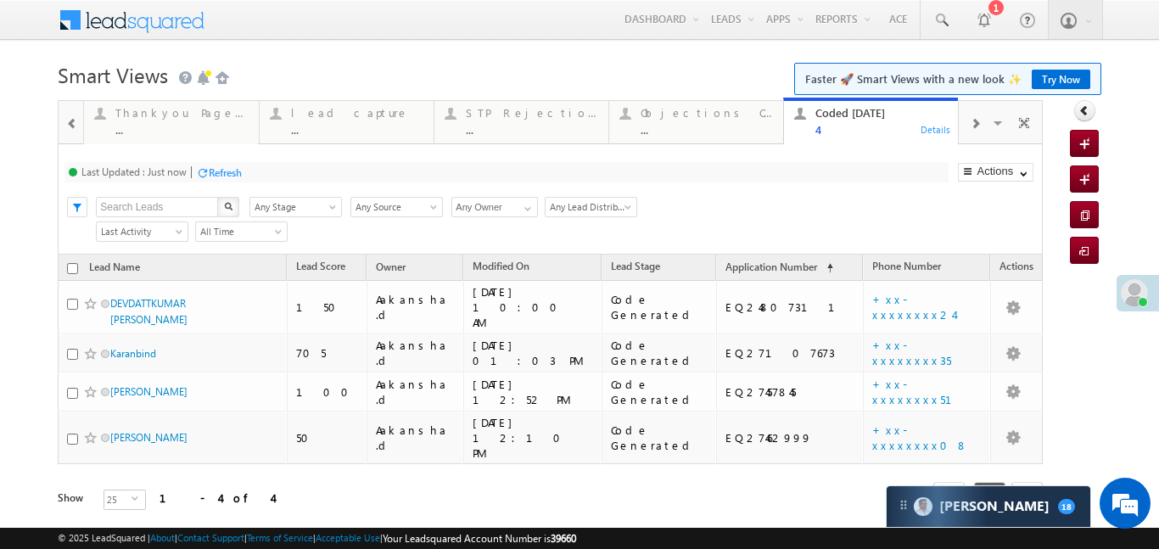
click at [69, 131] on div at bounding box center [72, 123] width 22 height 38
click at [69, 131] on div at bounding box center [71, 121] width 25 height 41
click at [137, 125] on div "2" at bounding box center [181, 129] width 132 height 13
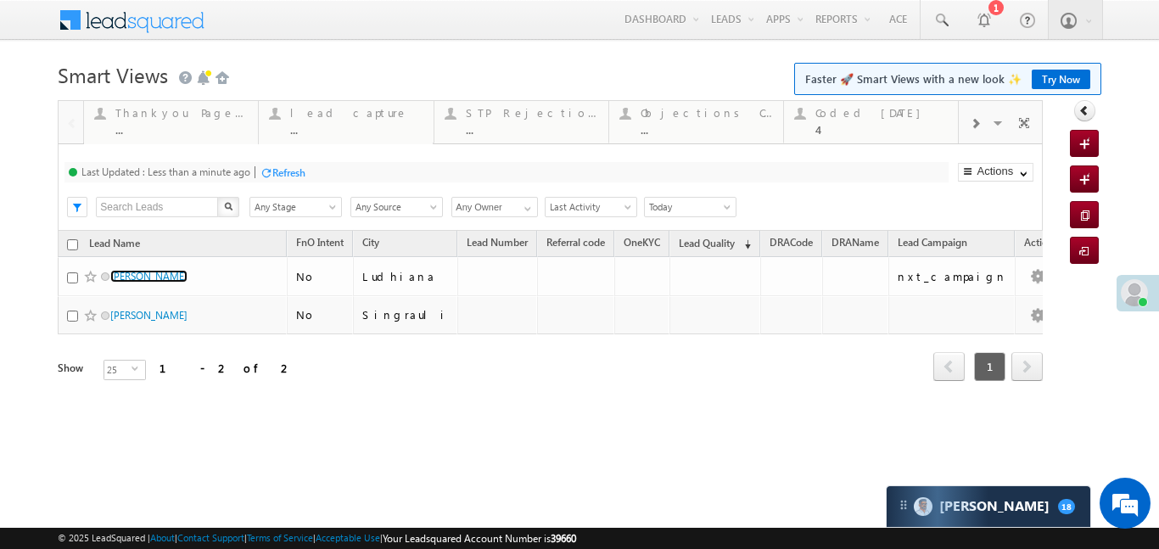
click at [1144, 282] on div at bounding box center [1138, 293] width 42 height 36
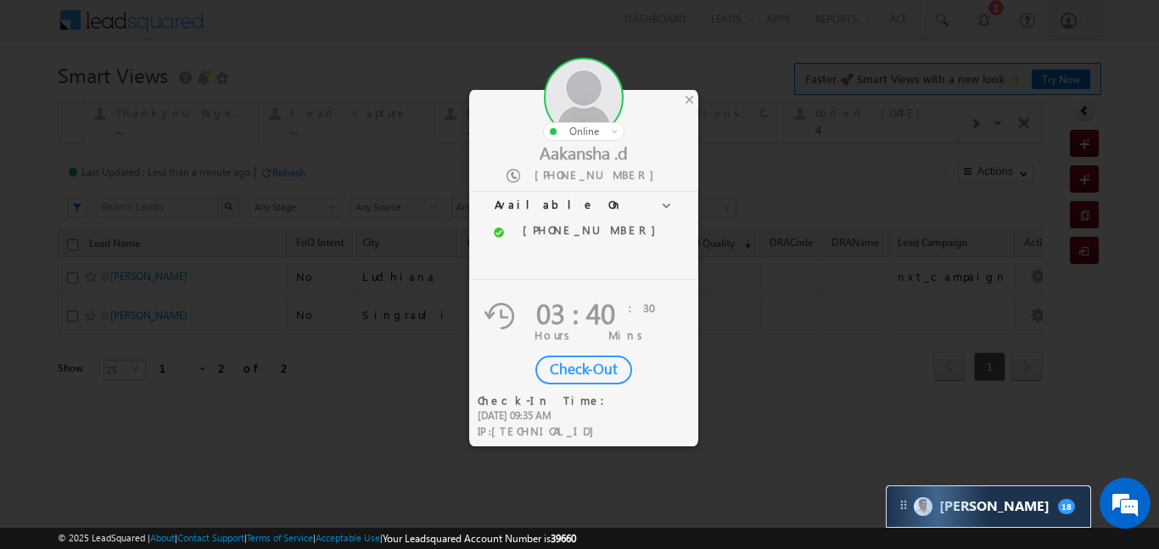
click at [577, 361] on div "Check-Out" at bounding box center [583, 370] width 97 height 29
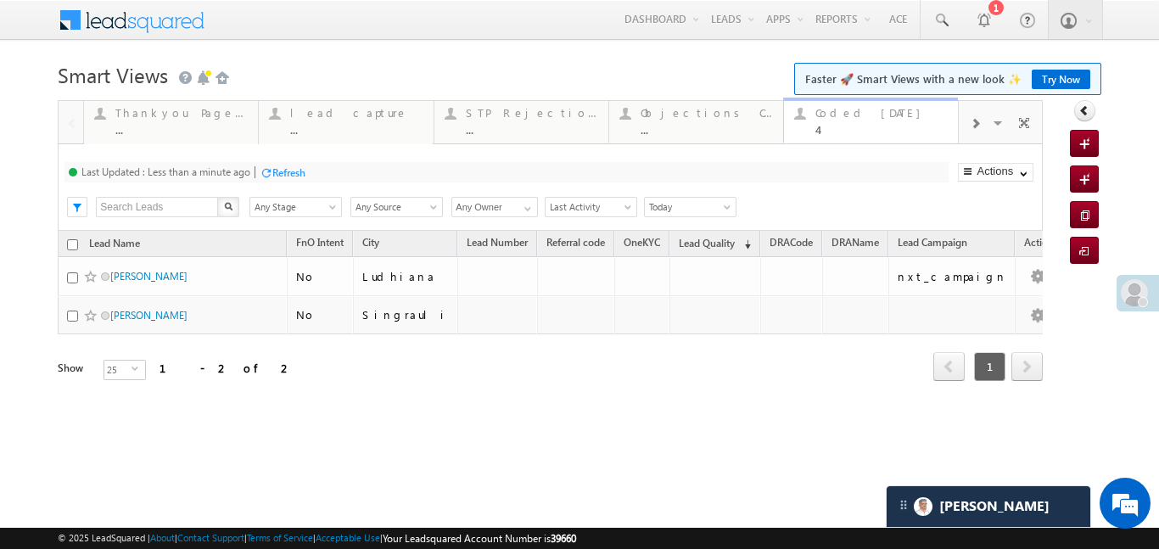
click at [827, 125] on div "4" at bounding box center [882, 129] width 132 height 13
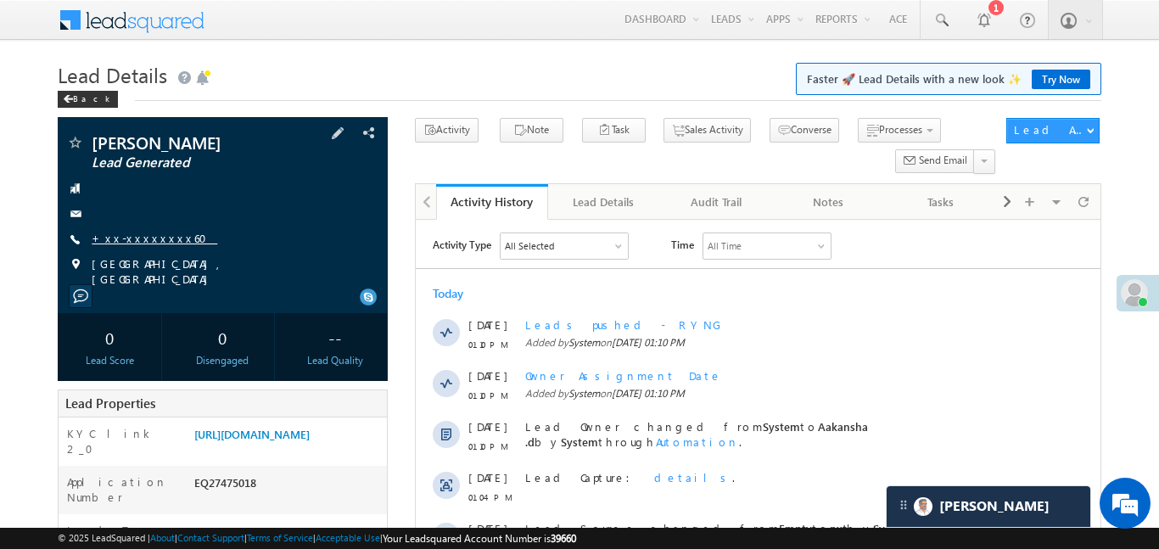
click at [139, 241] on link "+xx-xxxxxxxx60" at bounding box center [155, 238] width 126 height 14
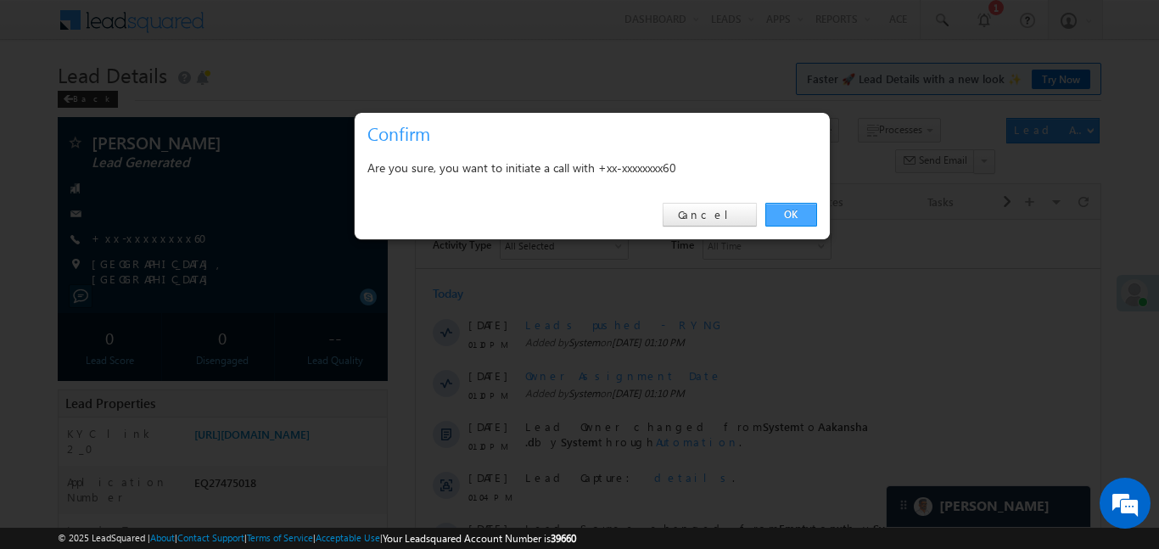
click at [782, 221] on link "OK" at bounding box center [791, 215] width 52 height 24
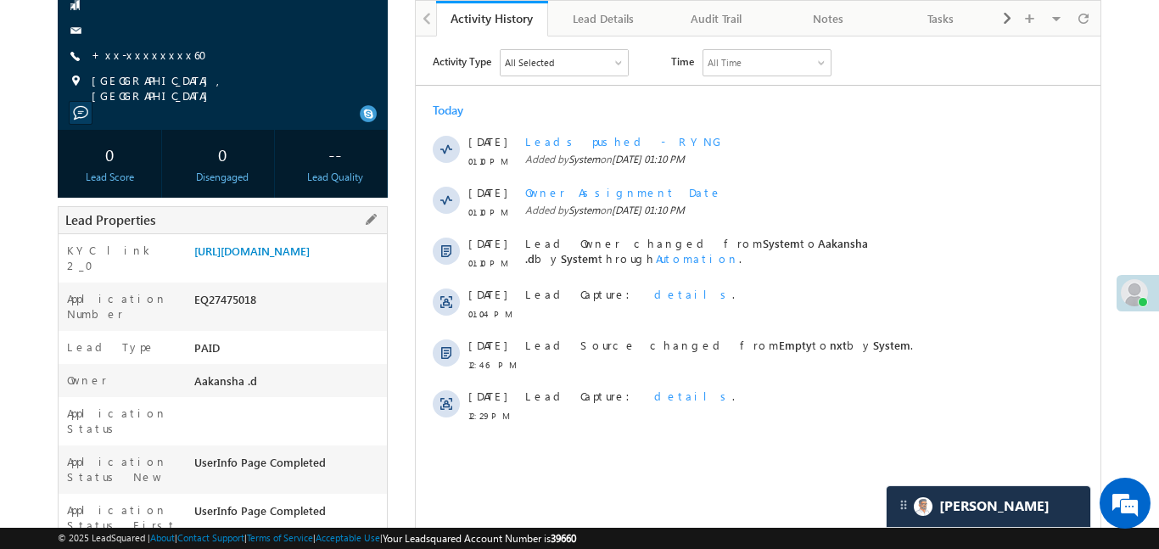
scroll to position [235, 0]
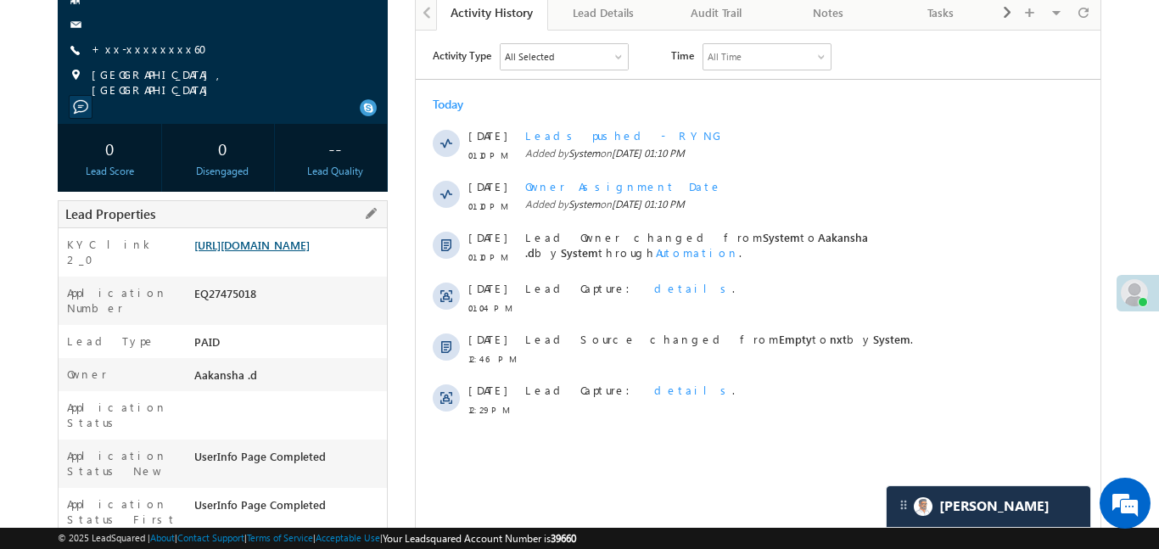
click at [310, 252] on link "[URL][DOMAIN_NAME]" at bounding box center [251, 245] width 115 height 14
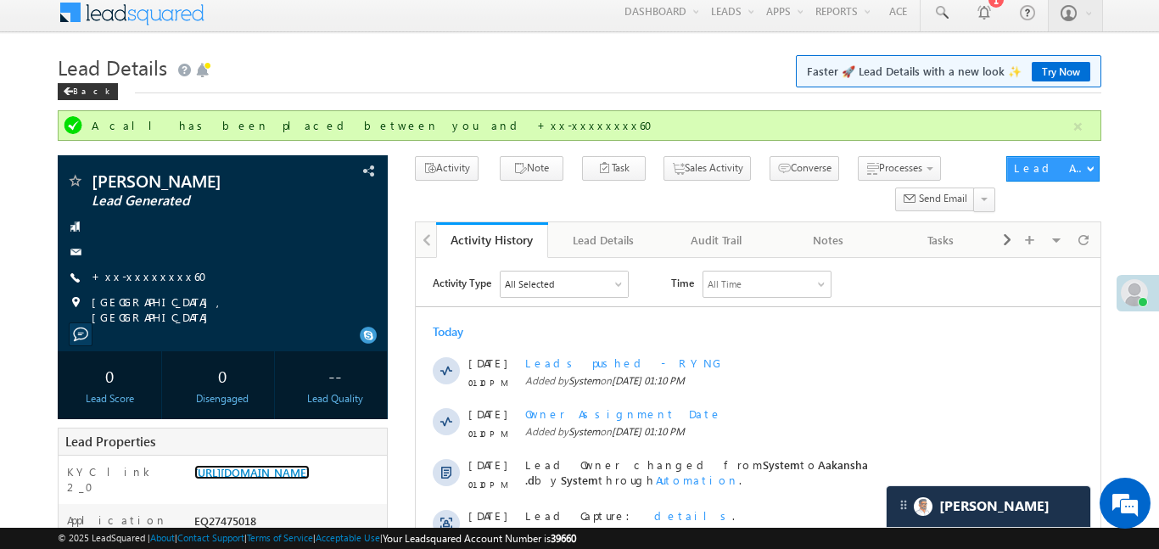
scroll to position [0, 0]
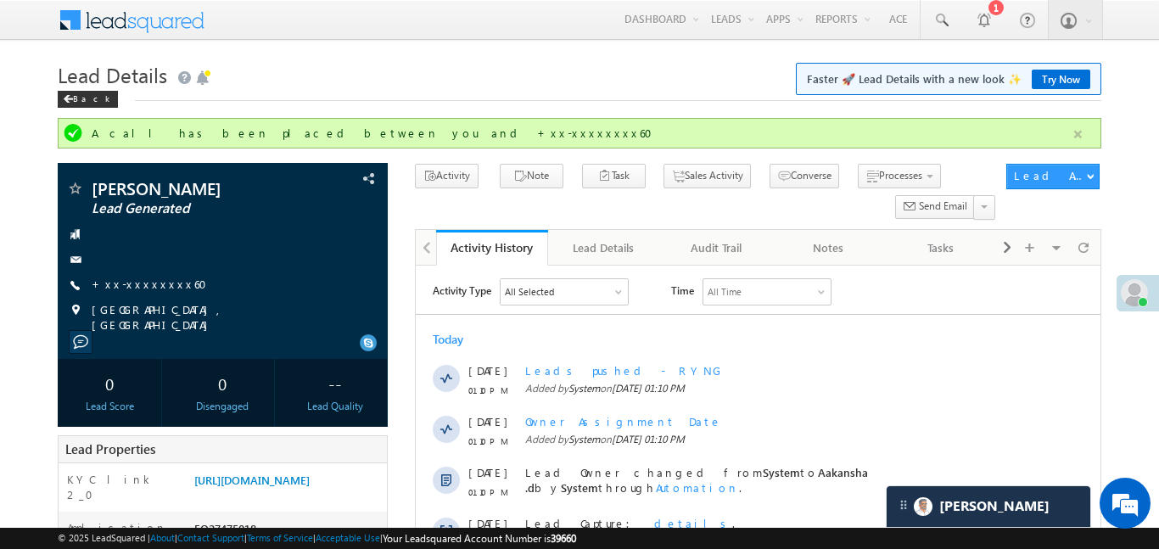
click at [1078, 132] on button "button" at bounding box center [1078, 134] width 21 height 21
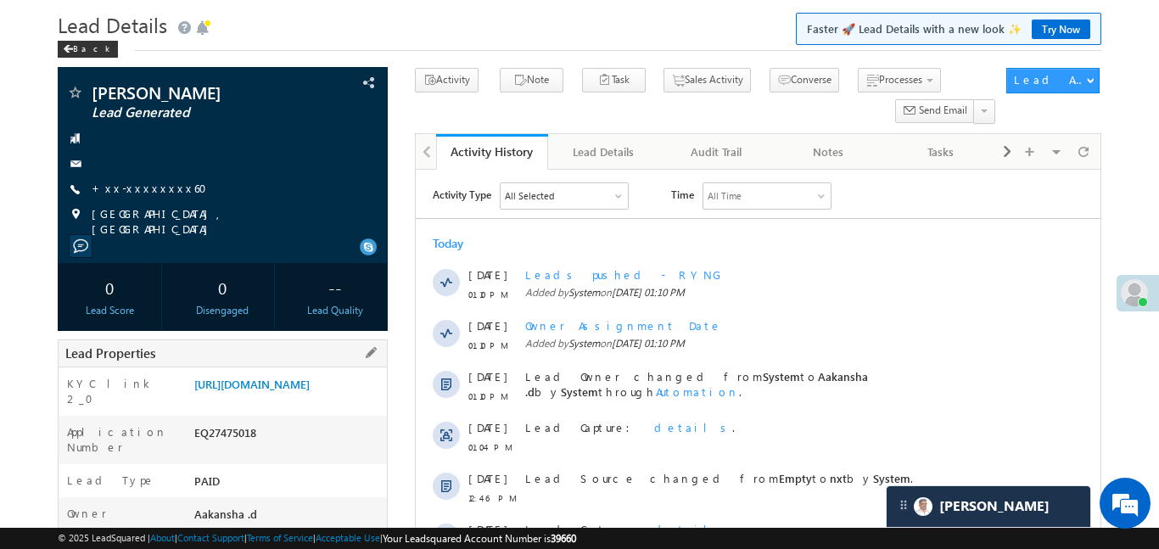
scroll to position [180, 0]
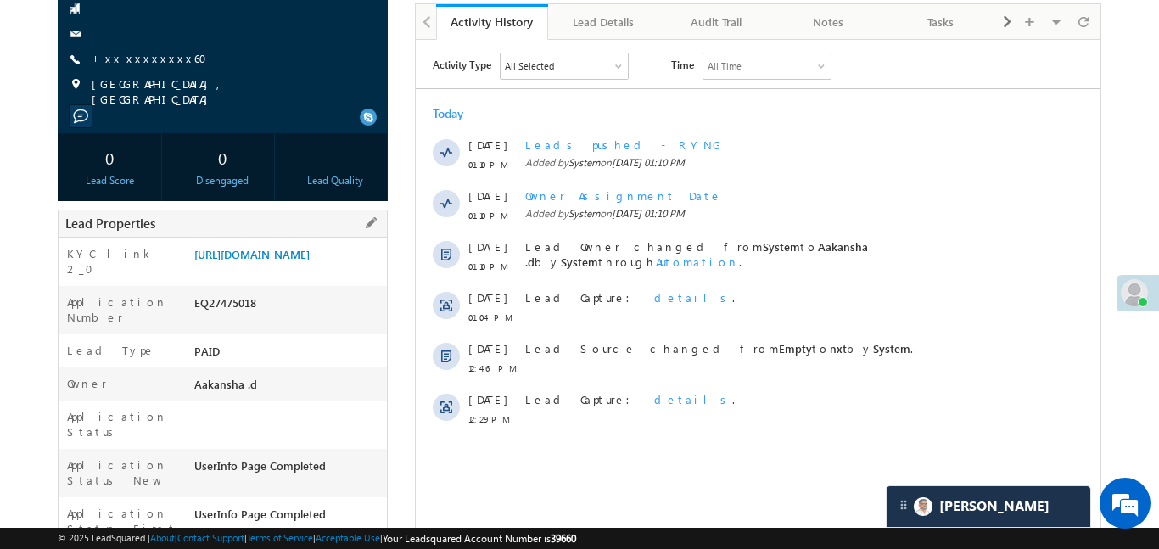
click at [233, 312] on div "Application Number EQ27475018" at bounding box center [223, 310] width 328 height 48
copy div "EQ27475018"
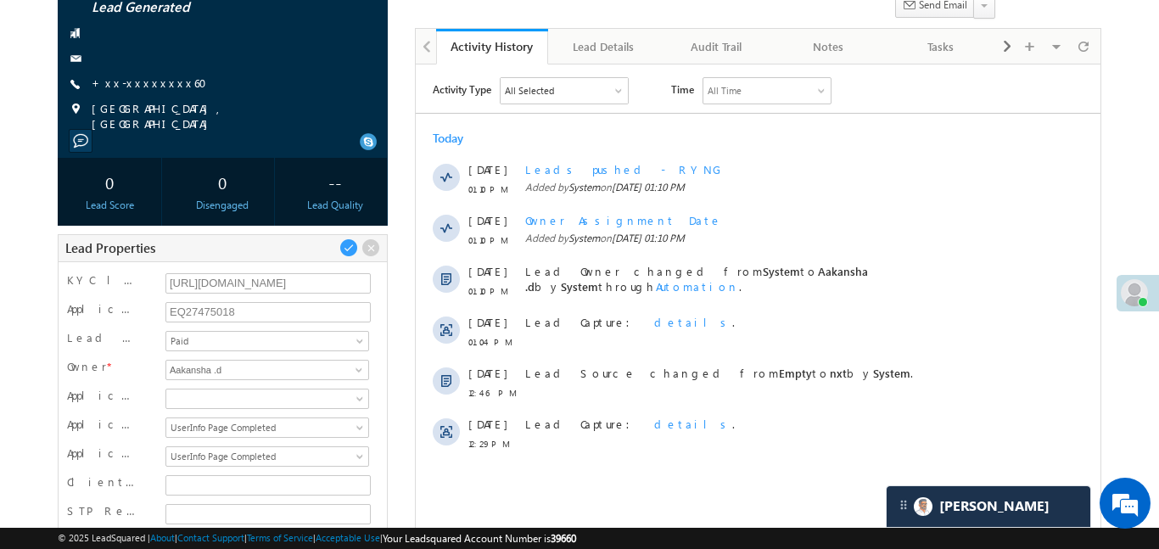
scroll to position [153, 0]
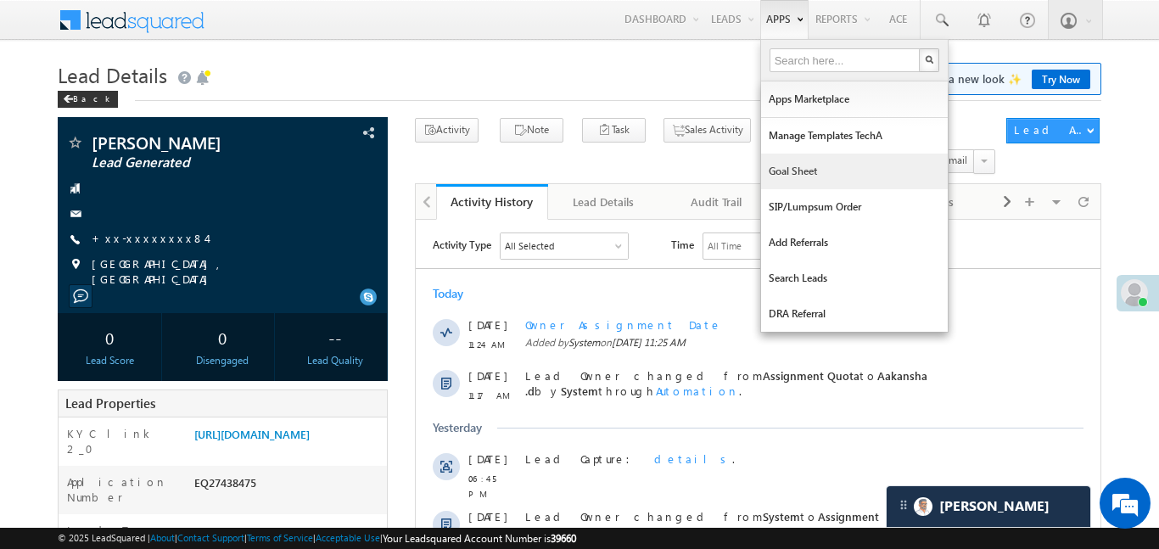
click at [798, 171] on link "Goal Sheet" at bounding box center [854, 172] width 187 height 36
click at [799, 171] on link "Goal Sheet" at bounding box center [854, 172] width 187 height 36
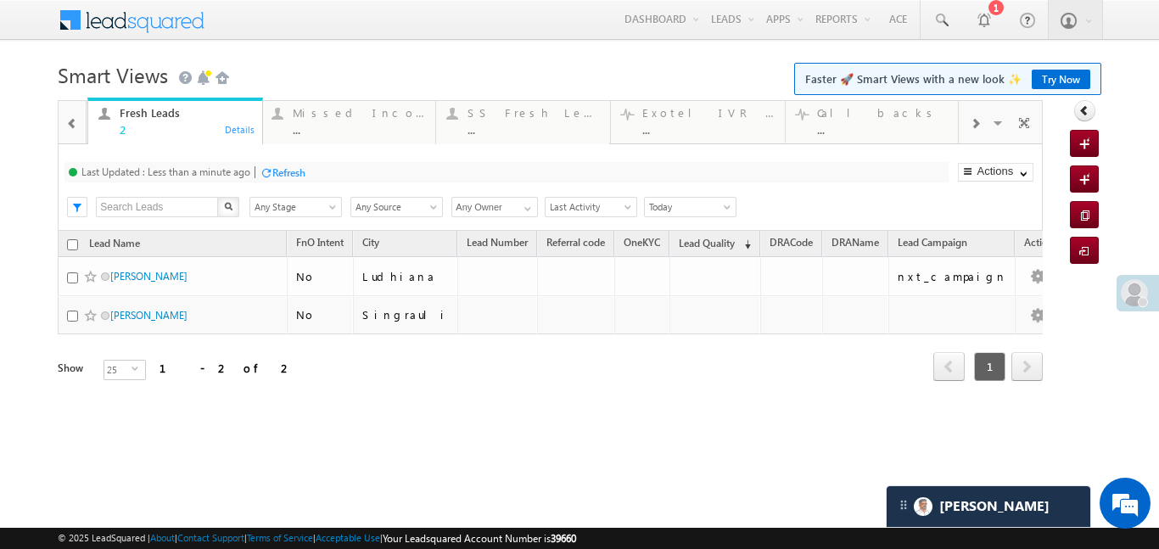
drag, startPoint x: 866, startPoint y: 114, endPoint x: 167, endPoint y: 110, distance: 698.4
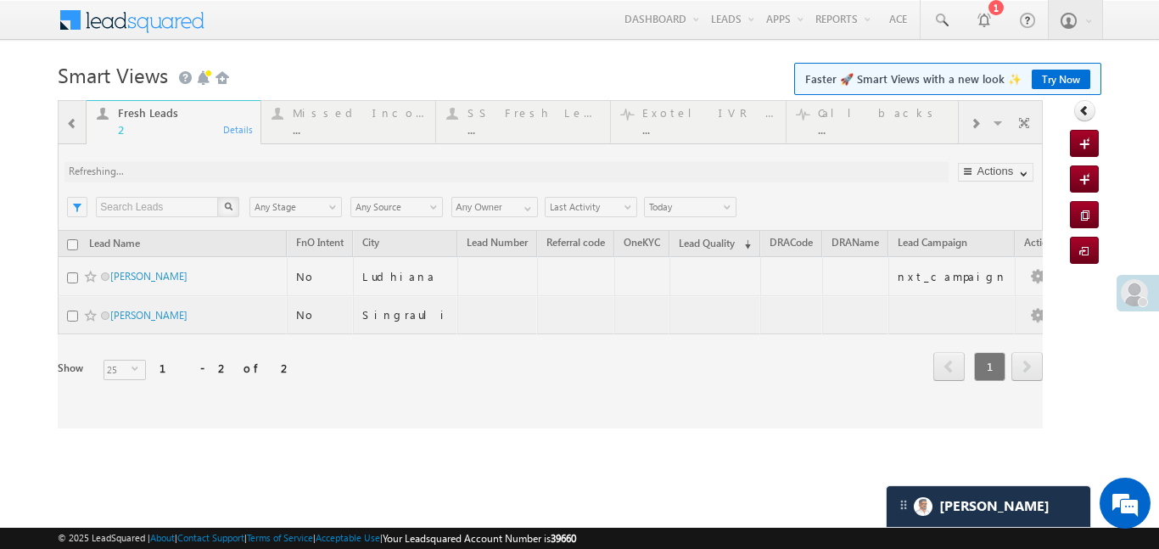
click at [64, 128] on div at bounding box center [550, 264] width 985 height 328
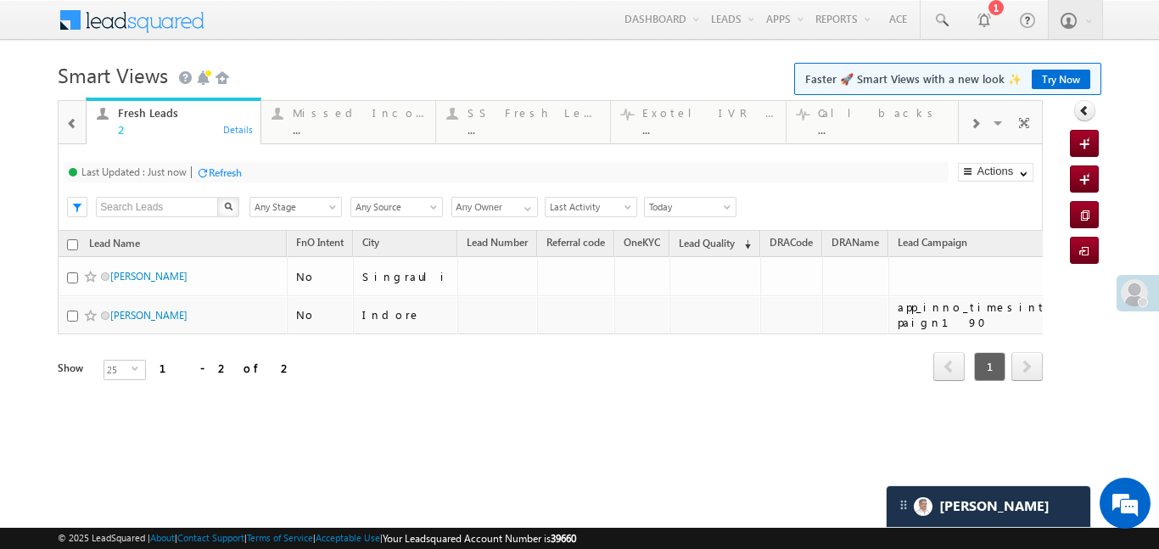
click at [978, 120] on span at bounding box center [975, 124] width 10 height 14
click at [1139, 295] on span at bounding box center [1134, 292] width 27 height 27
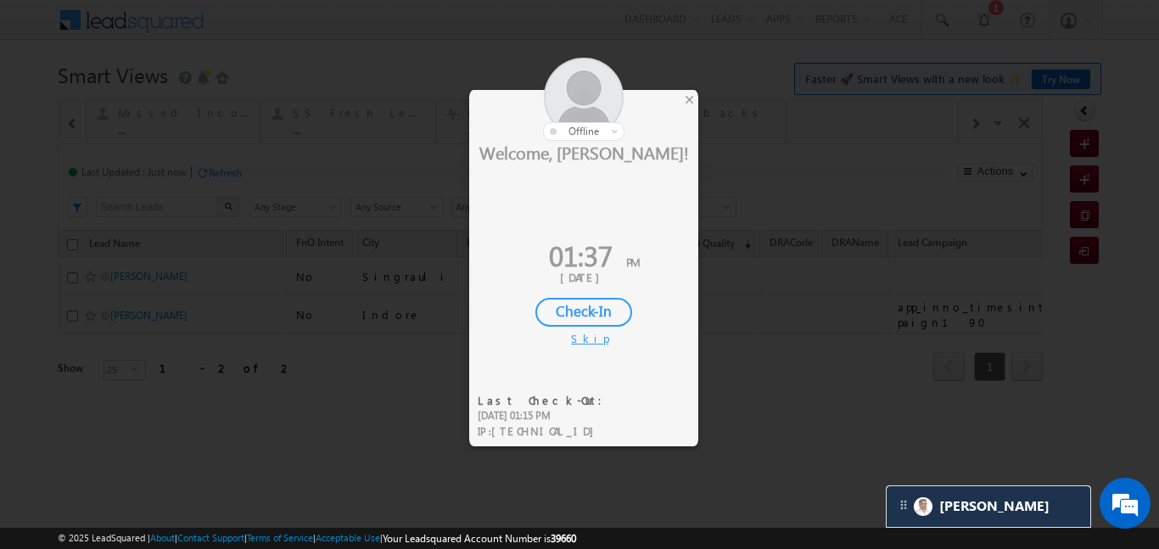
click at [565, 303] on div "Check-In" at bounding box center [583, 312] width 97 height 29
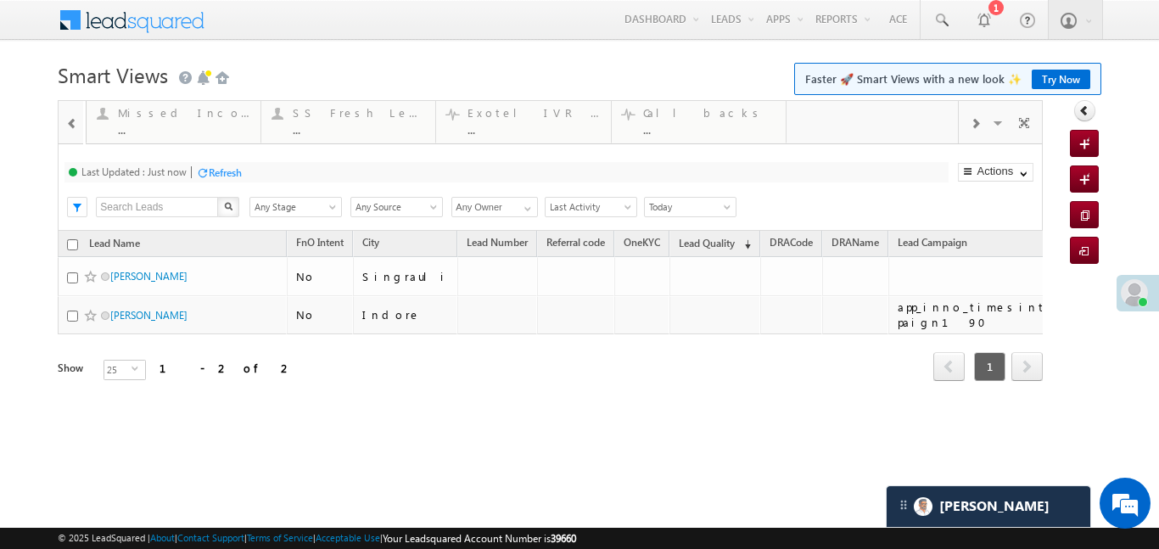
click at [976, 126] on span at bounding box center [975, 124] width 10 height 14
click at [1026, 124] on span at bounding box center [1024, 126] width 17 height 36
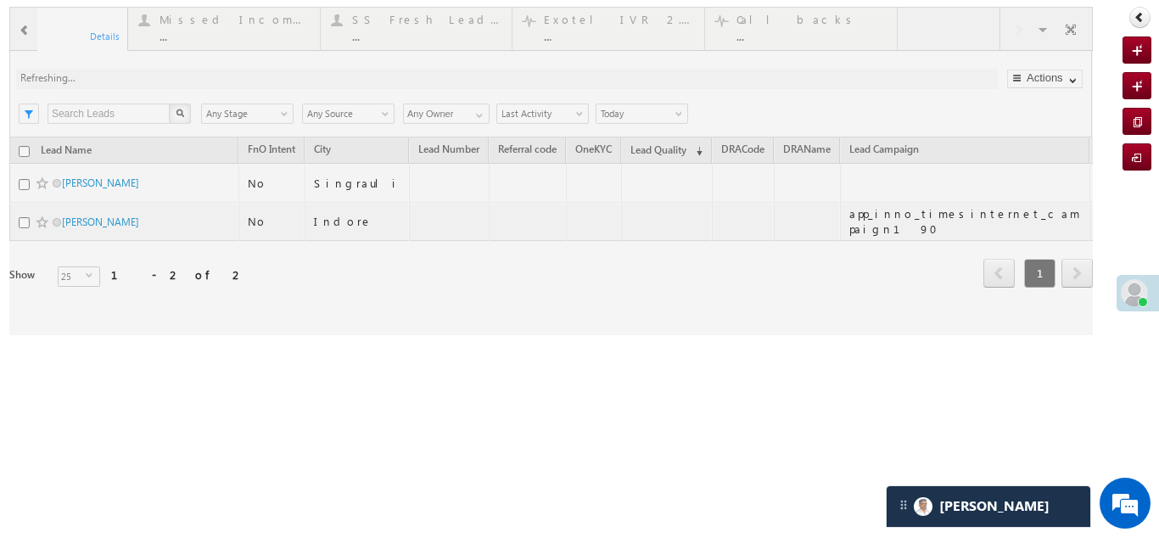
click at [1073, 26] on div at bounding box center [551, 171] width 1084 height 328
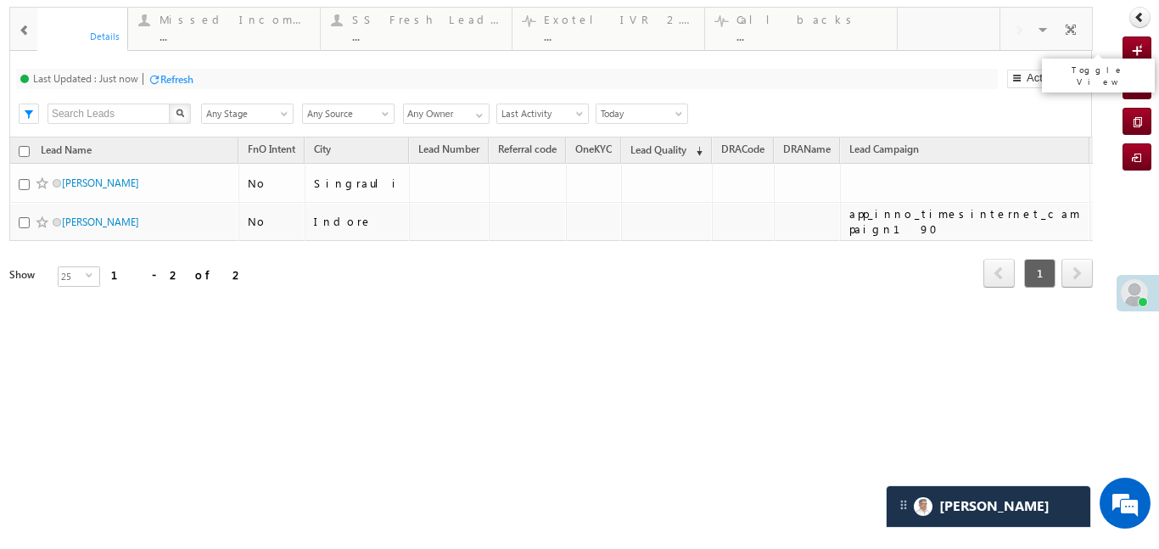
click at [1065, 29] on span at bounding box center [1070, 32] width 17 height 36
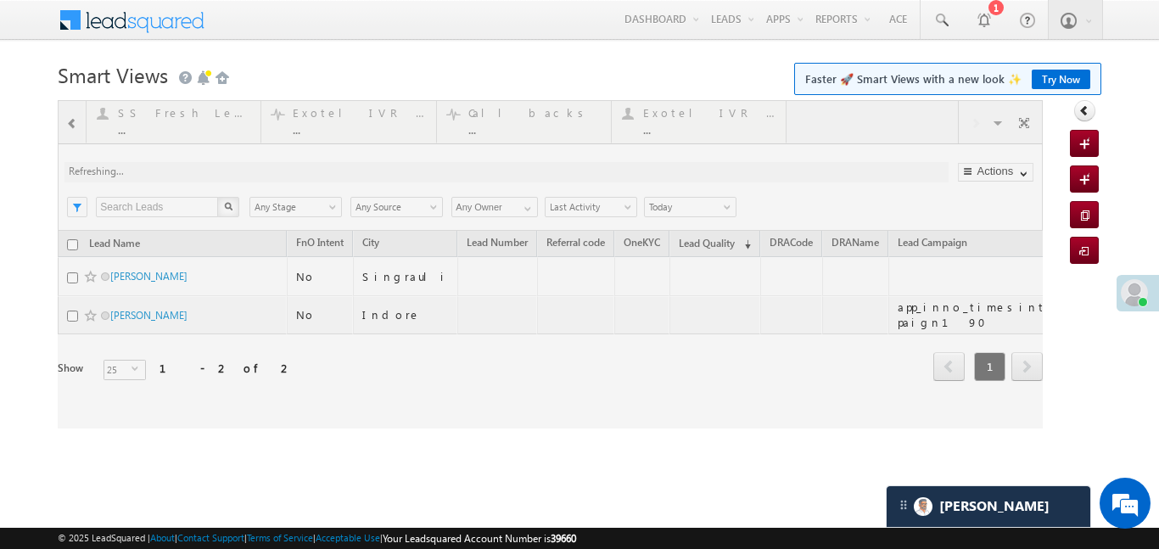
click at [66, 116] on div at bounding box center [550, 264] width 985 height 328
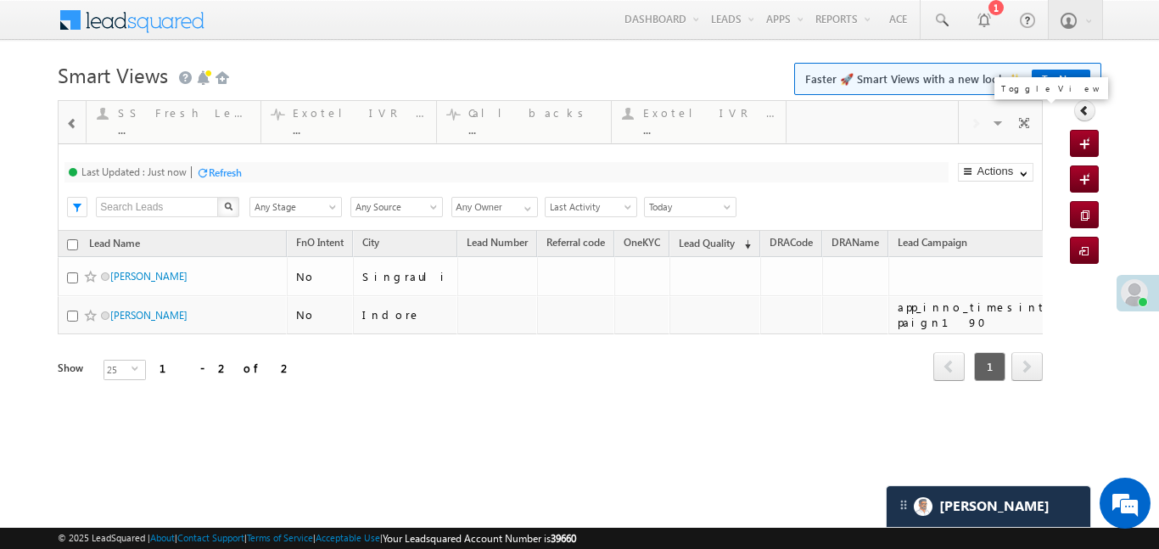
click at [1026, 126] on span at bounding box center [1024, 126] width 17 height 36
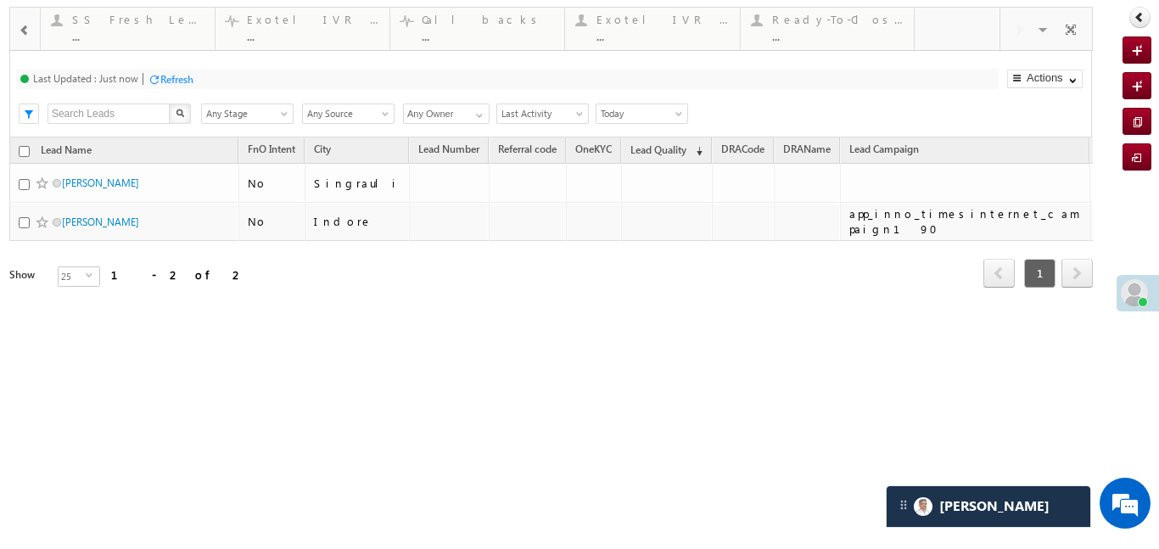
click at [24, 25] on span at bounding box center [25, 31] width 12 height 14
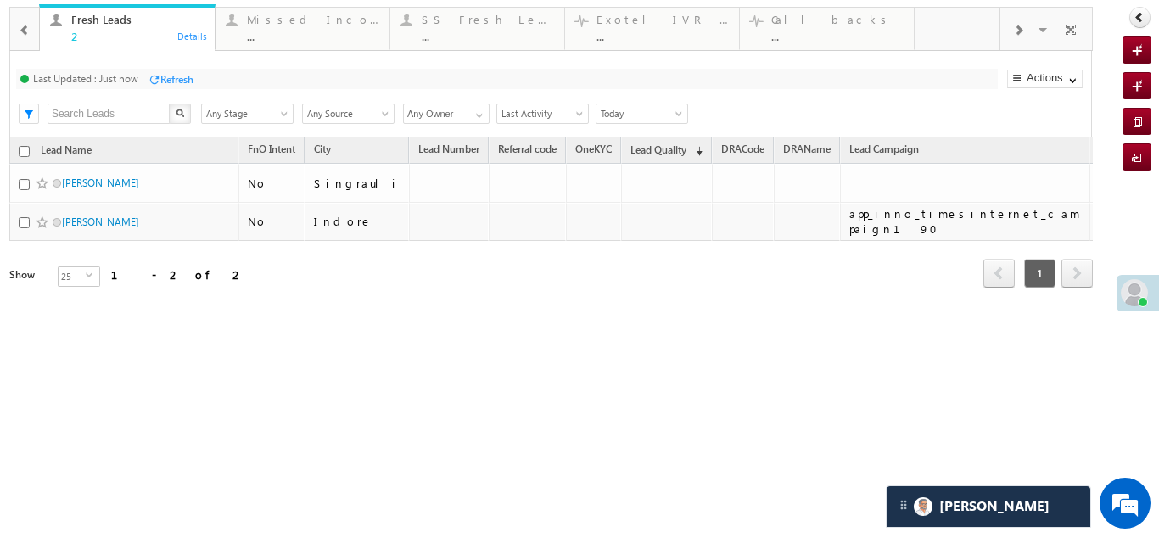
click at [24, 25] on span at bounding box center [25, 31] width 12 height 14
drag, startPoint x: 269, startPoint y: 37, endPoint x: 50, endPoint y: 36, distance: 218.9
click at [30, 31] on span at bounding box center [25, 31] width 12 height 14
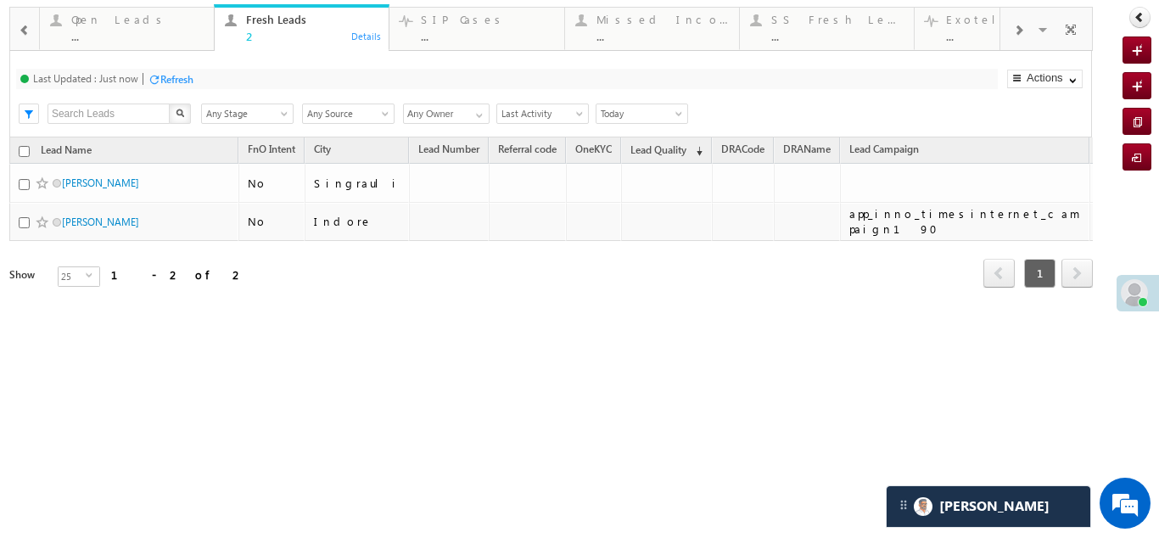
click at [30, 31] on span at bounding box center [25, 31] width 12 height 14
drag, startPoint x: 457, startPoint y: 35, endPoint x: 54, endPoint y: 38, distance: 403.1
click at [28, 35] on span at bounding box center [25, 31] width 12 height 14
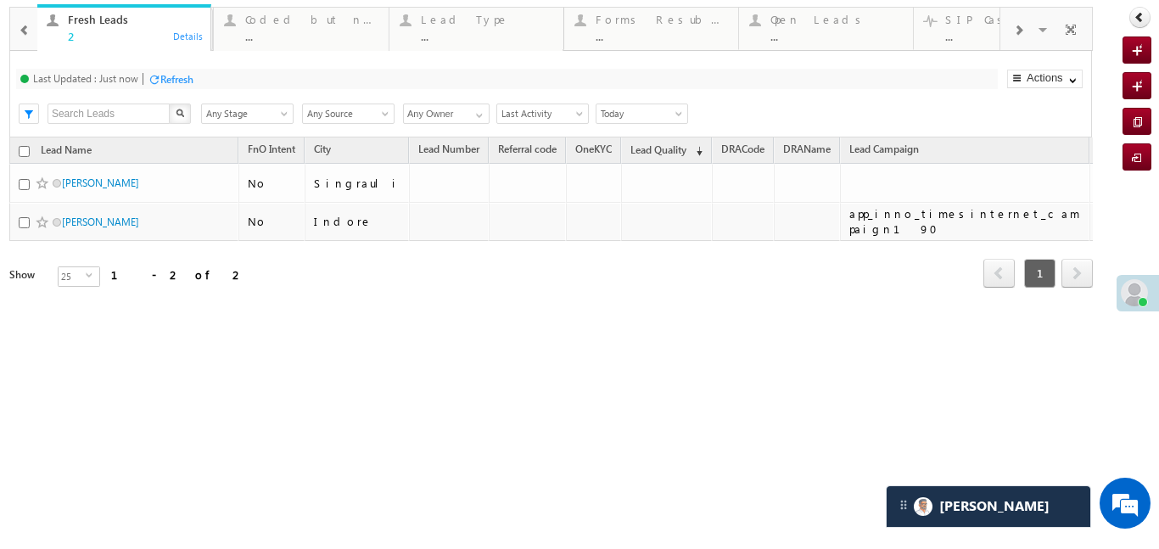
drag, startPoint x: 443, startPoint y: 24, endPoint x: 58, endPoint y: 23, distance: 385.3
click at [1078, 31] on span at bounding box center [1070, 32] width 17 height 36
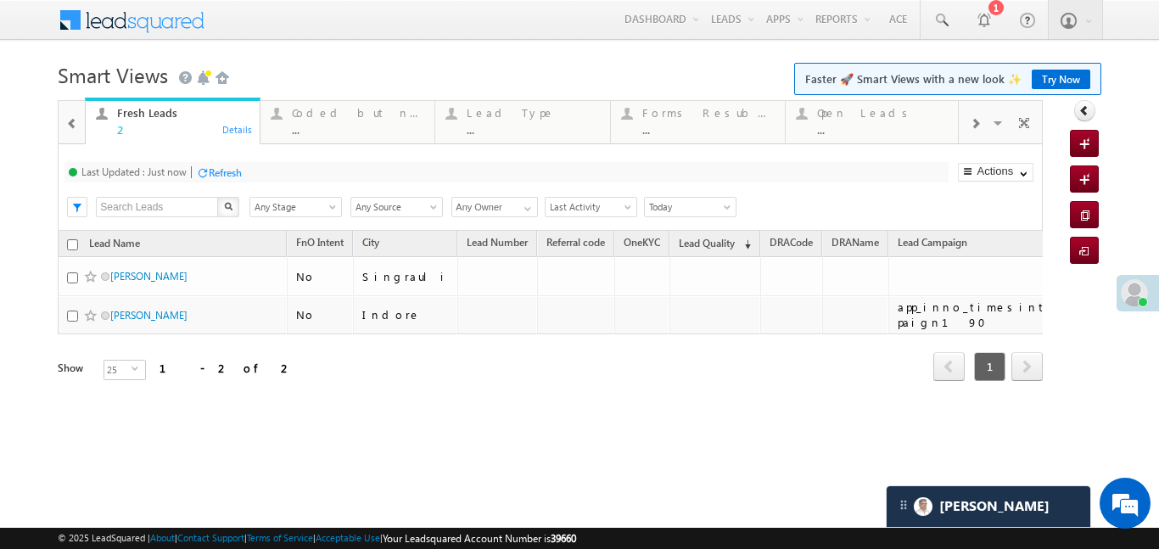
click at [69, 117] on span at bounding box center [72, 124] width 12 height 14
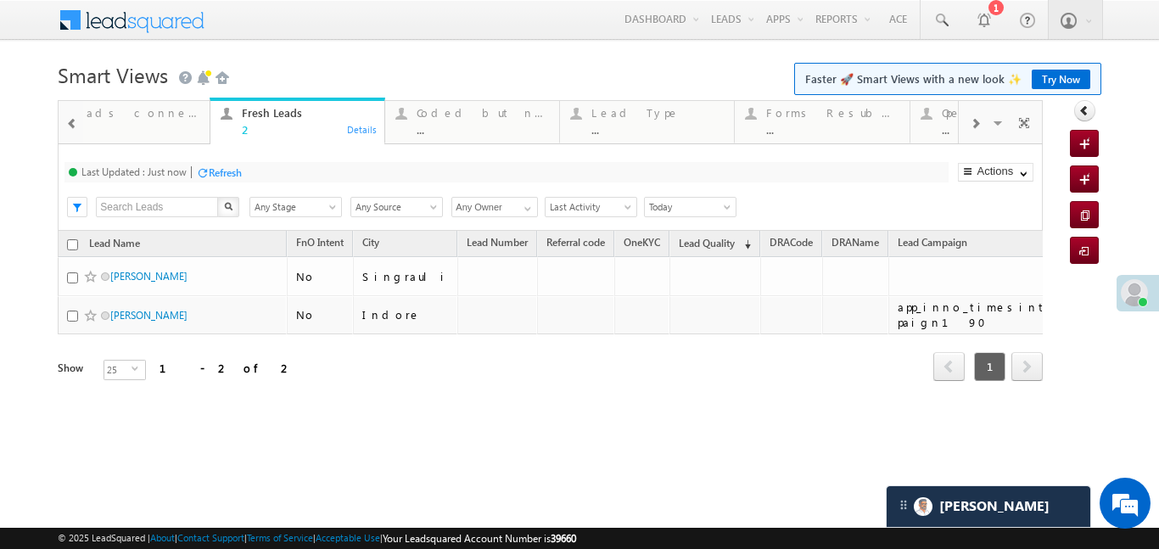
click at [69, 117] on span at bounding box center [72, 124] width 12 height 14
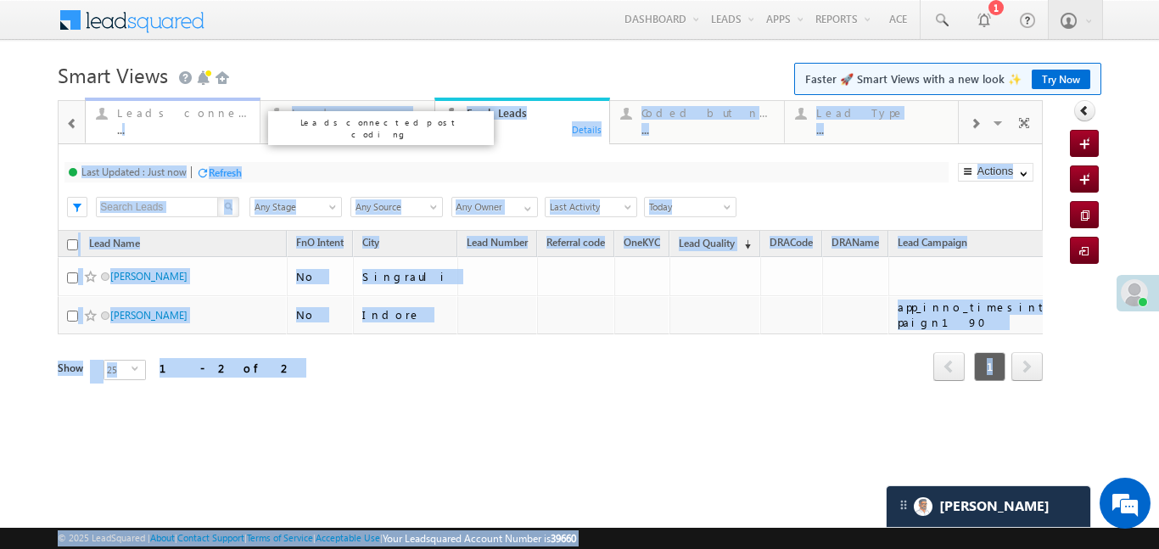
drag, startPoint x: 518, startPoint y: 126, endPoint x: 101, endPoint y: 125, distance: 416.7
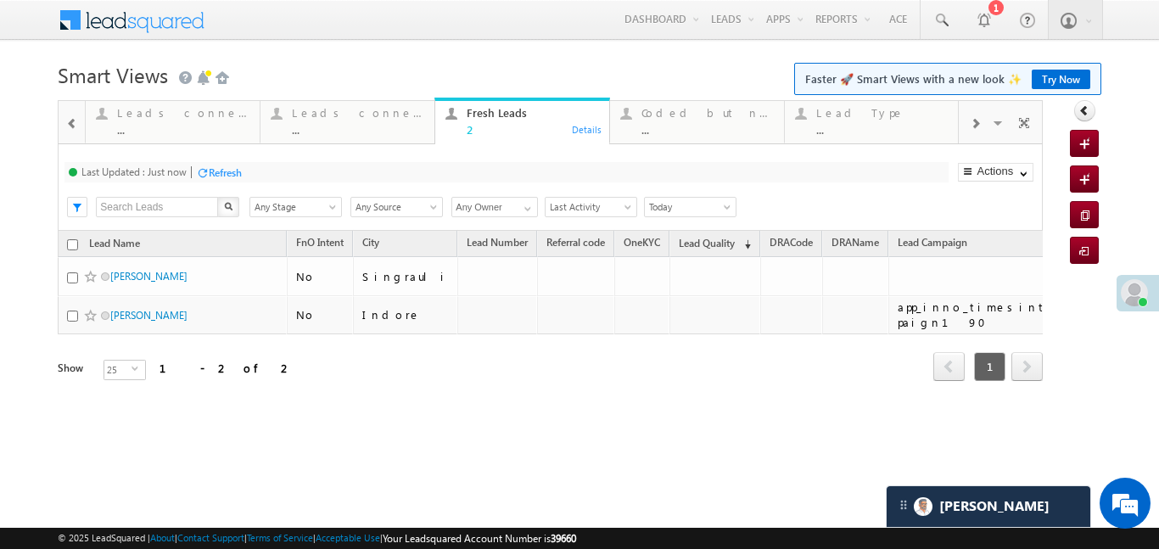
click at [485, 44] on body "Menu Aakansha .d Aakan sha.D @ange lbrok ing.c om" at bounding box center [579, 240] width 1159 height 481
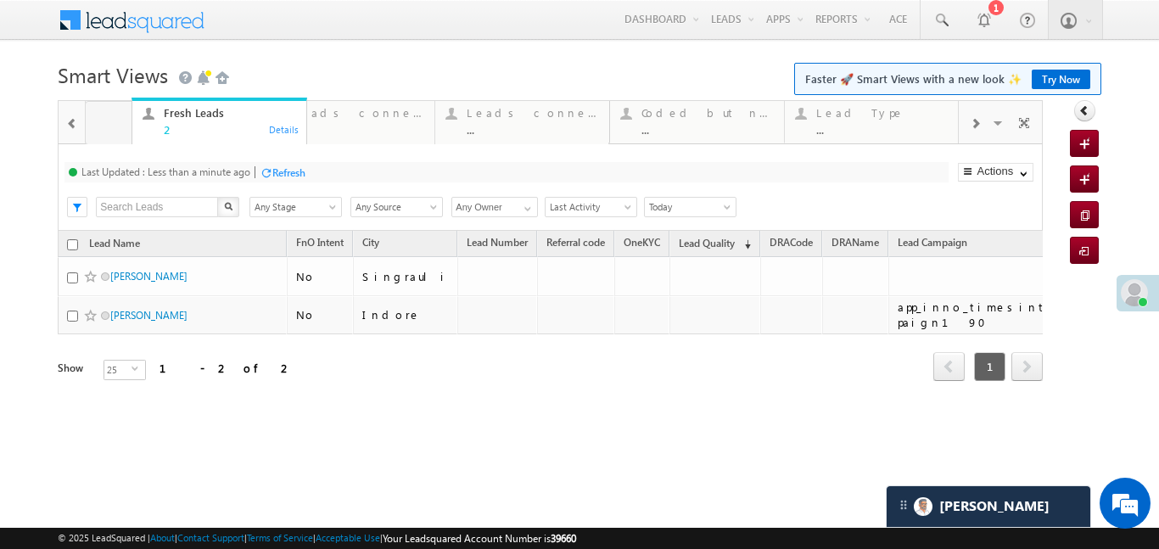
drag, startPoint x: 514, startPoint y: 115, endPoint x: 90, endPoint y: 103, distance: 424.5
click at [70, 132] on div at bounding box center [72, 123] width 22 height 38
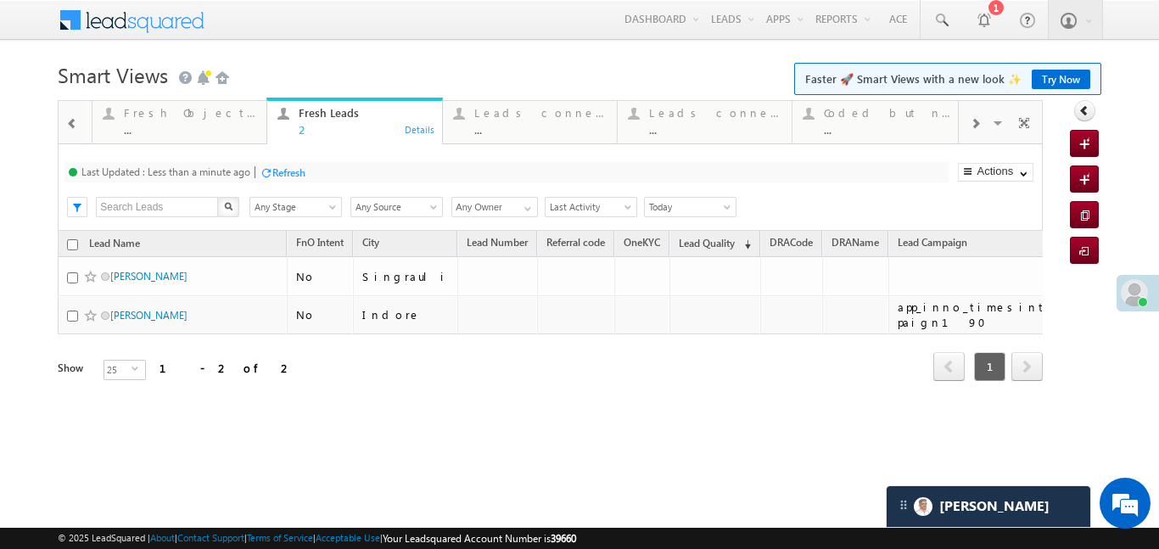
click at [70, 132] on div at bounding box center [72, 123] width 22 height 38
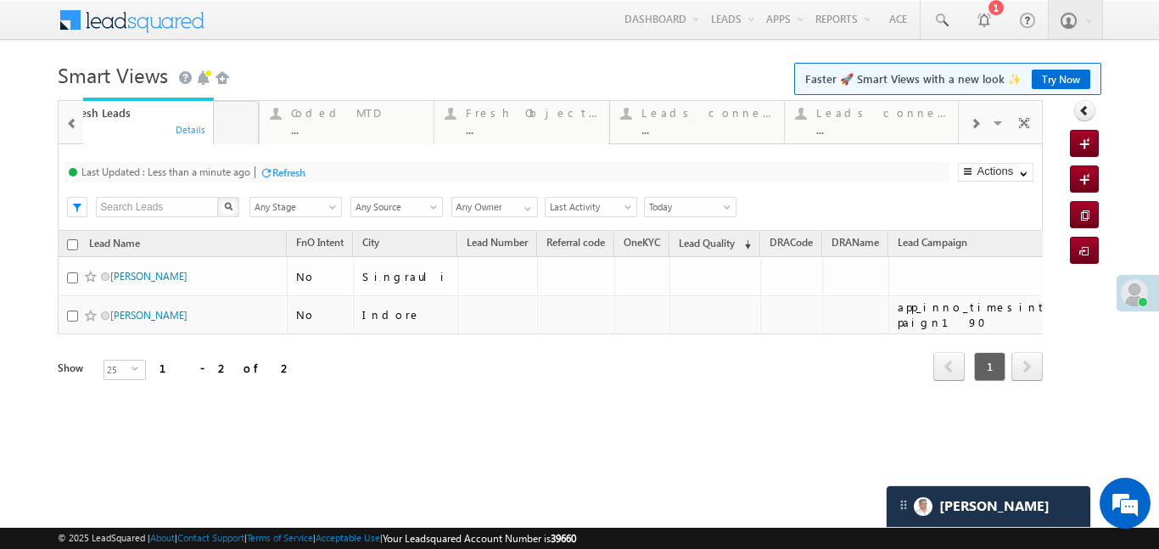
drag, startPoint x: 520, startPoint y: 114, endPoint x: 124, endPoint y: 116, distance: 396.3
click at [71, 127] on span at bounding box center [72, 124] width 12 height 14
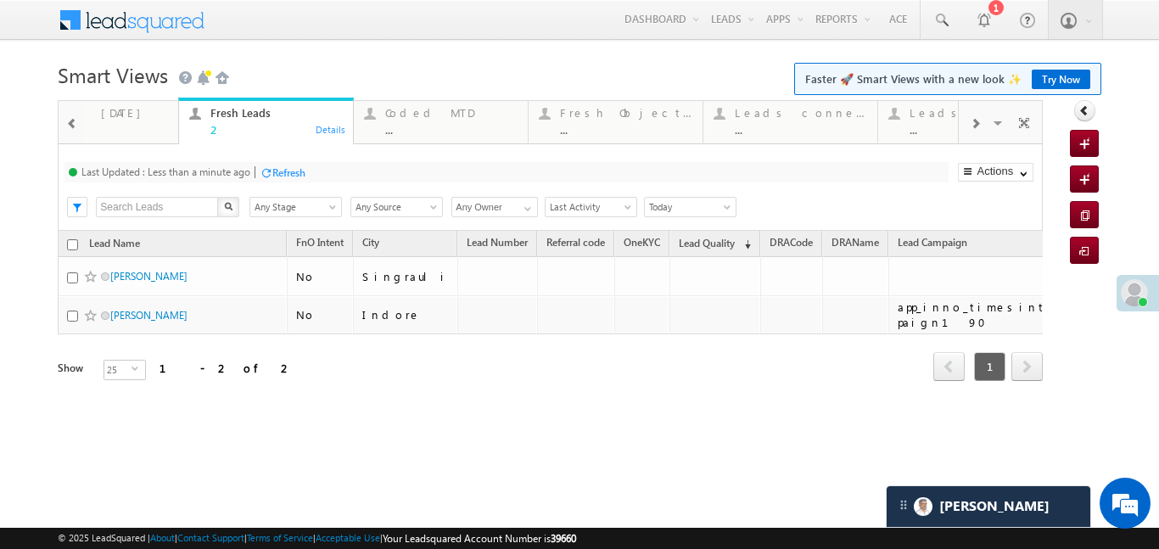
click at [71, 127] on span at bounding box center [72, 124] width 12 height 14
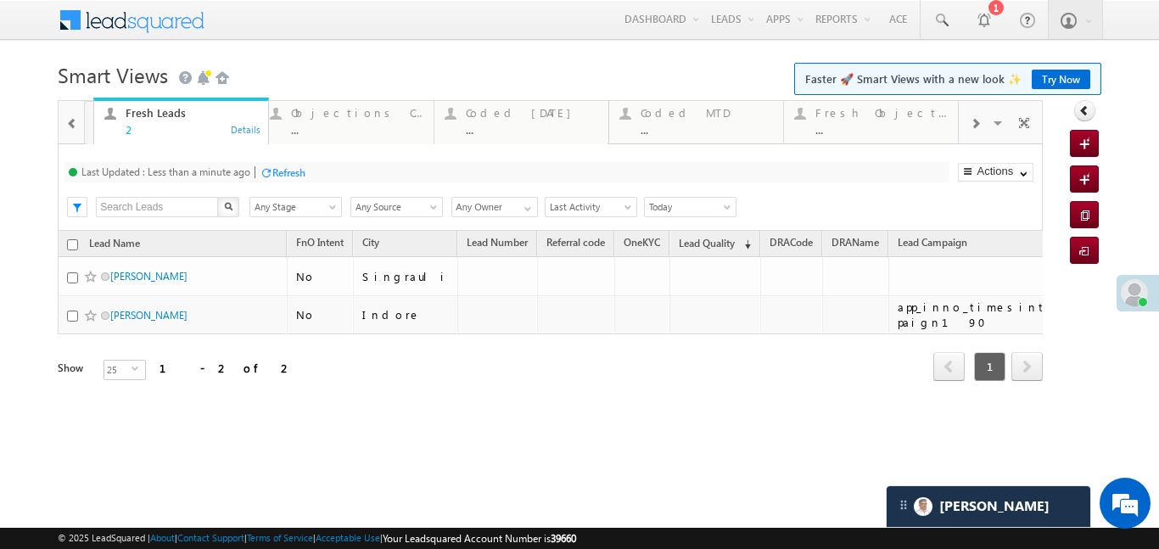
drag, startPoint x: 482, startPoint y: 127, endPoint x: 67, endPoint y: 115, distance: 415.2
click at [67, 115] on div at bounding box center [72, 123] width 22 height 38
drag, startPoint x: 317, startPoint y: 121, endPoint x: 144, endPoint y: 115, distance: 172.4
click at [947, 20] on span at bounding box center [941, 20] width 17 height 17
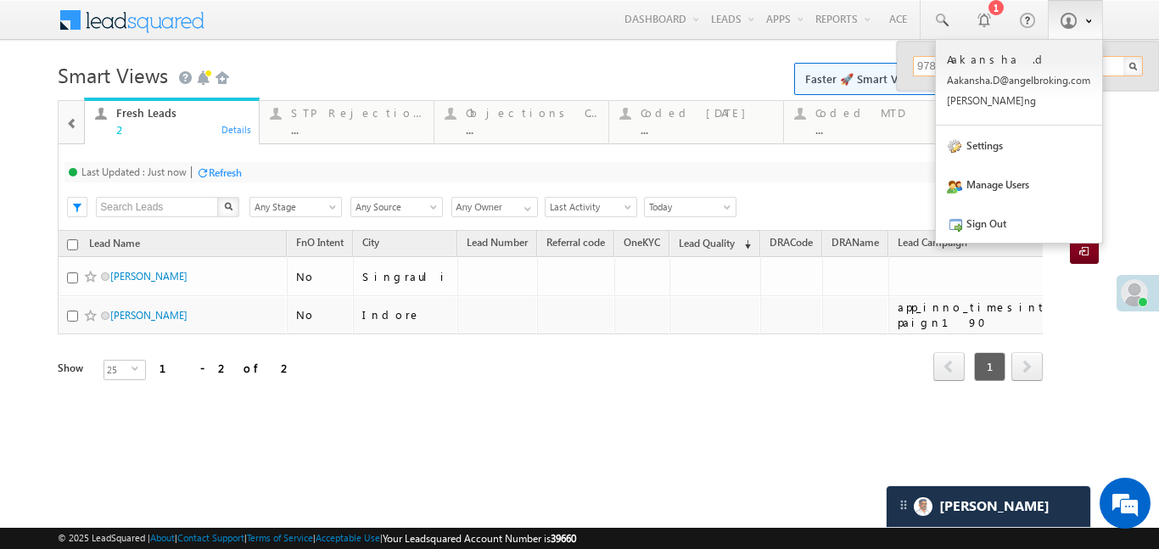
type input "9782750465"
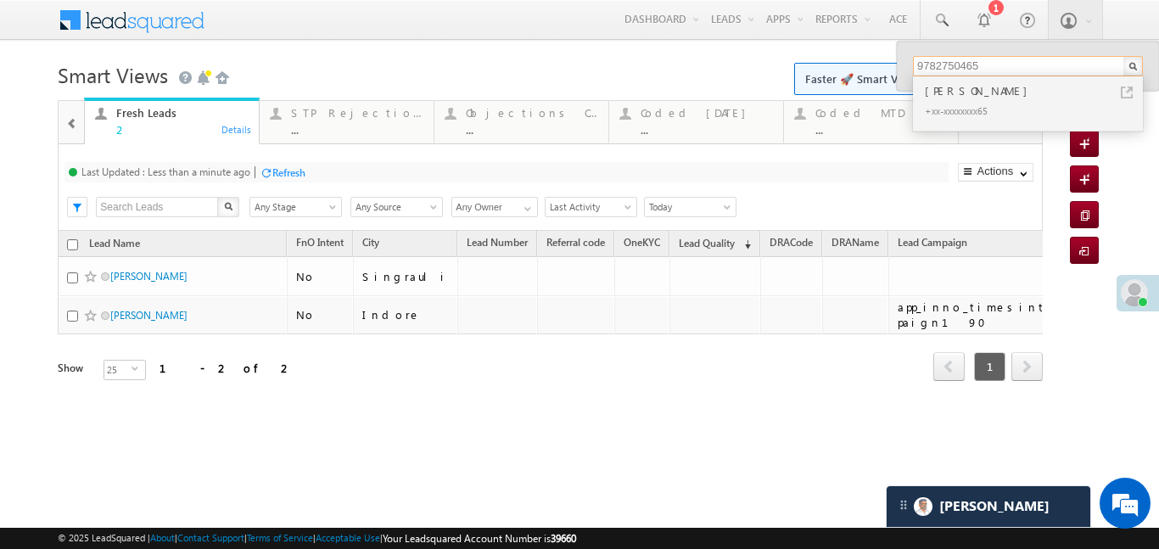
drag, startPoint x: 1042, startPoint y: 63, endPoint x: 873, endPoint y: 67, distance: 168.9
click at [873, 67] on body "Menu Aakansha .d Aakan sha.D @ange lbrok ing.c om" at bounding box center [579, 240] width 1159 height 481
paste input "EQ27462595"
type input "EQ27462595"
click at [963, 95] on div "Amit kumar sachdeva" at bounding box center [1035, 98] width 227 height 34
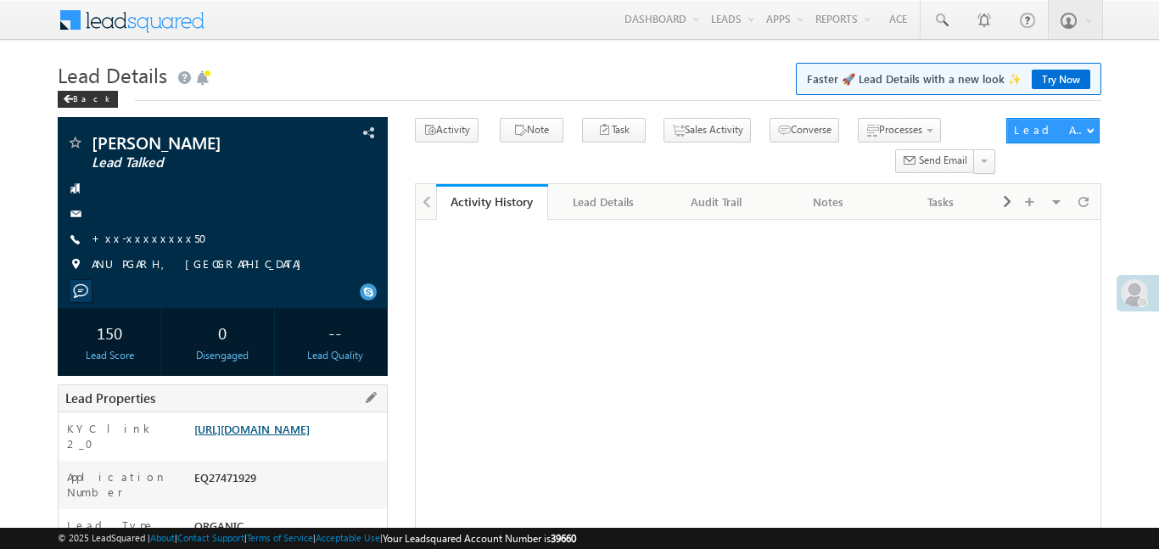
scroll to position [222, 0]
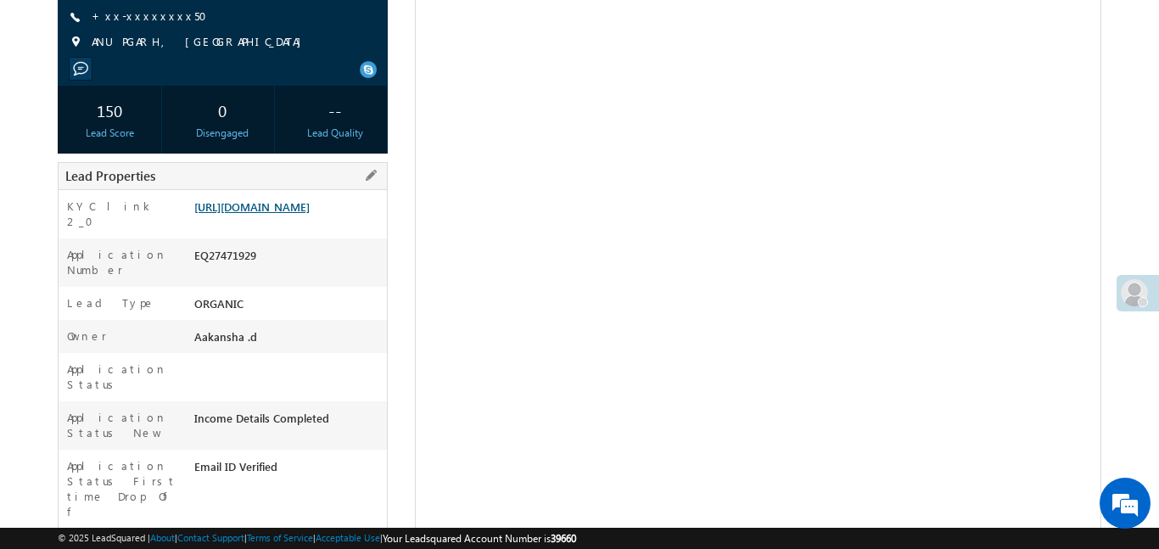
click at [310, 214] on link "https://angelbroking1-pk3em7sa.customui-test.leadsquared.com?leadId=ca4b3f9c-e0…" at bounding box center [251, 206] width 115 height 14
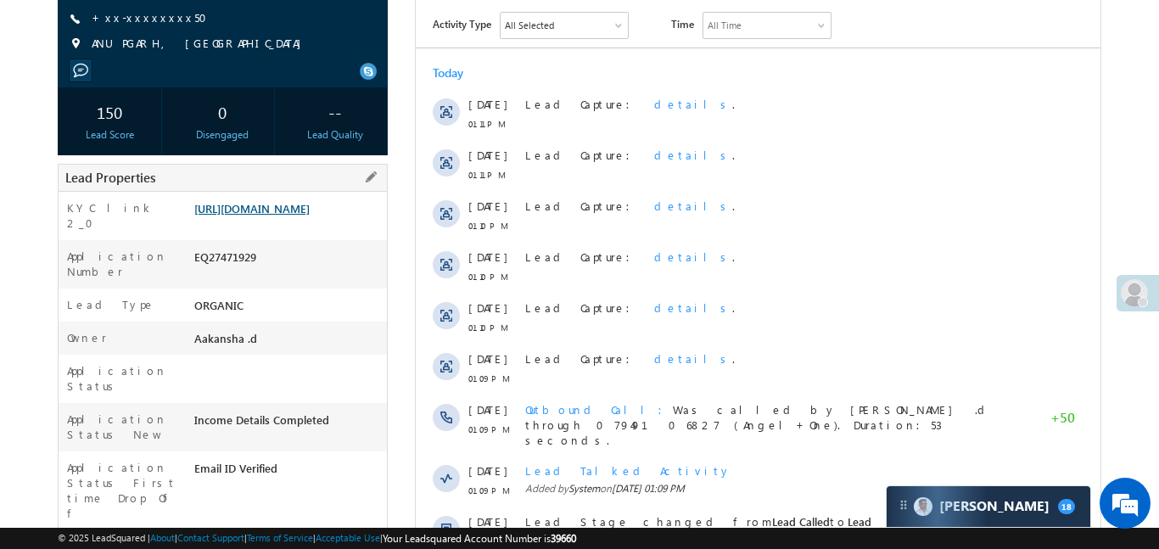
scroll to position [0, 0]
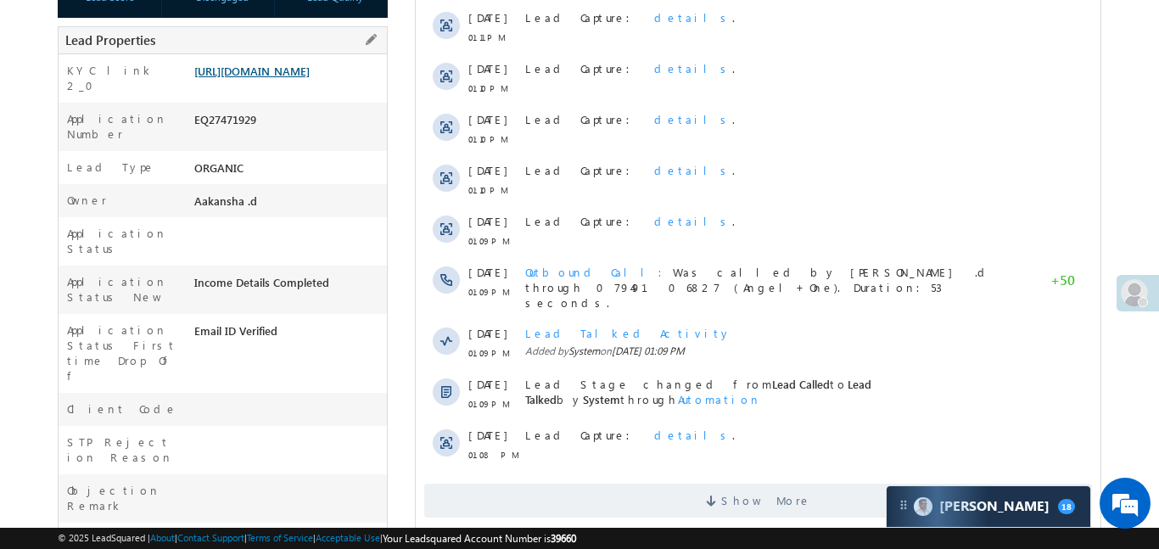
scroll to position [328, 0]
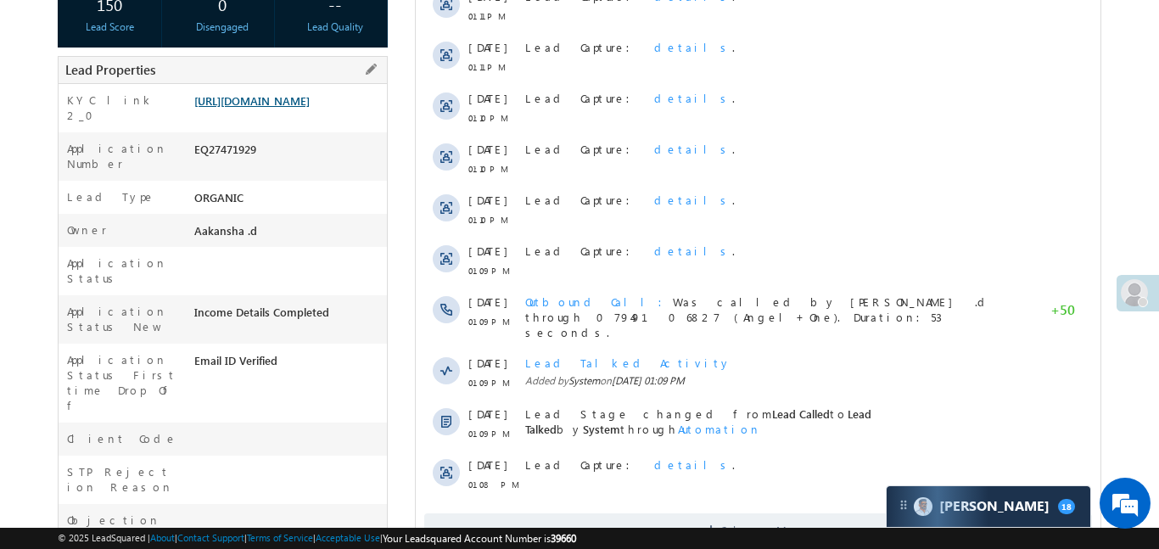
click at [289, 103] on link "https://angelbroking1-pk3em7sa.customui-test.leadsquared.com?leadId=ca4b3f9c-e0…" at bounding box center [251, 100] width 115 height 14
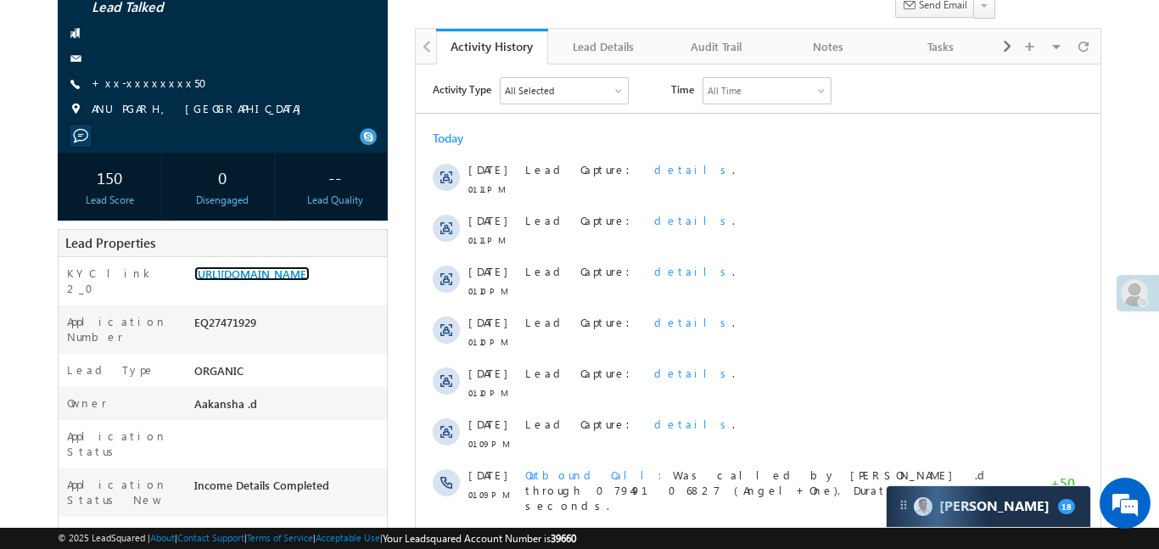
scroll to position [0, 0]
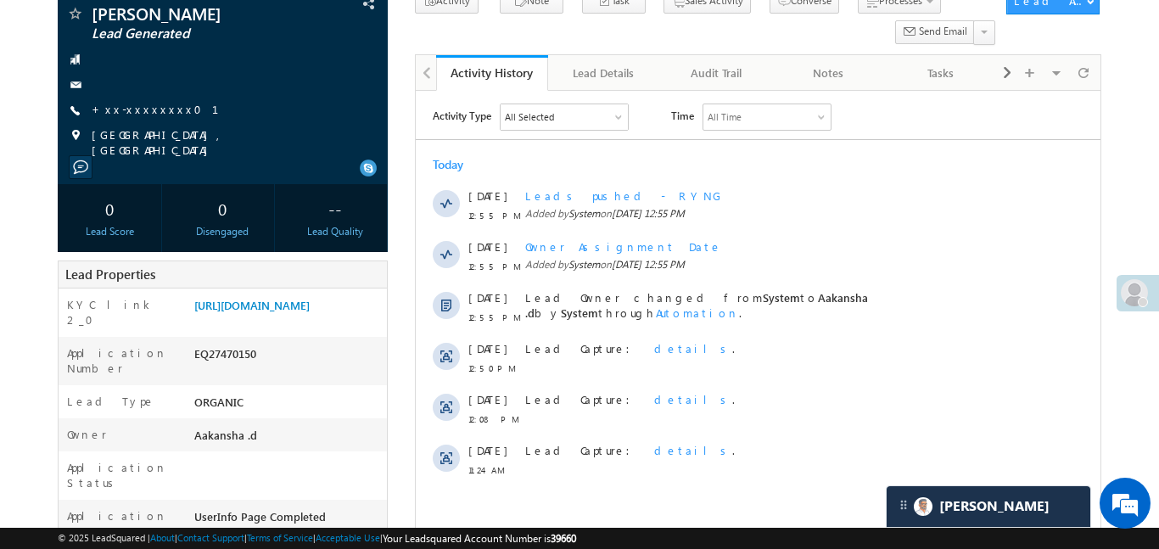
scroll to position [73, 0]
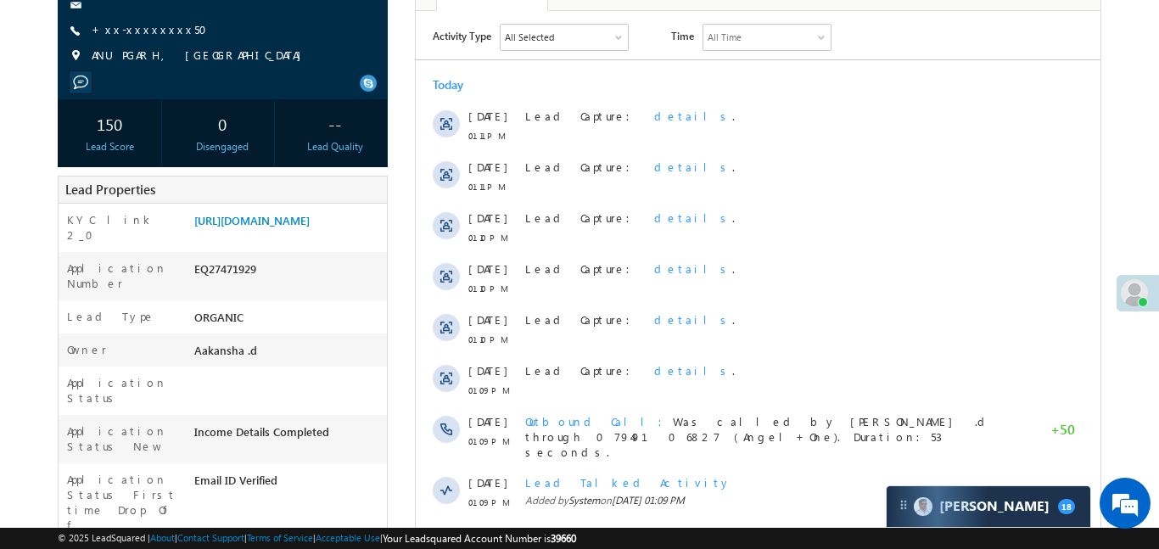
scroll to position [193, 0]
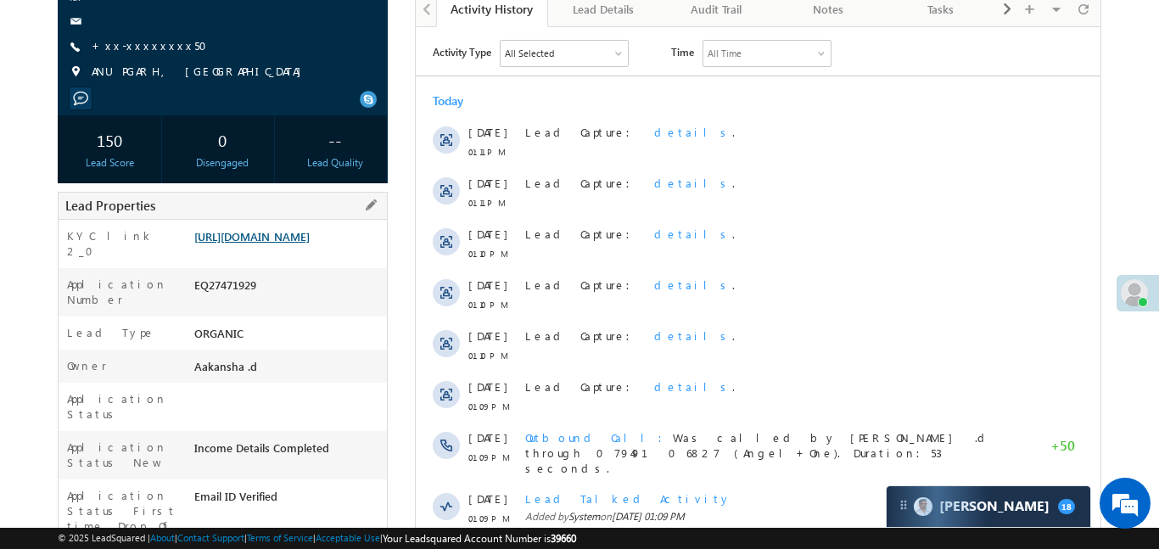
click at [310, 244] on link "[URL][DOMAIN_NAME]" at bounding box center [251, 236] width 115 height 14
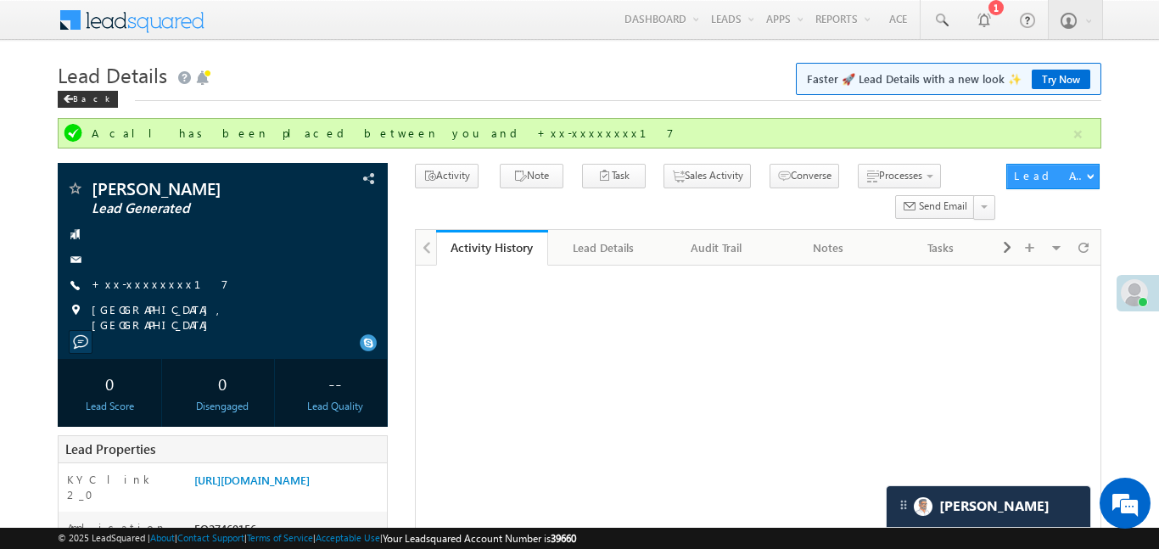
click at [1076, 135] on button "button" at bounding box center [1078, 134] width 21 height 21
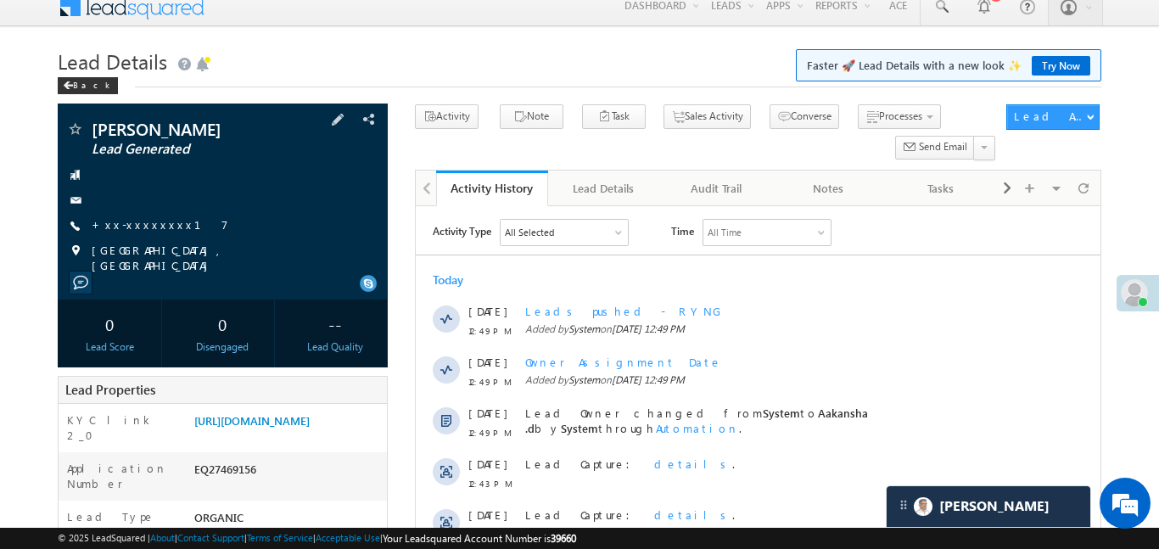
scroll to position [17, 0]
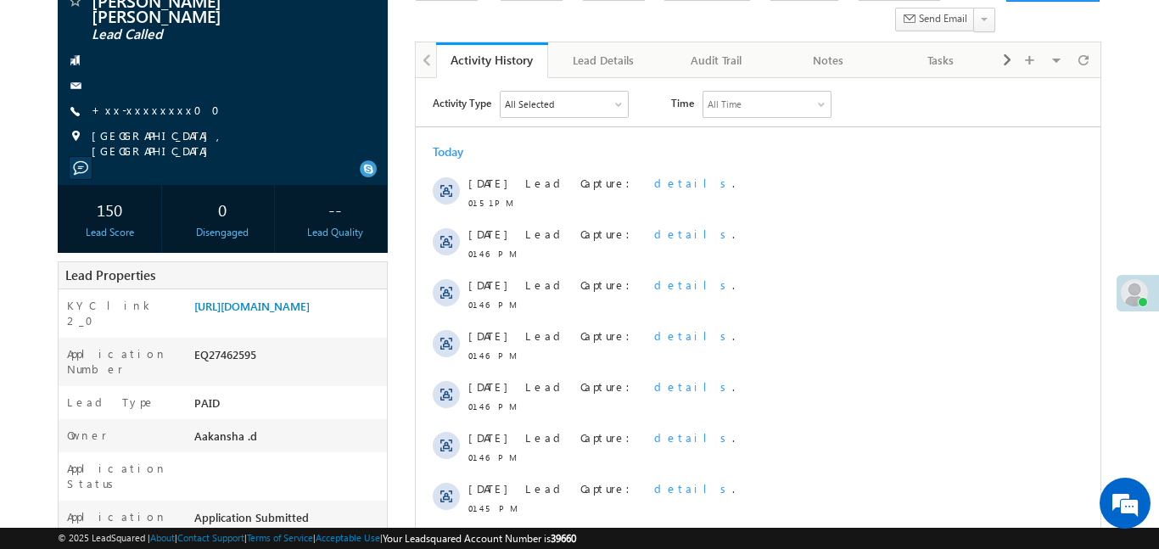
scroll to position [374, 0]
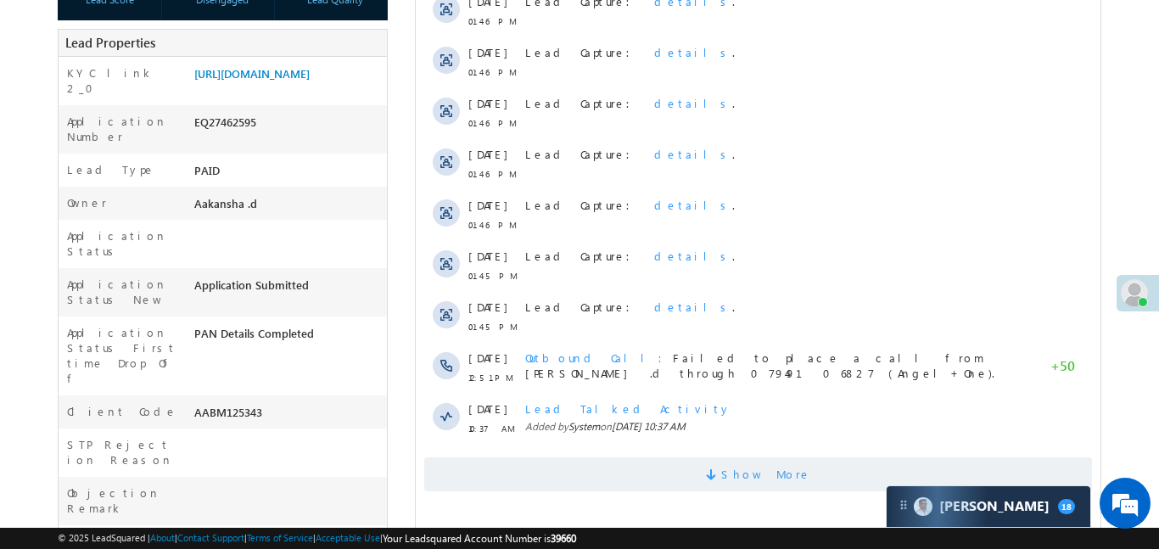
click at [784, 477] on span "Show More" at bounding box center [765, 474] width 90 height 34
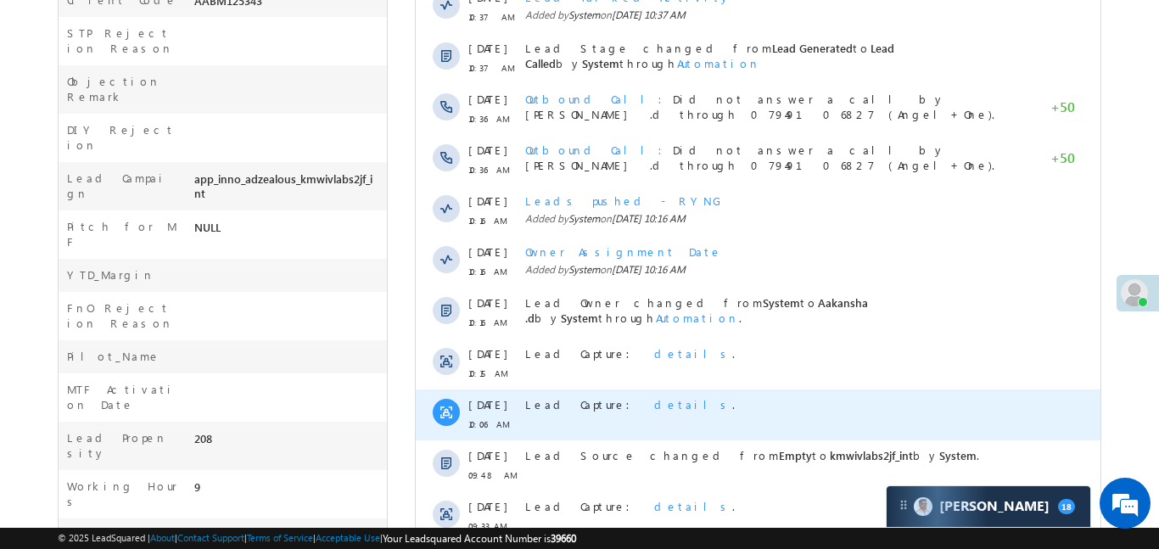
scroll to position [897, 0]
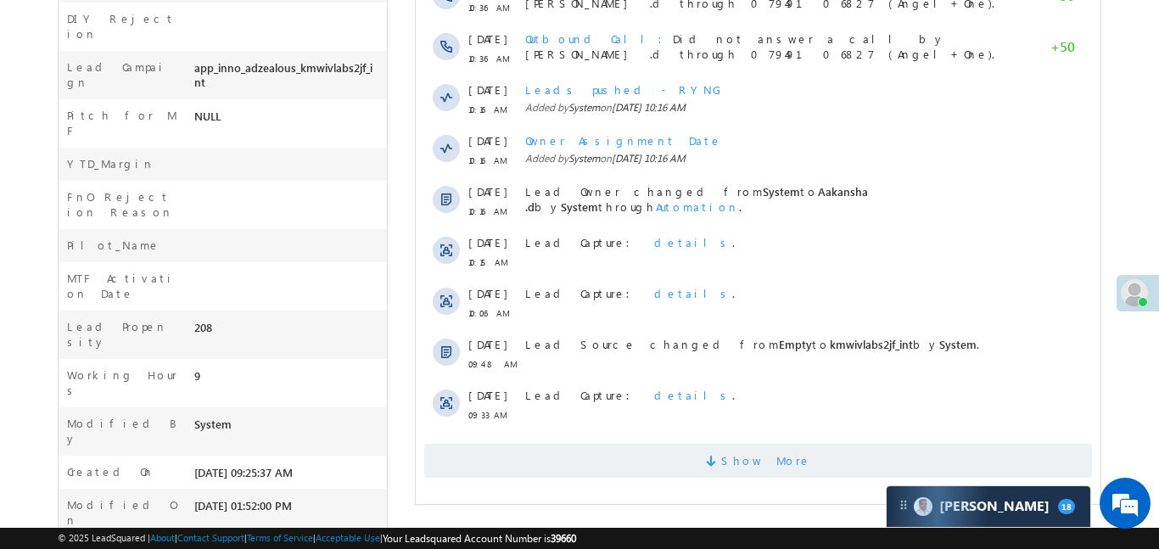
drag, startPoint x: 807, startPoint y: 480, endPoint x: 808, endPoint y: 461, distance: 19.5
click at [808, 460] on span "Show More" at bounding box center [757, 461] width 668 height 34
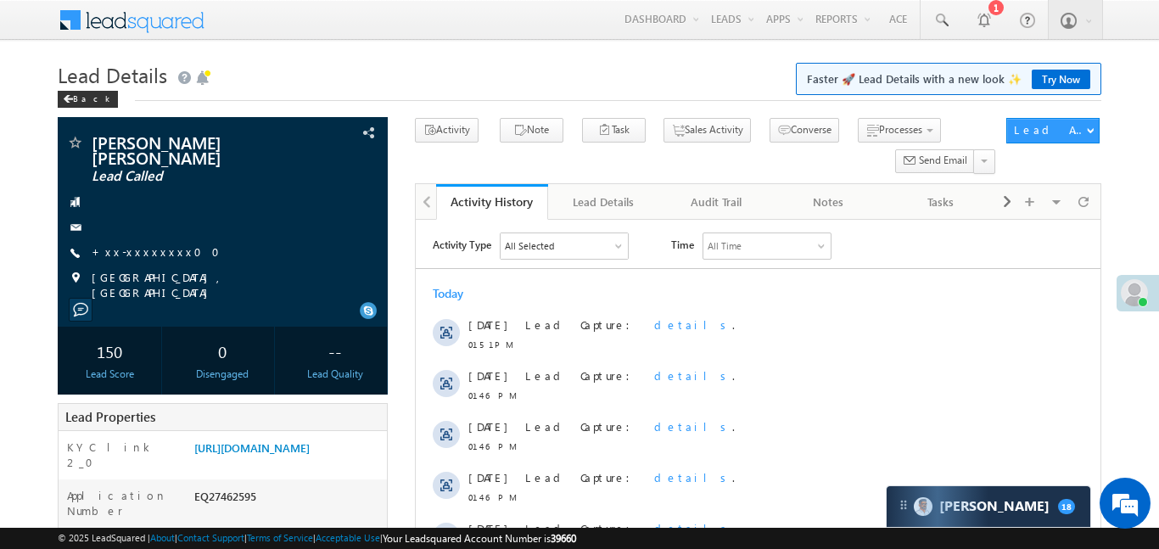
scroll to position [0, 0]
click at [132, 247] on span "+xx-xxxxxxxx00" at bounding box center [161, 252] width 138 height 17
click at [132, 246] on span "+xx-xxxxxxxx00" at bounding box center [161, 252] width 138 height 17
click at [132, 244] on link "+xx-xxxxxxxx00" at bounding box center [161, 251] width 138 height 14
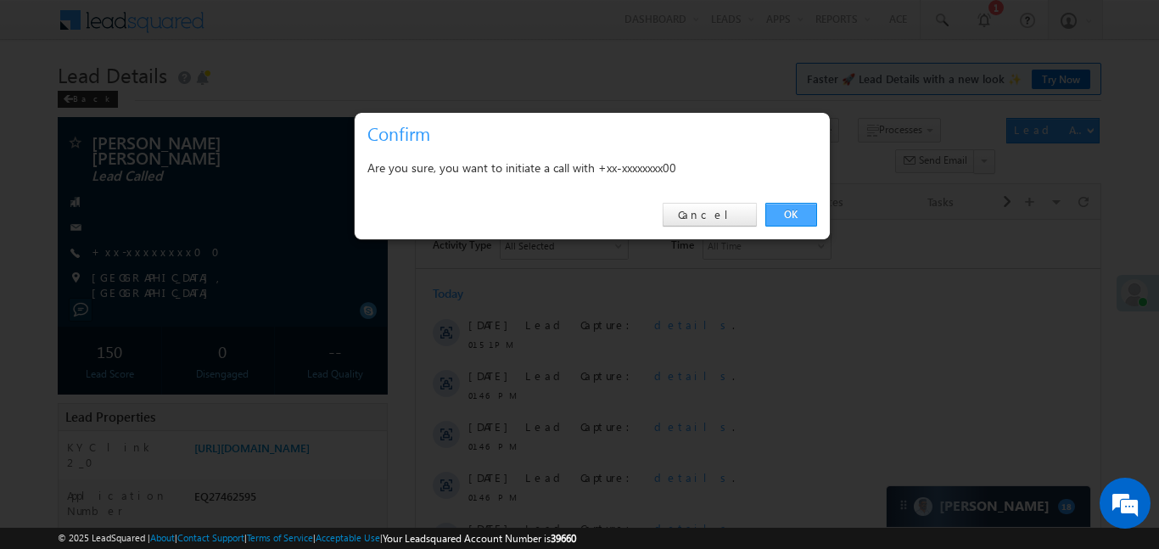
click at [798, 218] on link "OK" at bounding box center [791, 215] width 52 height 24
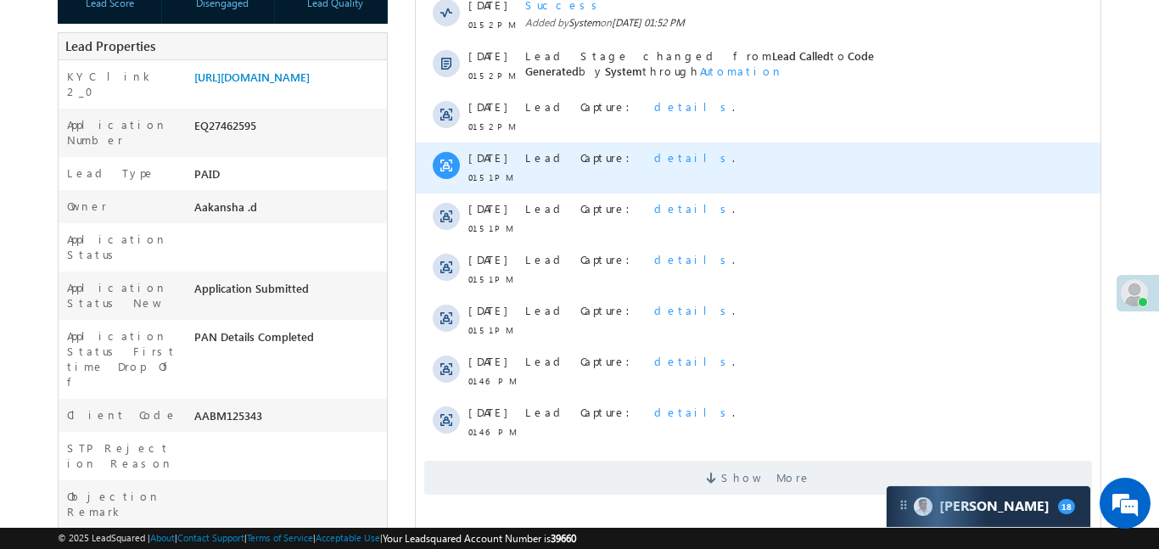
scroll to position [730, 0]
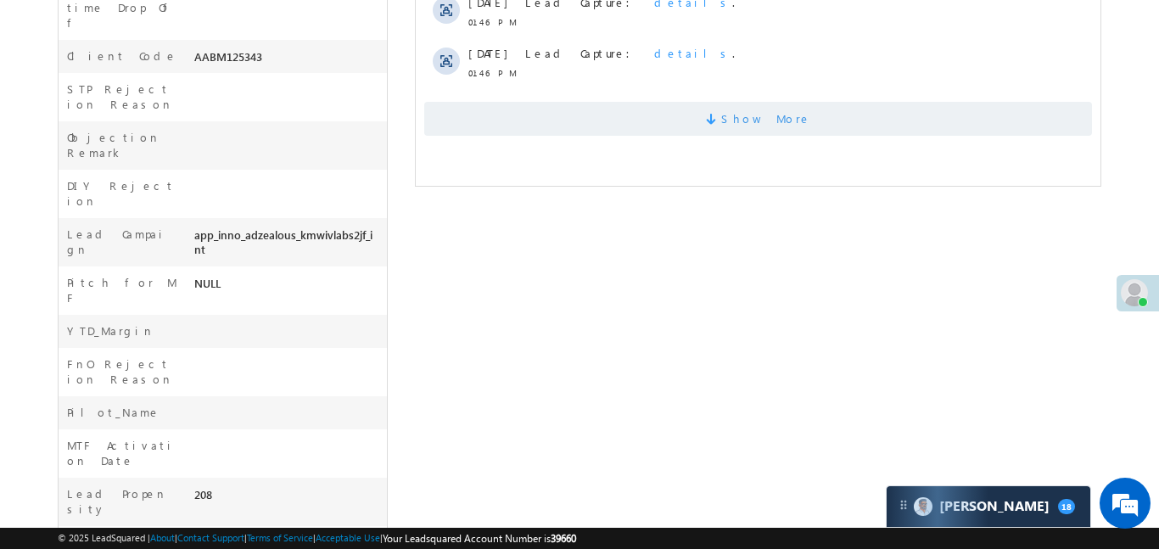
click at [735, 102] on span "Show More" at bounding box center [757, 119] width 668 height 34
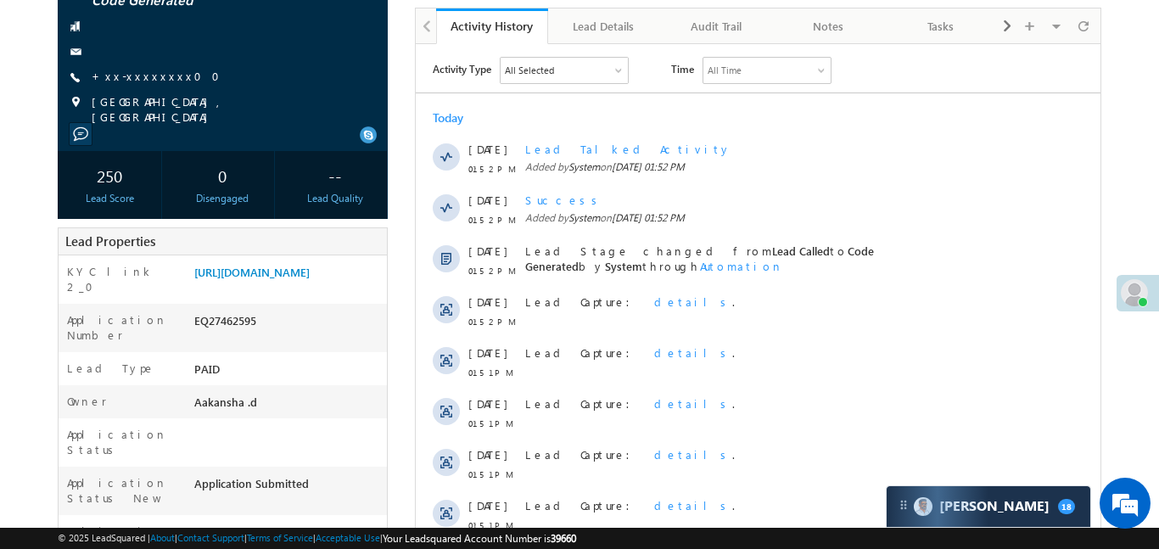
scroll to position [0, 0]
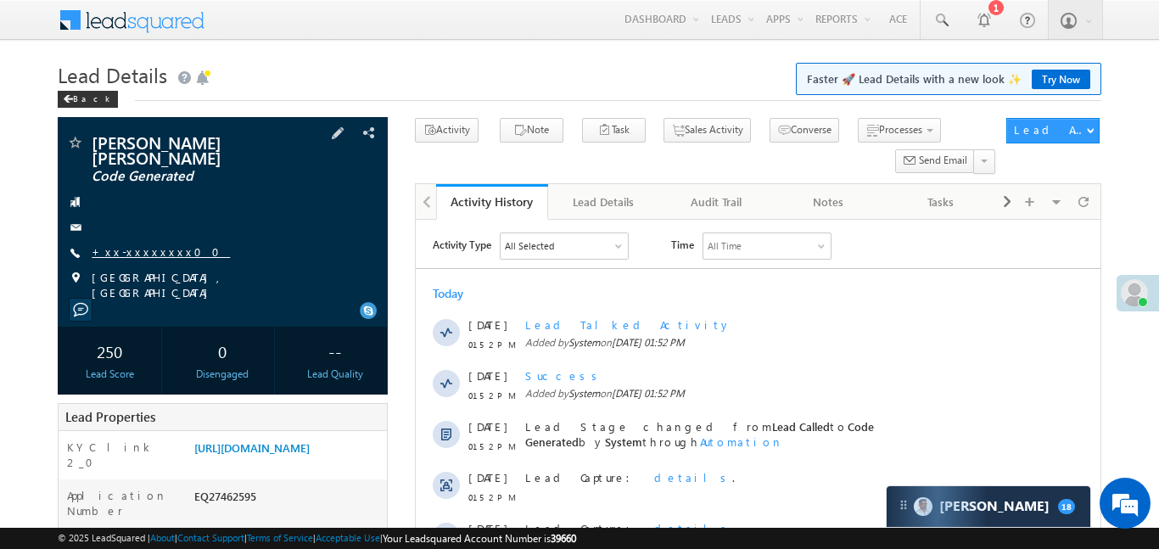
click at [132, 244] on link "+xx-xxxxxxxx00" at bounding box center [161, 251] width 138 height 14
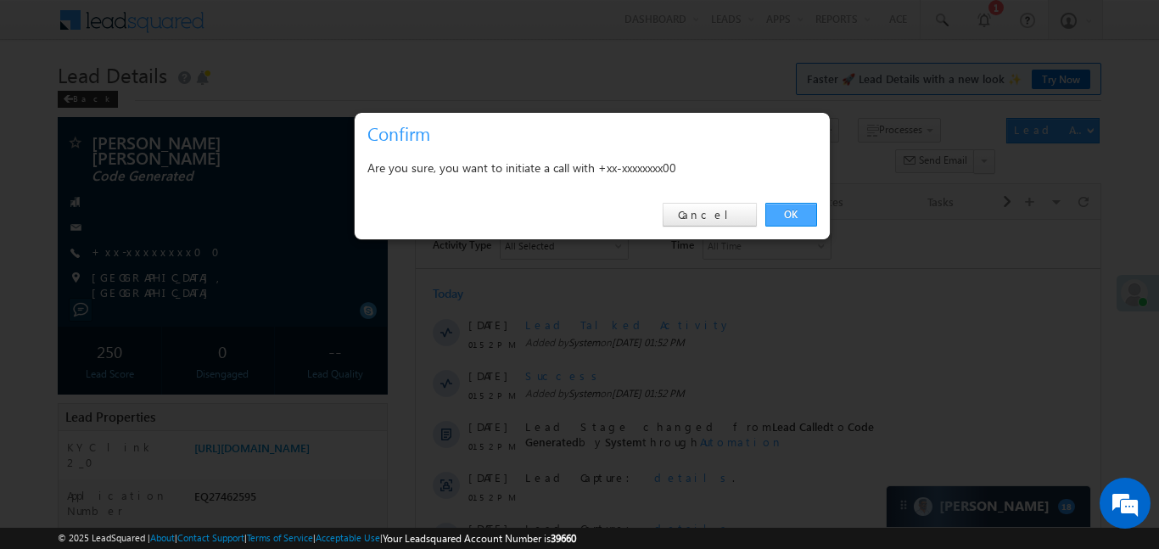
click at [802, 222] on link "OK" at bounding box center [791, 215] width 52 height 24
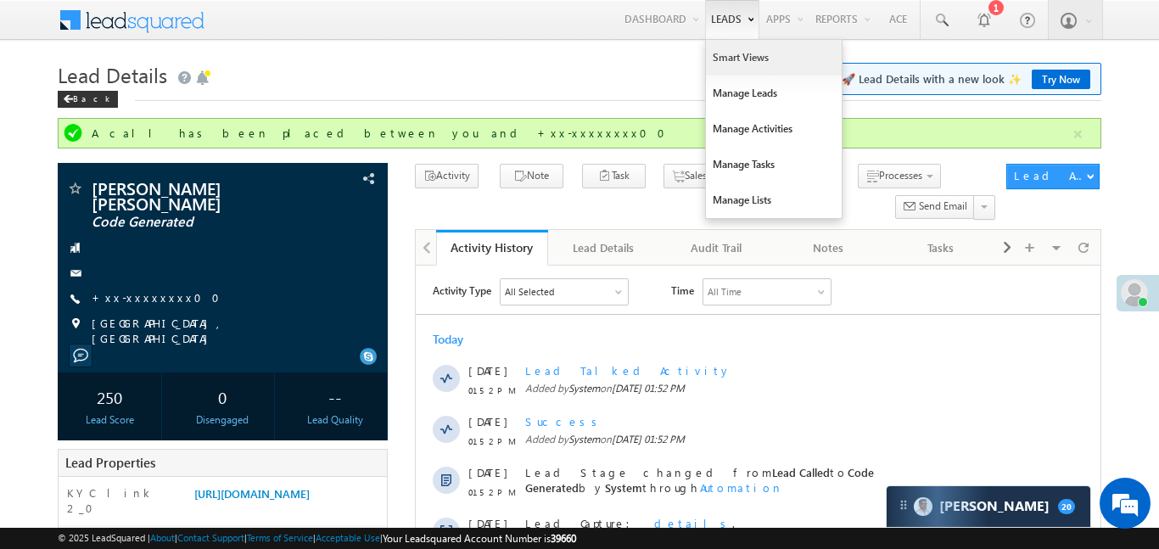
click at [725, 63] on link "Smart Views" at bounding box center [774, 58] width 136 height 36
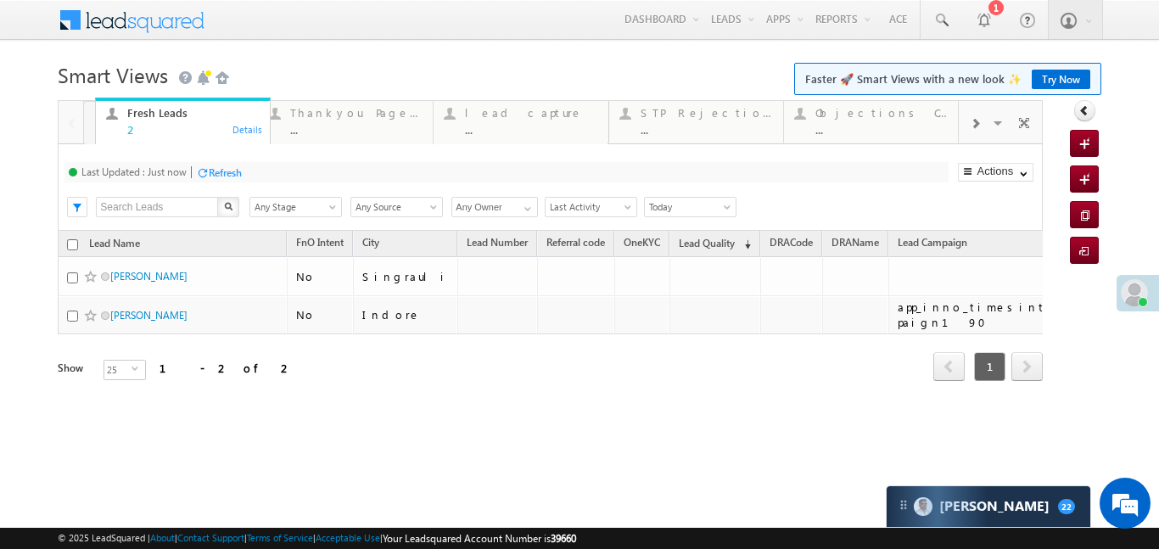
drag, startPoint x: 592, startPoint y: 104, endPoint x: 194, endPoint y: 129, distance: 398.8
click at [982, 115] on div at bounding box center [975, 123] width 32 height 38
click at [900, 118] on div "Coded [DATE]" at bounding box center [882, 113] width 132 height 14
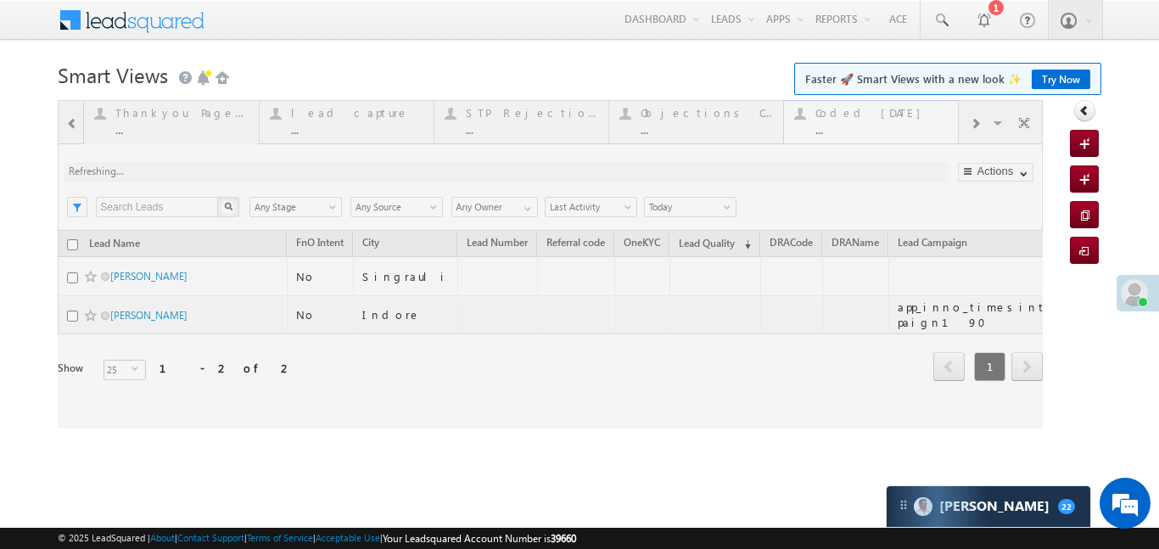
click at [900, 118] on div at bounding box center [550, 264] width 985 height 328
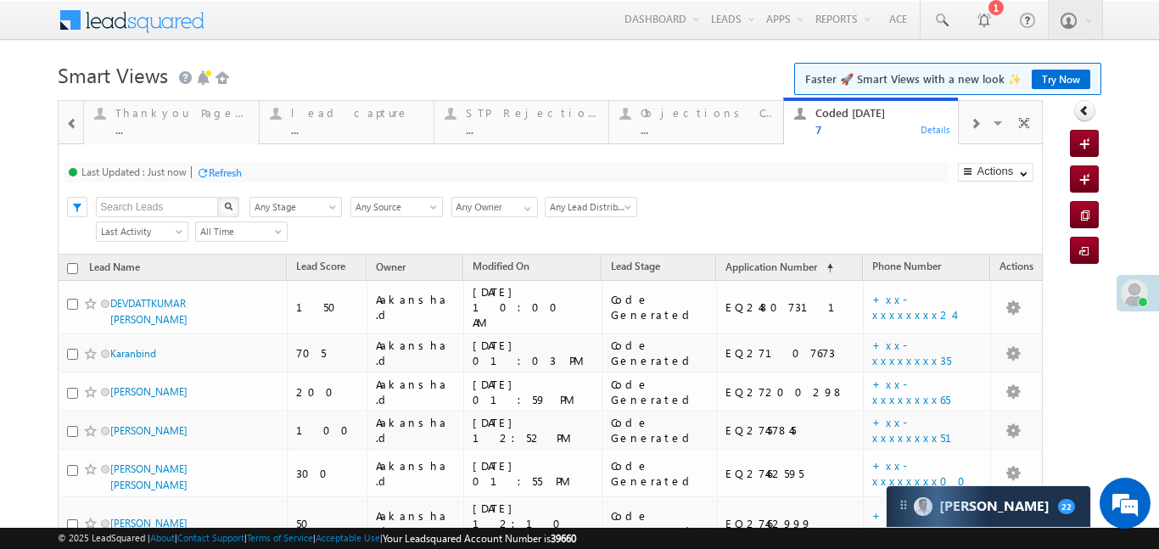
click at [67, 121] on span at bounding box center [72, 124] width 12 height 14
click at [152, 132] on div "2" at bounding box center [181, 129] width 132 height 13
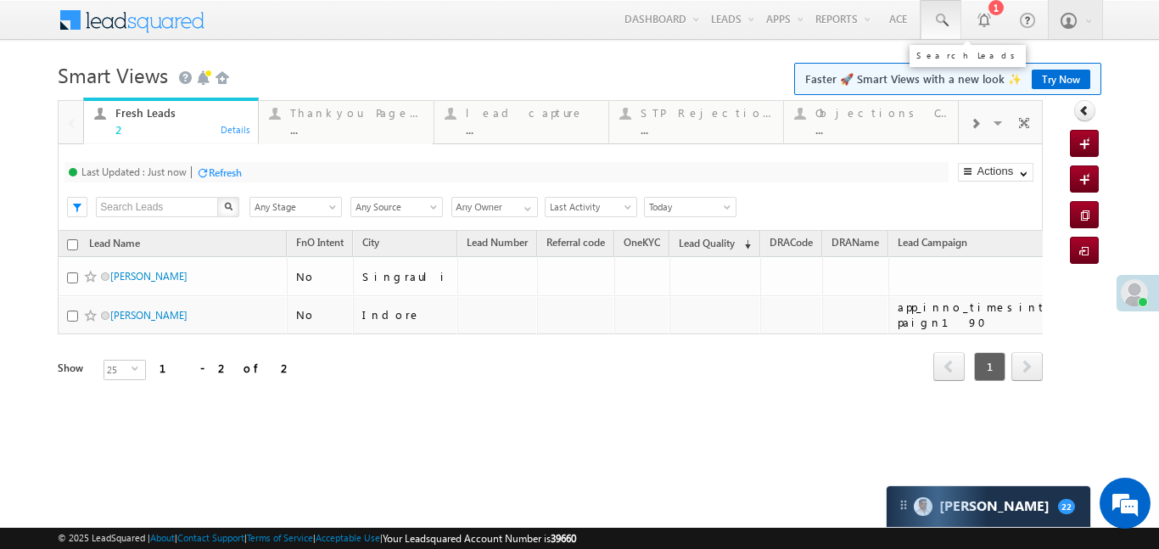
click at [950, 26] on link at bounding box center [941, 19] width 41 height 39
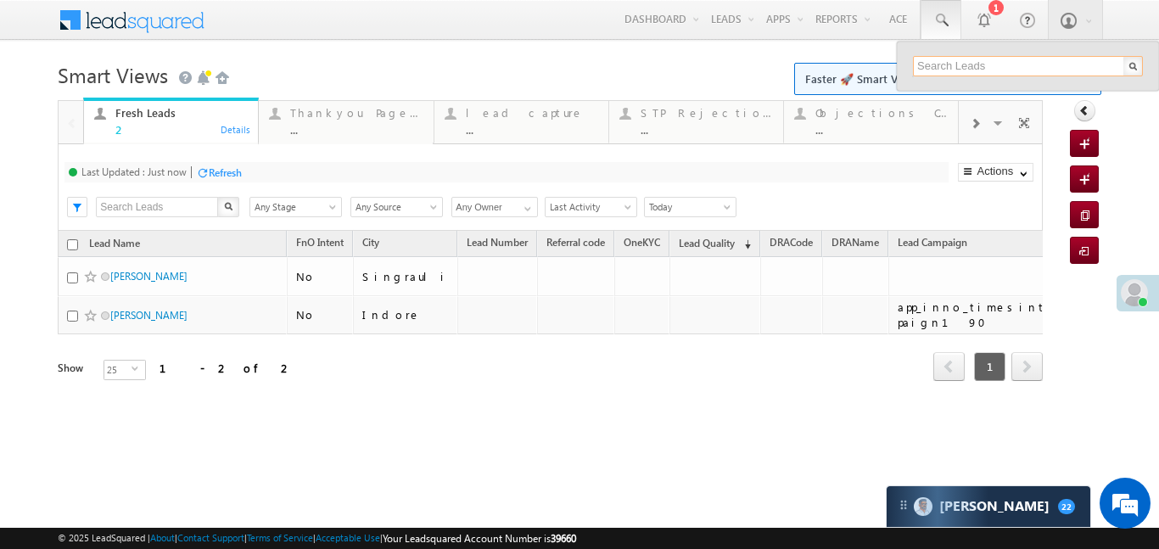
paste input "EQ27476241"
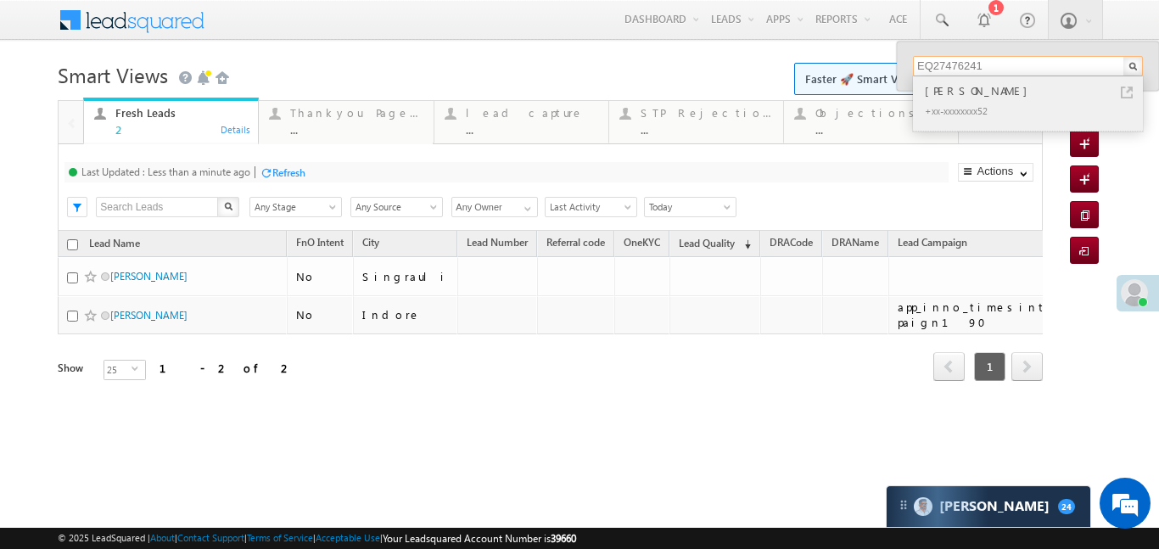
type input "EQ27476241"
click at [970, 85] on div "[PERSON_NAME]" at bounding box center [1035, 90] width 227 height 19
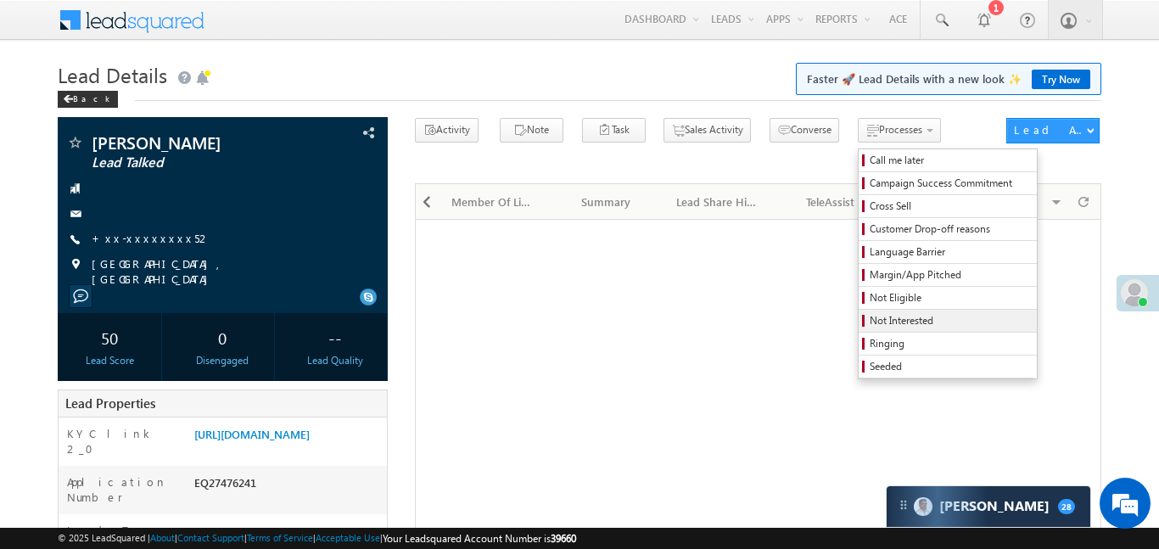
click at [880, 322] on span "Not Interested" at bounding box center [950, 320] width 161 height 15
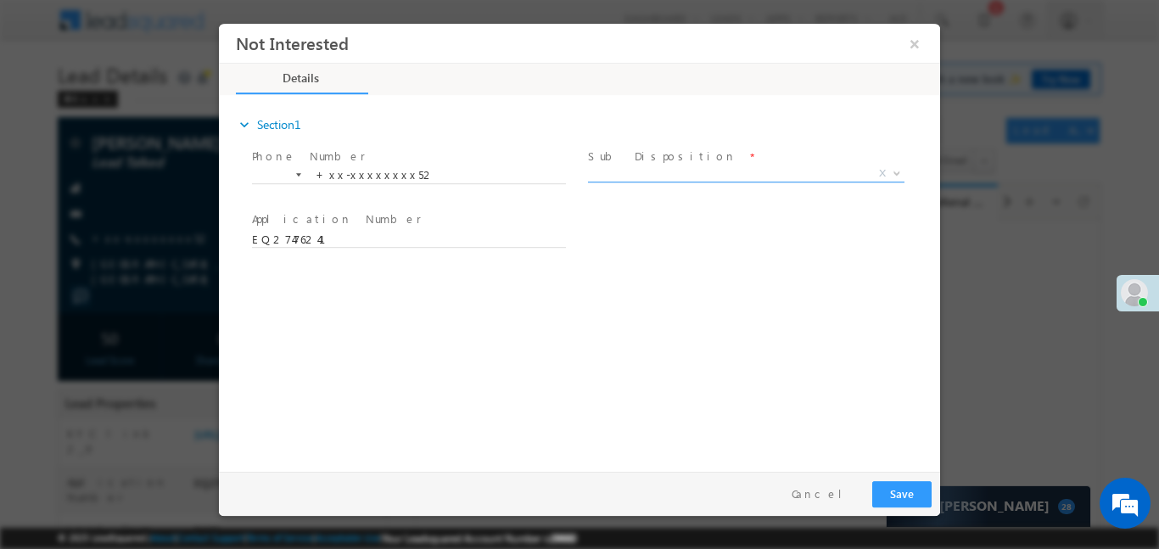
click at [699, 171] on span "X" at bounding box center [746, 173] width 317 height 17
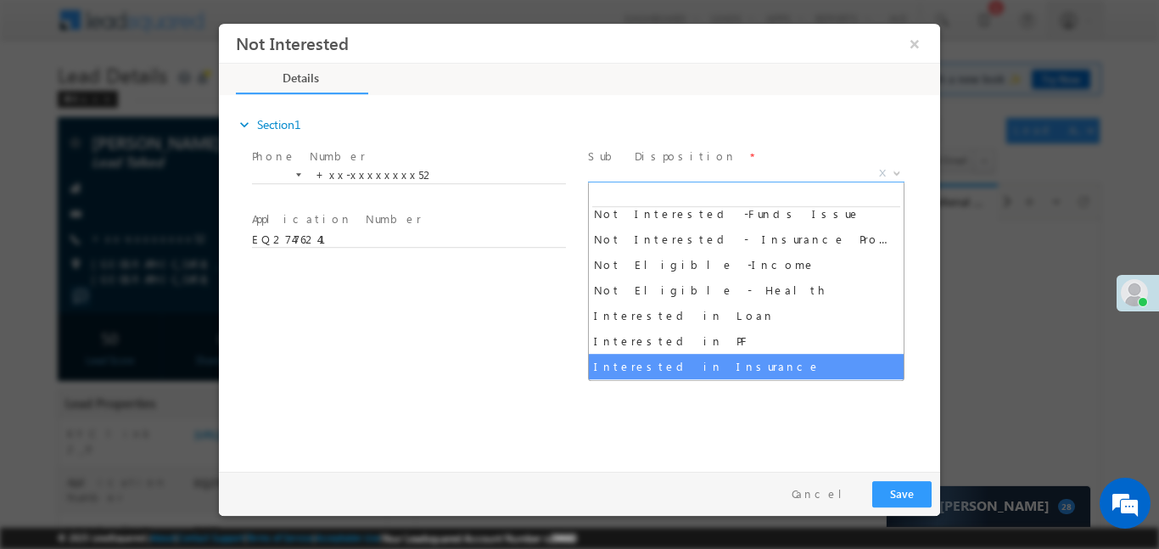
scroll to position [408, 0]
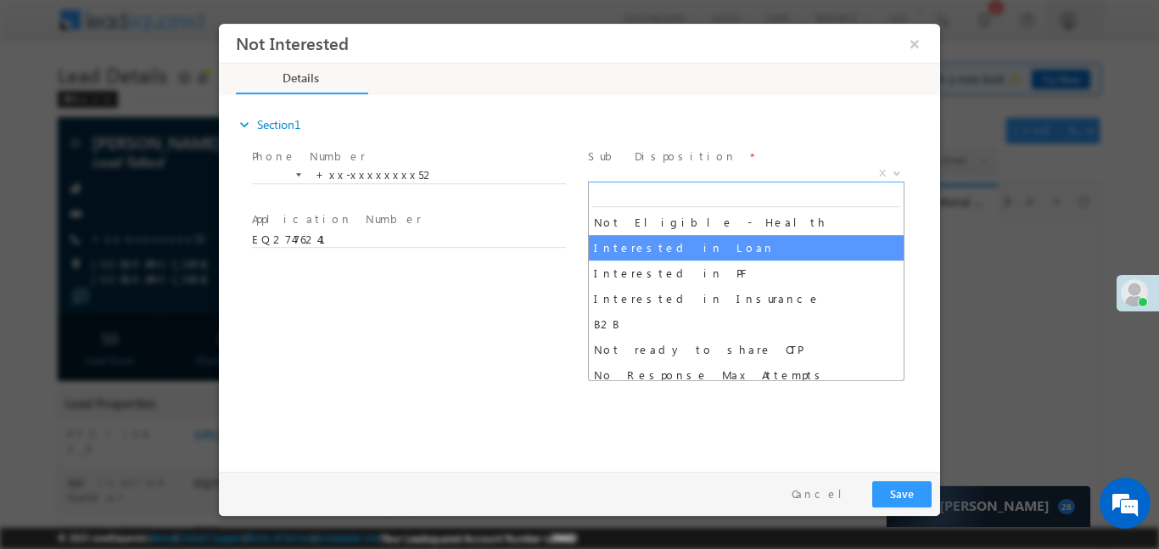
select select "Interested in Loan"
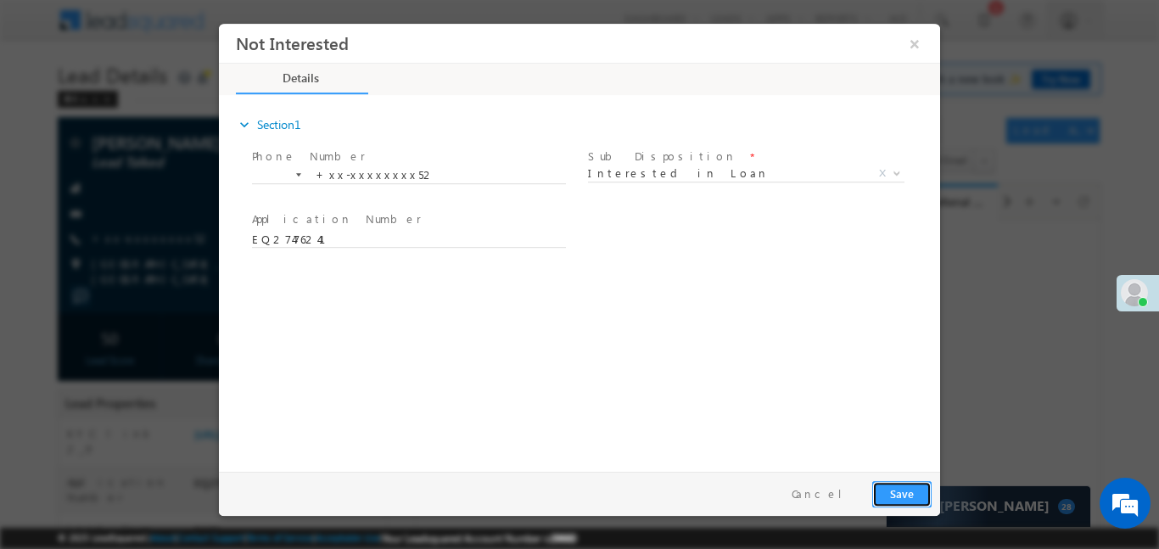
click at [910, 489] on button "Save" at bounding box center [901, 493] width 59 height 26
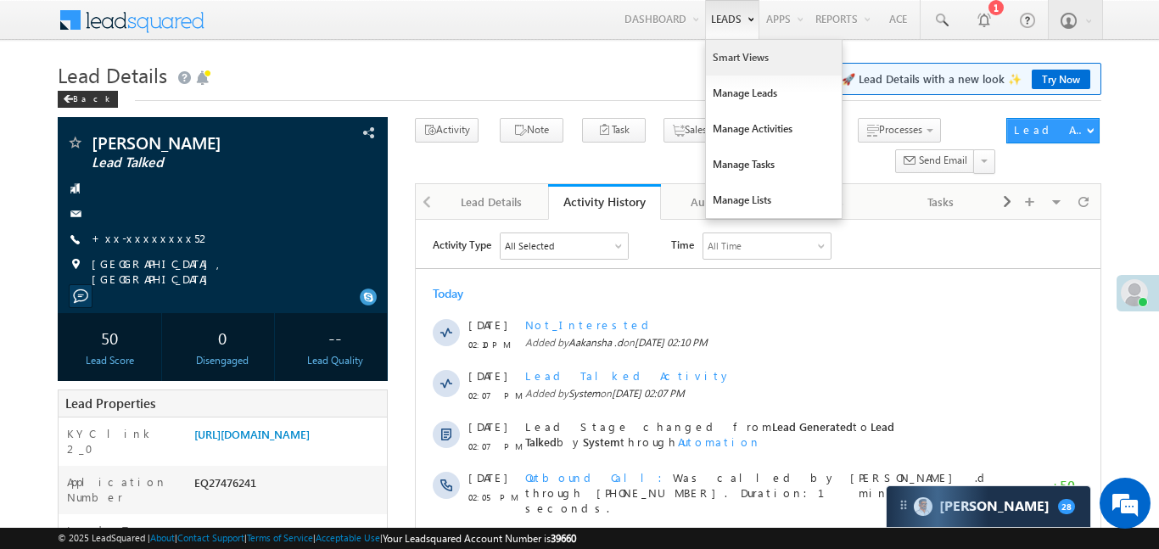
click at [731, 66] on link "Smart Views" at bounding box center [774, 58] width 136 height 36
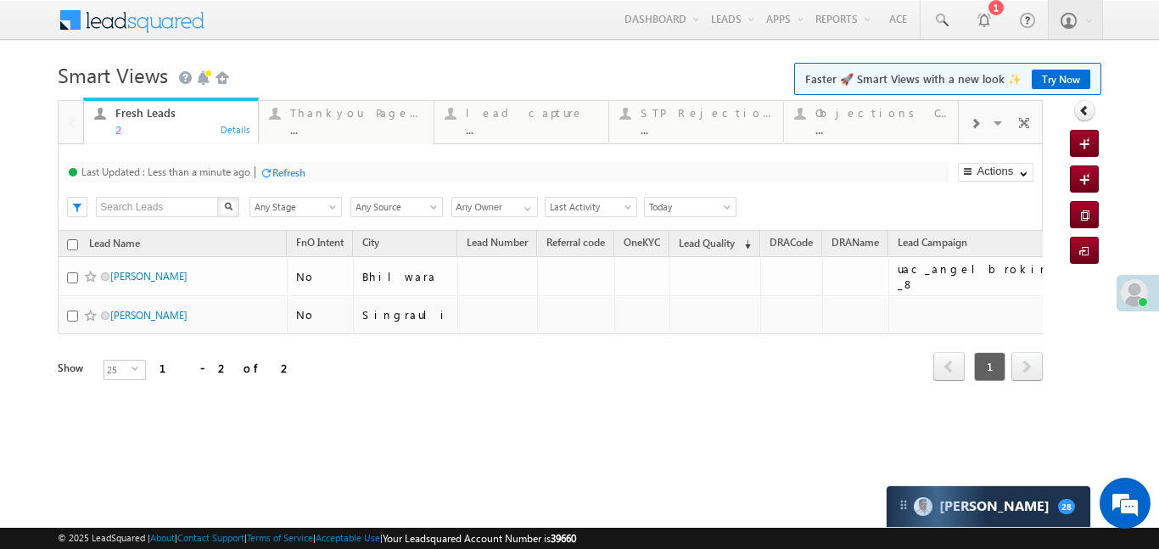
click at [964, 133] on div at bounding box center [975, 123] width 32 height 38
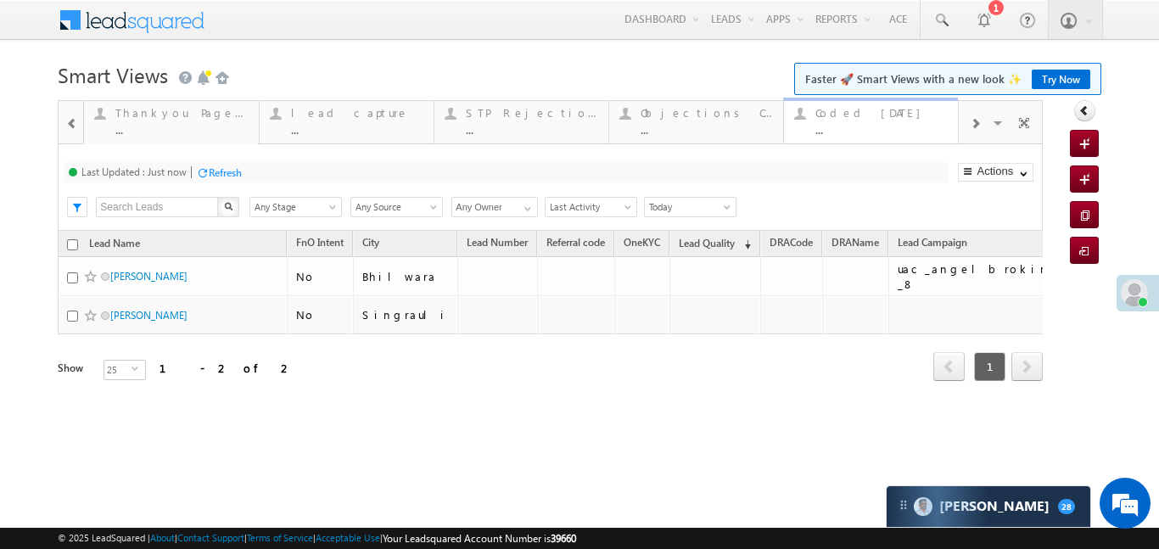
click at [849, 92] on span "Faster 🚀 Smart Views with a new look ✨ Try Now" at bounding box center [947, 79] width 307 height 32
click at [853, 129] on div "..." at bounding box center [882, 129] width 132 height 13
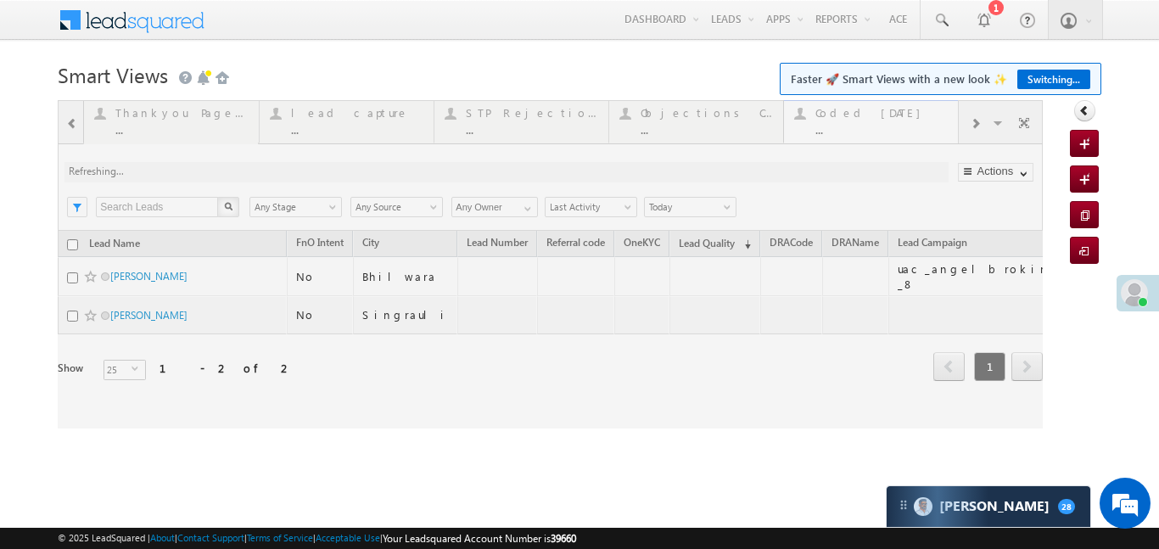
click at [853, 129] on div at bounding box center [550, 264] width 985 height 328
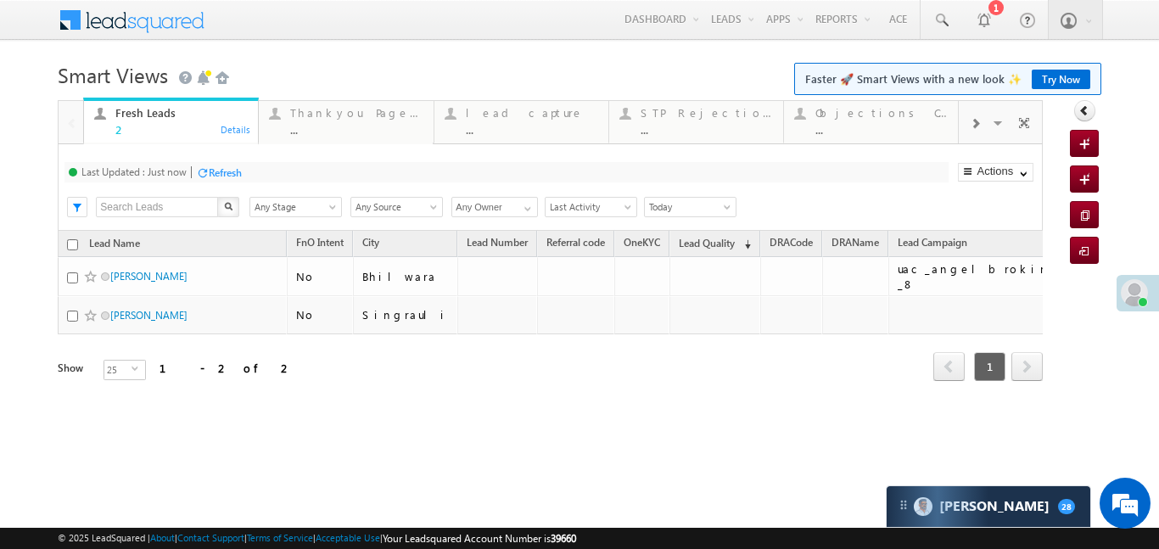
click at [983, 129] on div at bounding box center [975, 123] width 32 height 38
click at [872, 127] on div "..." at bounding box center [882, 129] width 132 height 13
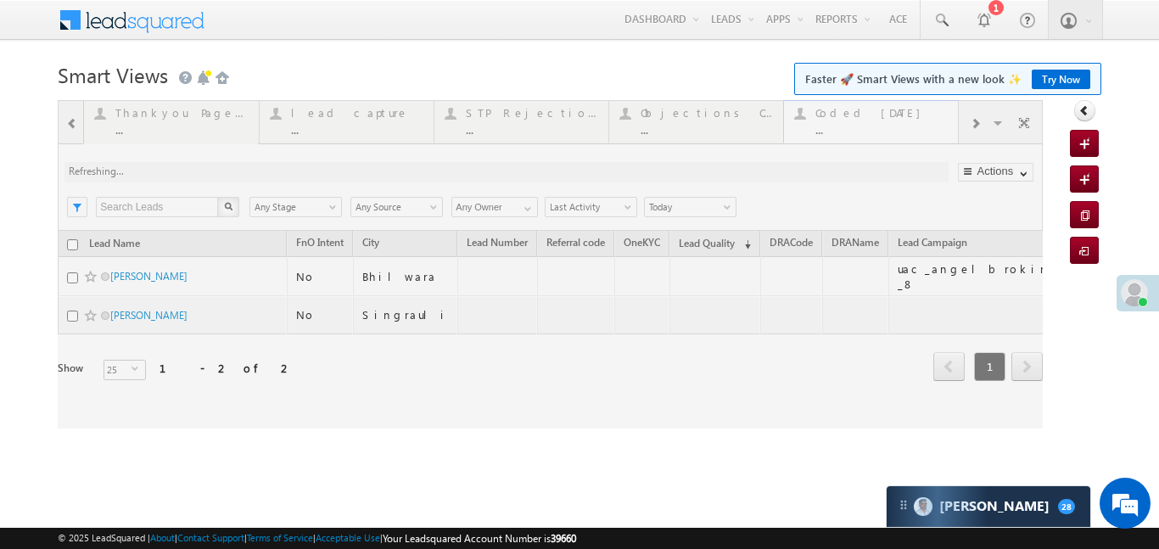
click at [872, 127] on div at bounding box center [550, 264] width 985 height 328
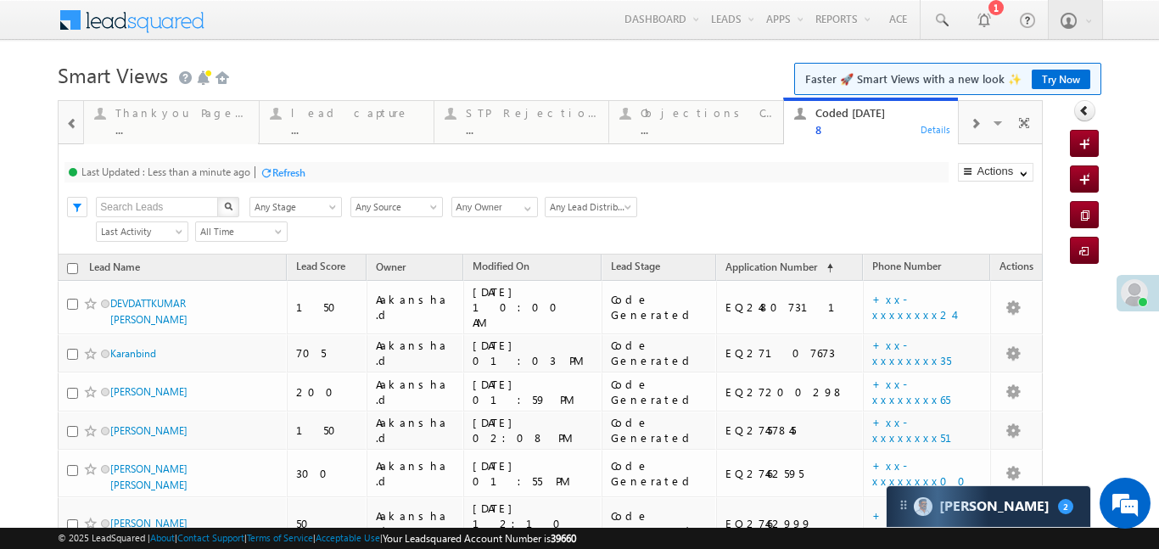
click at [76, 128] on span at bounding box center [72, 124] width 12 height 14
click at [109, 124] on div "Fresh Leads 2 Details" at bounding box center [171, 119] width 171 height 33
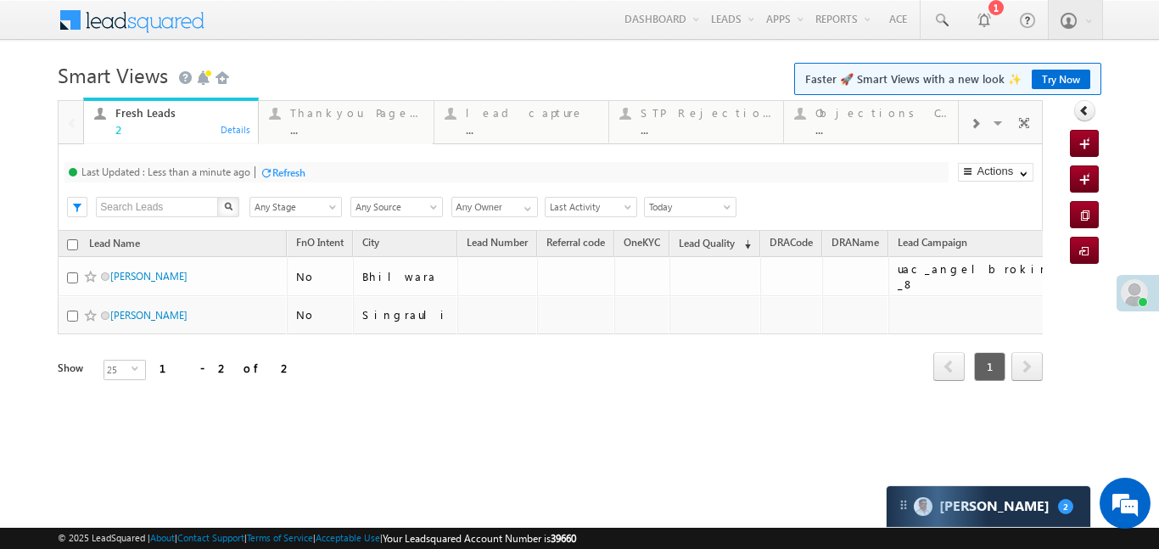
click at [109, 124] on div "Fresh Leads 2 Details" at bounding box center [171, 119] width 171 height 33
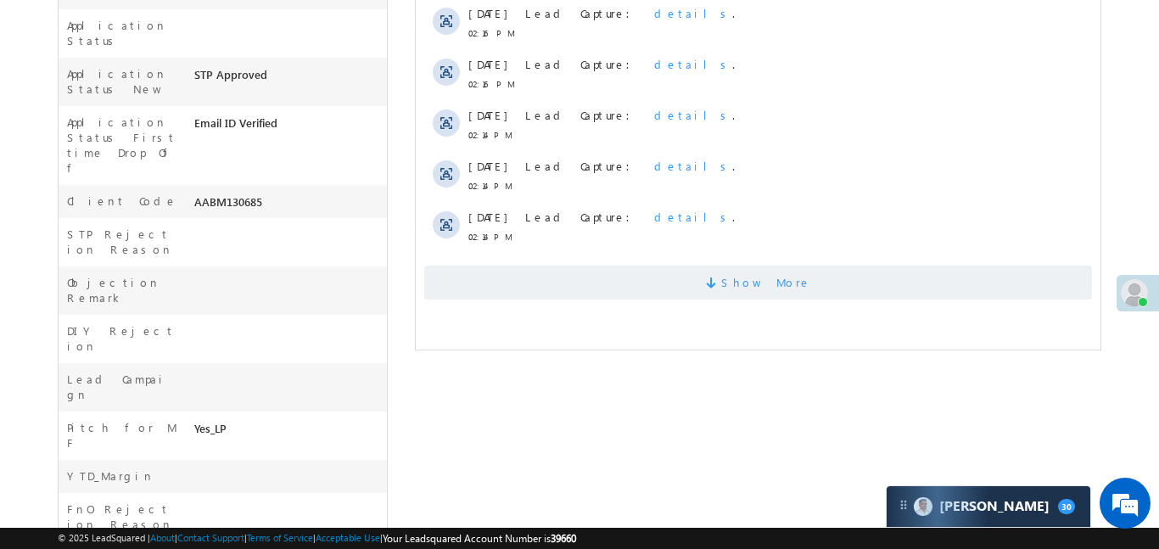
scroll to position [571, 0]
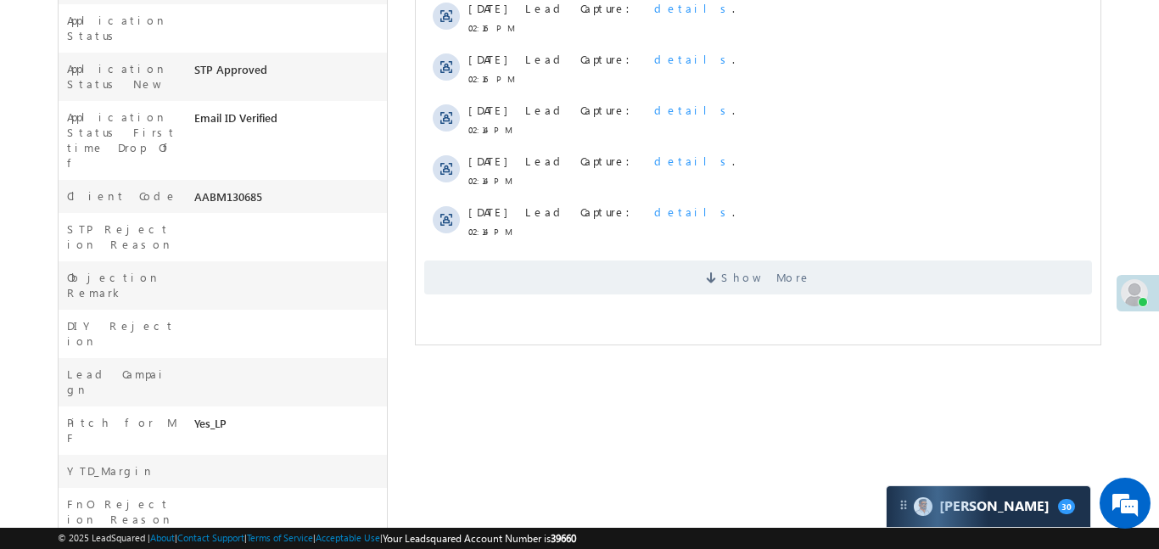
click at [701, 259] on div "Show More" at bounding box center [757, 271] width 685 height 47
click at [720, 279] on span at bounding box center [712, 280] width 15 height 16
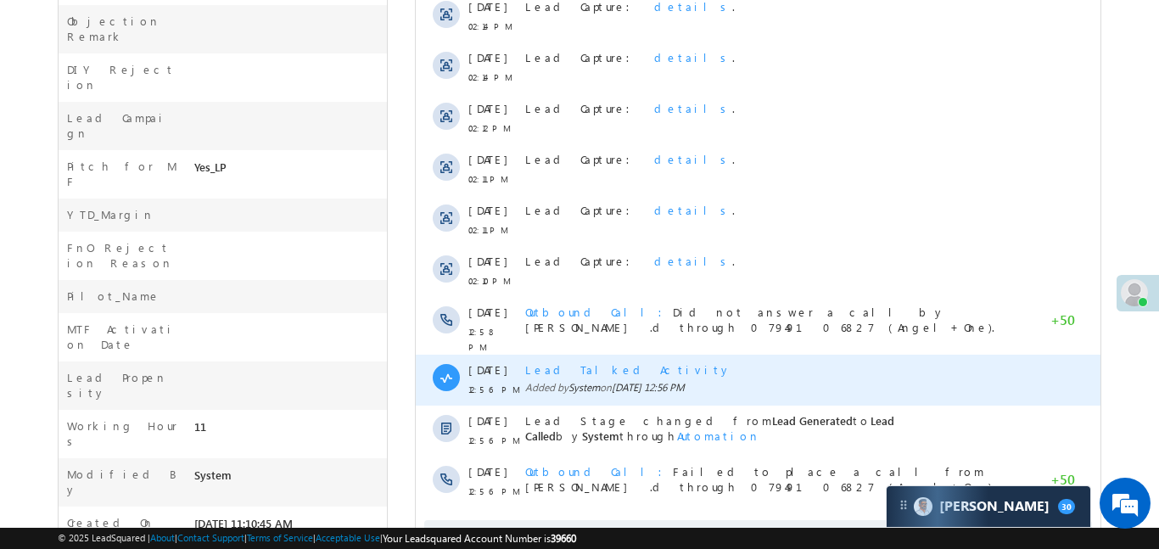
scroll to position [897, 0]
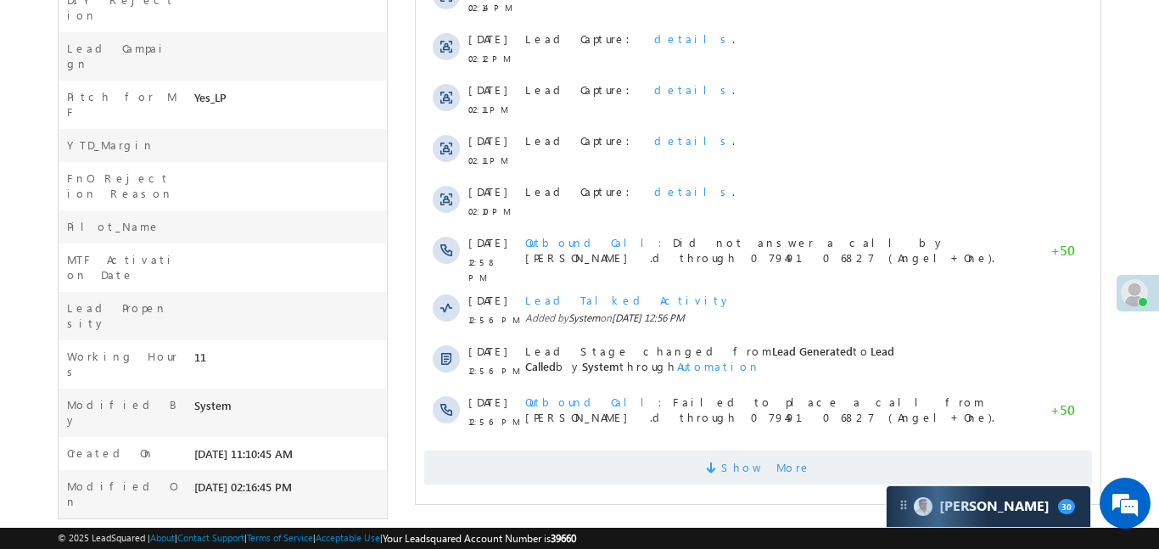
click at [745, 458] on span "Show More" at bounding box center [765, 468] width 90 height 34
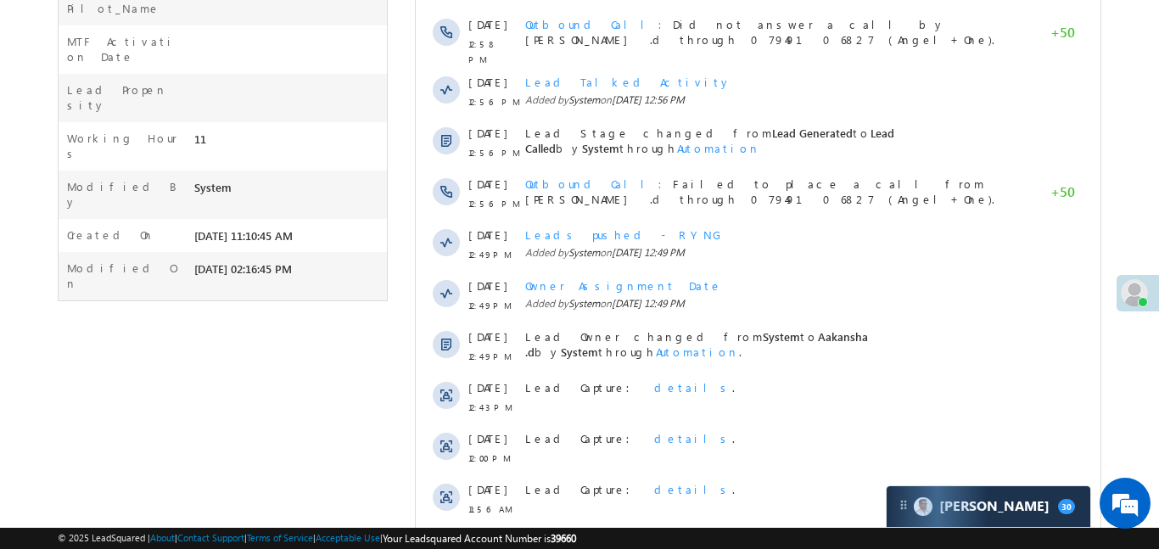
scroll to position [1036, 0]
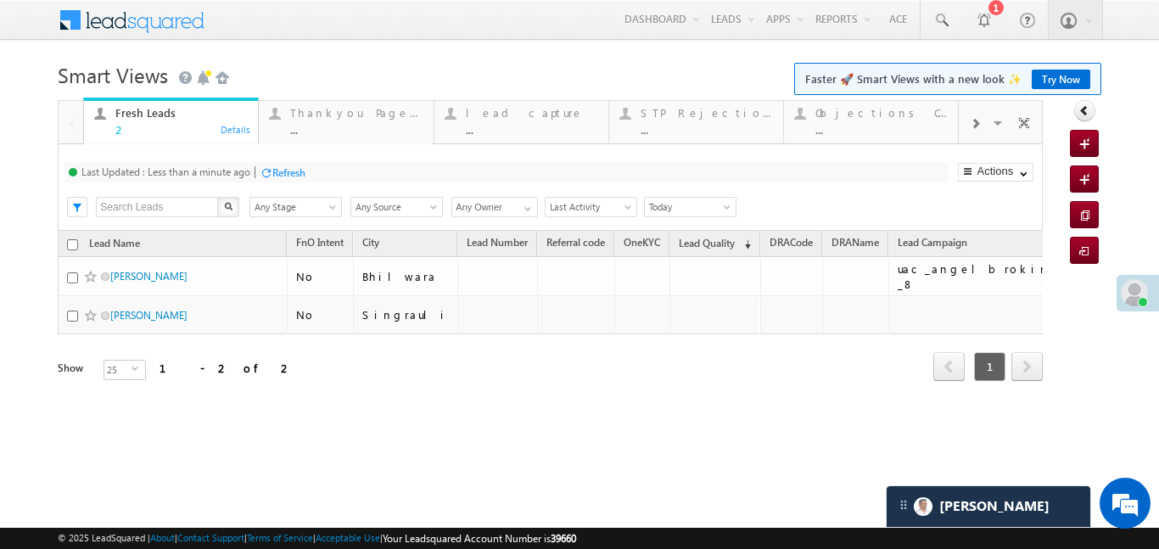
click at [978, 120] on span at bounding box center [975, 124] width 10 height 14
click at [853, 125] on div "..." at bounding box center [882, 129] width 132 height 13
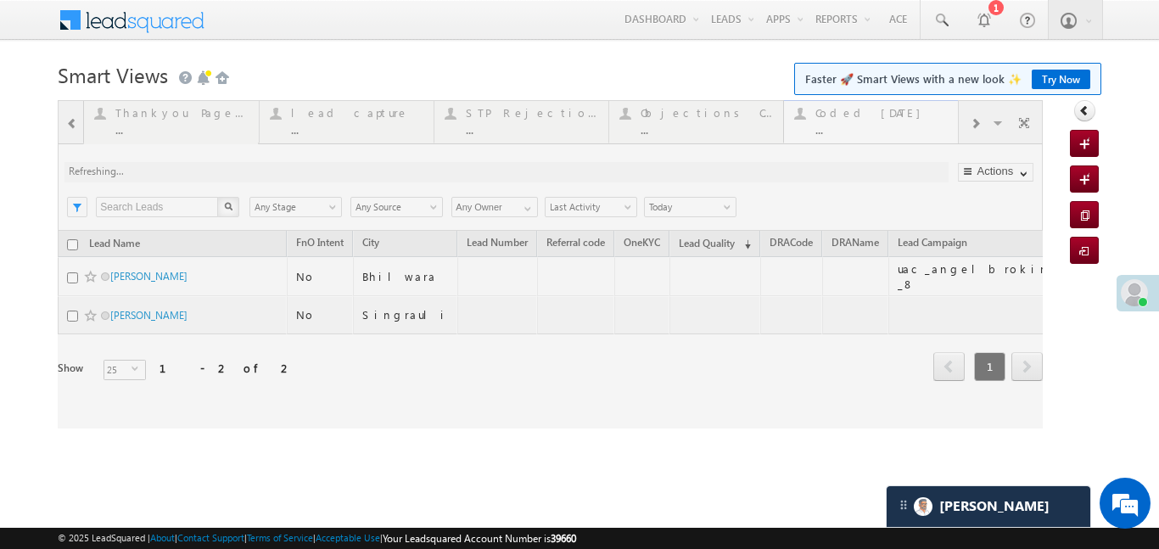
click at [853, 125] on div at bounding box center [550, 264] width 985 height 328
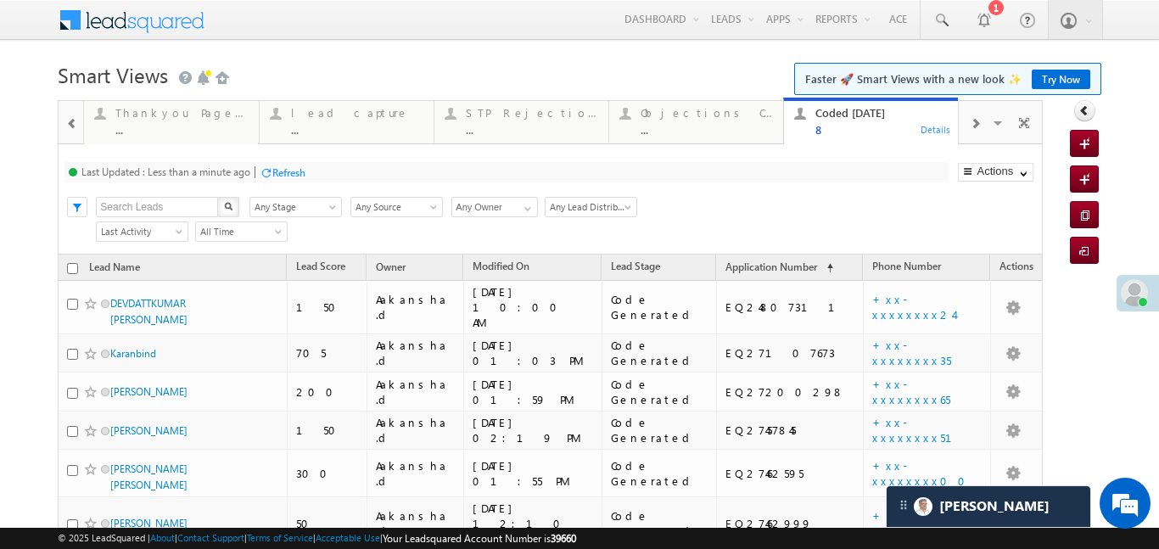
click at [74, 117] on span at bounding box center [72, 124] width 12 height 14
click at [74, 116] on div at bounding box center [71, 121] width 25 height 41
click at [164, 126] on div "2" at bounding box center [181, 129] width 132 height 13
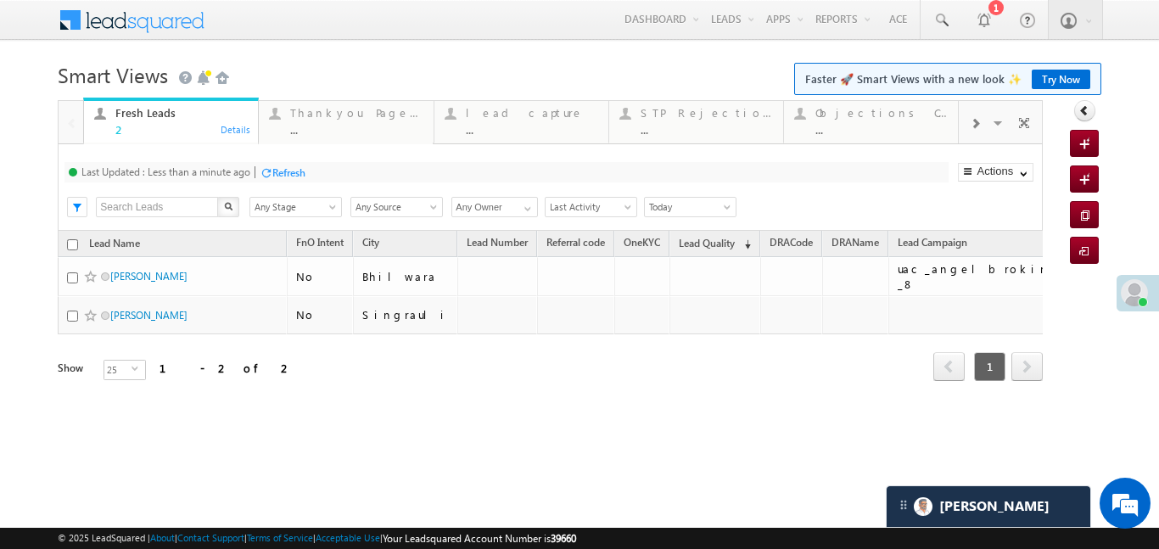
click at [164, 126] on div "2" at bounding box center [181, 129] width 132 height 13
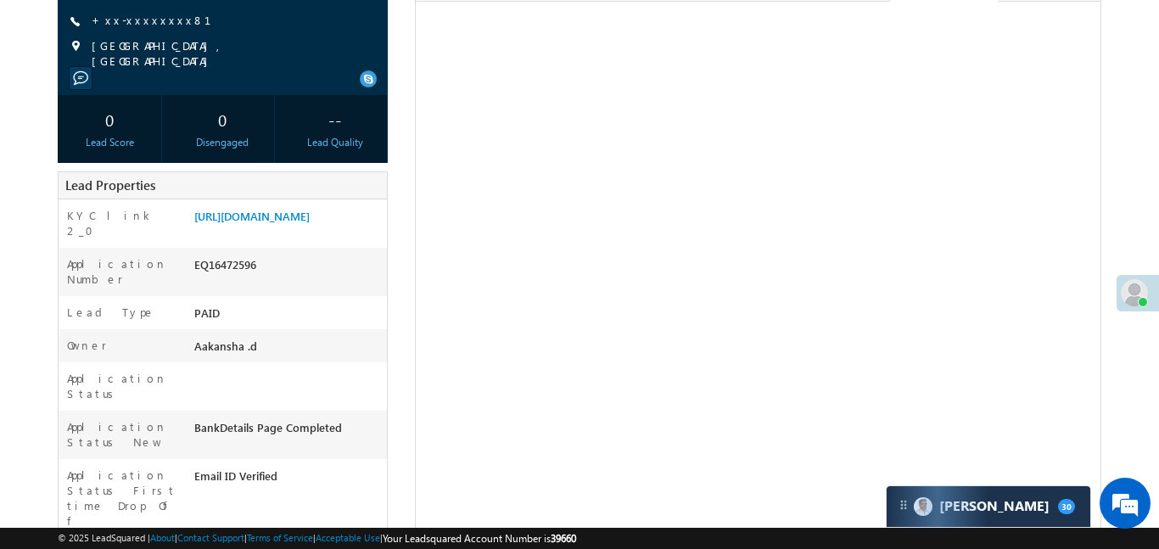
scroll to position [174, 0]
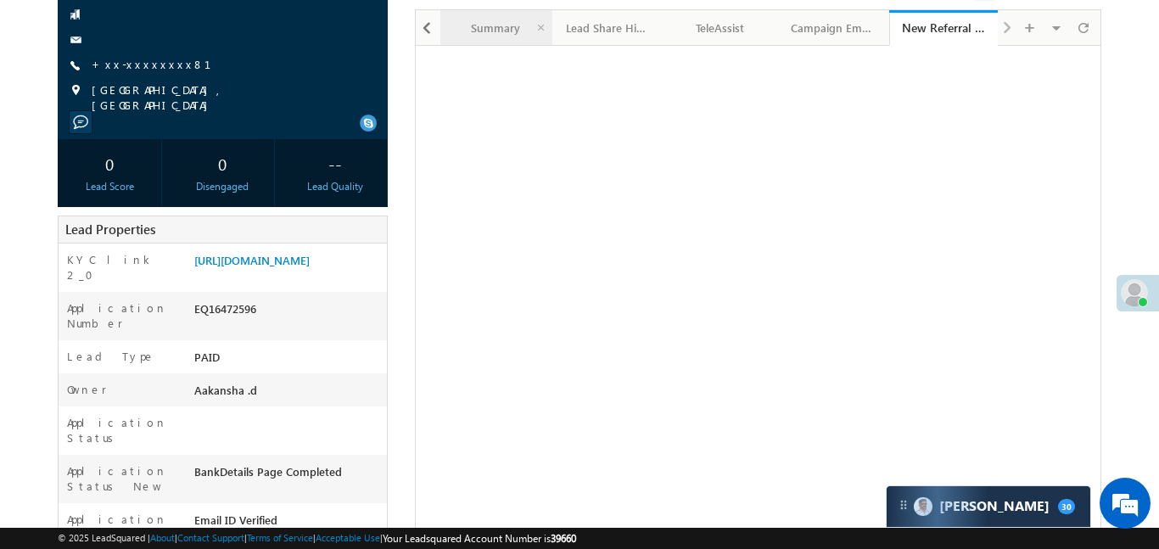
click at [489, 26] on div "Summary" at bounding box center [495, 28] width 83 height 20
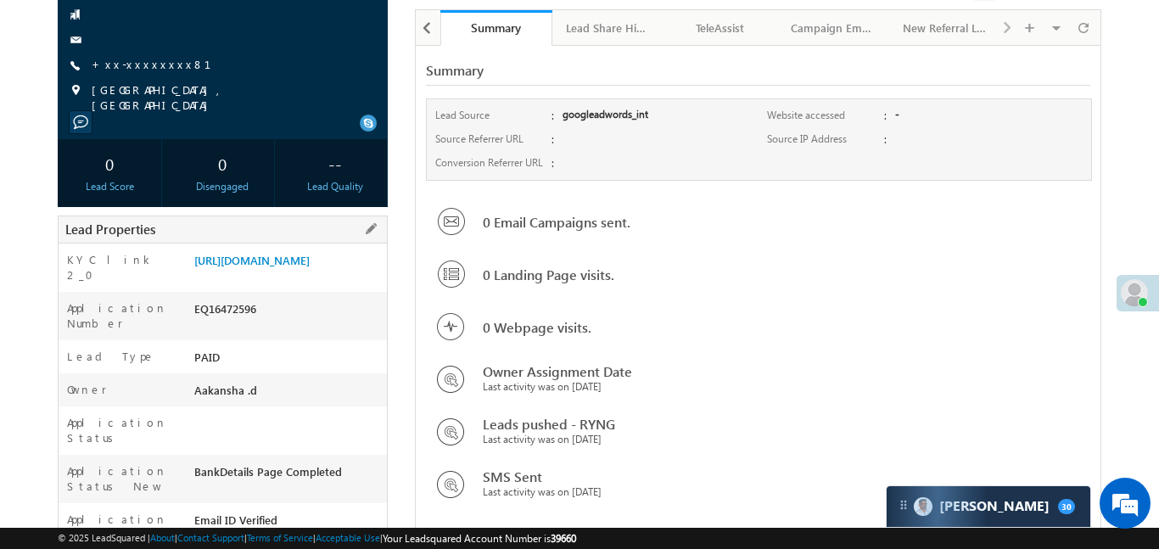
click at [246, 276] on div "[URL][DOMAIN_NAME]" at bounding box center [288, 264] width 197 height 24
click at [246, 267] on link "[URL][DOMAIN_NAME]" at bounding box center [251, 260] width 115 height 14
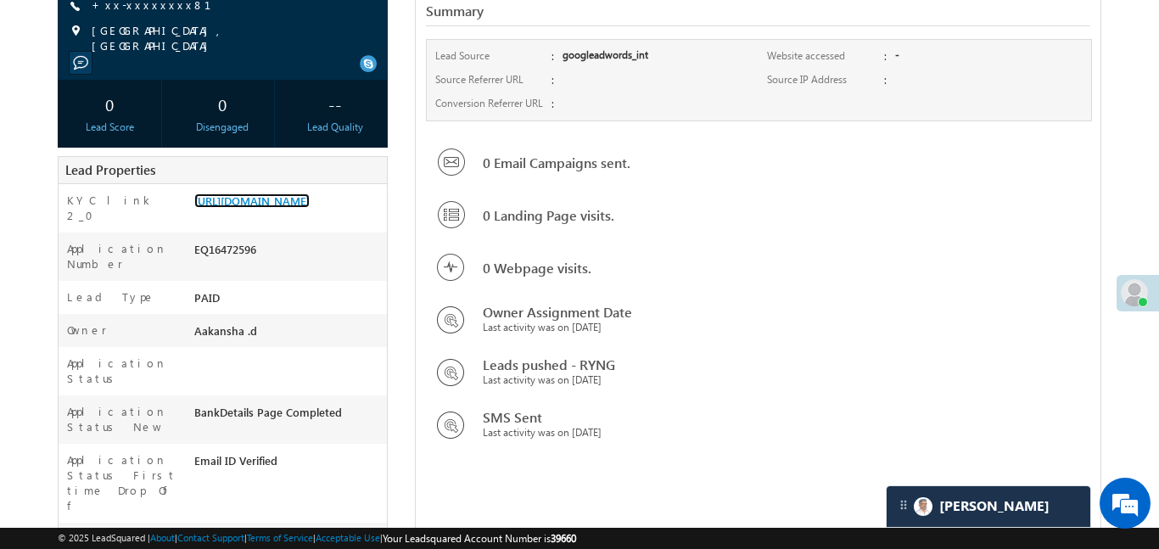
scroll to position [0, 0]
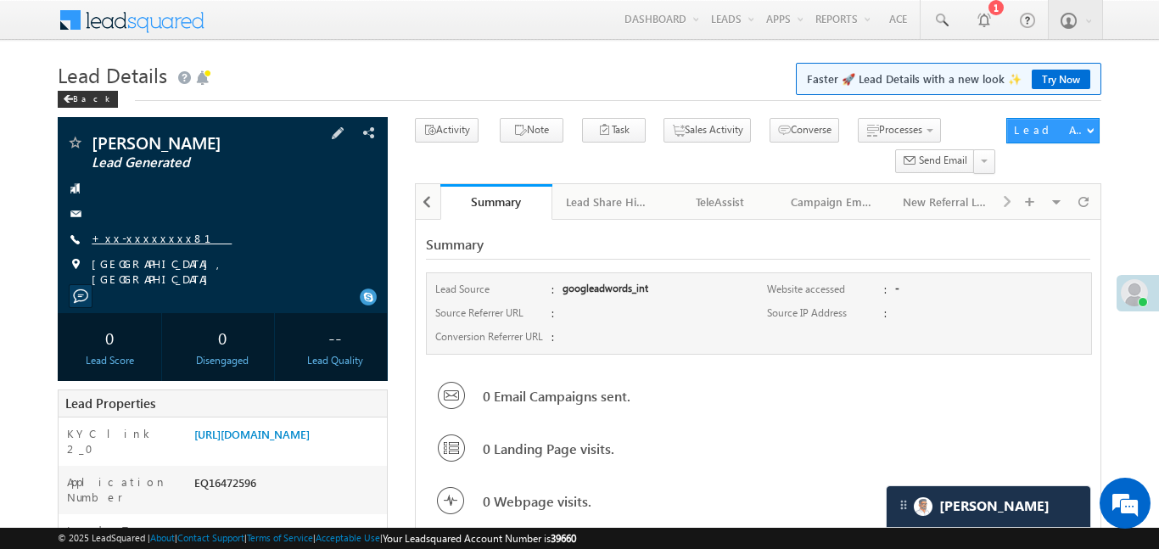
click at [137, 237] on link "+xx-xxxxxxxx81" at bounding box center [162, 238] width 140 height 14
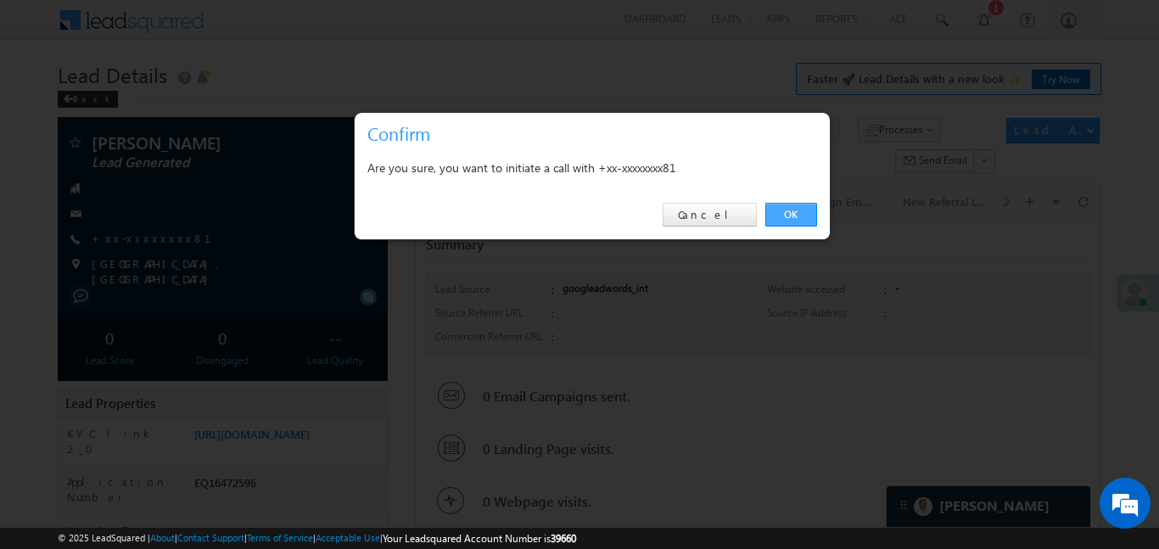
click at [806, 206] on link "OK" at bounding box center [791, 215] width 52 height 24
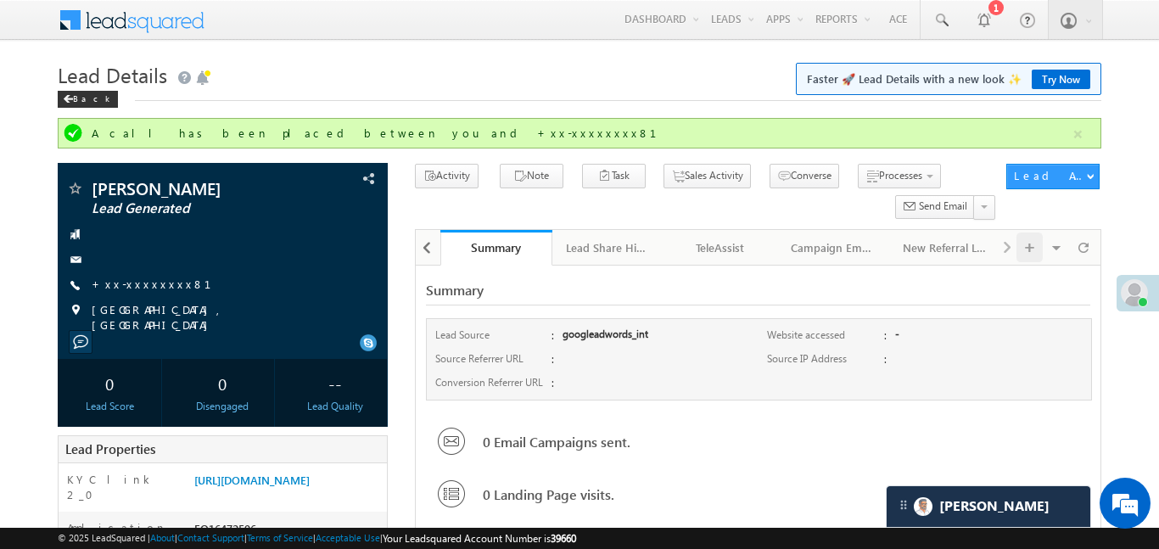
click at [1018, 251] on div at bounding box center [1030, 248] width 27 height 30
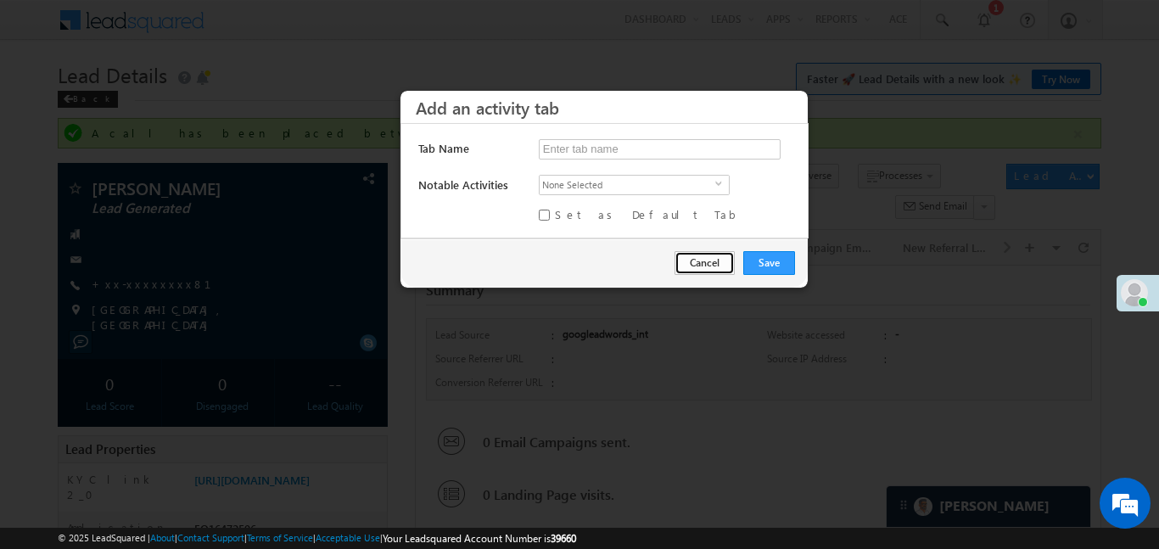
click at [701, 260] on button "Cancel" at bounding box center [705, 263] width 60 height 24
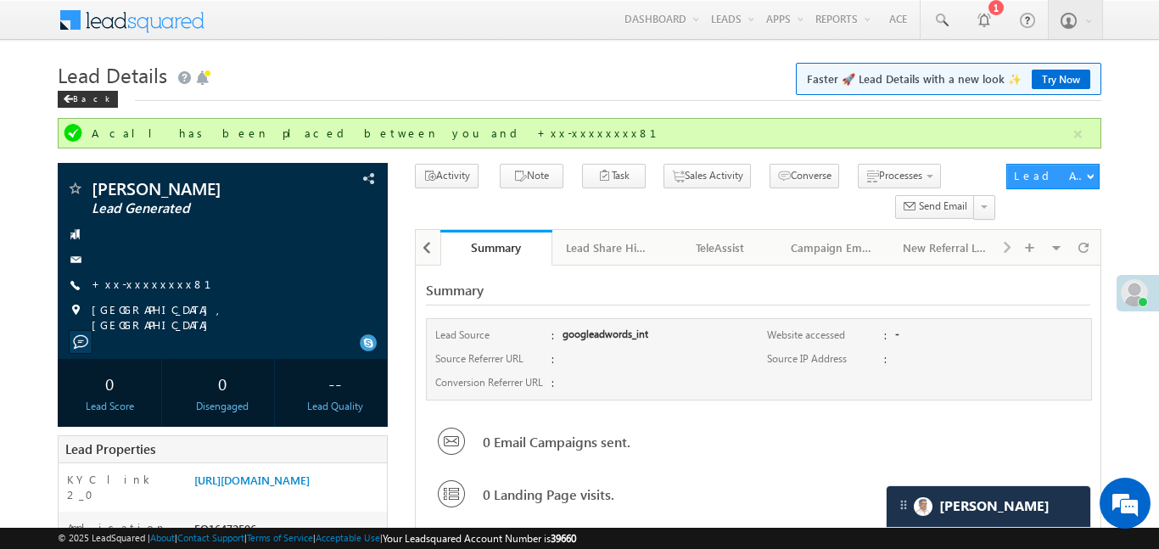
click at [1006, 247] on div "Visible Tabs Activity History Default Lead Details Default Audit Trail Default …" at bounding box center [1047, 246] width 99 height 33
click at [133, 288] on link "+xx-xxxxxxxx81" at bounding box center [162, 284] width 140 height 14
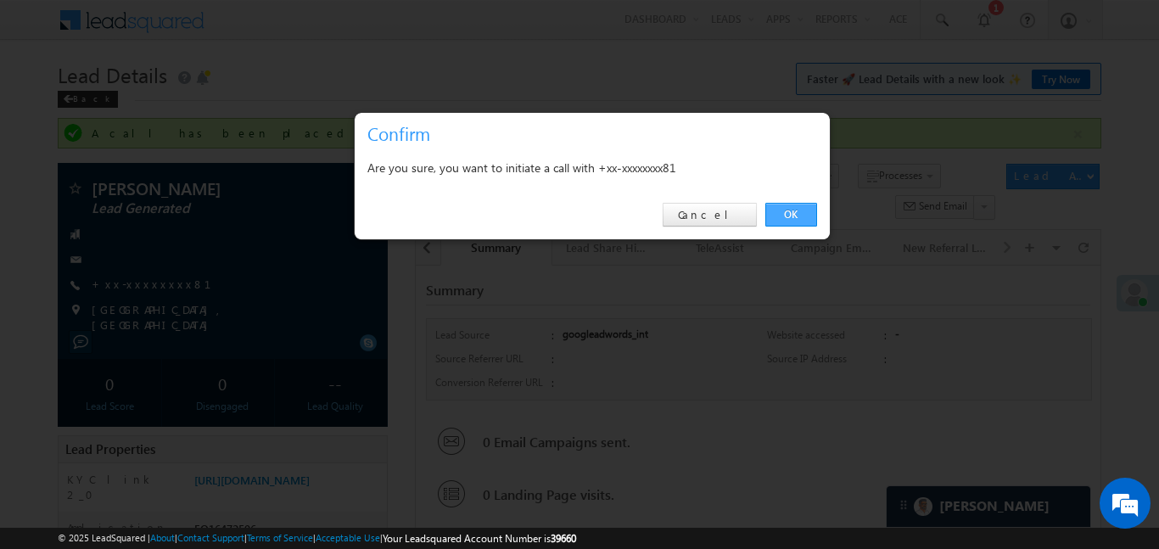
click at [791, 210] on link "OK" at bounding box center [791, 215] width 52 height 24
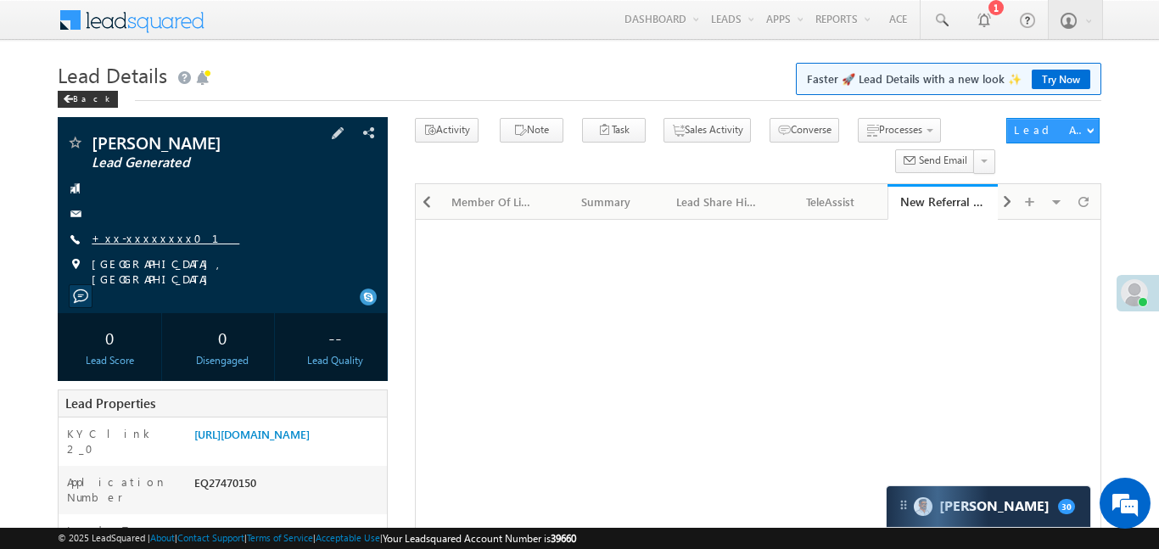
click at [137, 244] on link "+xx-xxxxxxxx01" at bounding box center [166, 238] width 148 height 14
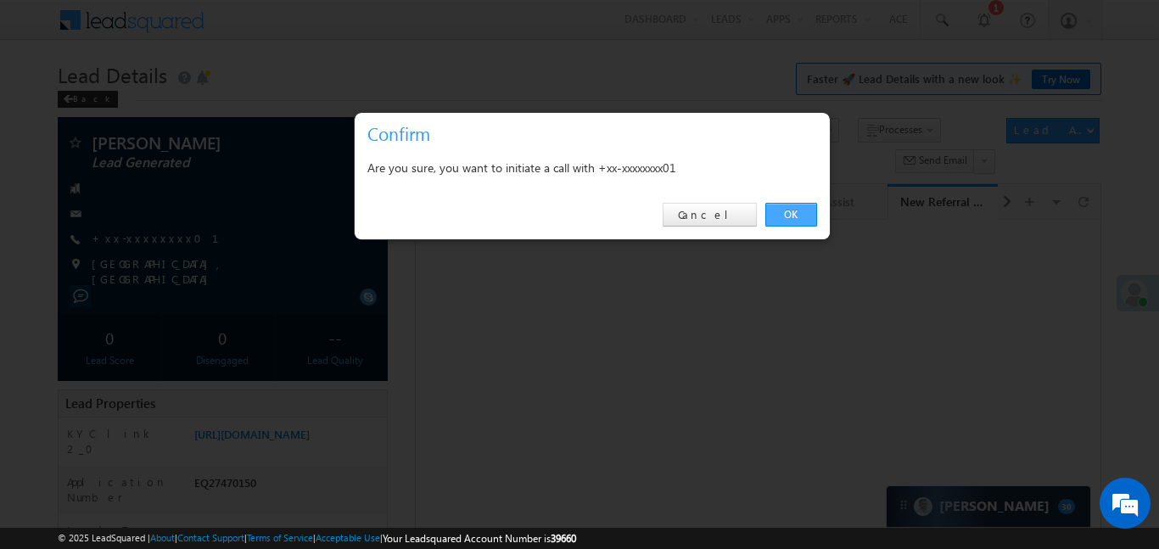
click at [775, 222] on link "OK" at bounding box center [791, 215] width 52 height 24
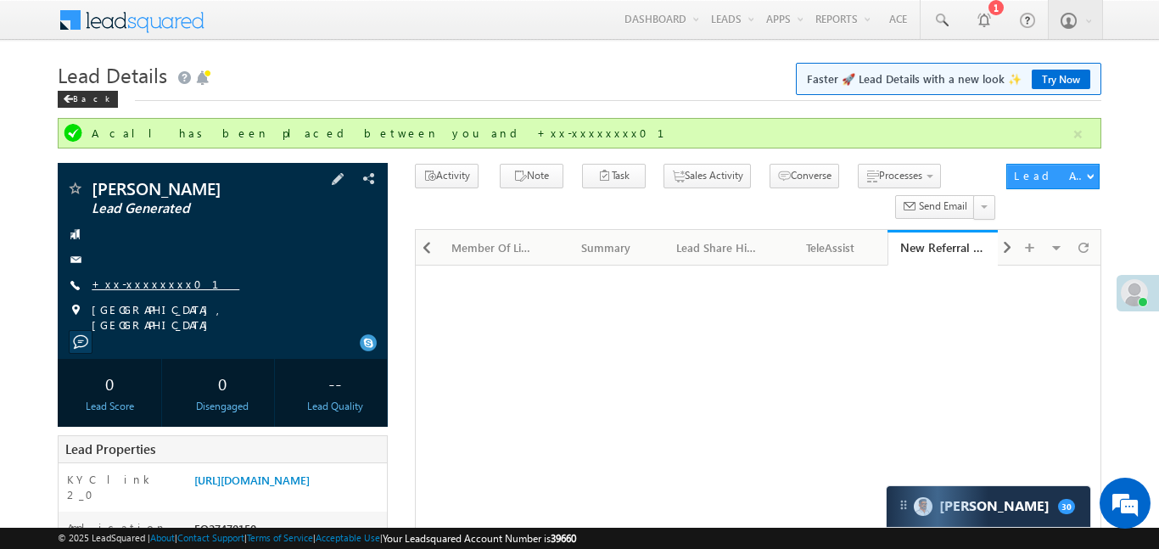
click at [139, 286] on link "+xx-xxxxxxxx01" at bounding box center [166, 284] width 148 height 14
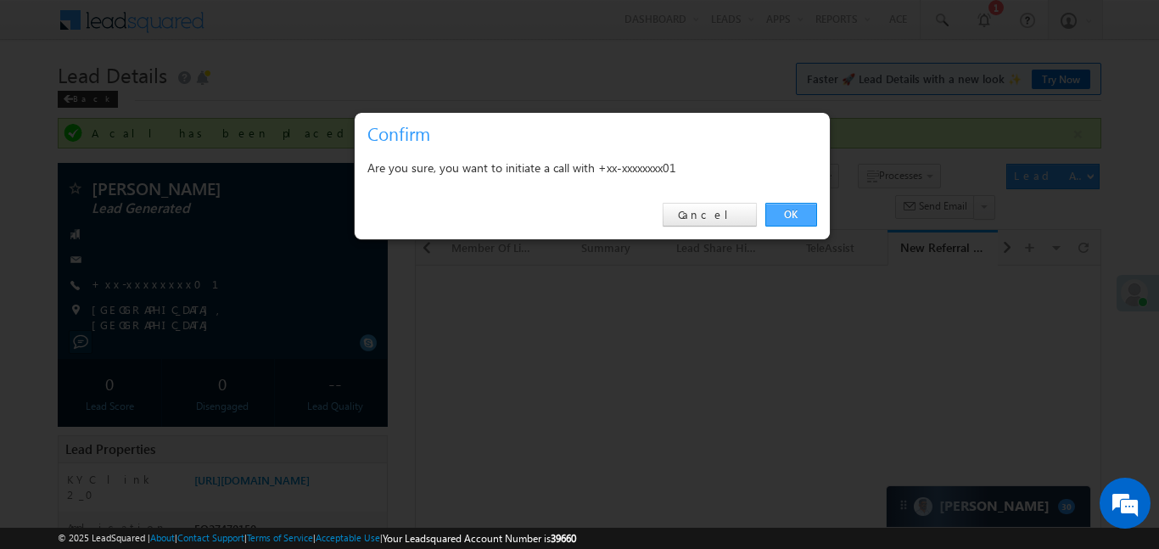
click at [797, 219] on link "OK" at bounding box center [791, 215] width 52 height 24
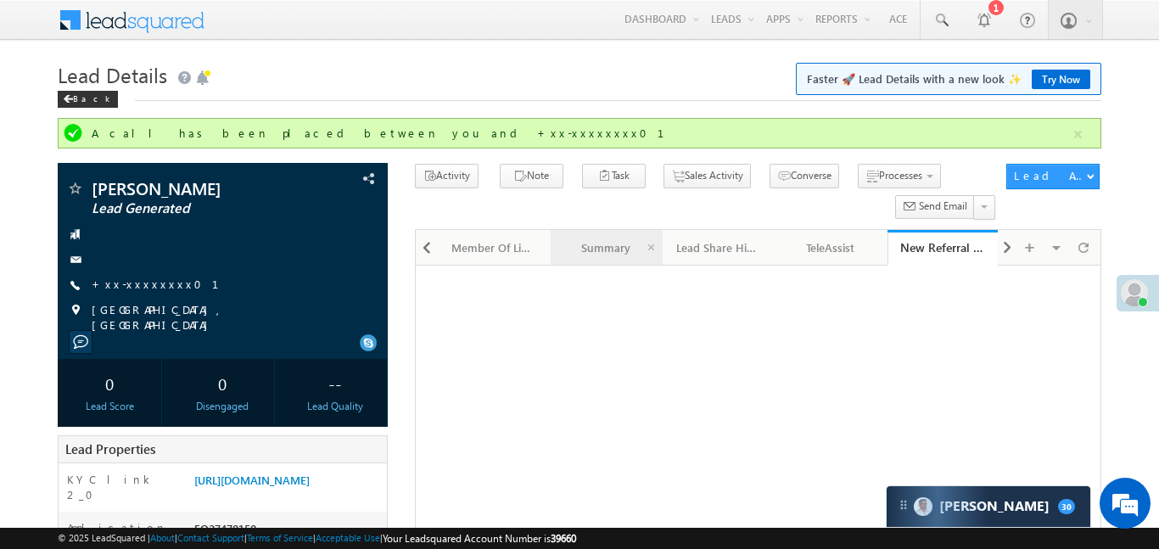
click at [622, 253] on div "Summary" at bounding box center [605, 248] width 83 height 20
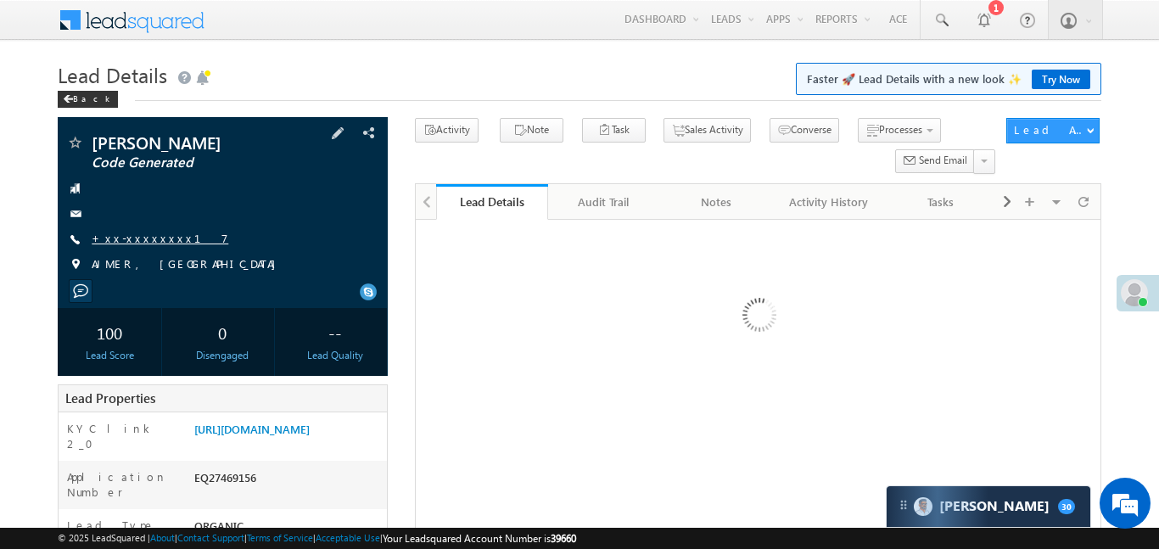
click at [142, 237] on link "+xx-xxxxxxxx17" at bounding box center [160, 238] width 137 height 14
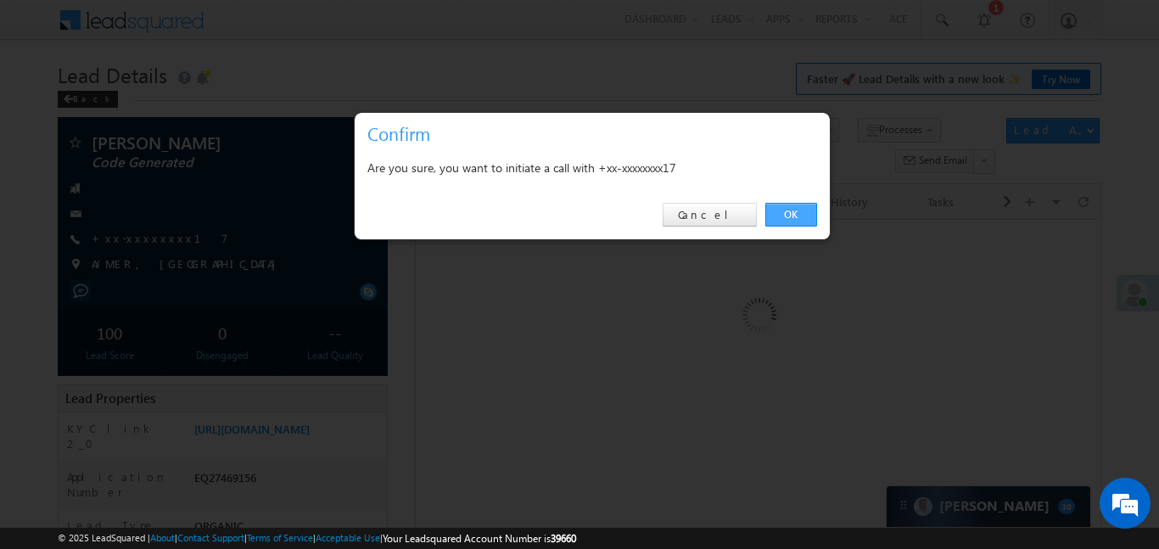
click at [799, 207] on link "OK" at bounding box center [791, 215] width 52 height 24
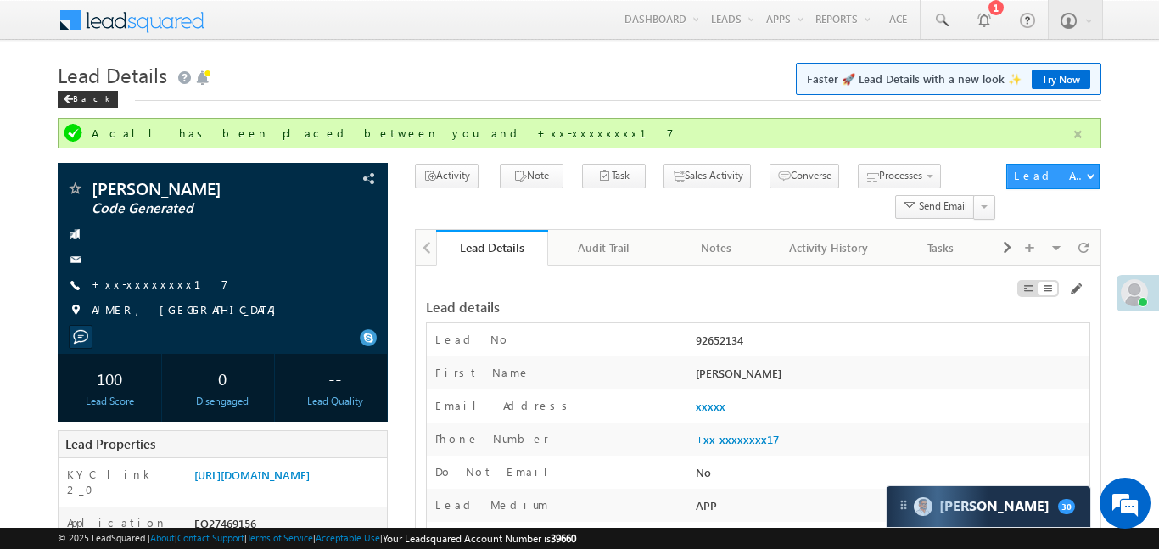
click at [1084, 132] on button "button" at bounding box center [1078, 134] width 21 height 21
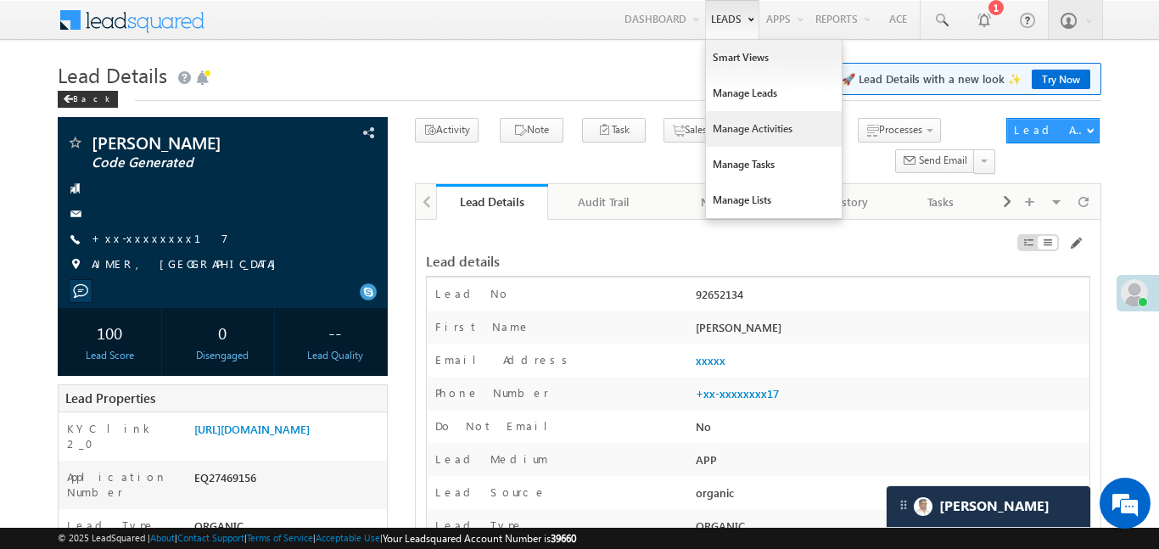
click at [739, 137] on link "Manage Activities" at bounding box center [774, 129] width 136 height 36
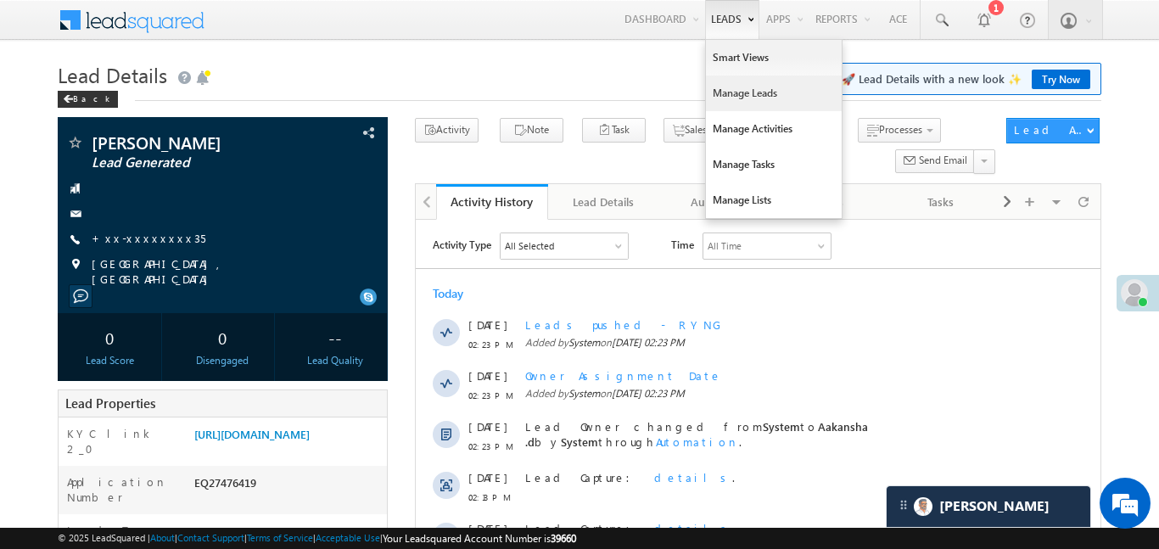
click at [735, 102] on link "Manage Leads" at bounding box center [774, 94] width 136 height 36
